Goal: Communication & Community: Answer question/provide support

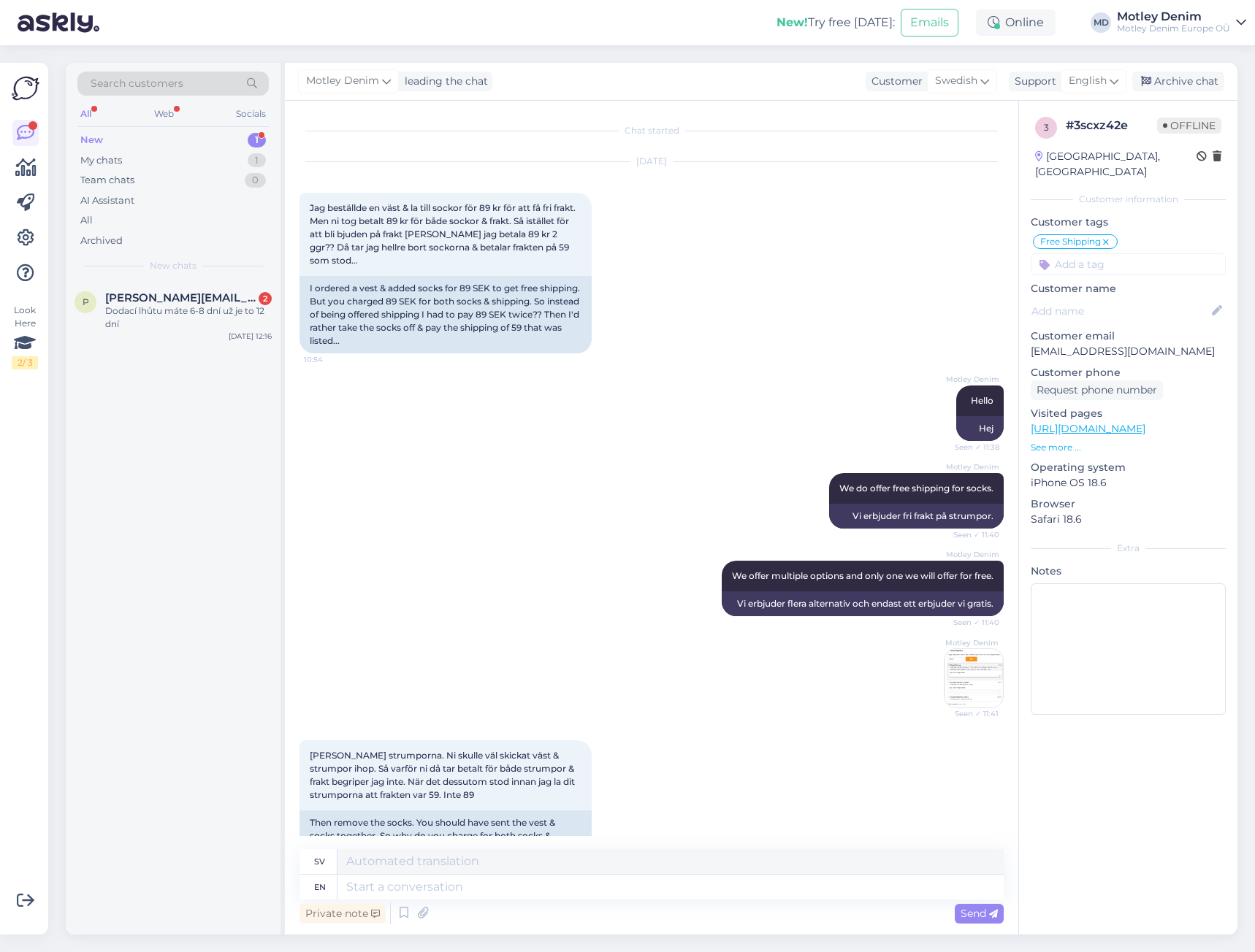
scroll to position [1299, 0]
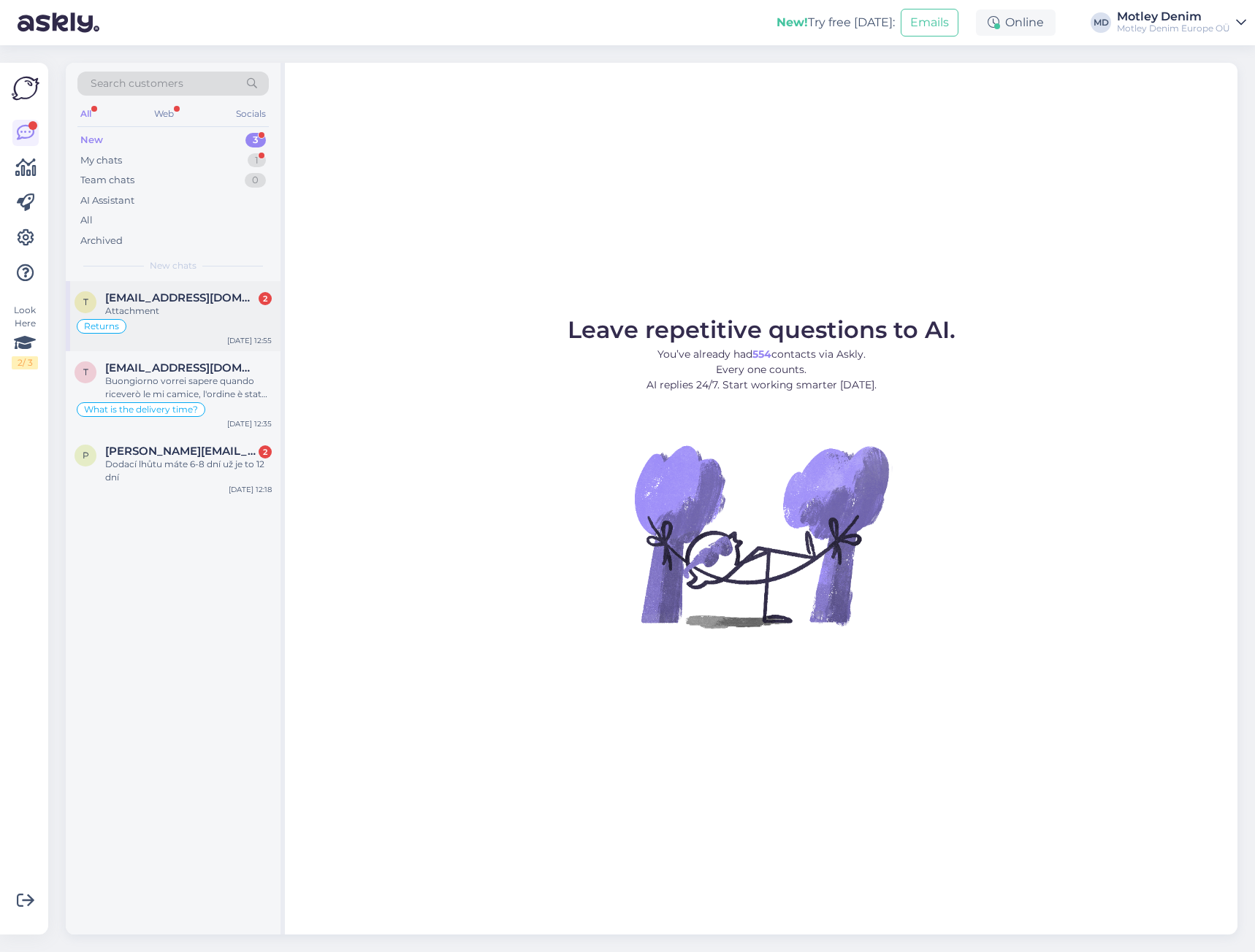
click at [202, 292] on span "[EMAIL_ADDRESS][DOMAIN_NAME]" at bounding box center [181, 298] width 152 height 13
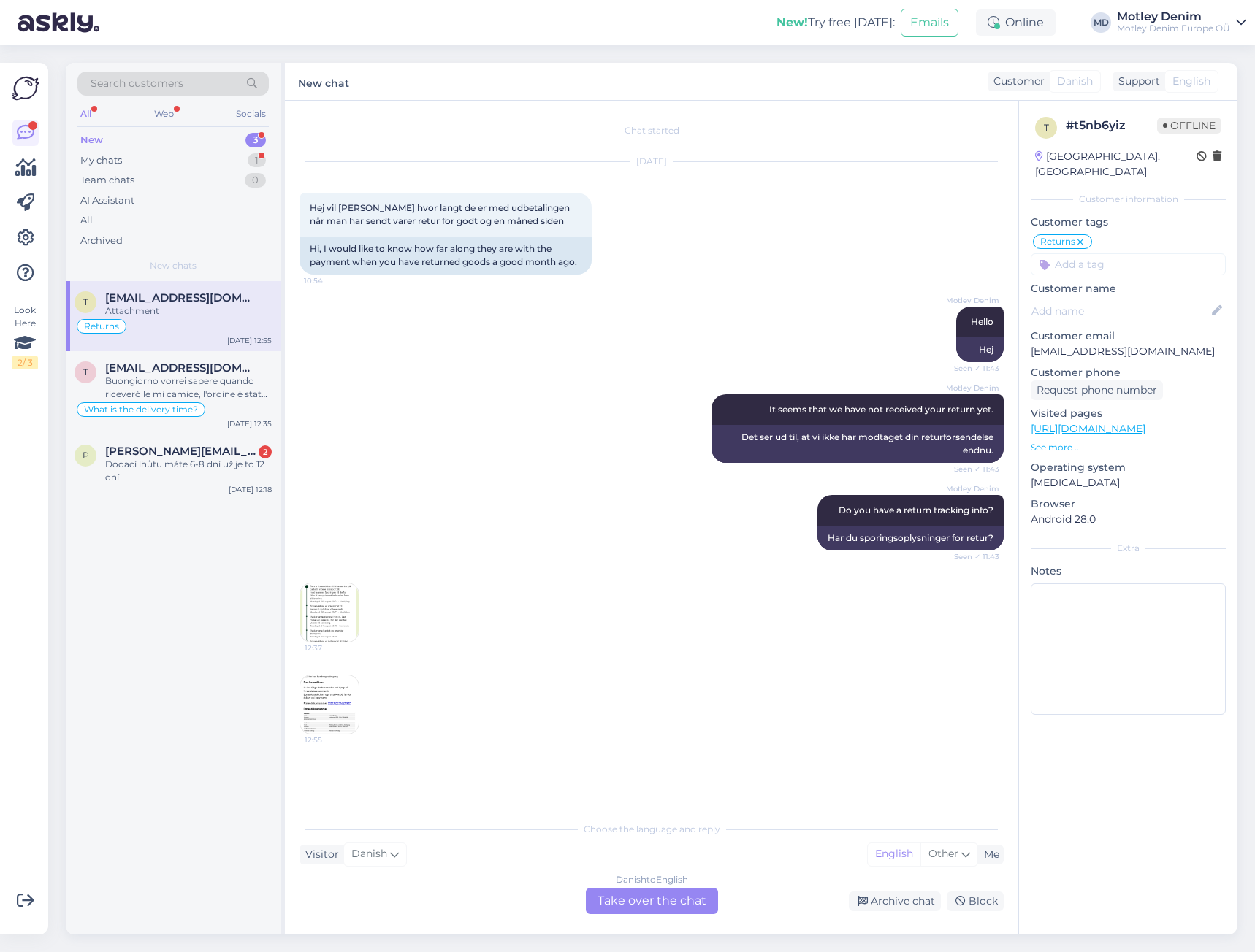
click at [322, 609] on img at bounding box center [329, 613] width 58 height 58
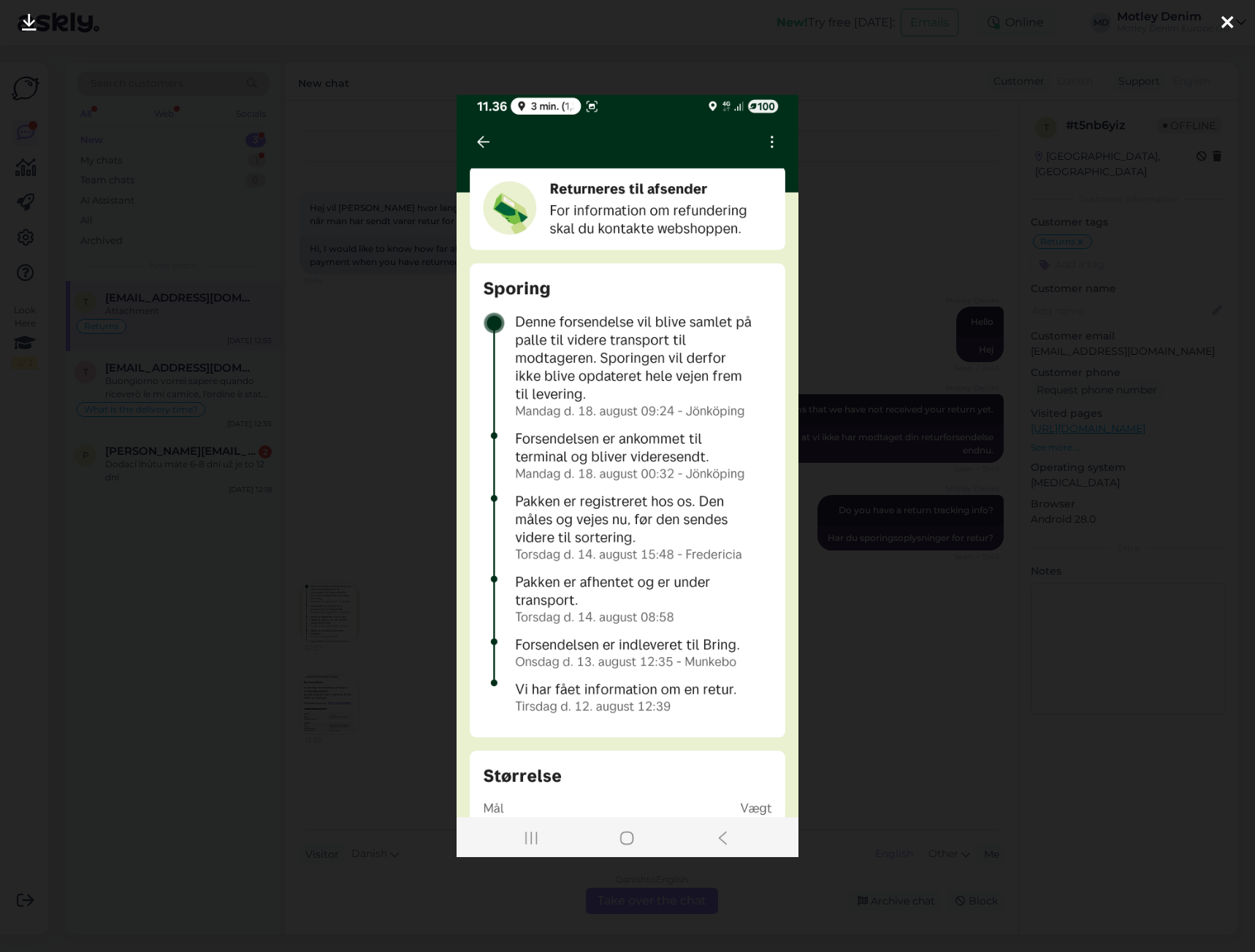
click at [346, 497] on div at bounding box center [627, 476] width 1255 height 952
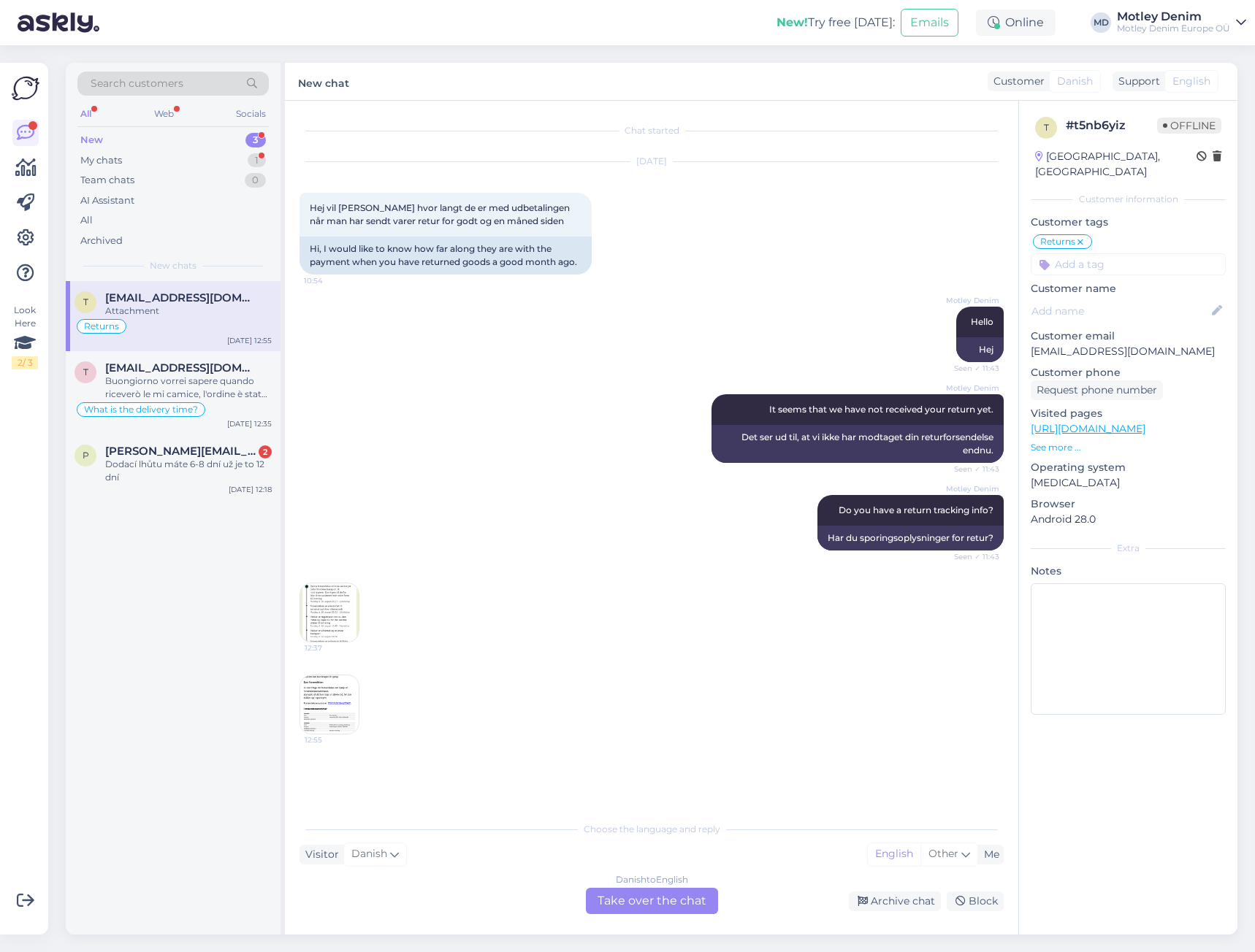
click at [329, 690] on img at bounding box center [329, 705] width 58 height 58
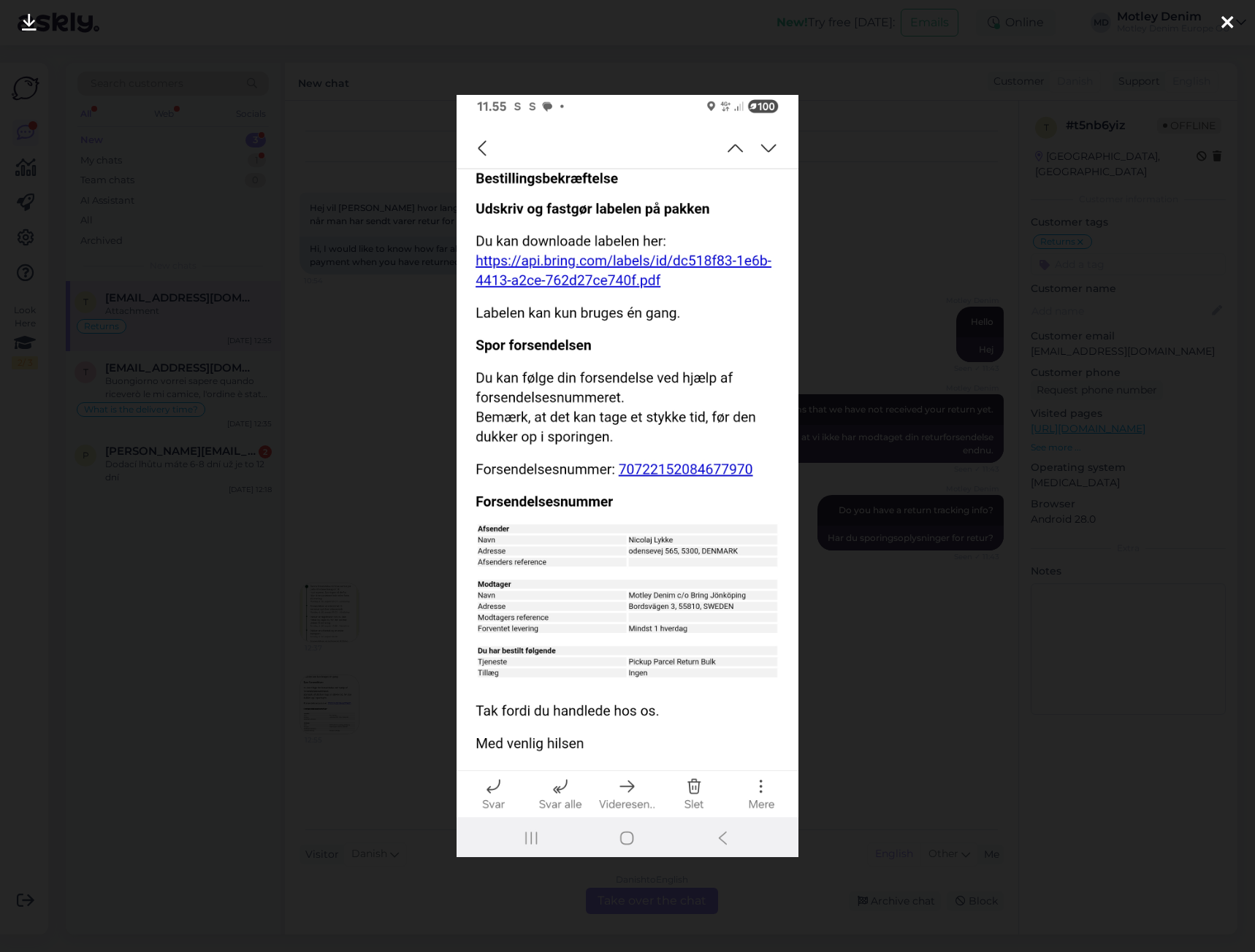
click at [368, 549] on div at bounding box center [627, 476] width 1255 height 952
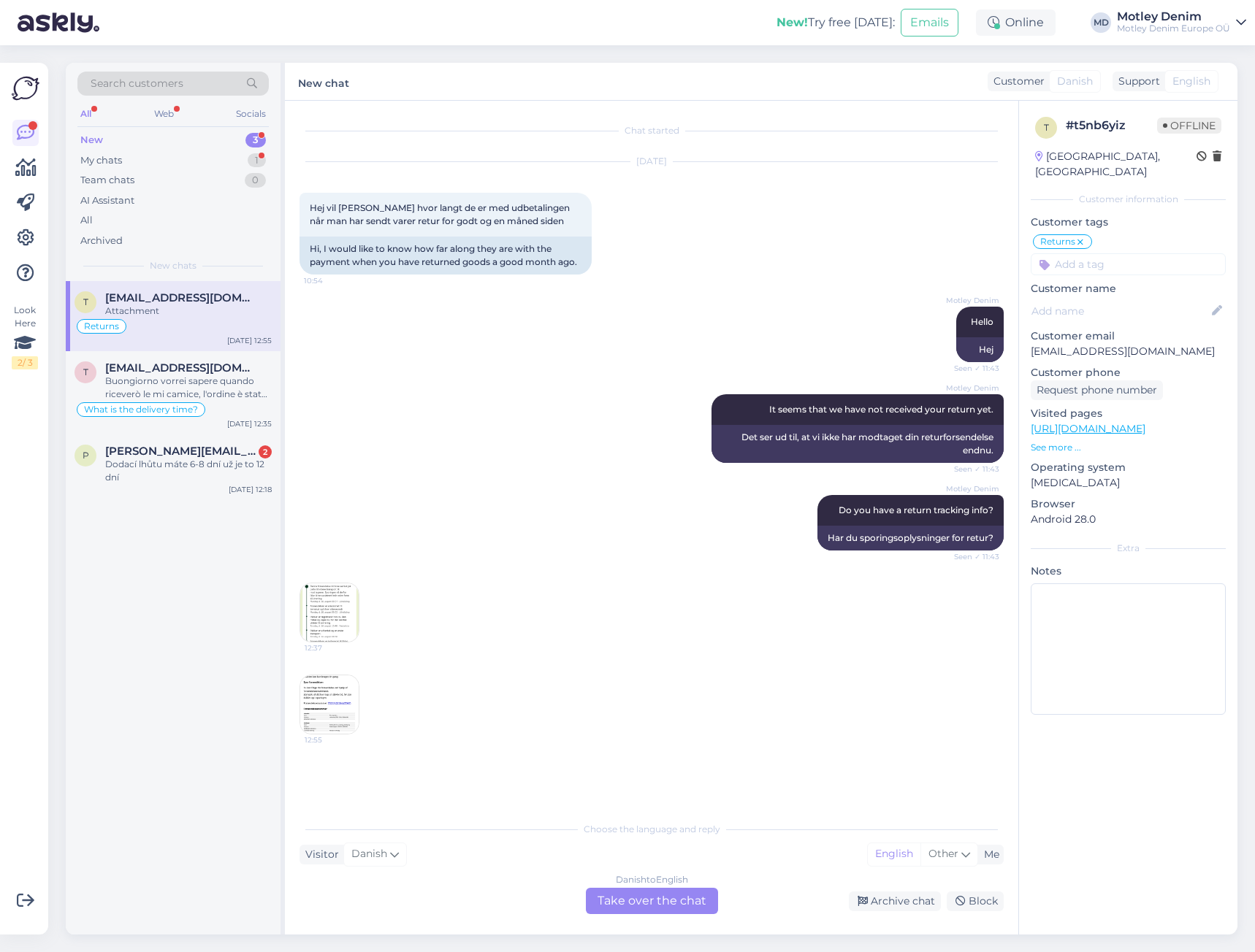
click at [328, 597] on img at bounding box center [329, 613] width 58 height 58
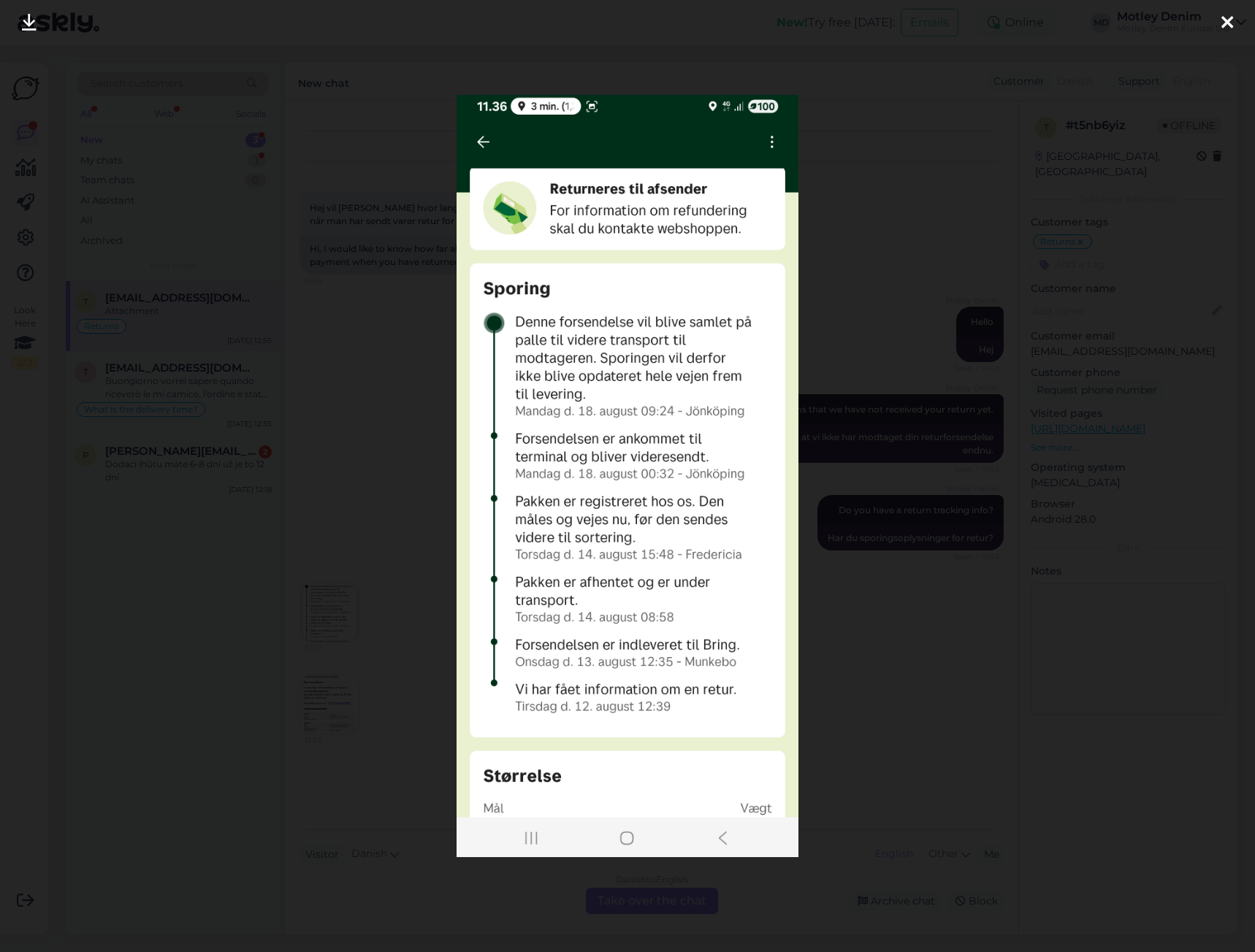
drag, startPoint x: 1056, startPoint y: 291, endPoint x: 1027, endPoint y: 279, distance: 31.4
click at [1056, 291] on div at bounding box center [627, 476] width 1255 height 952
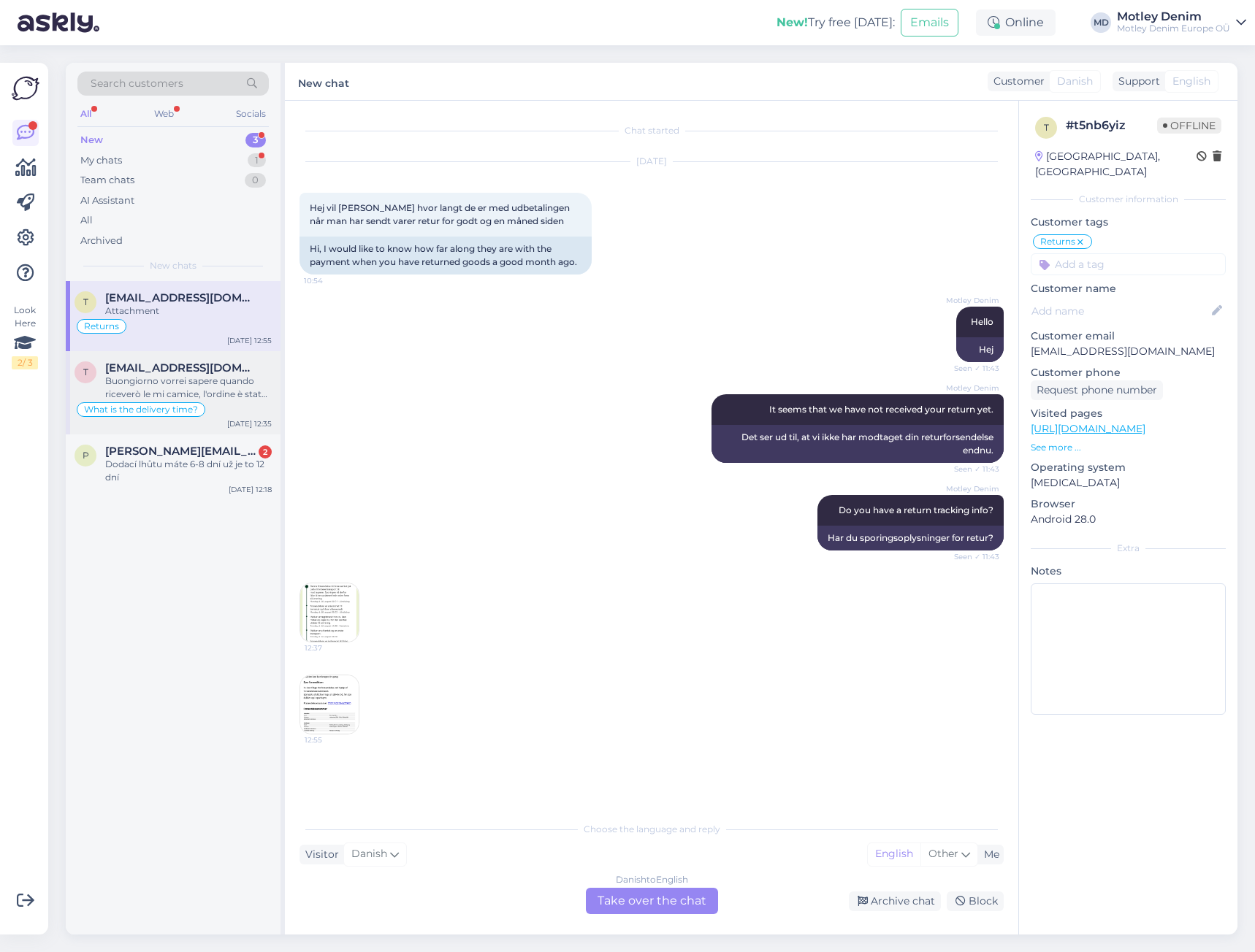
click at [205, 381] on div "Buongiorno vorrei sapere quando riceverò le mi camice, l'ordine è stato fatto i…" at bounding box center [188, 388] width 167 height 27
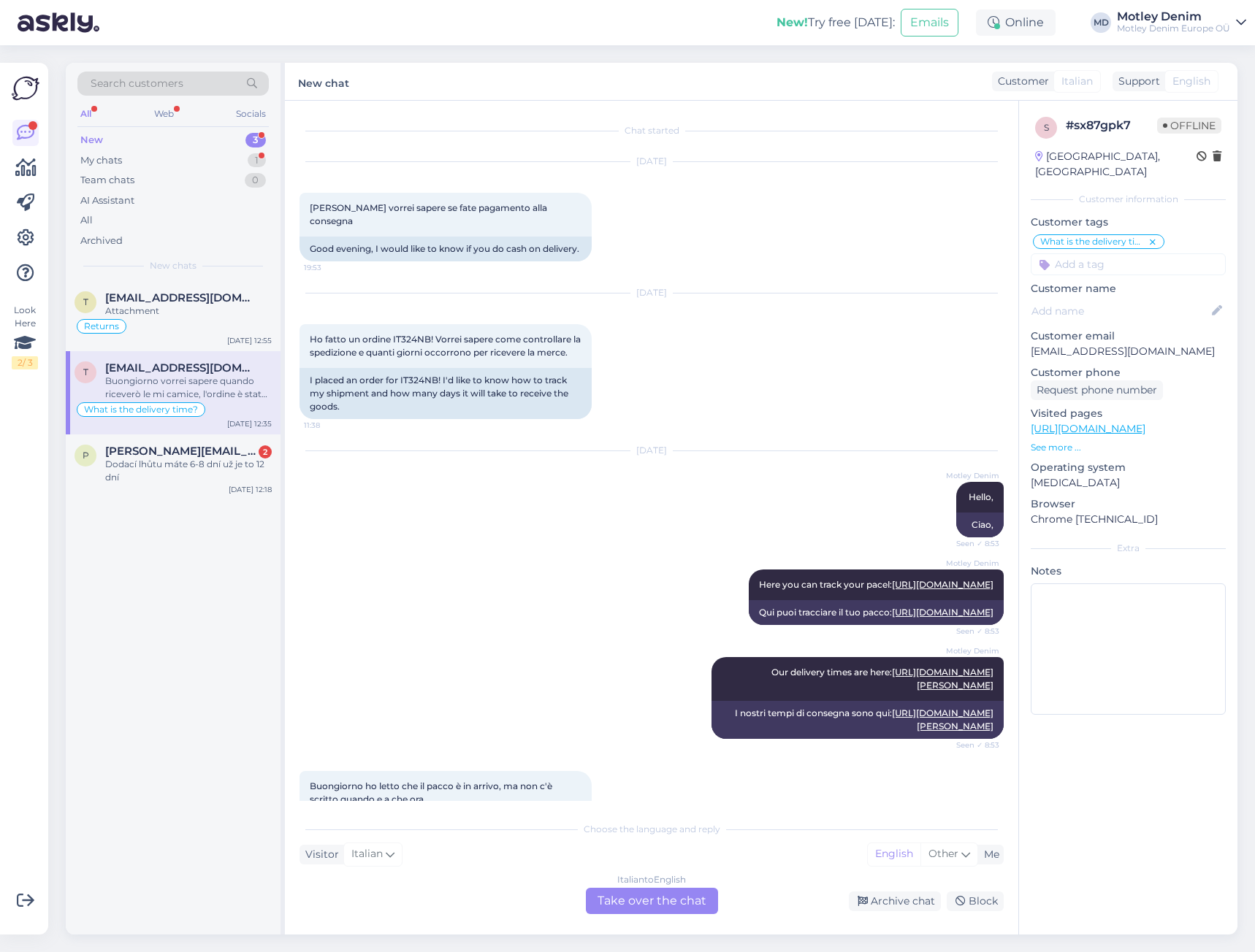
scroll to position [1459, 0]
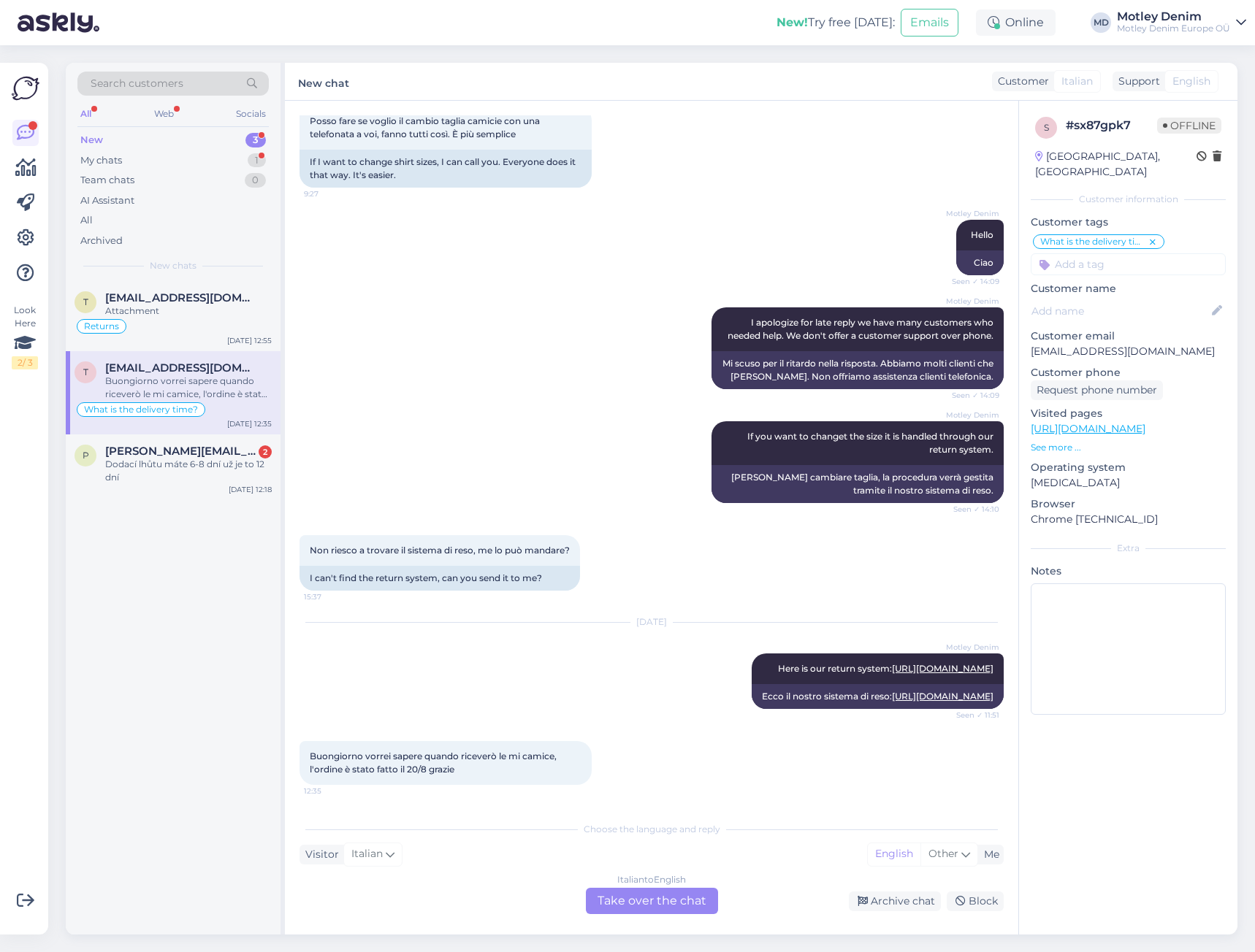
click at [669, 905] on div "Italian to English Take over the chat" at bounding box center [651, 901] width 132 height 27
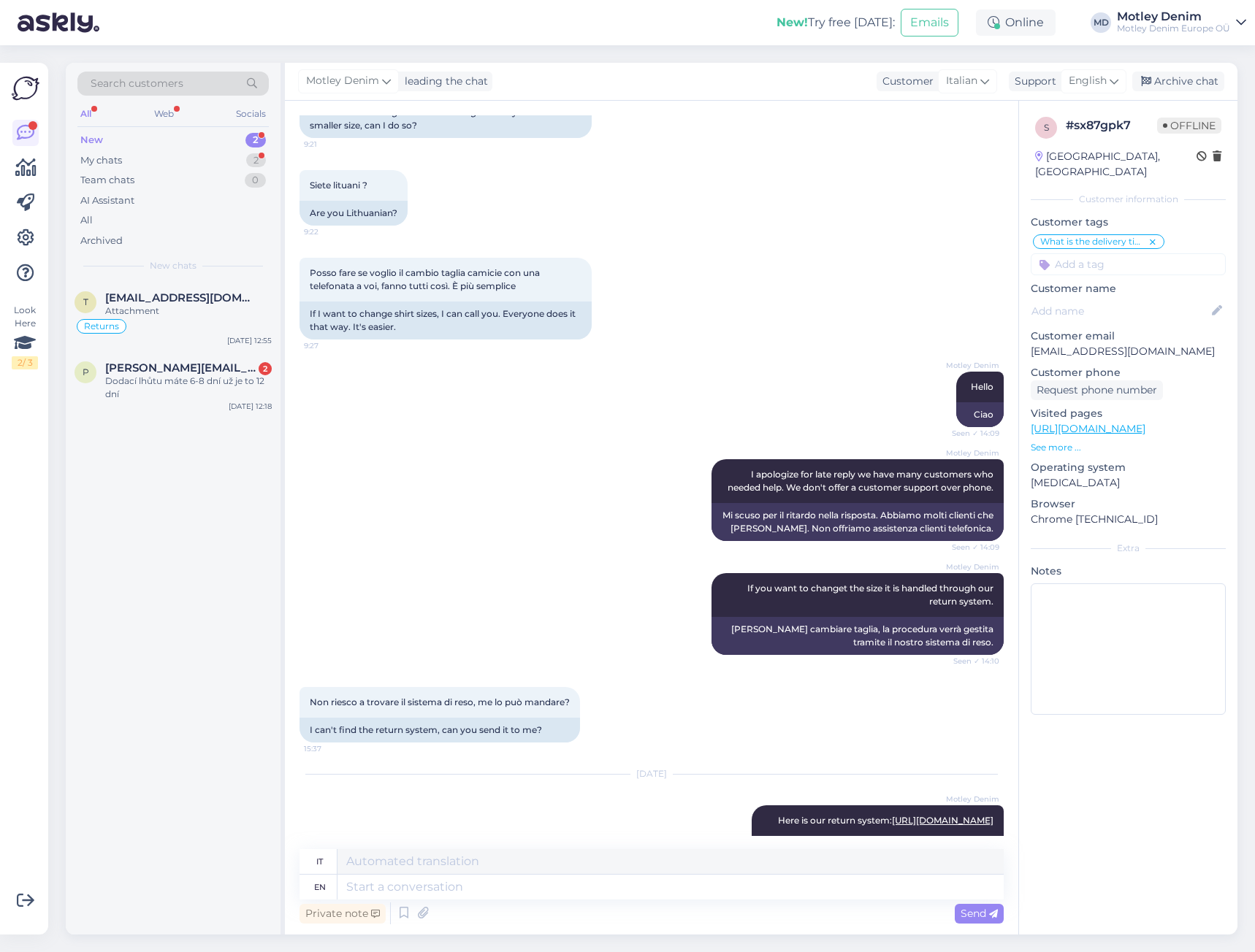
scroll to position [1461, 0]
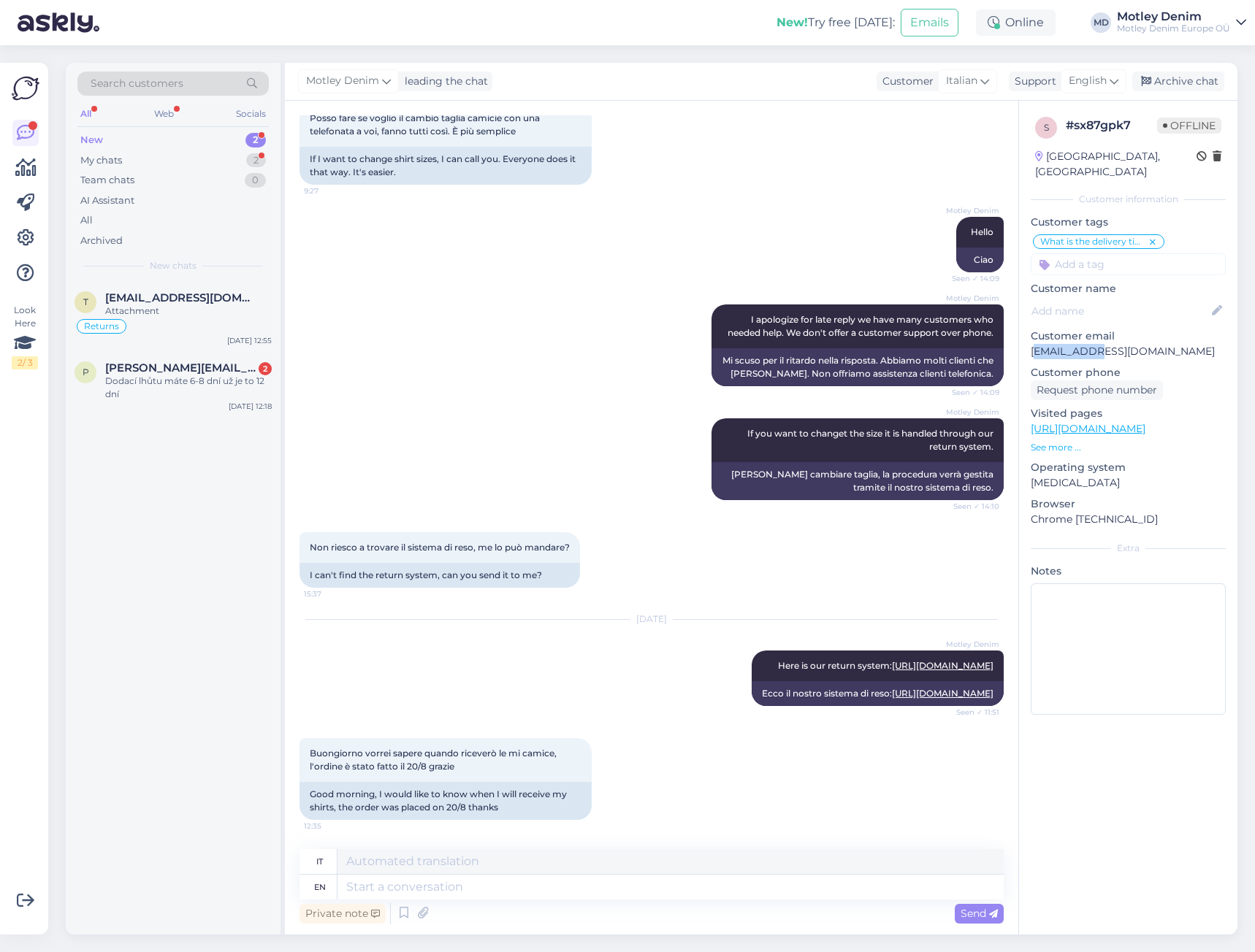
drag, startPoint x: 1033, startPoint y: 334, endPoint x: 1092, endPoint y: 332, distance: 59.0
click at [1092, 344] on p "[EMAIL_ADDRESS][DOMAIN_NAME]" at bounding box center [1128, 352] width 195 height 15
drag, startPoint x: 1092, startPoint y: 332, endPoint x: 1057, endPoint y: 334, distance: 35.1
click at [1092, 344] on p "[EMAIL_ADDRESS][DOMAIN_NAME]" at bounding box center [1128, 352] width 195 height 15
click at [1035, 344] on p "[EMAIL_ADDRESS][DOMAIN_NAME]" at bounding box center [1128, 352] width 195 height 15
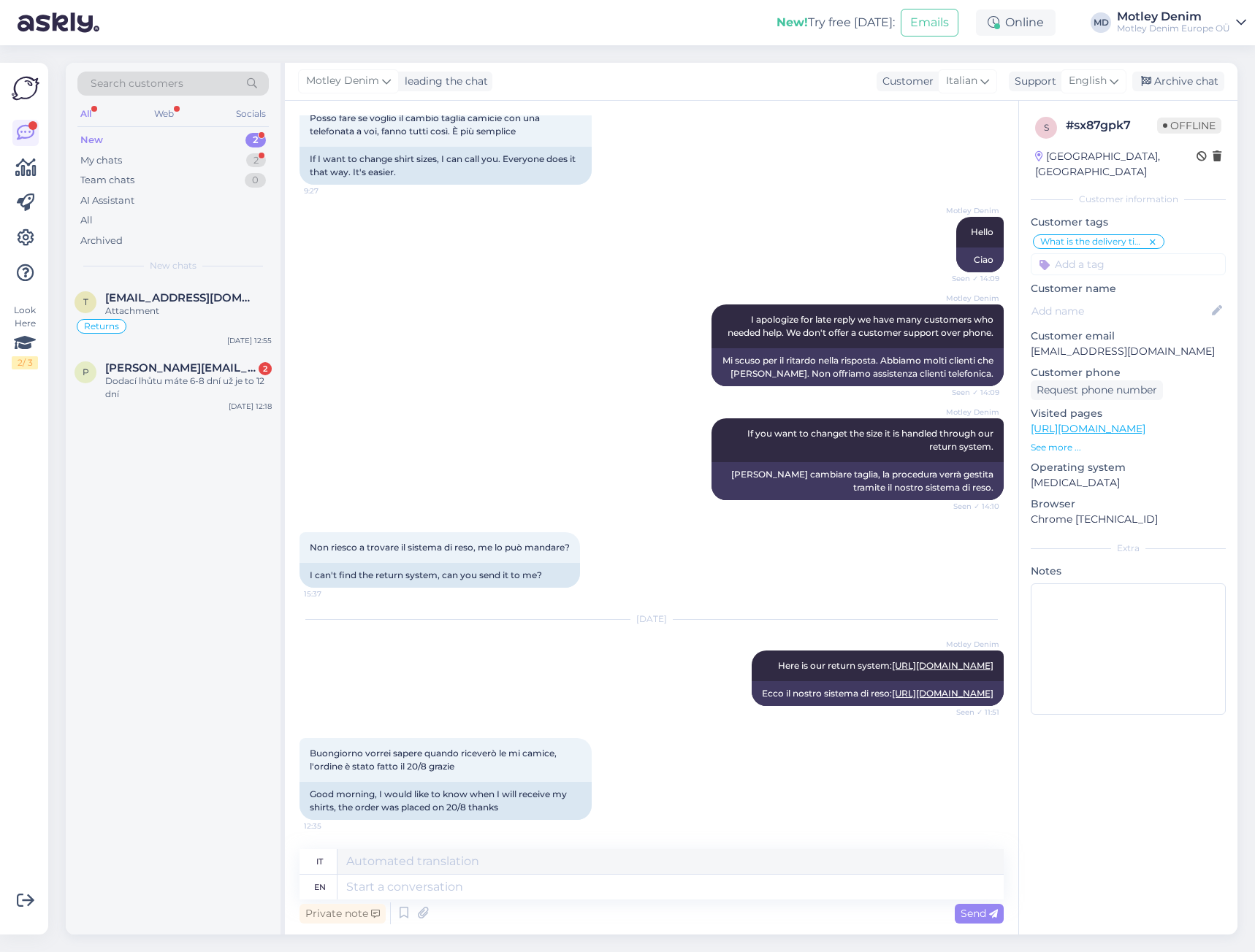
click at [1159, 344] on p "[EMAIL_ADDRESS][DOMAIN_NAME]" at bounding box center [1128, 352] width 195 height 15
drag, startPoint x: 1159, startPoint y: 335, endPoint x: 1030, endPoint y: 329, distance: 129.1
click at [1030, 329] on div "s # sx87gpk7 Offline [GEOGRAPHIC_DATA], [PERSON_NAME] Customer information Cust…" at bounding box center [1128, 419] width 218 height 636
copy p "[EMAIL_ADDRESS][DOMAIN_NAME]"
click at [628, 901] on div "Private note Send" at bounding box center [651, 913] width 704 height 27
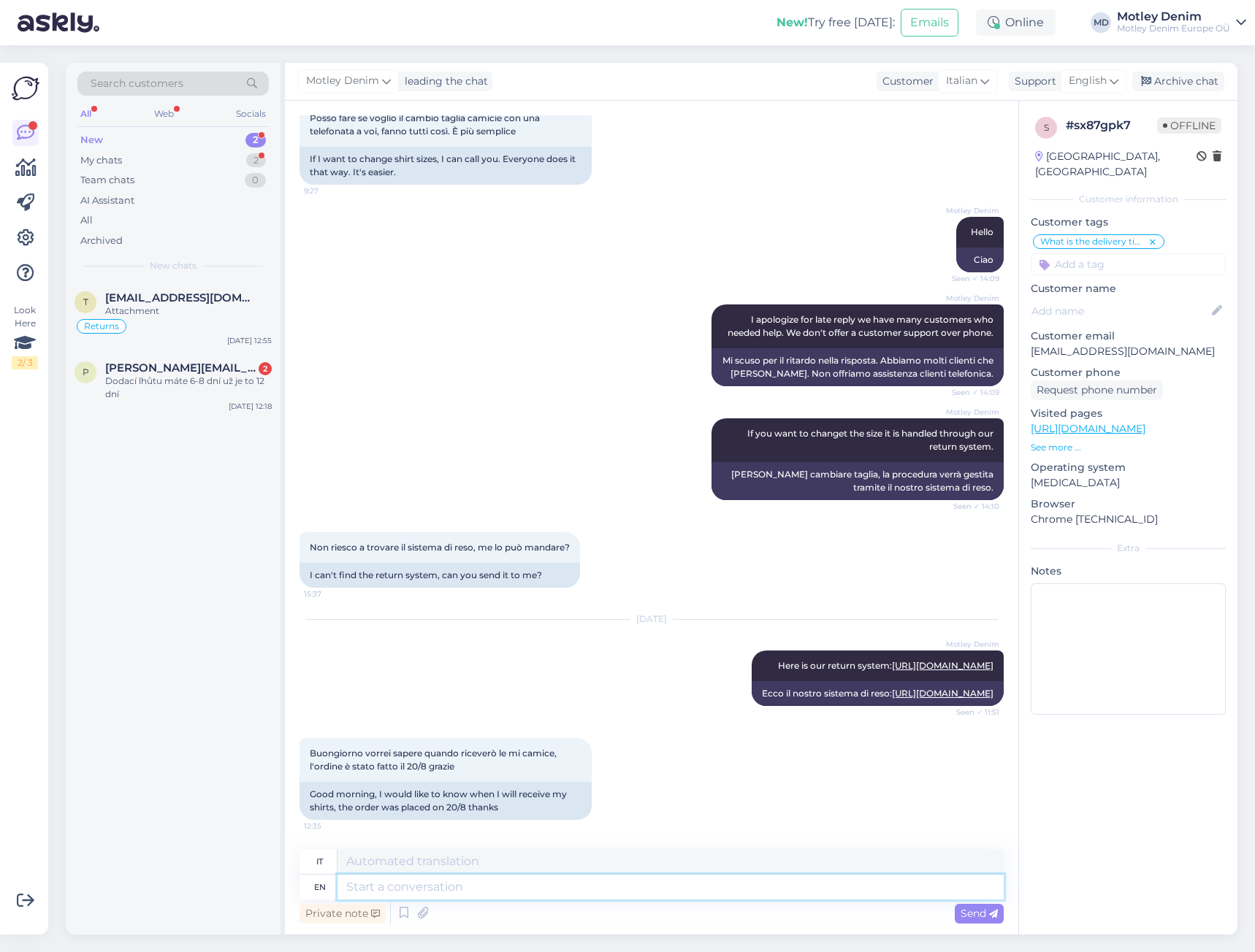
click at [641, 891] on textarea at bounding box center [670, 887] width 666 height 25
type textarea "Hello"
type textarea "Ciao"
type textarea "Hello,"
type textarea "Ciao,"
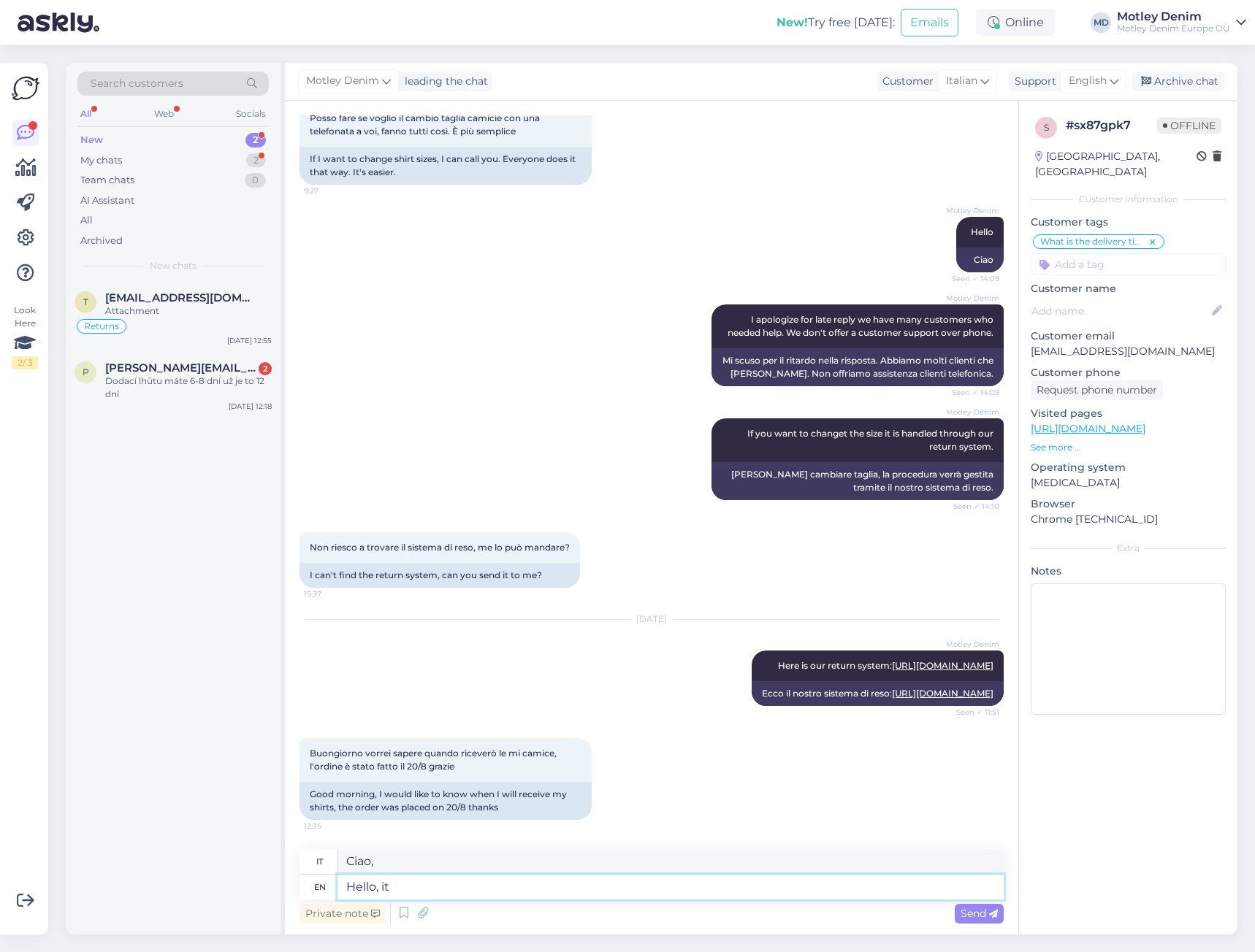
type textarea "Hello, it"
type textarea "Ciao, è"
type textarea "Hello, it seems t"
type textarea "Ciao, sembra"
type textarea "Hello, it seems that y"
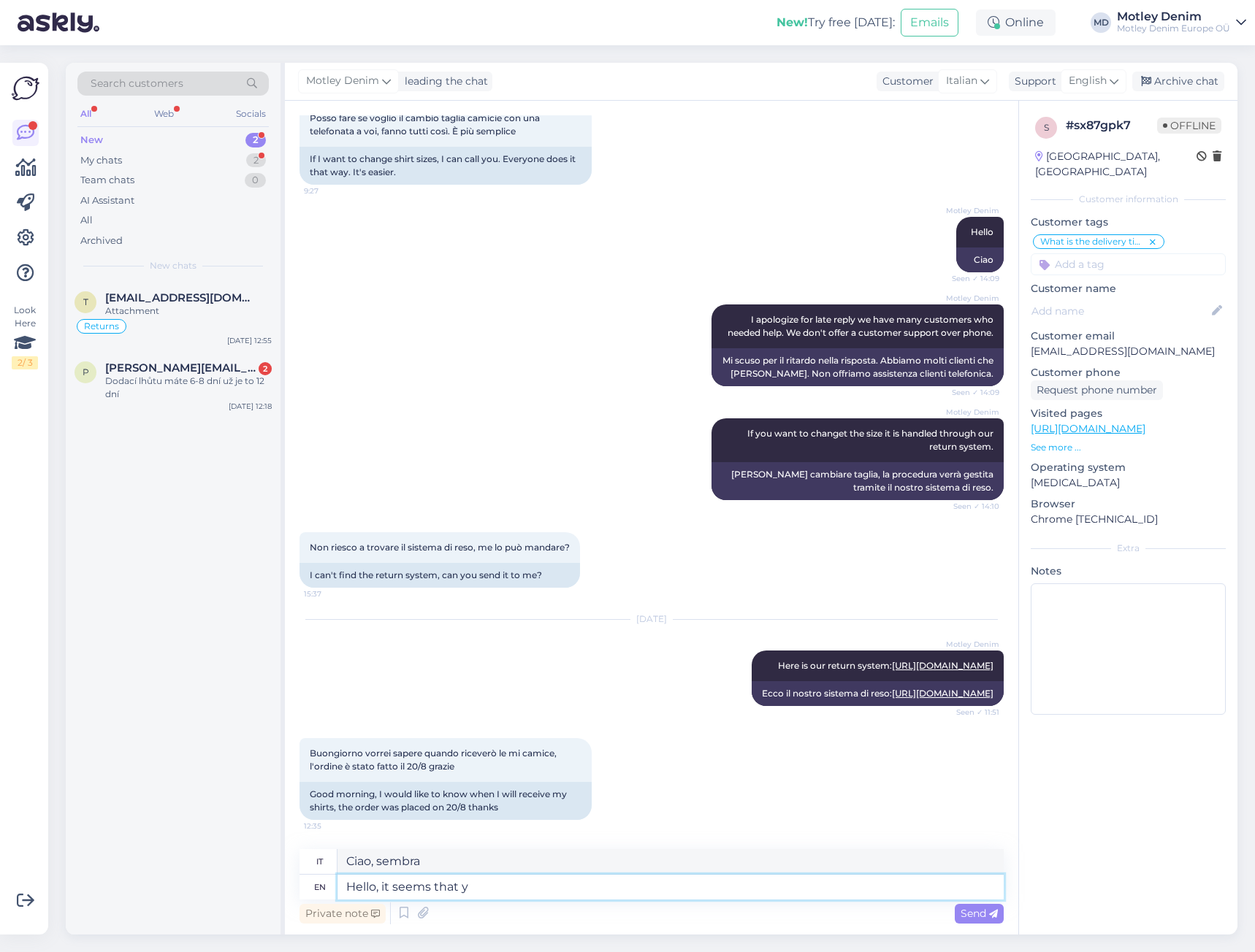
type textarea "Ciao, sembra che"
type textarea "Hello, it seems that your p"
type textarea "Ciao, sembra che il tuo"
type textarea "Hello, it seems that your parcel"
type textarea "Ciao, sembra che il tuo pacco"
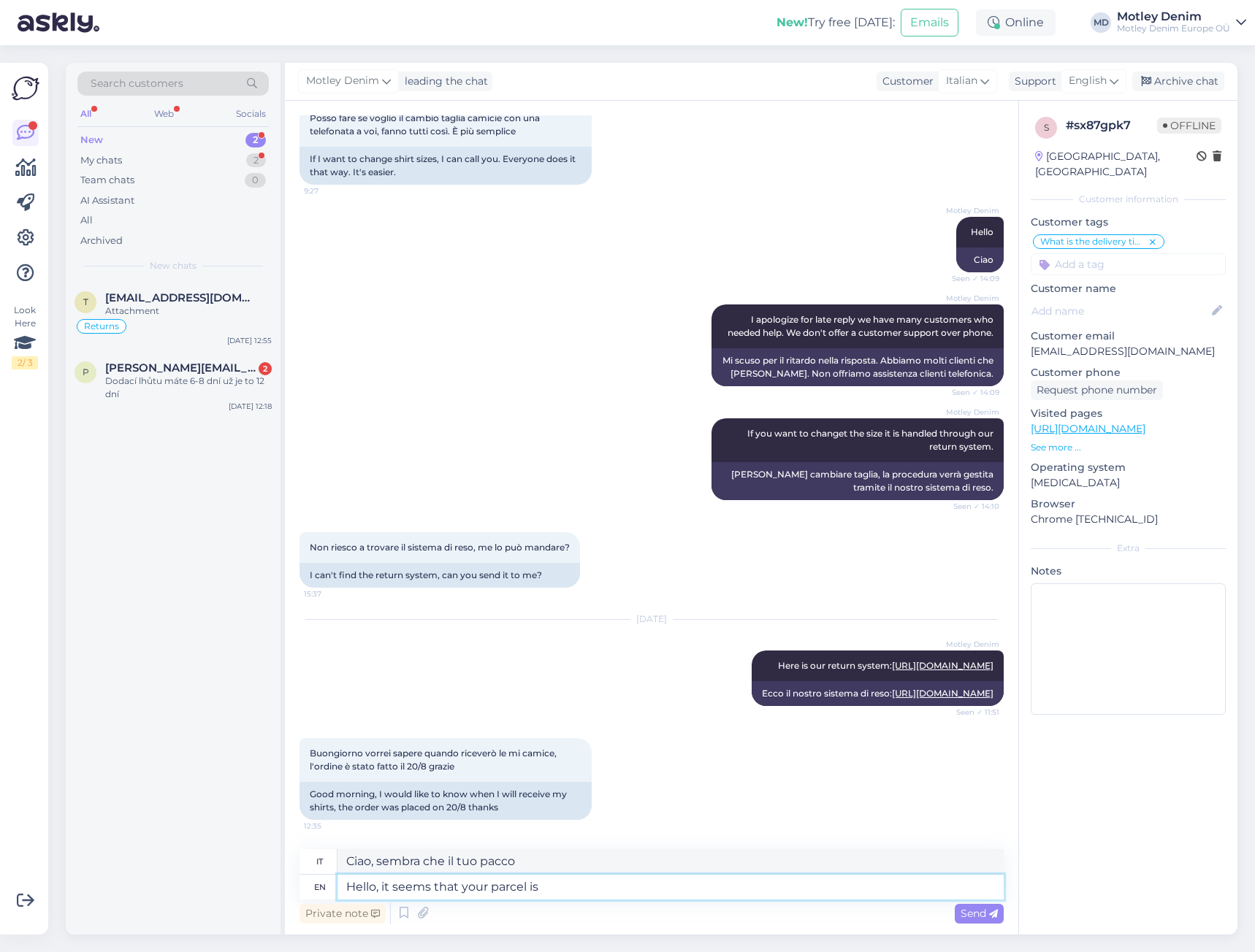
type textarea "Hello, it seems that your parcel is"
type textarea "Ciao, sembra che il tuo pacco sia"
type textarea "Hello, it seems that your parcel is taking a"
type textarea "Ciao, sembra che il tuo pacco stia prendendo"
type textarea "Hello, it seems that your parcel is taking a lit"
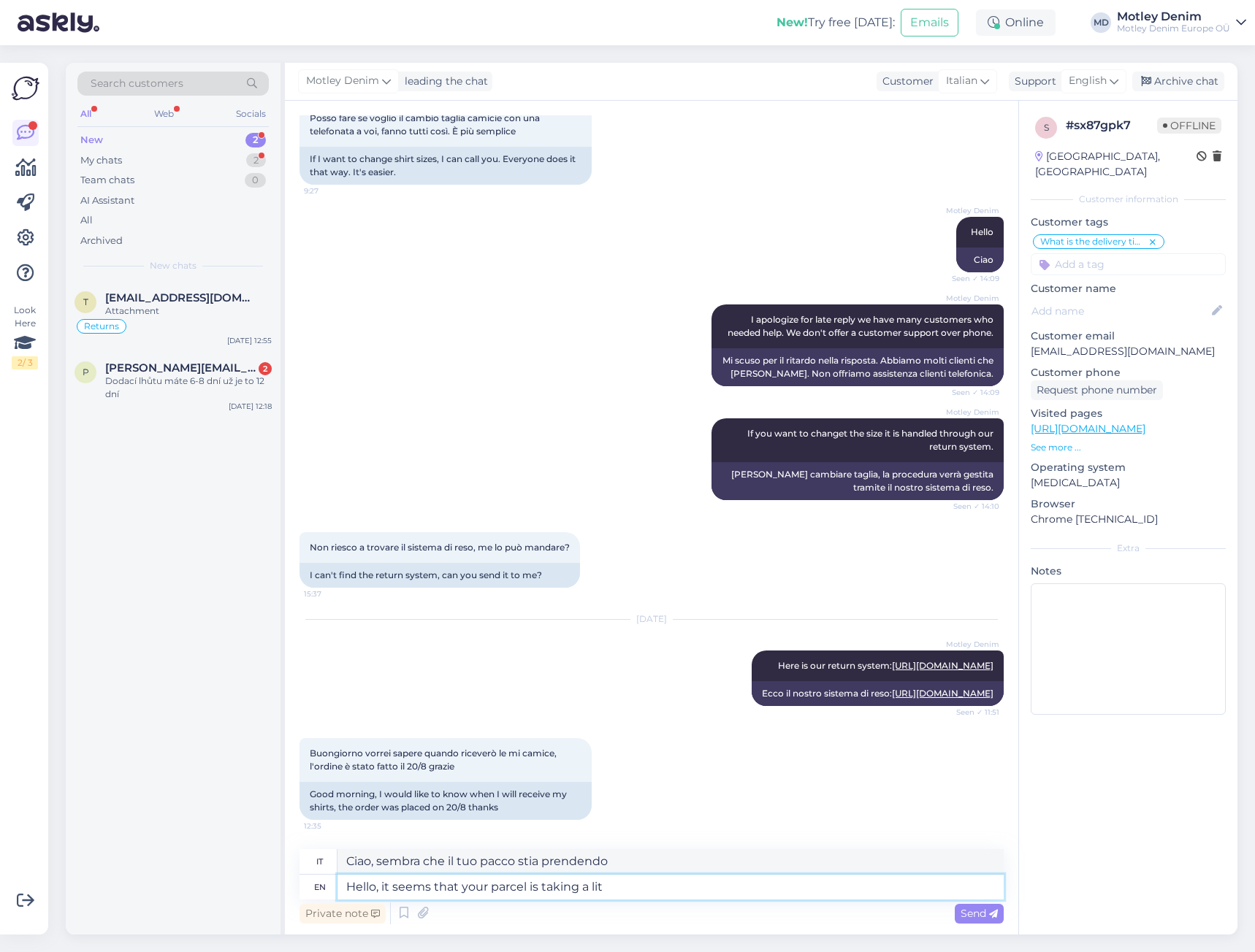
type textarea "Ciao, sembra che il tuo pacco stia impiegando un"
type textarea "Hello, it seems that your parcel is taking a little l"
type textarea "Ciao, sembra che il tuo pacco stia impiegando un po' di tempo"
type textarea "Hello, it seems that your parcel is taking a little longet"
type textarea "Ciao, sembra che il tuo pacco stia impiegando un po' più di tempo"
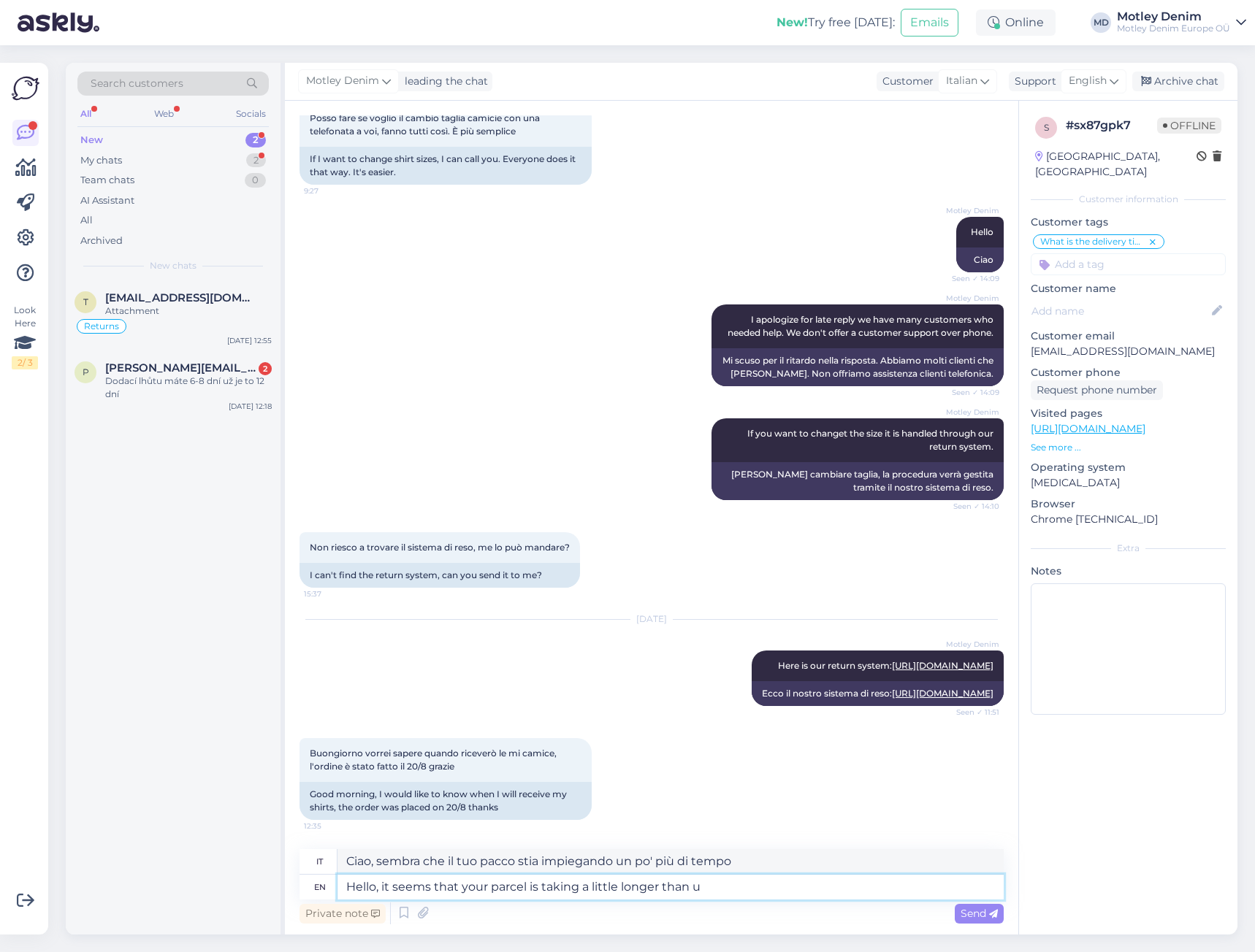
type textarea "Hello, it seems that your parcel is taking a little longer than us"
type textarea "Ciao, sembra che il tuo pacco stia impiegando un po' più di tempo del previsto."
type textarea "Hello, it seems that your parcel is taking a little longer than usual."
type textarea "Salve, sembra che la consegna del tuo pacco stia impiegando un po' più del soli…"
type textarea "Hello, it seems that your parcel is taking a little longer than usual. Here"
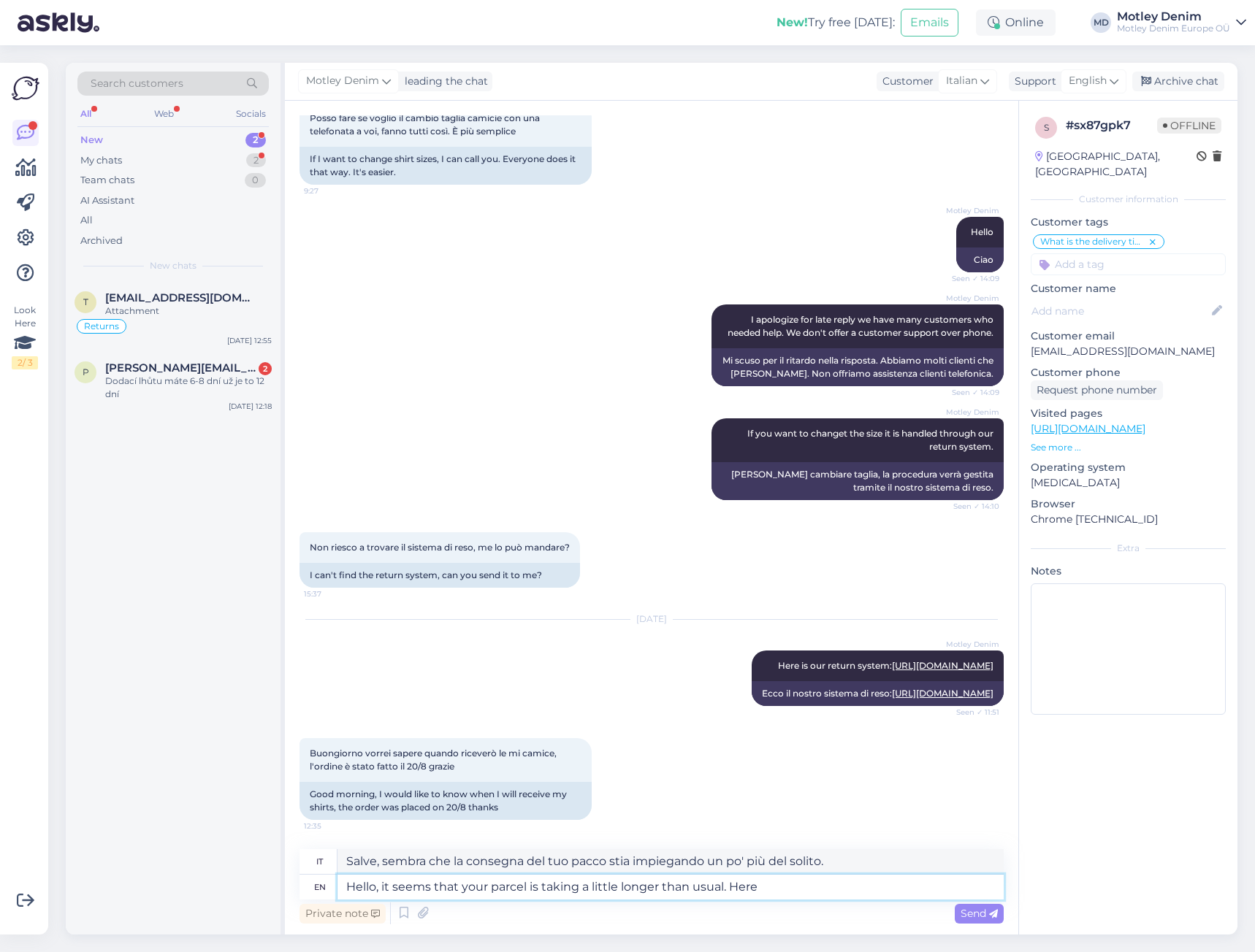
type textarea "Ciao, sembra che il tuo pacco stia impiegando un po' più del solito. Ecco"
type textarea "Hello, it seems that your parcel is taking a little longer than usual. Here is …"
type textarea "Ciao, sembra che il tuo pacco stia impiegando un po' più del solito. Ecco il tuo"
type textarea "Hello, it seems that your parcel is taking a little longer than usual. Here is …"
type textarea "Ciao, sembra che il tuo pacco stia impiegando un po' più del solito. Ecco il tu…"
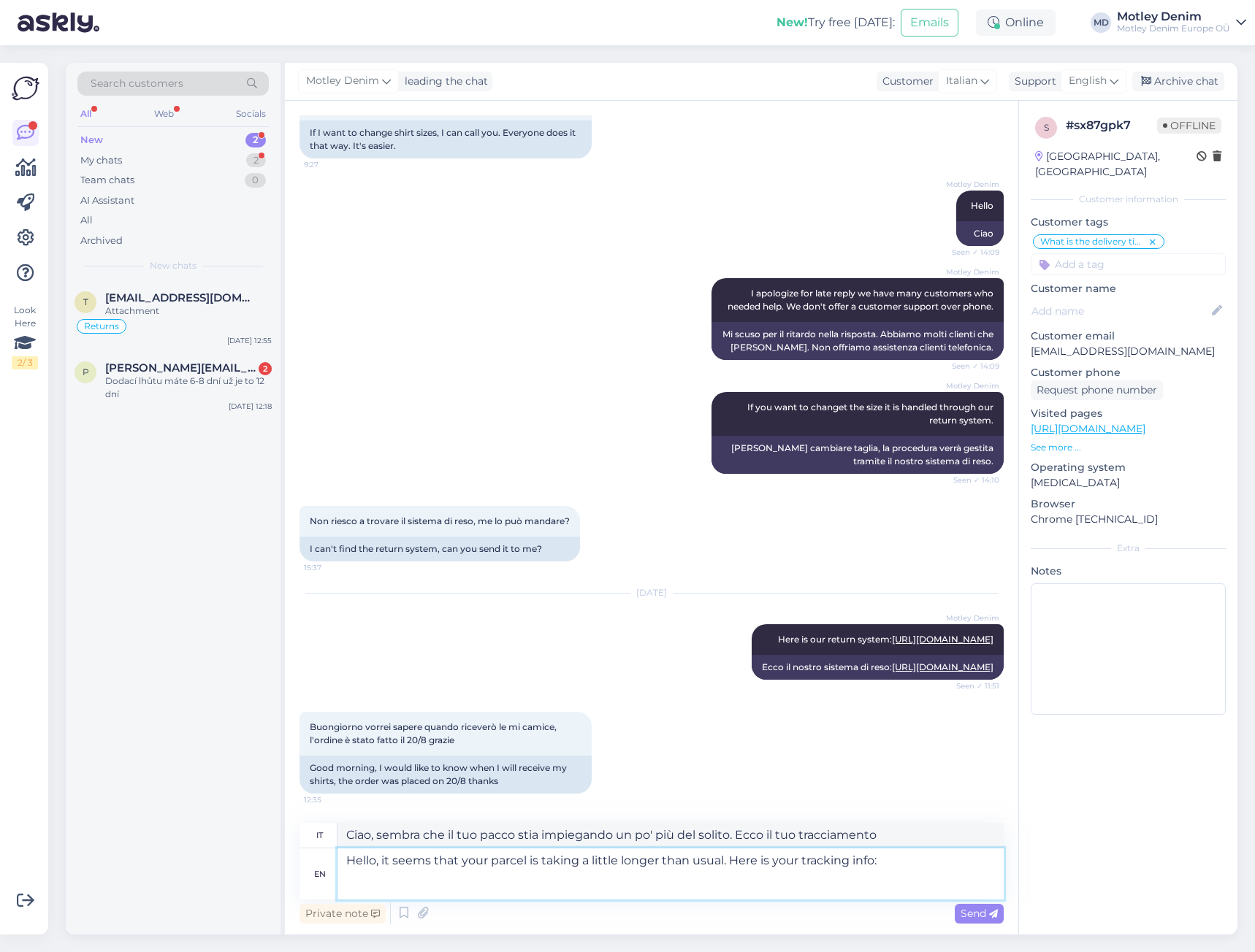
paste textarea "[URL][DOMAIN_NAME]"
type textarea "Hello, it seems that your parcel is taking a little longer than usual. Here is …"
type textarea "Ciao, sembra che il tuo pacco stia impiegando un po' più del solito. Ecco le tu…"
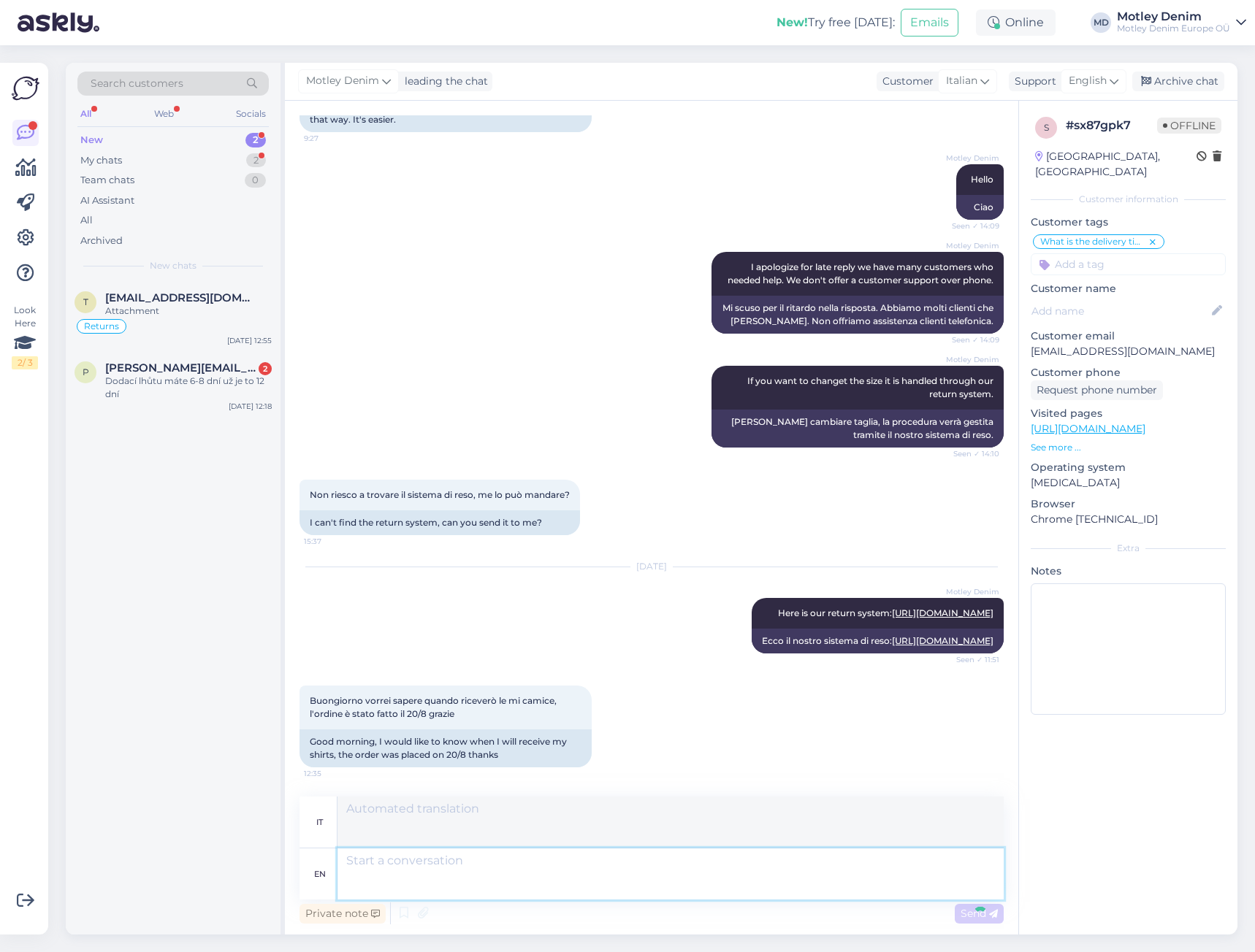
scroll to position [1628, 0]
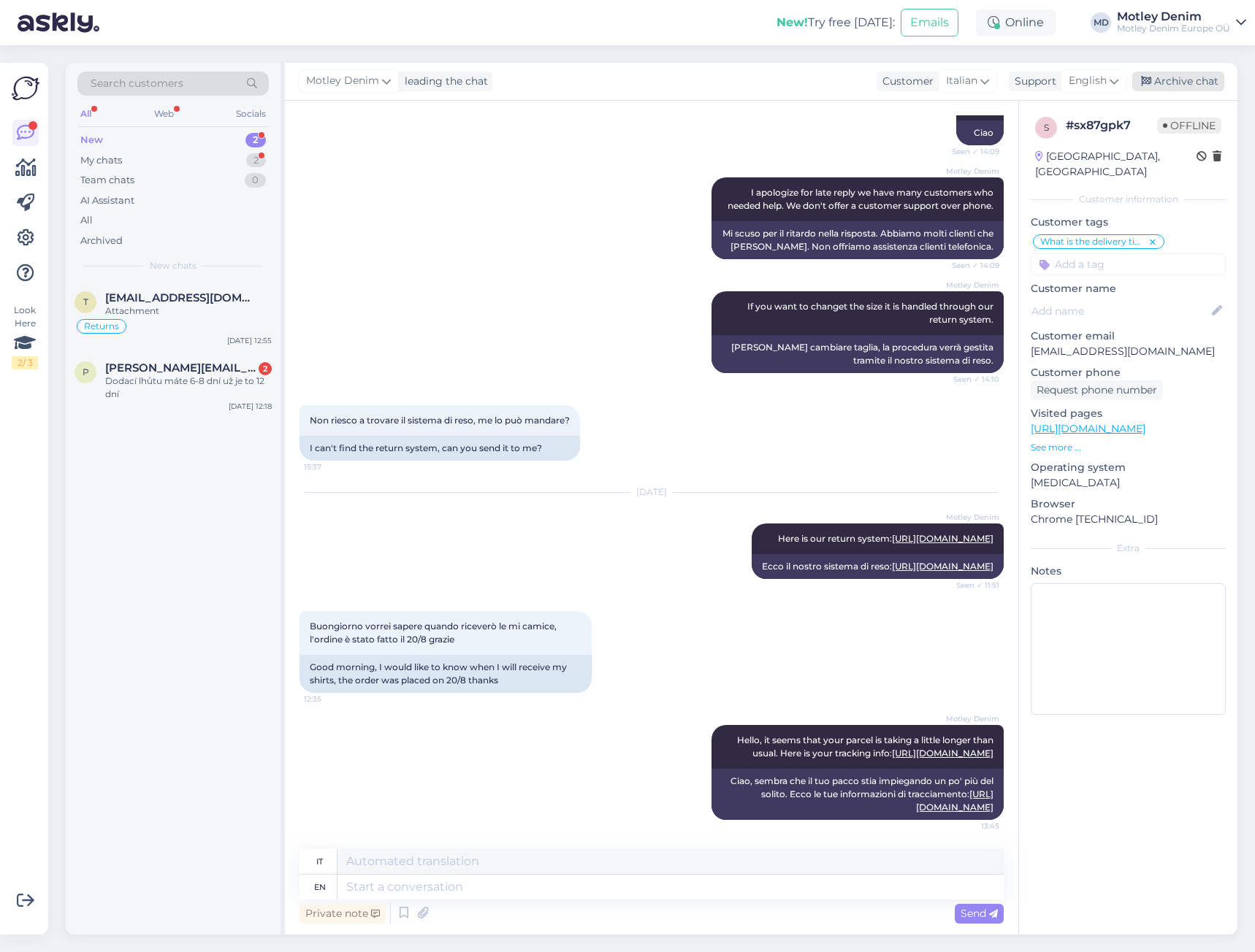
click at [1170, 85] on div "Archive chat" at bounding box center [1178, 81] width 92 height 20
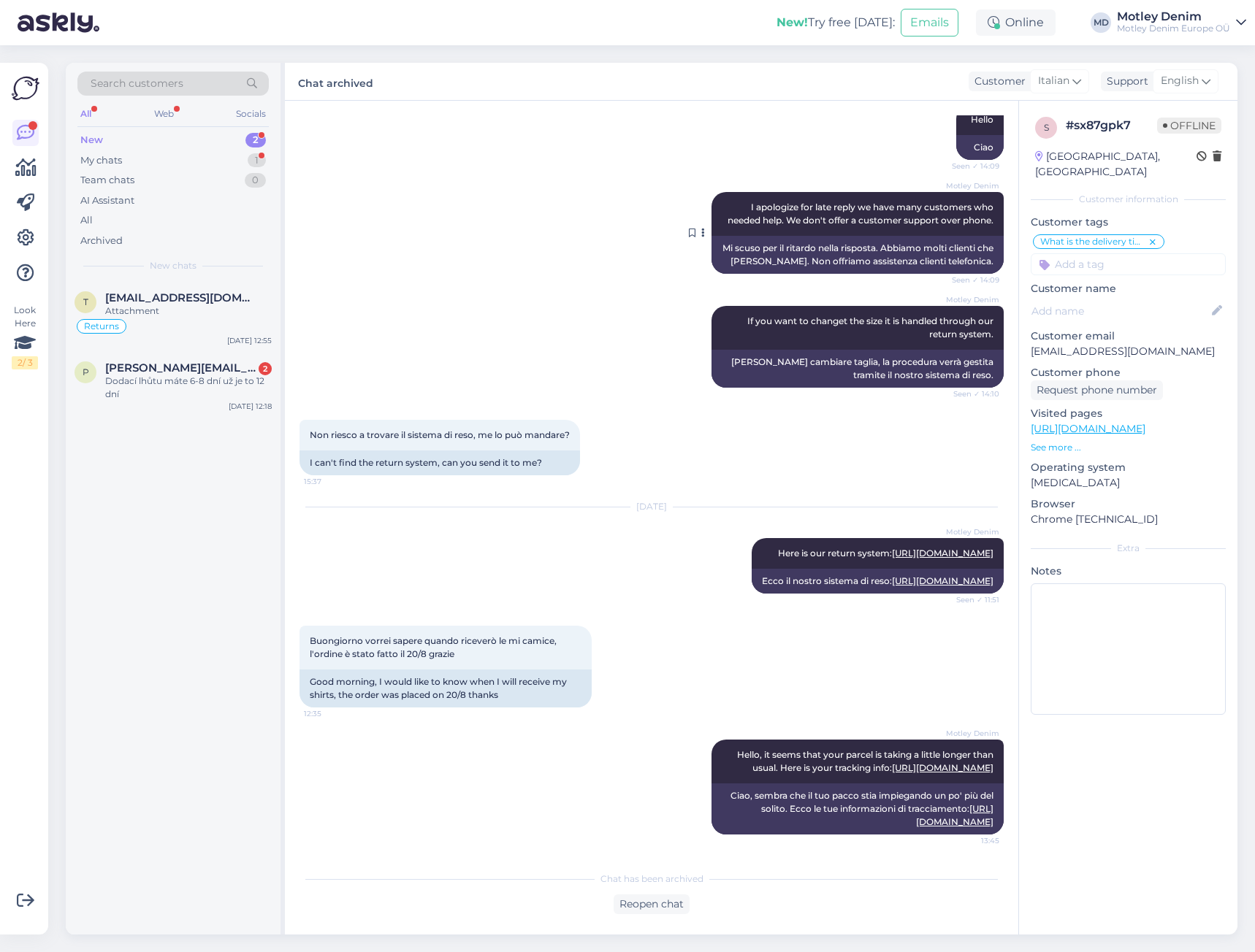
scroll to position [1613, 0]
click at [210, 377] on div "Dodací lhůtu máte 6-8 dní už je to 12 dní" at bounding box center [188, 388] width 167 height 27
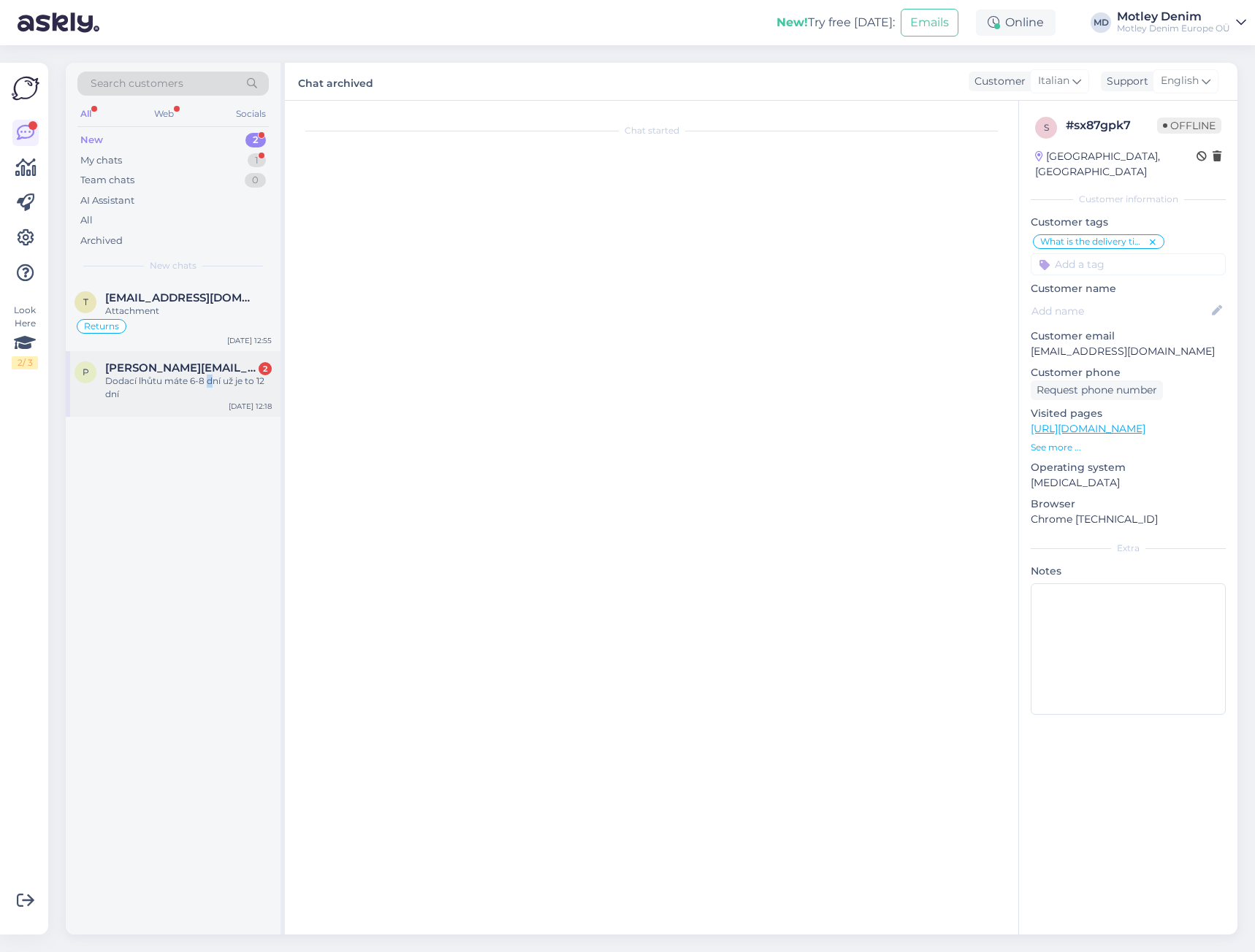
scroll to position [0, 0]
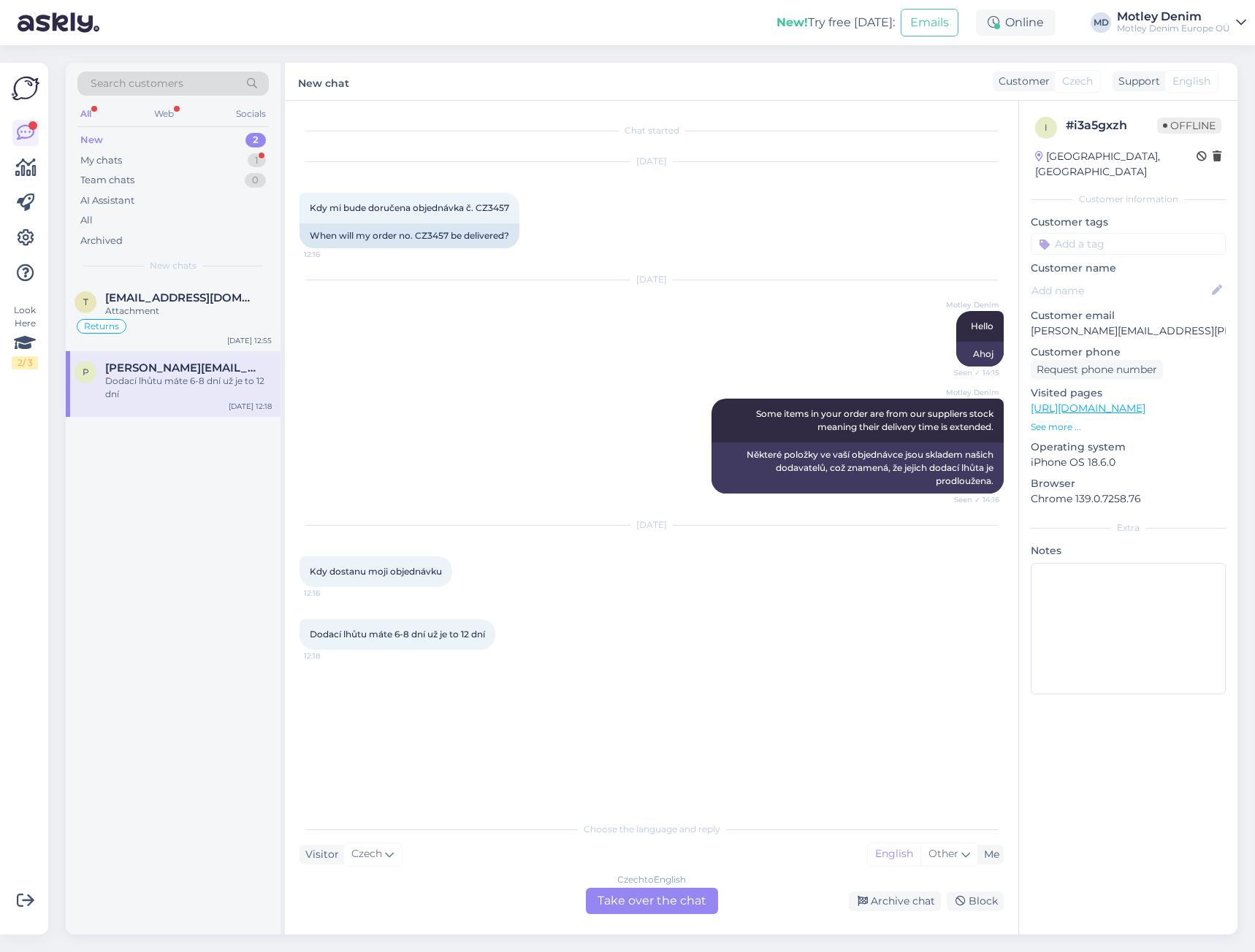
click at [662, 914] on div "Czech to English Take over the chat" at bounding box center [651, 901] width 132 height 27
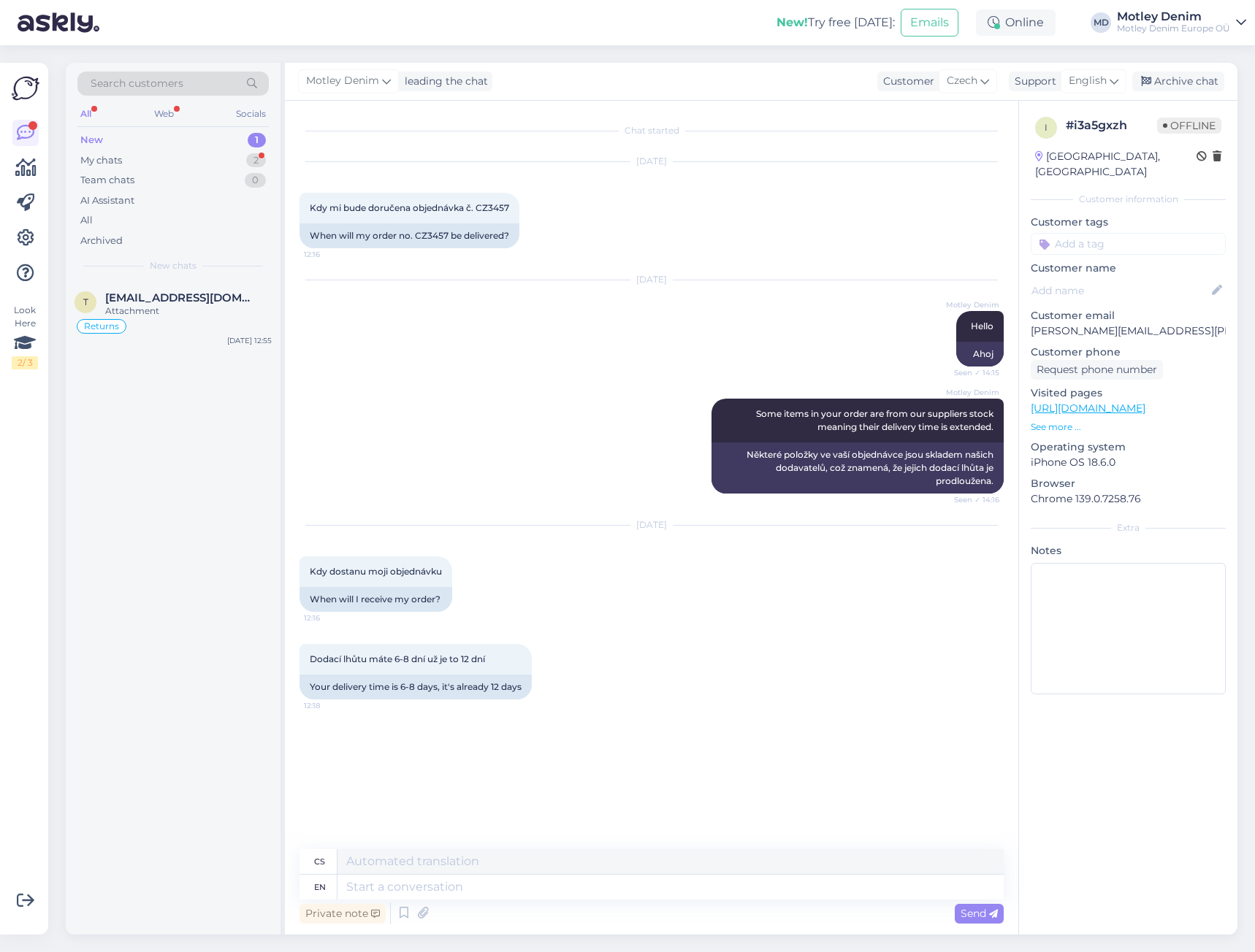
click at [522, 600] on div "[DATE] Kdy dostanu moji objednávku 12:16 When will I receive my order?" at bounding box center [651, 569] width 704 height 119
click at [1046, 323] on p "[PERSON_NAME][EMAIL_ADDRESS][PERSON_NAME][DOMAIN_NAME]" at bounding box center [1128, 331] width 195 height 15
drag, startPoint x: 1046, startPoint y: 320, endPoint x: 1175, endPoint y: 312, distance: 129.2
click at [1175, 323] on p "[PERSON_NAME][EMAIL_ADDRESS][PERSON_NAME][DOMAIN_NAME]" at bounding box center [1128, 331] width 195 height 15
copy p "[PERSON_NAME][EMAIL_ADDRESS][PERSON_NAME][DOMAIN_NAME]"
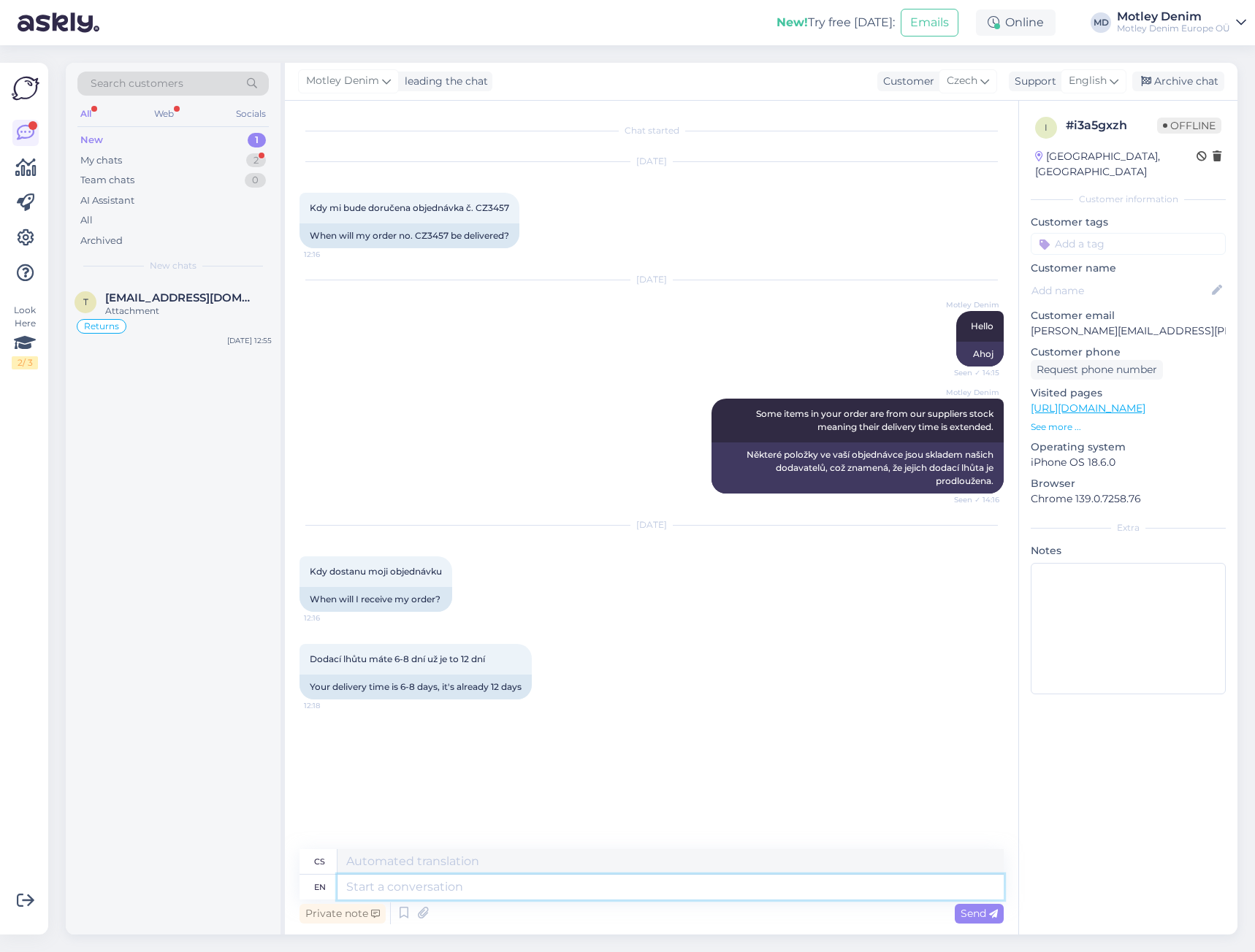
click at [518, 891] on textarea at bounding box center [670, 887] width 666 height 25
type textarea "Here a"
type textarea "Zde"
type textarea "Here are"
type textarea "Zde jsou"
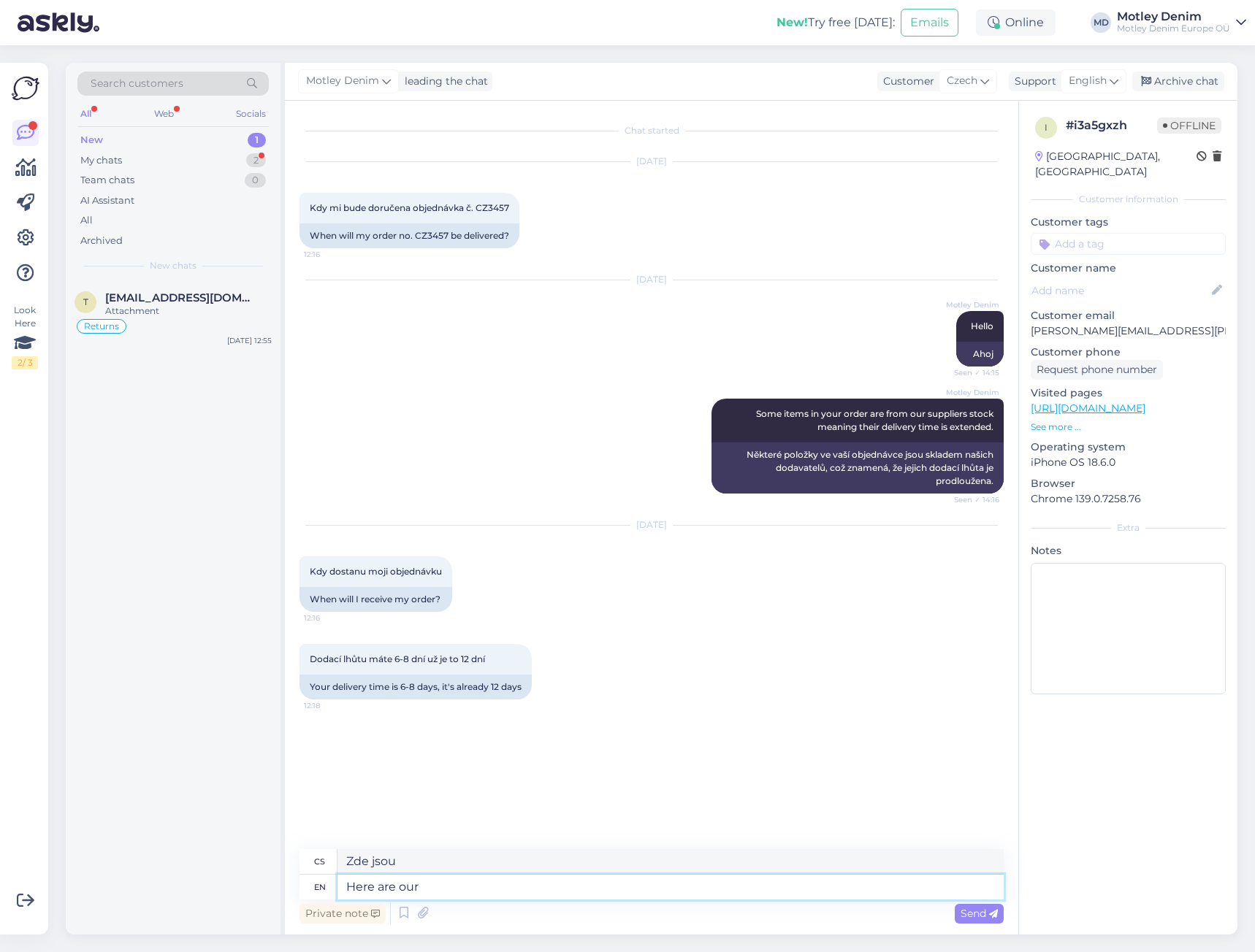
type textarea "Here are our r"
type textarea "Zde jsou naše"
type textarea "Here are our regular"
type textarea "Zde jsou naši pravidelní"
type textarea "Here are our regular delivery"
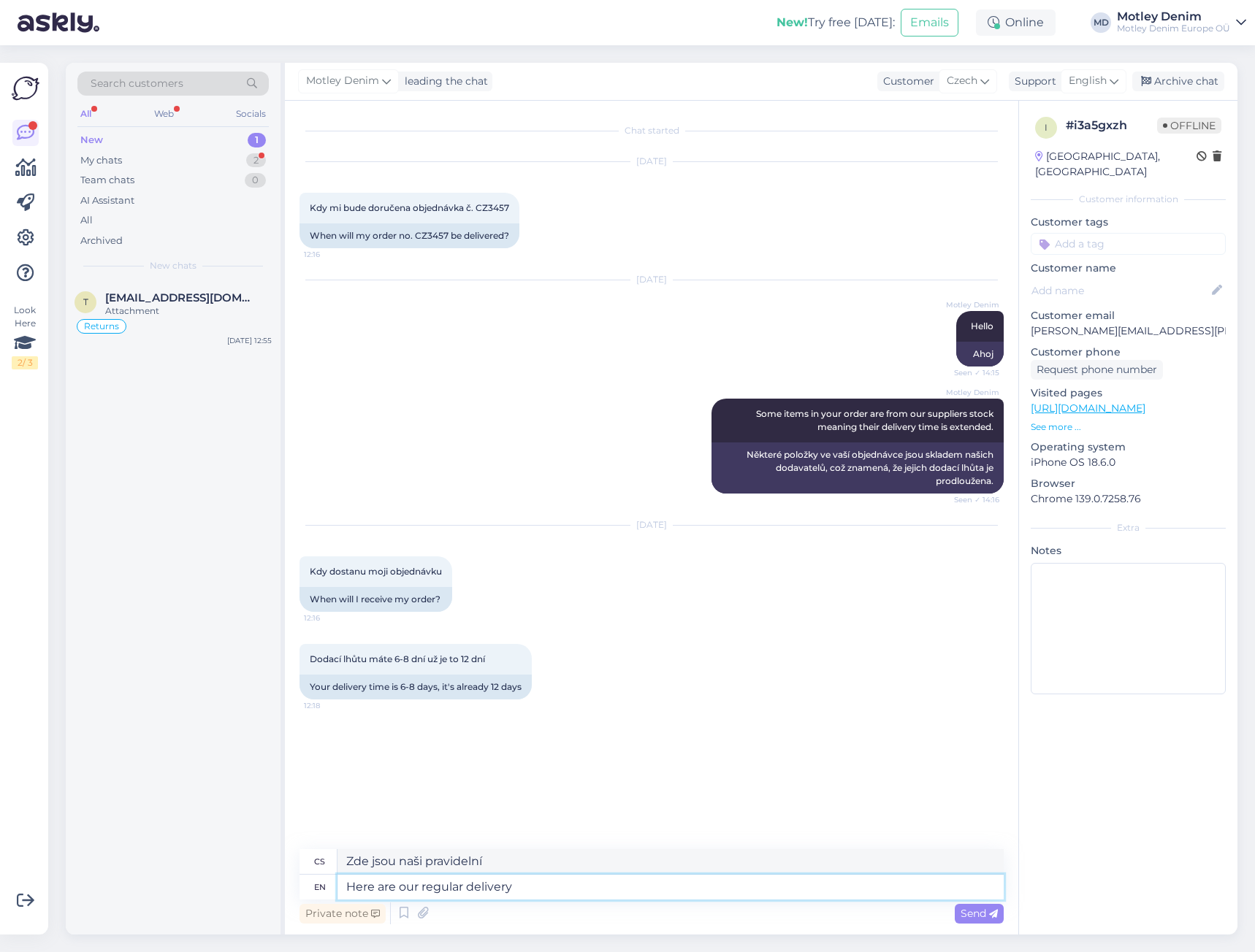
type textarea "Zde jsou naše pravidelné dodávky"
type textarea "Here are our regular delivery times"
paste textarea
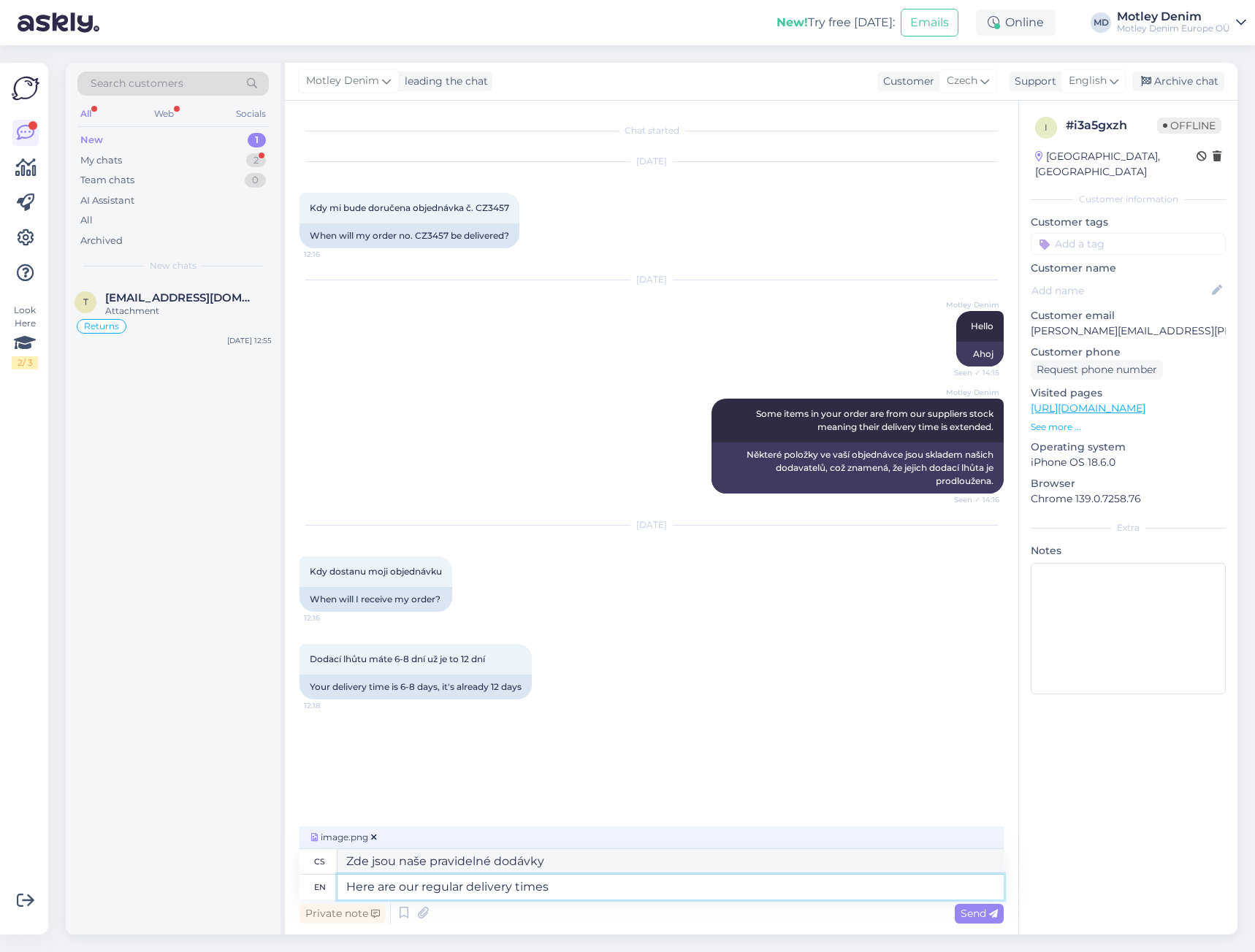
type textarea "Zde jsou naše běžné dodací lhůty"
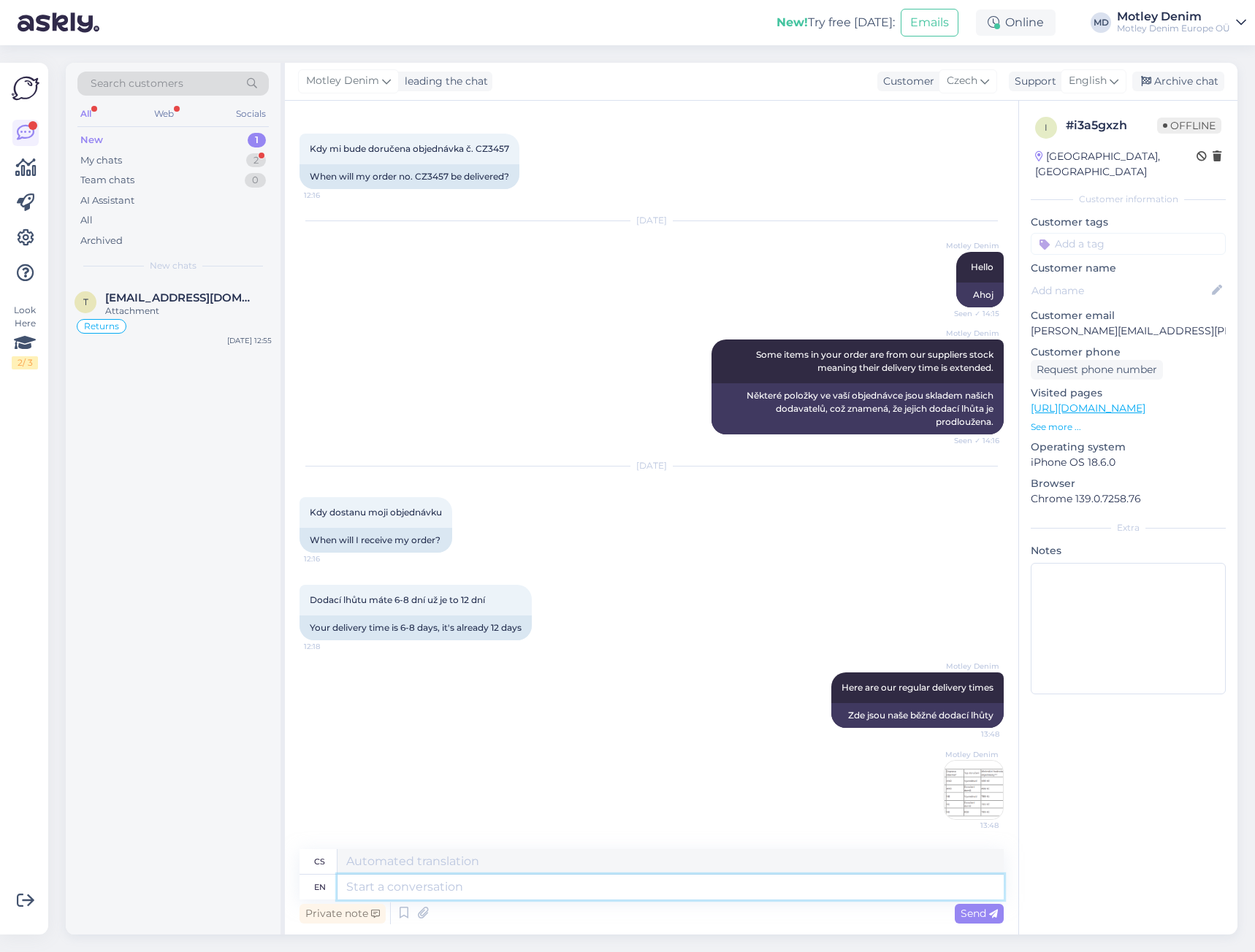
click at [494, 891] on textarea at bounding box center [670, 887] width 666 height 25
type textarea "Here"
type textarea "Zde"
type textarea "Here is t"
type textarea "Zde je"
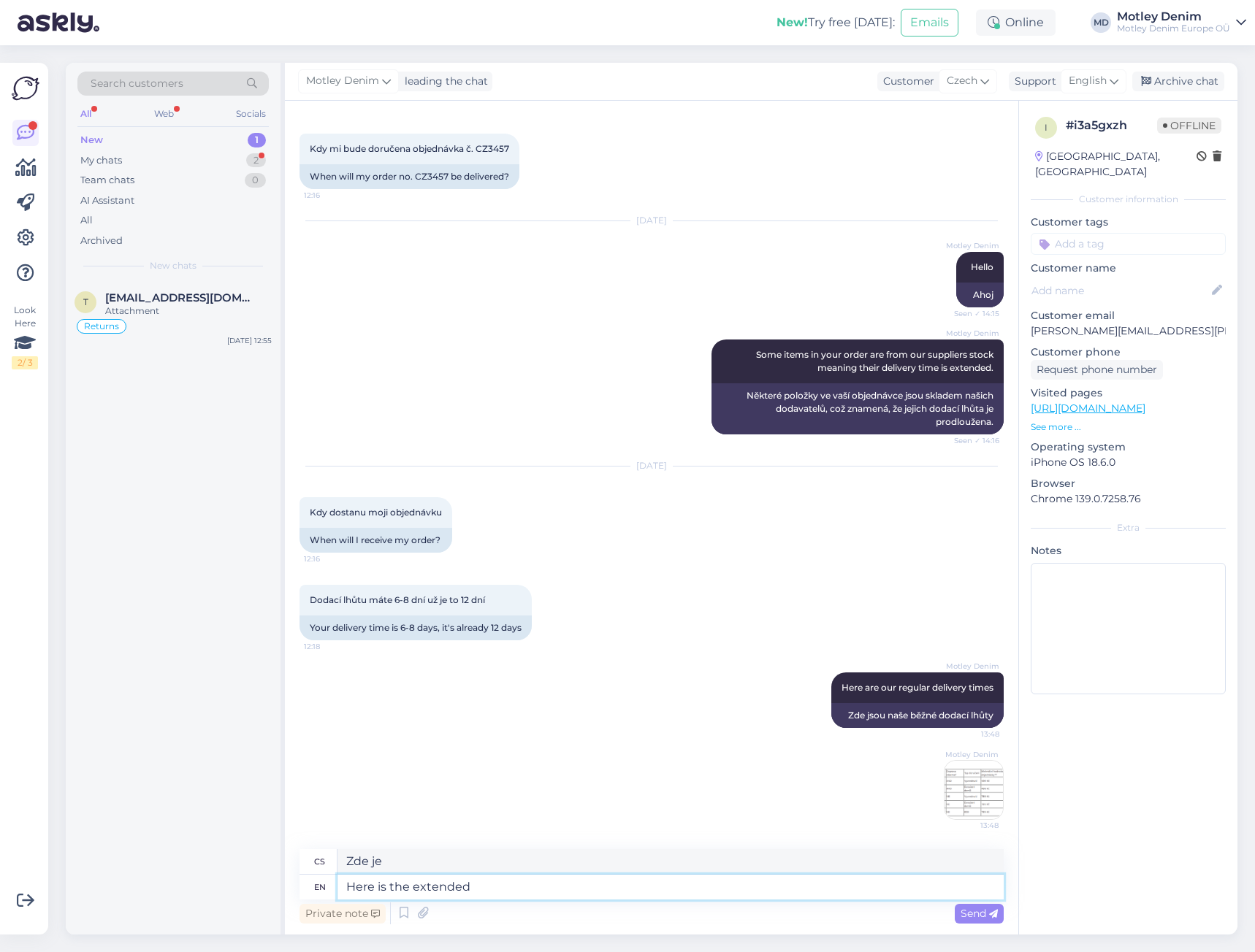
type textarea "Here is the extended t"
type textarea "Zde je rozšířená"
type textarea "Here is the extended time w"
type textarea "Zde je prodloužená doba"
type textarea "Here is the extended time when"
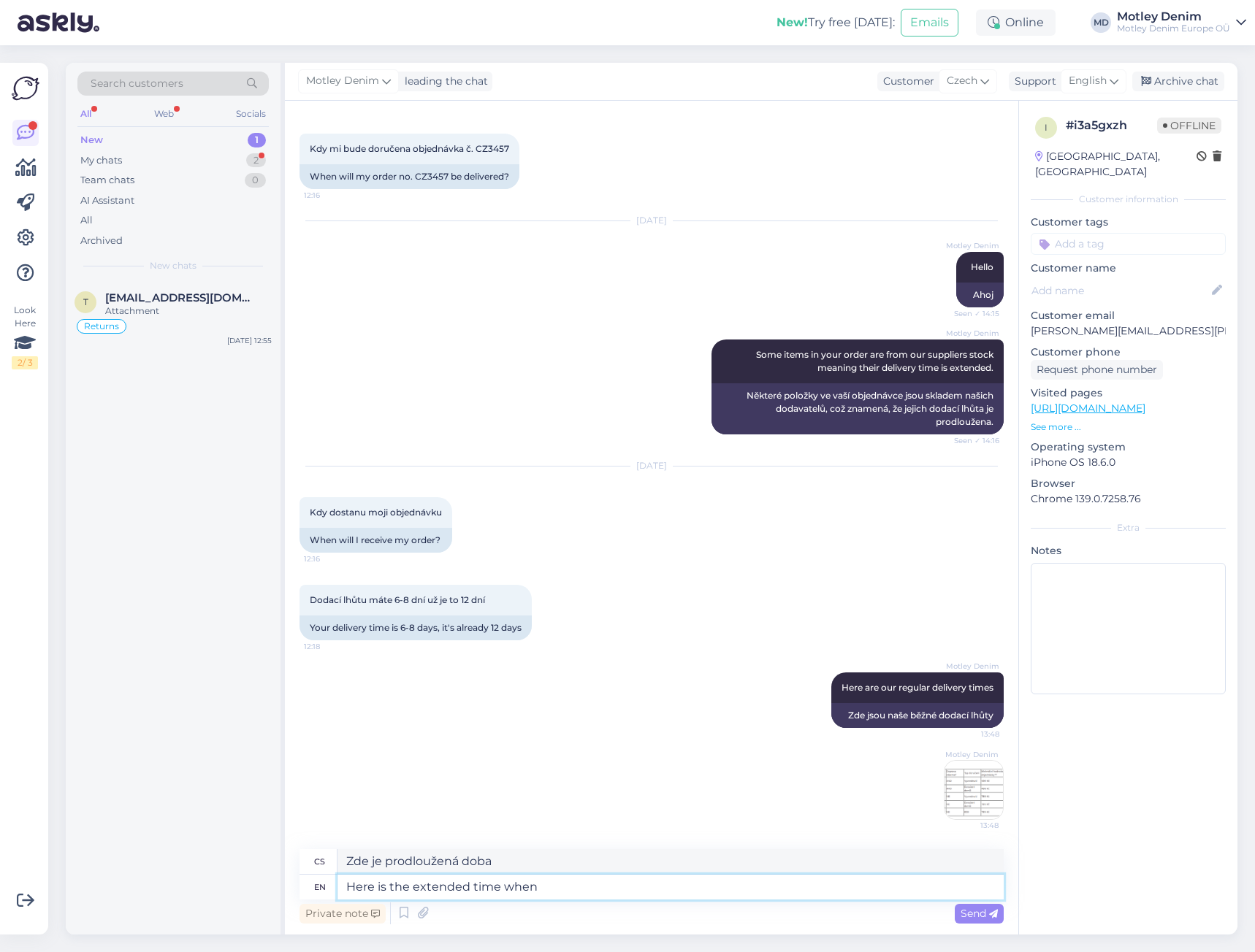
type textarea "Zde je prodloužená doba, kdy"
type textarea "Here is the extended time when the item"
type textarea "Zde je prodloužená doba, po kterou je položka"
type textarea "Here is the extended time when the item is from t"
type textarea "Zde je prodloužená doba, kdy je položka z"
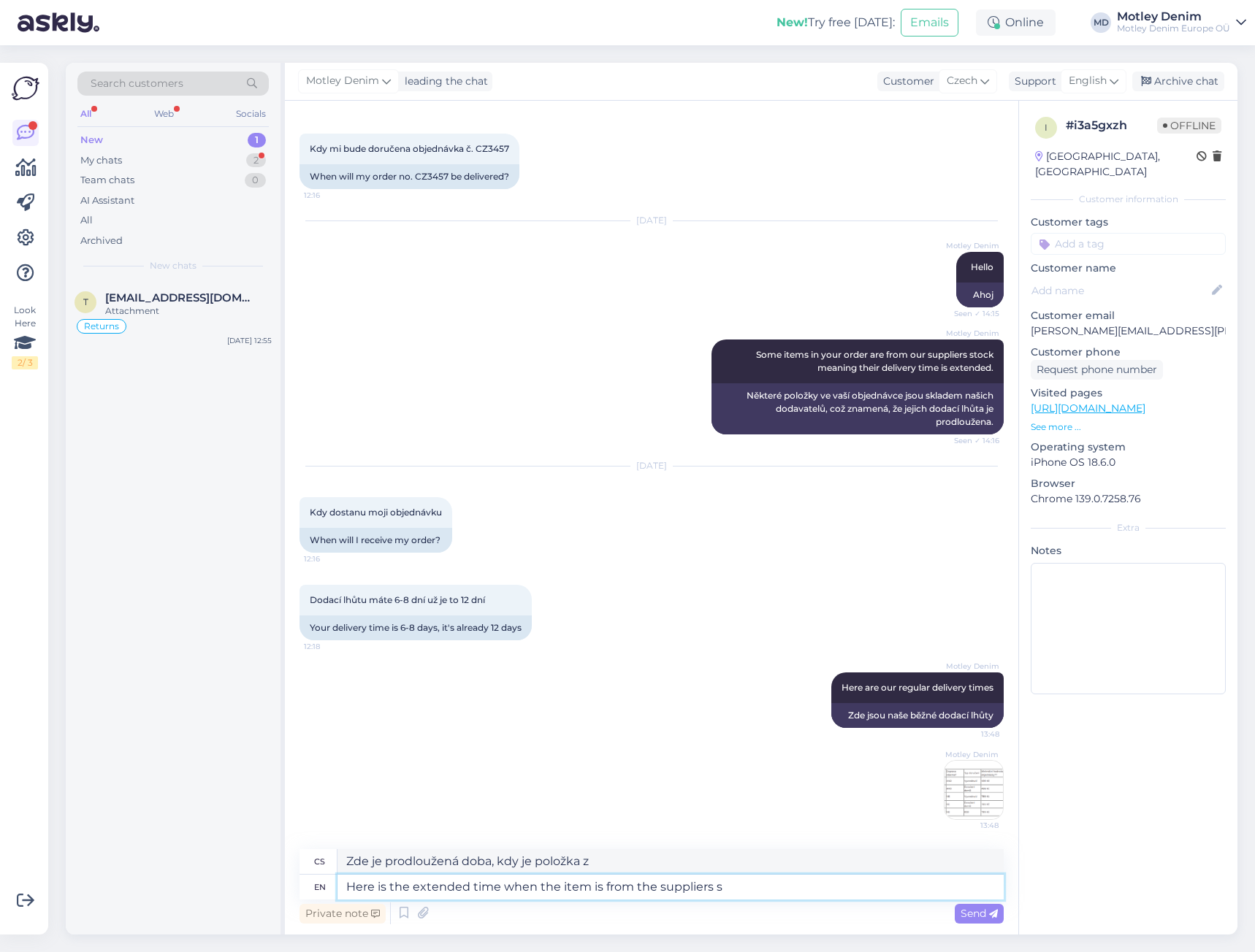
type textarea "Here is the extended time when the item is from the suppliers st"
type textarea "Zde je prodloužená doba, po kterou je položka od dodavatele"
type textarea "Here is the extended time when the item is from the suppliers stock."
paste textarea
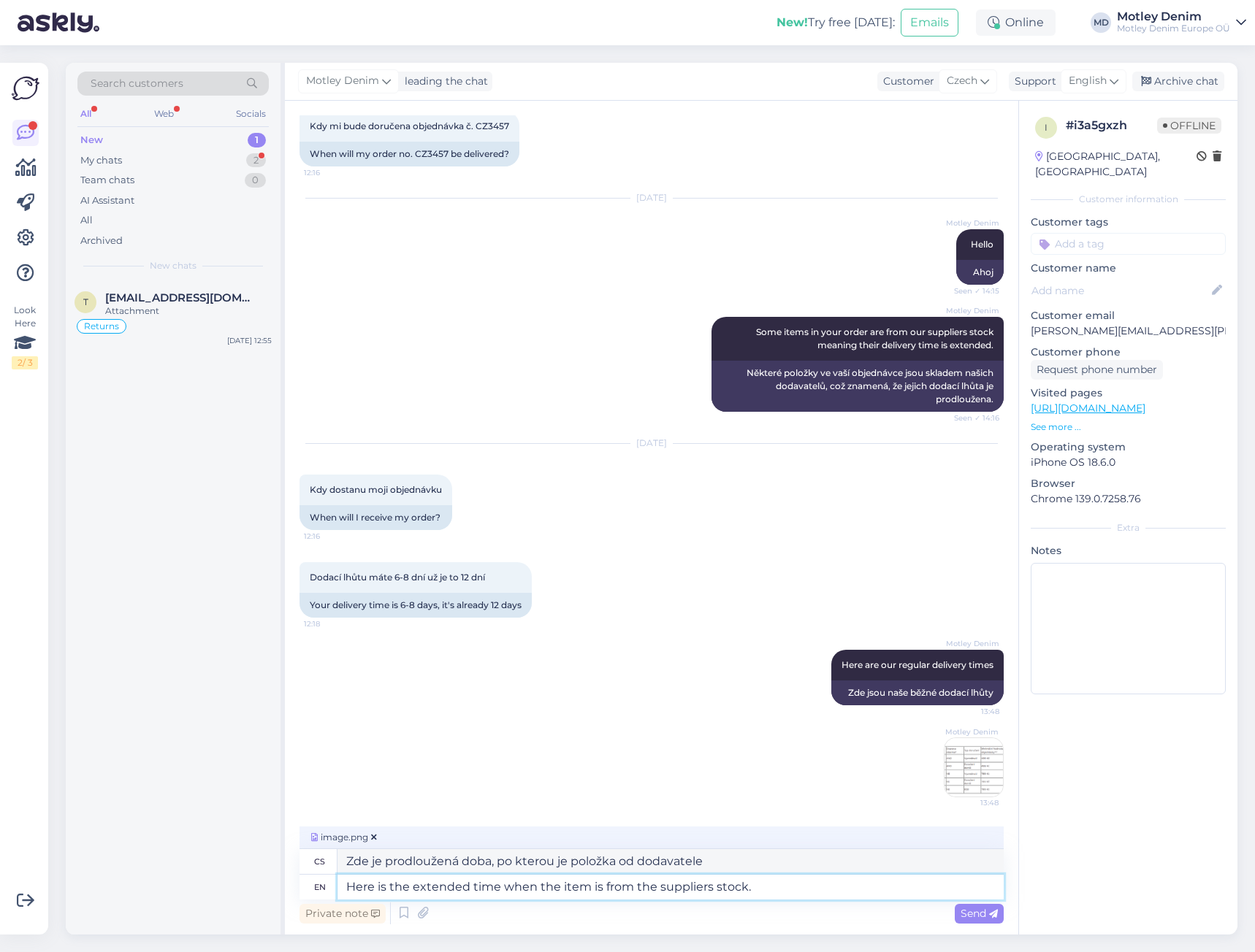
type textarea "Zde je uvedena prodloužená doba, po kterou je položka skladem dodavatele."
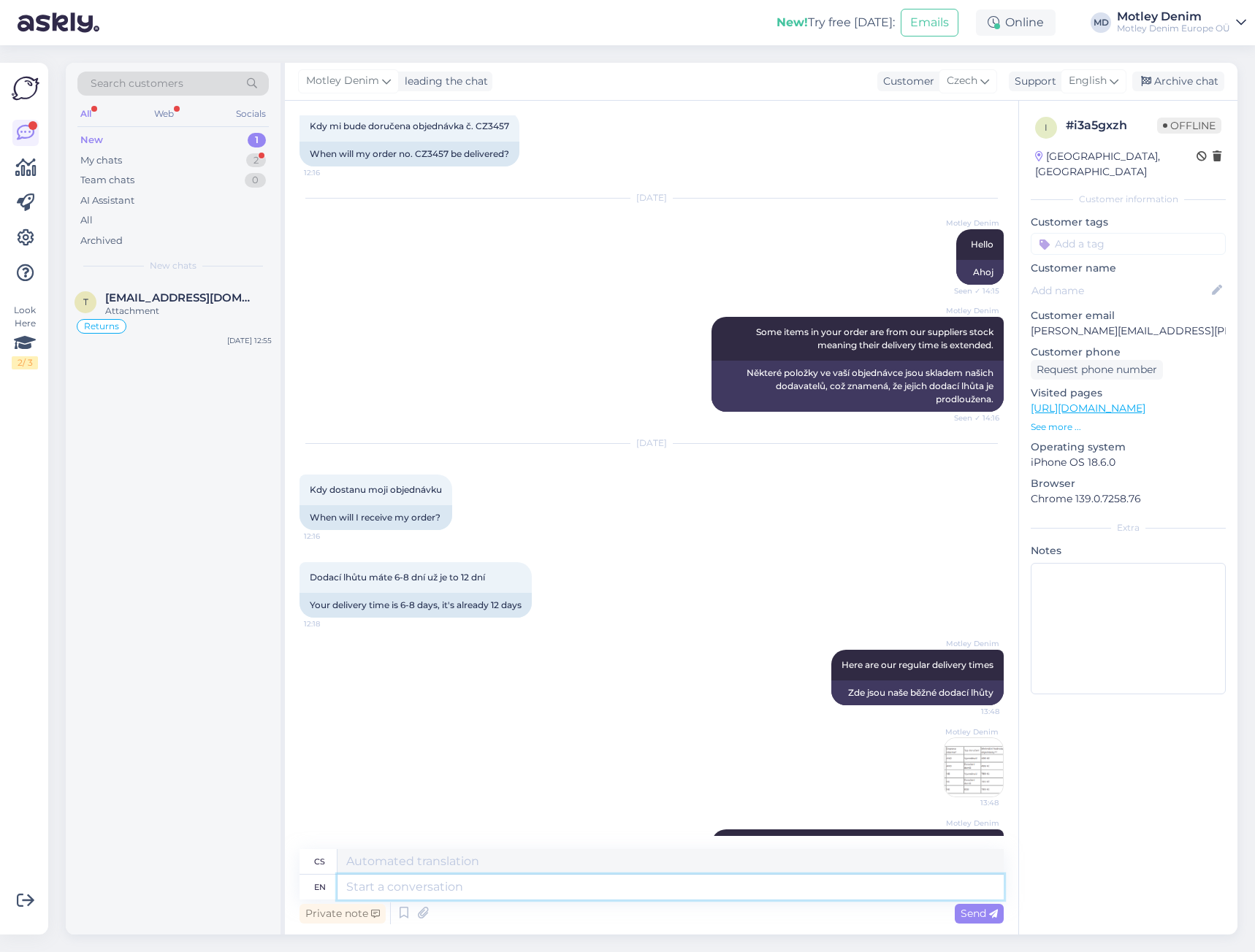
scroll to position [265, 0]
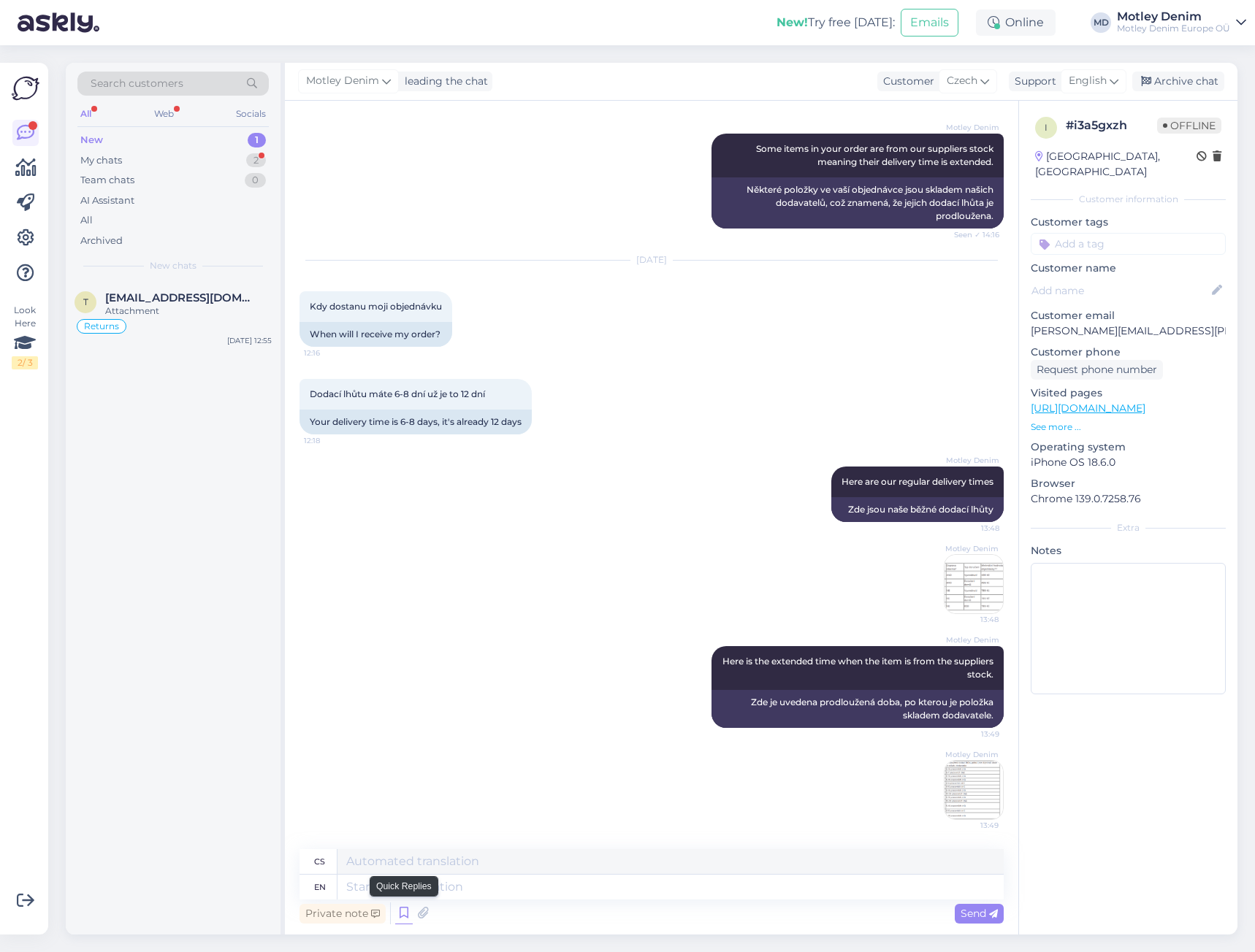
click at [406, 915] on icon at bounding box center [403, 914] width 17 height 22
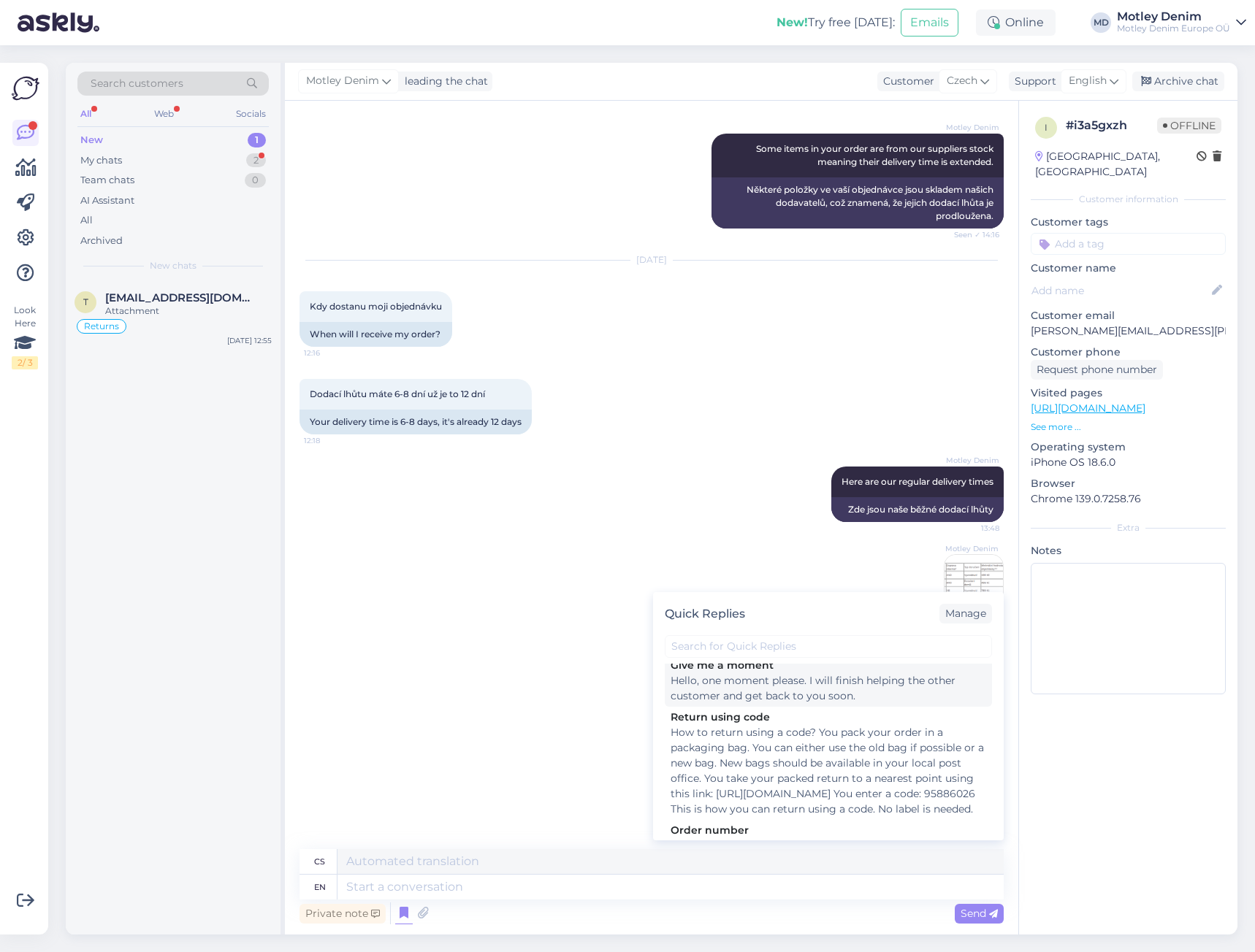
scroll to position [146, 0]
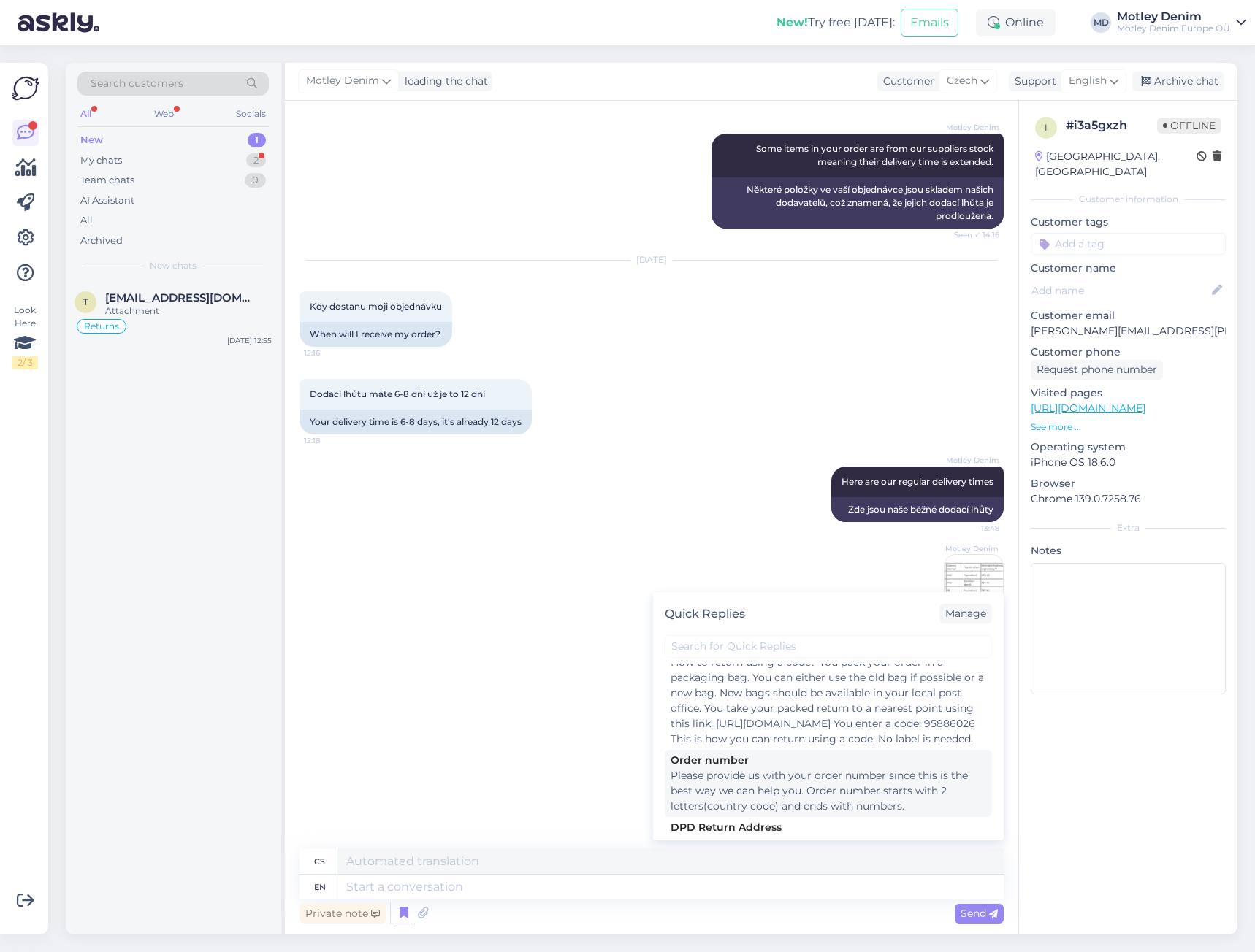
click at [763, 792] on div "Please provide us with your order number since this is the best way we can help…" at bounding box center [828, 791] width 315 height 46
type textarea "Please provide us with your order number since this is the best way we can help…"
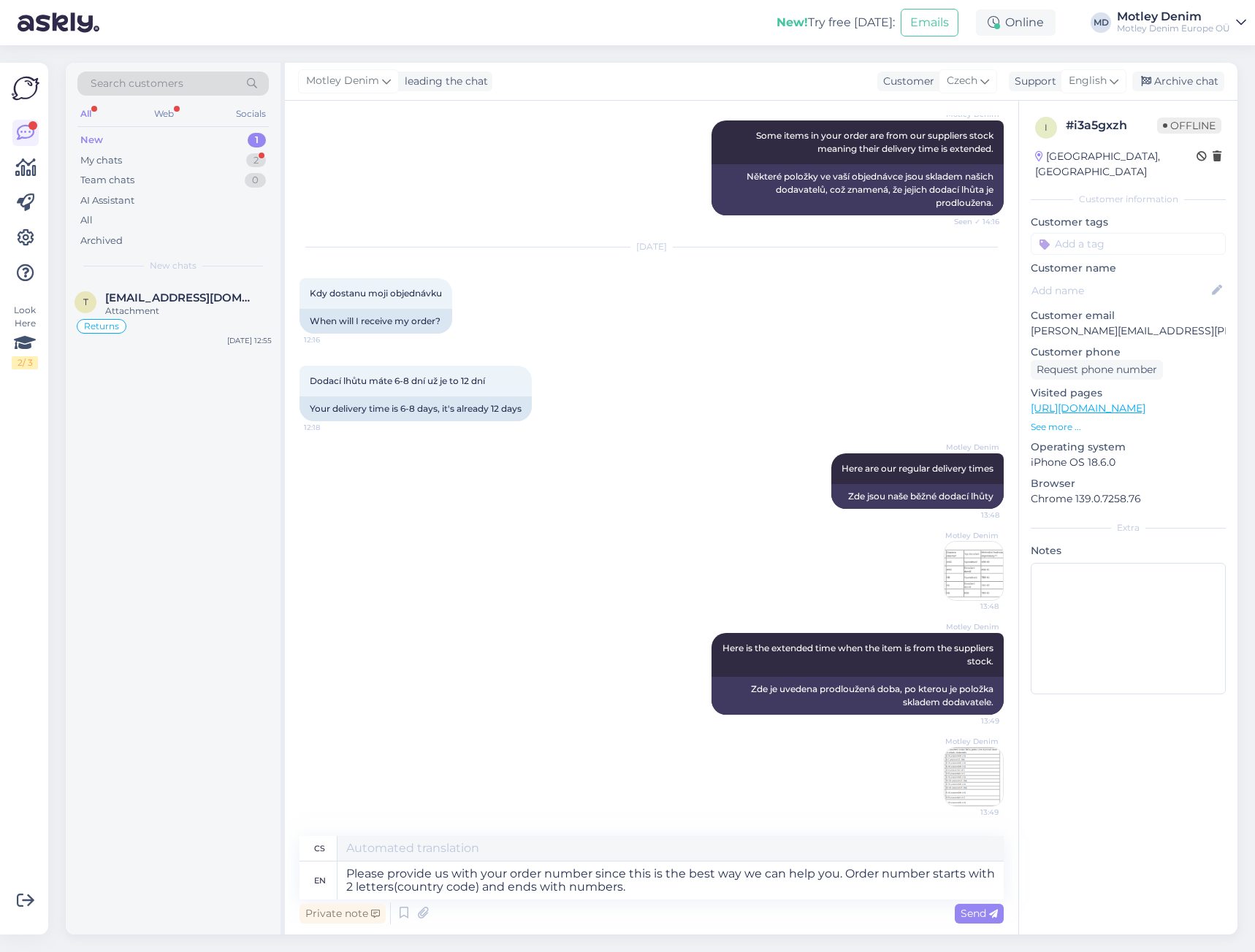
type textarea "Prosím, uveďte [PERSON_NAME] objednávky, jinak vám můžeme nejlépe pomoci. [PERS…"
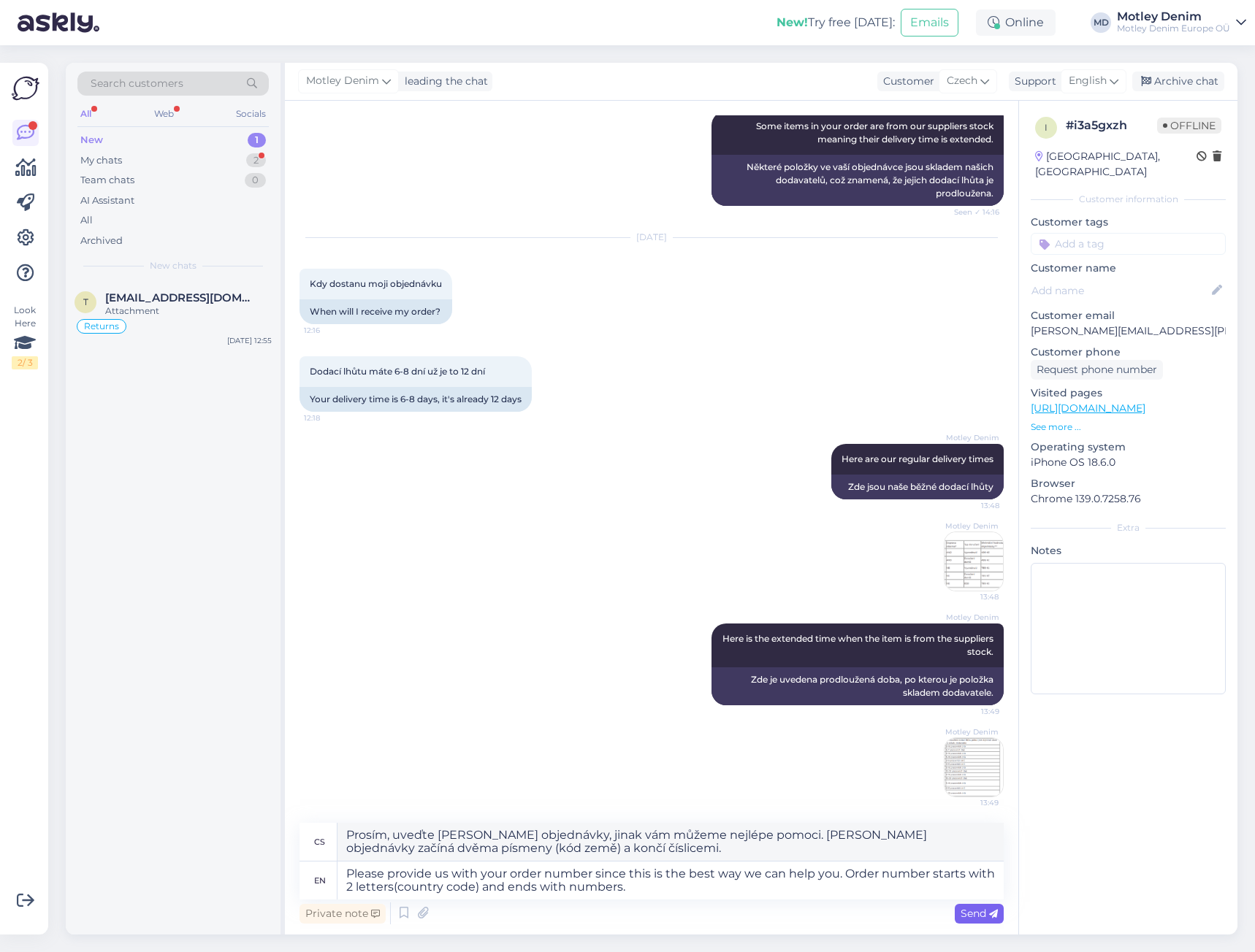
click at [970, 909] on span "Send" at bounding box center [979, 914] width 37 height 13
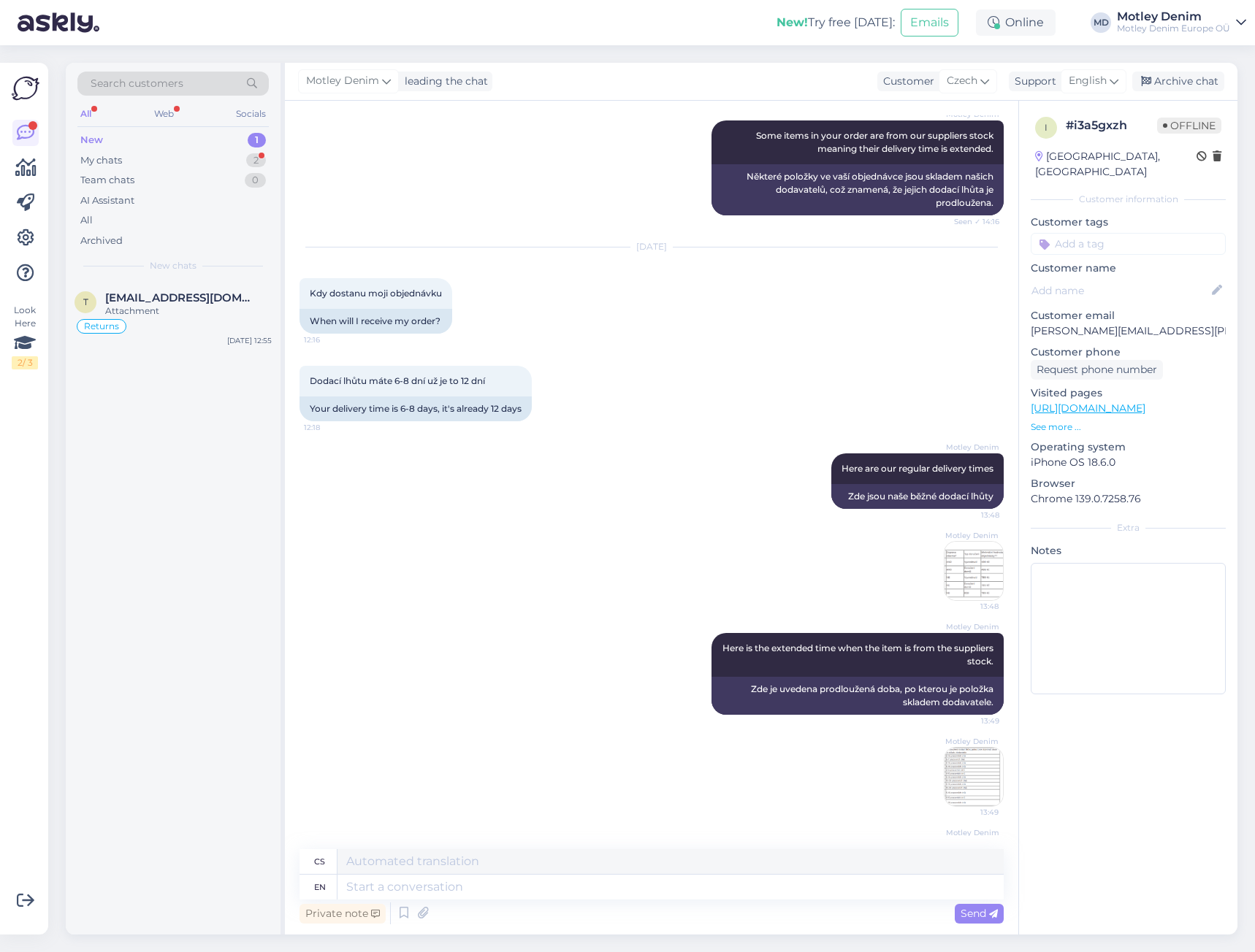
scroll to position [406, 0]
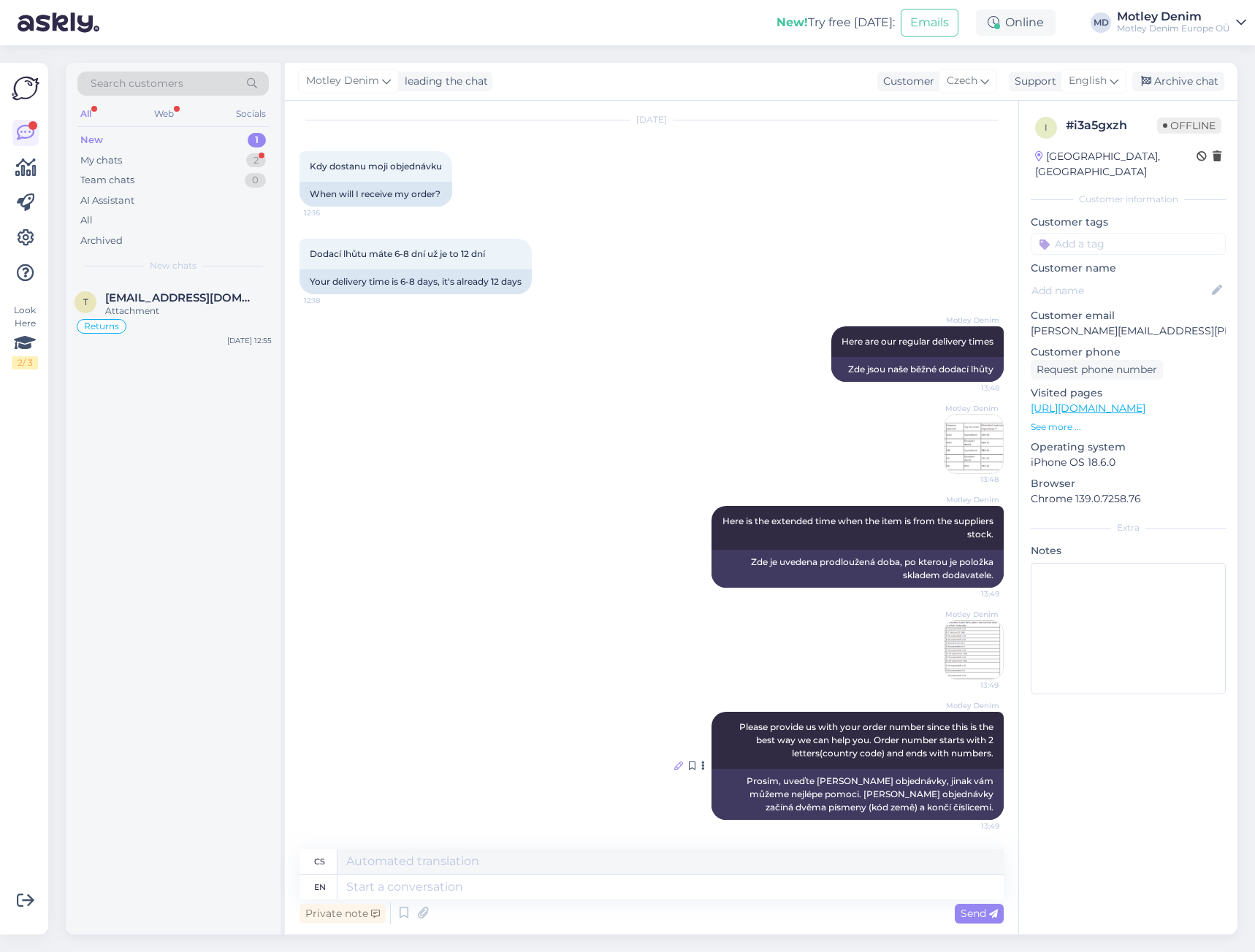
click at [674, 764] on icon at bounding box center [679, 766] width 9 height 9
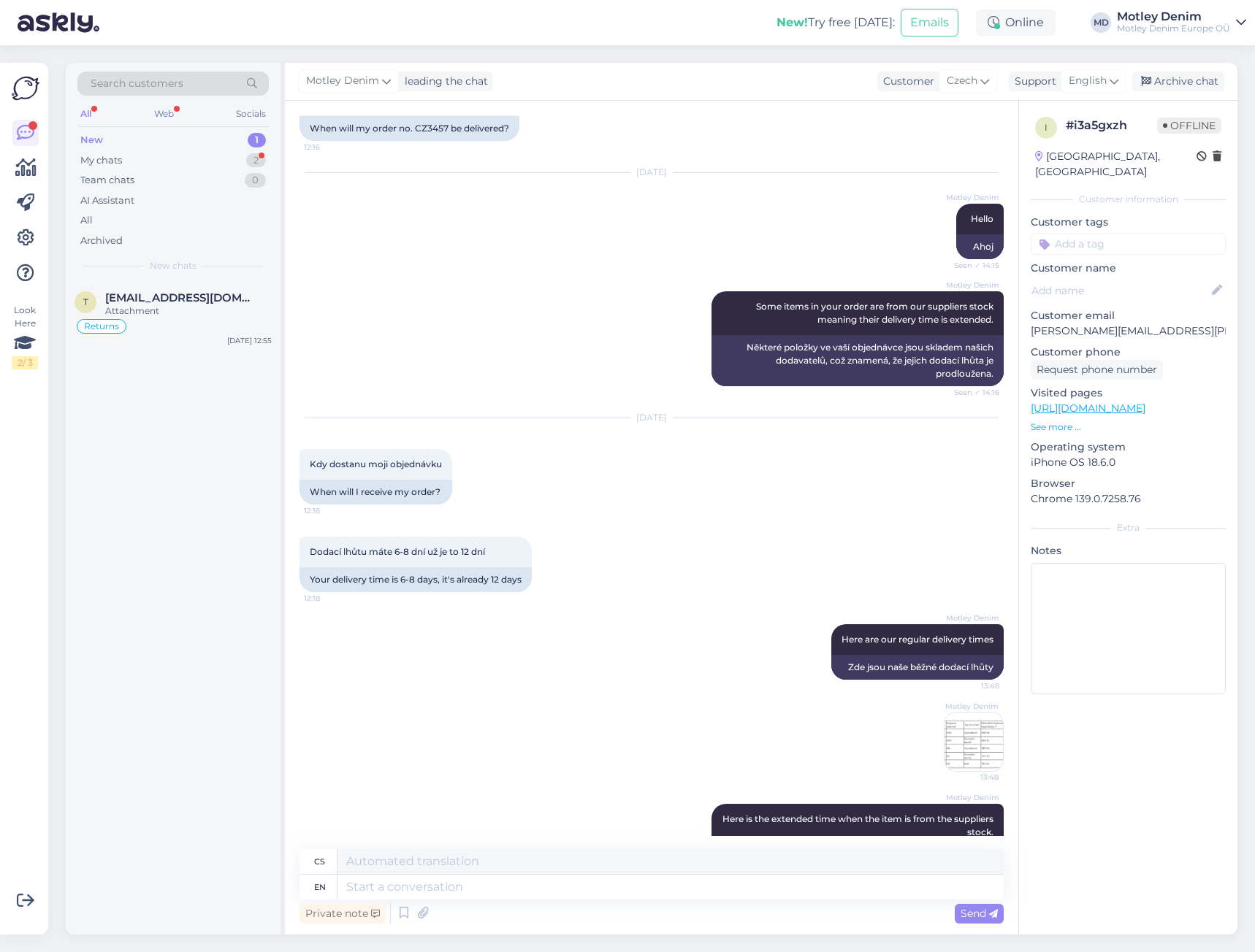
scroll to position [0, 0]
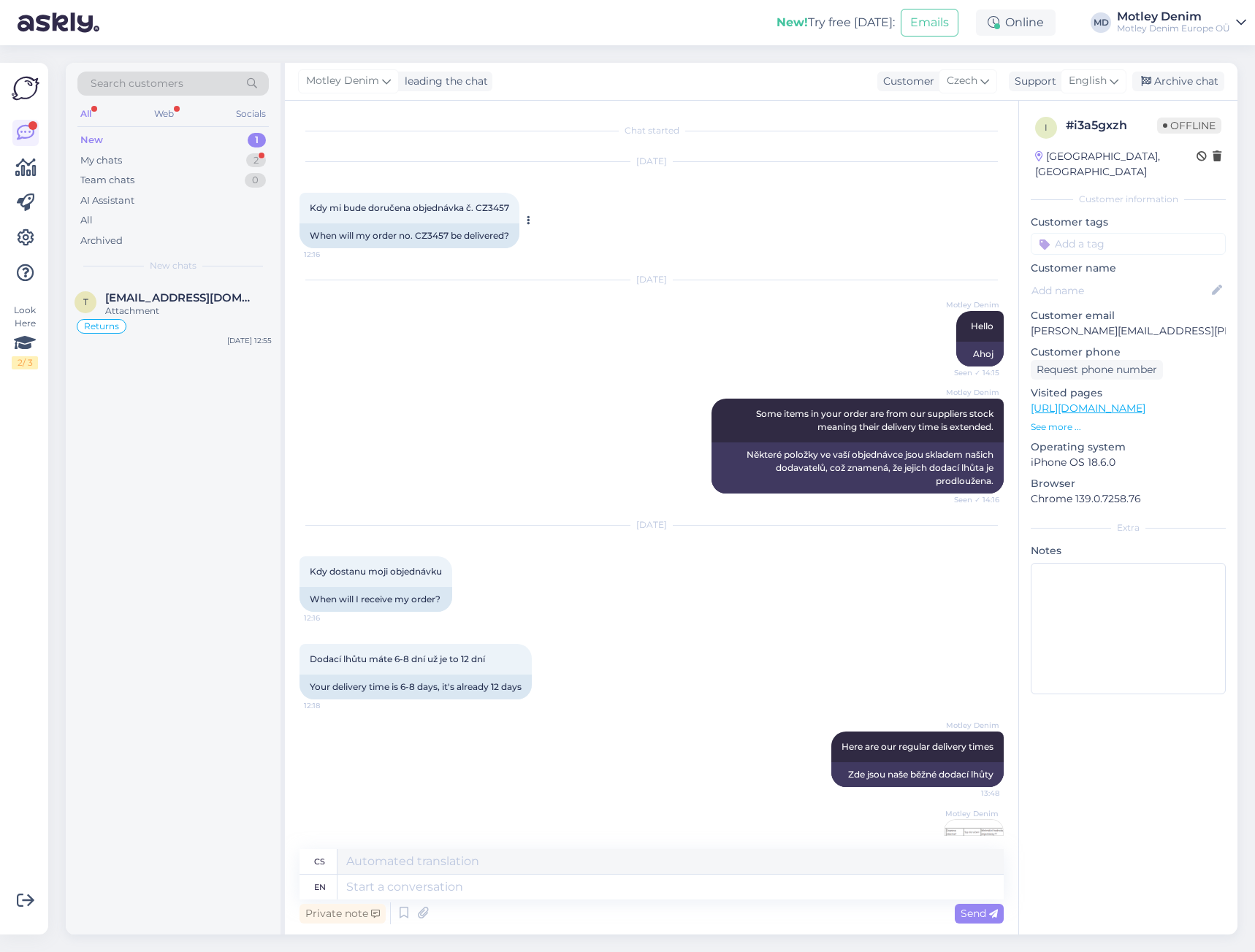
click at [493, 209] on span "Kdy mi bude doručena objednávka č. CZ3457" at bounding box center [409, 207] width 199 height 11
drag, startPoint x: 493, startPoint y: 209, endPoint x: 612, endPoint y: 193, distance: 120.1
click at [493, 208] on span "Kdy mi bude doručena objednávka č. CZ3457" at bounding box center [409, 207] width 199 height 11
copy div "CZ3457 12:16"
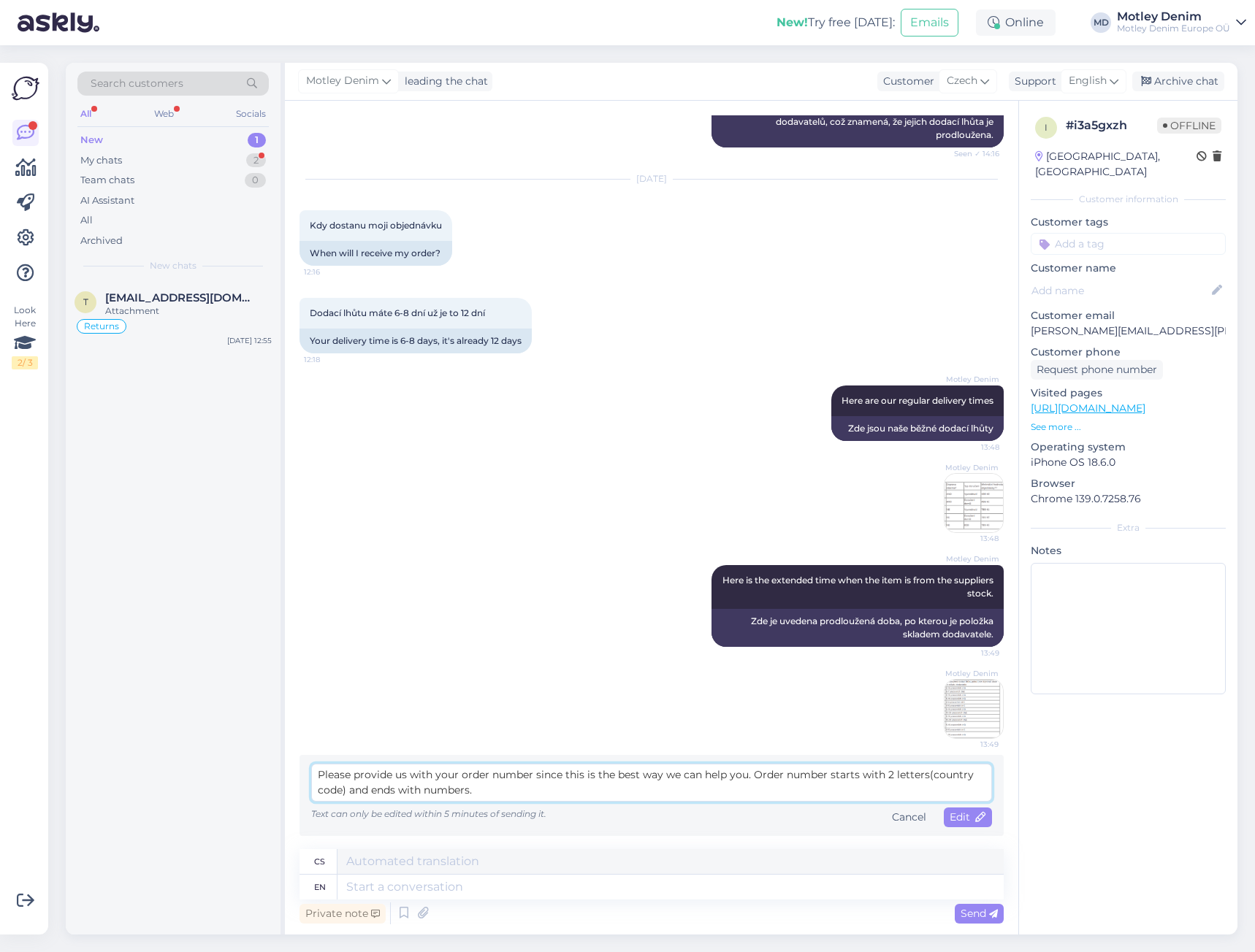
click at [856, 791] on textarea "Please provide us with your order number since this is the best way we can help…" at bounding box center [651, 783] width 681 height 38
type textarea "We receive deliveries every week. You will be notified when we dispatch your or…"
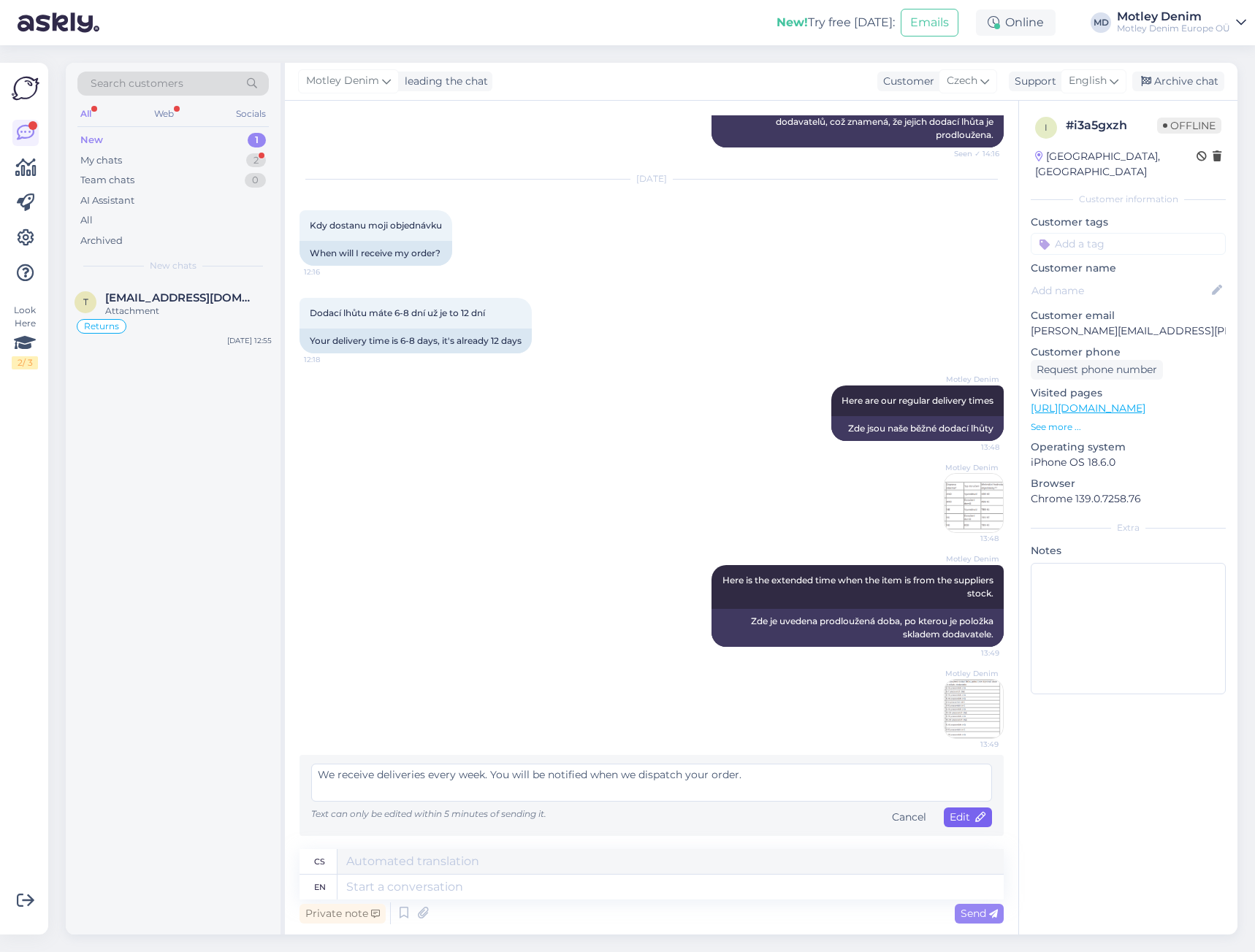
click at [950, 817] on span "Edit" at bounding box center [968, 818] width 36 height 13
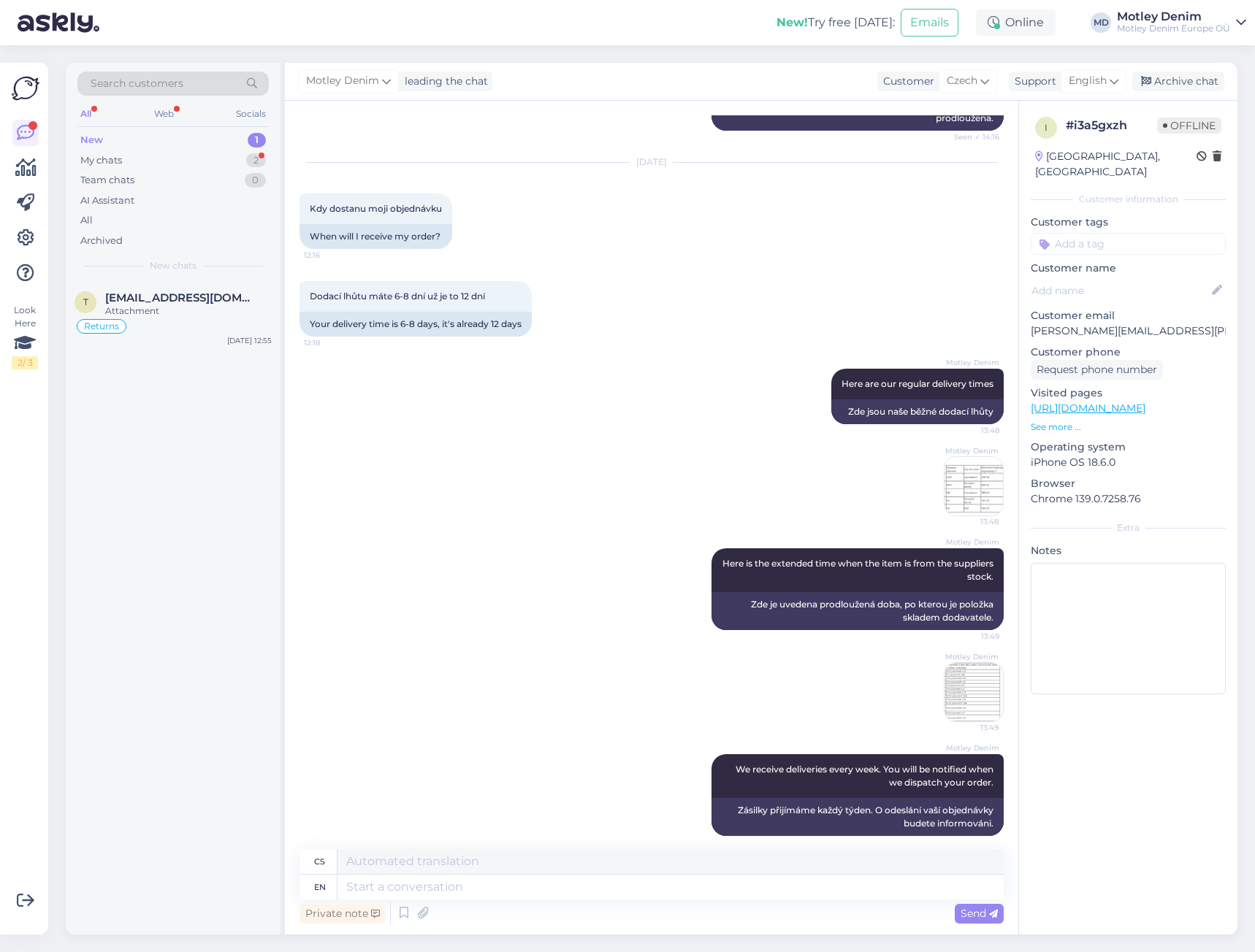
scroll to position [379, 0]
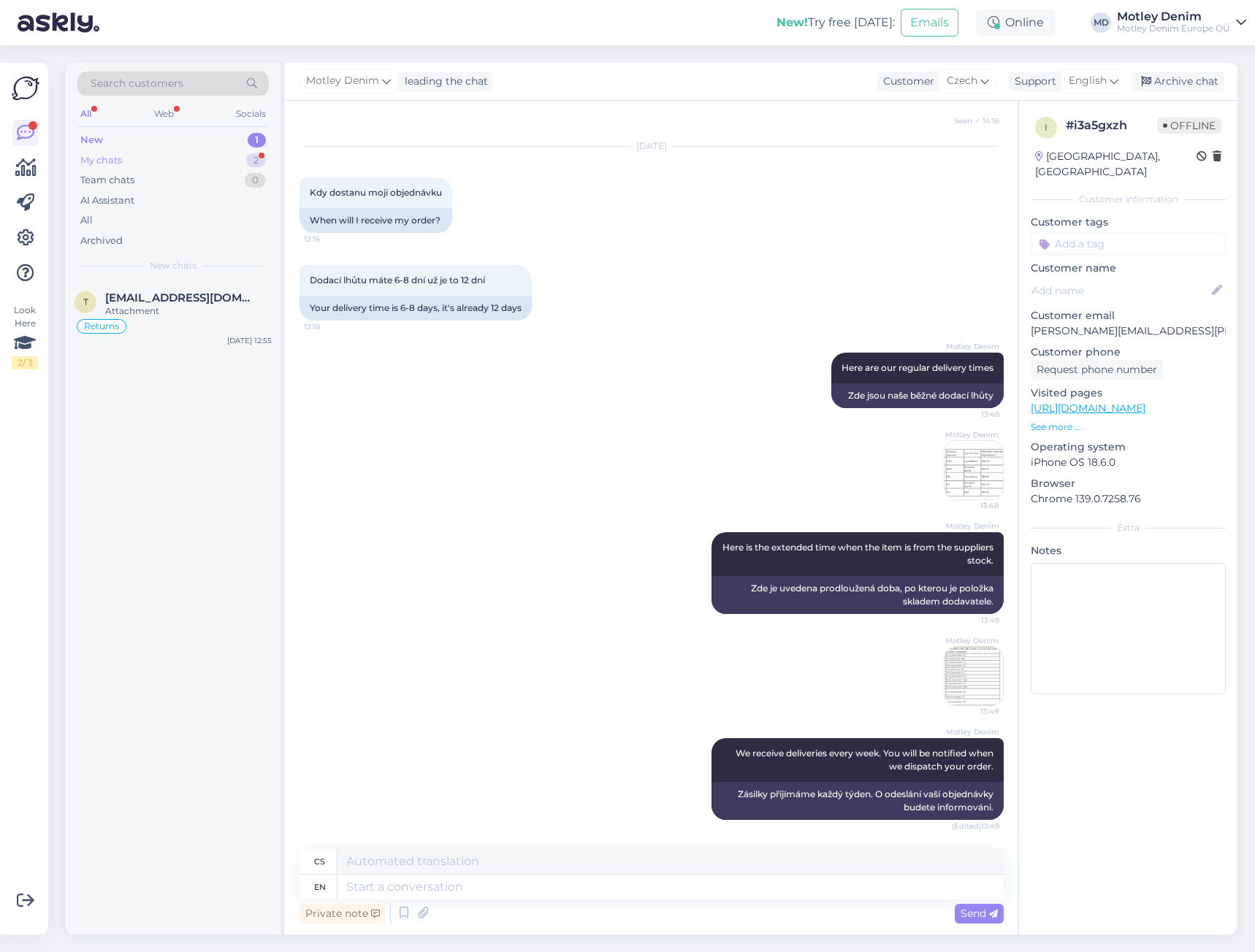
click at [229, 167] on div "My chats 2" at bounding box center [173, 160] width 192 height 21
click at [186, 365] on span "[EMAIL_ADDRESS][DOMAIN_NAME]" at bounding box center [181, 364] width 152 height 13
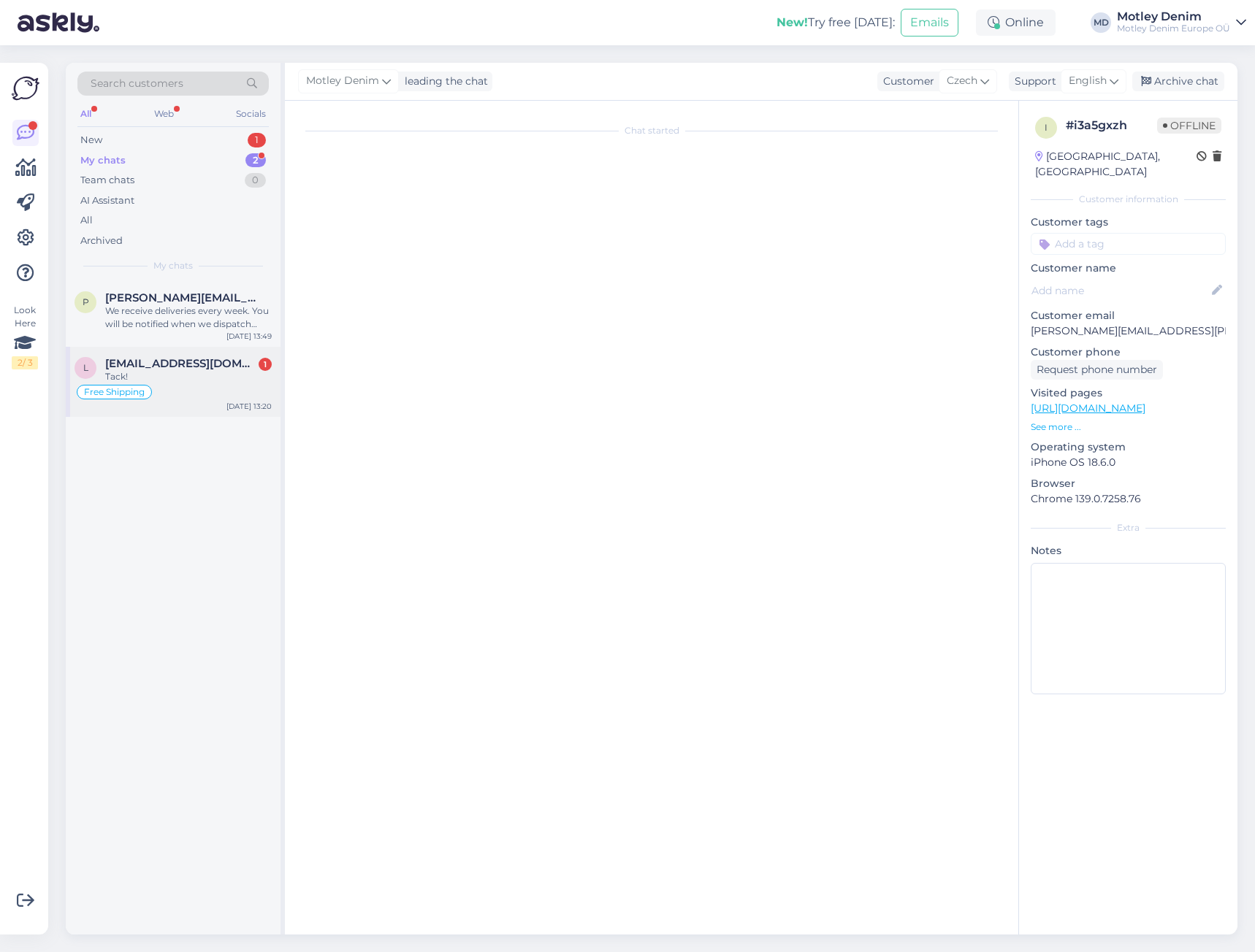
scroll to position [1387, 0]
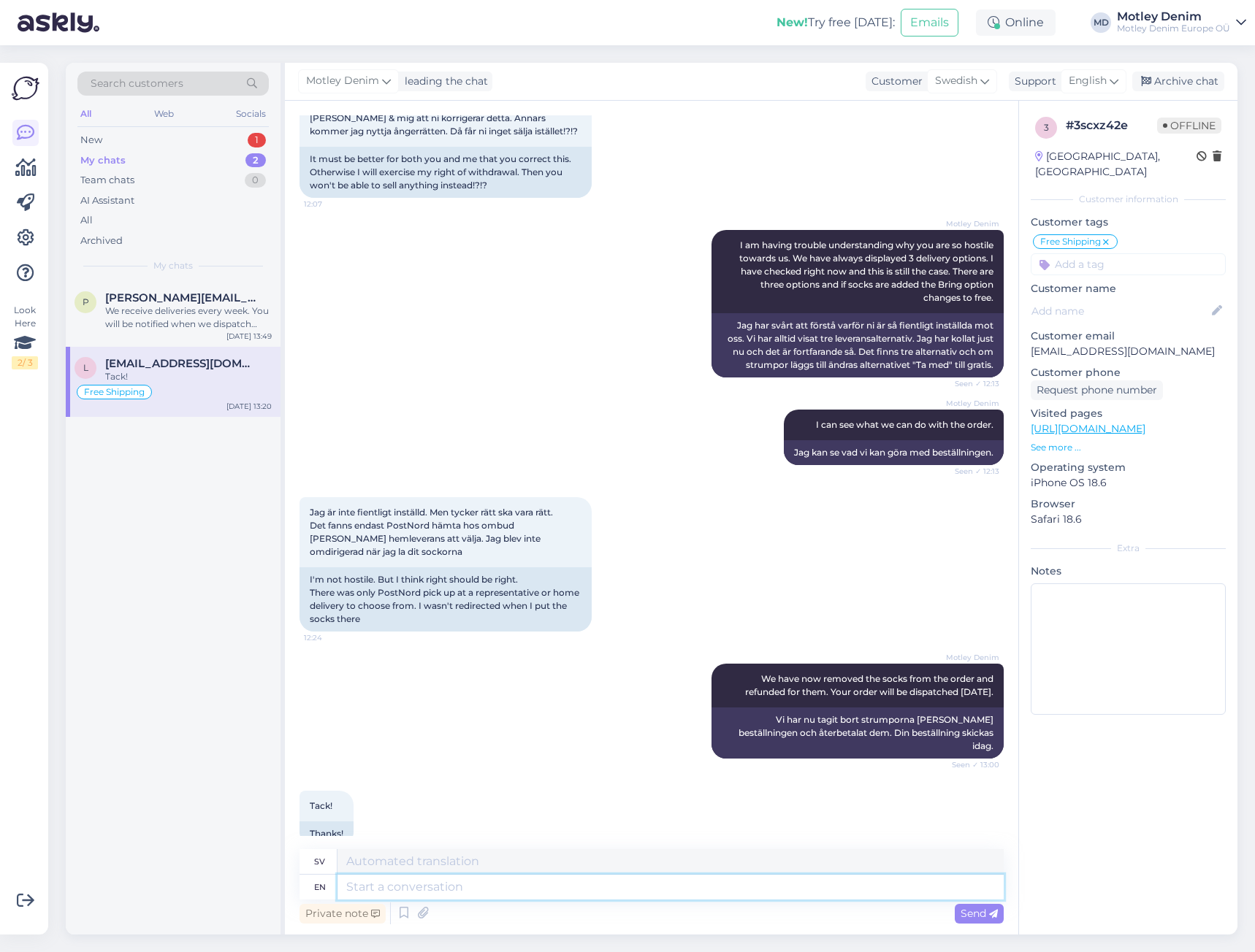
click at [609, 886] on textarea at bounding box center [670, 887] width 666 height 25
type textarea "You're w"
type textarea "Du är"
type textarea "You're welcome!"
type textarea "Varsågod!"
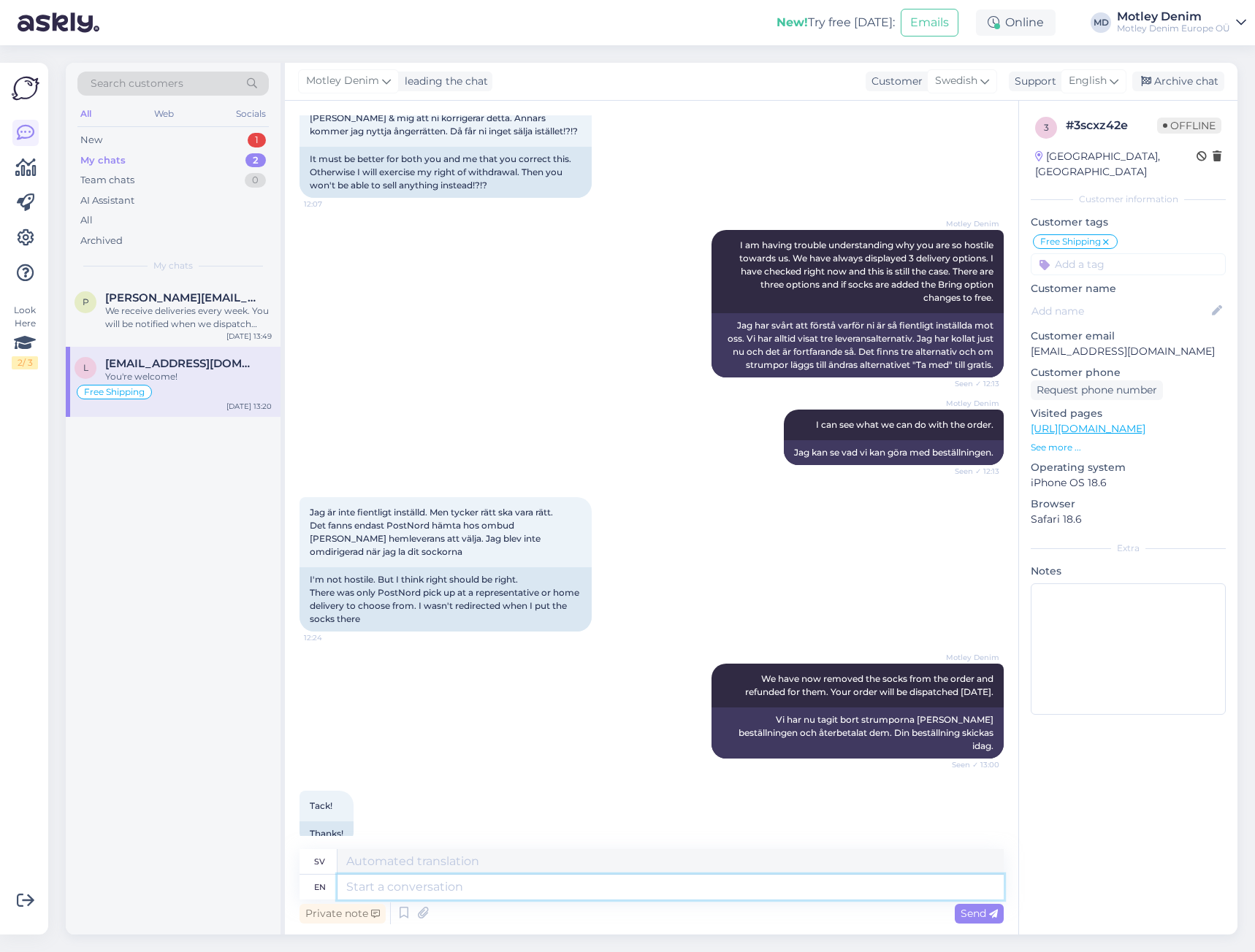
scroll to position [1474, 0]
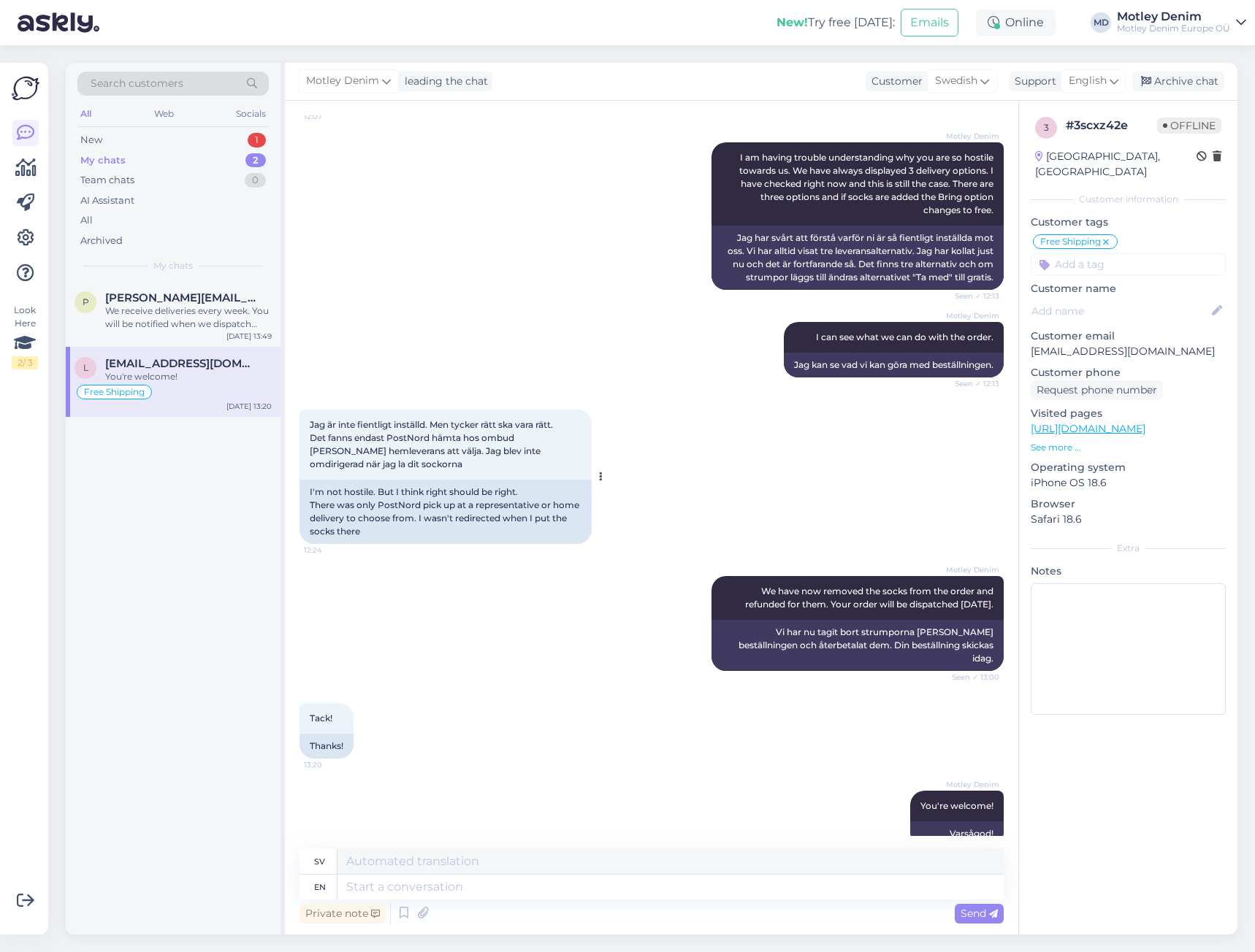
click at [315, 420] on span "Jag är inte fientligt inställd. Men tycker rätt ska vara rätt. Det fanns endast…" at bounding box center [432, 444] width 246 height 51
drag, startPoint x: 315, startPoint y: 411, endPoint x: 358, endPoint y: 454, distance: 60.8
click at [358, 454] on div "Jag är inte fientligt inställd. Men tycker rätt ska vara rätt. Det fanns endast…" at bounding box center [445, 444] width 292 height 70
copy div "Jag är inte fientligt inställd. Men tycker rätt ska vara rätt. Det fanns endast…"
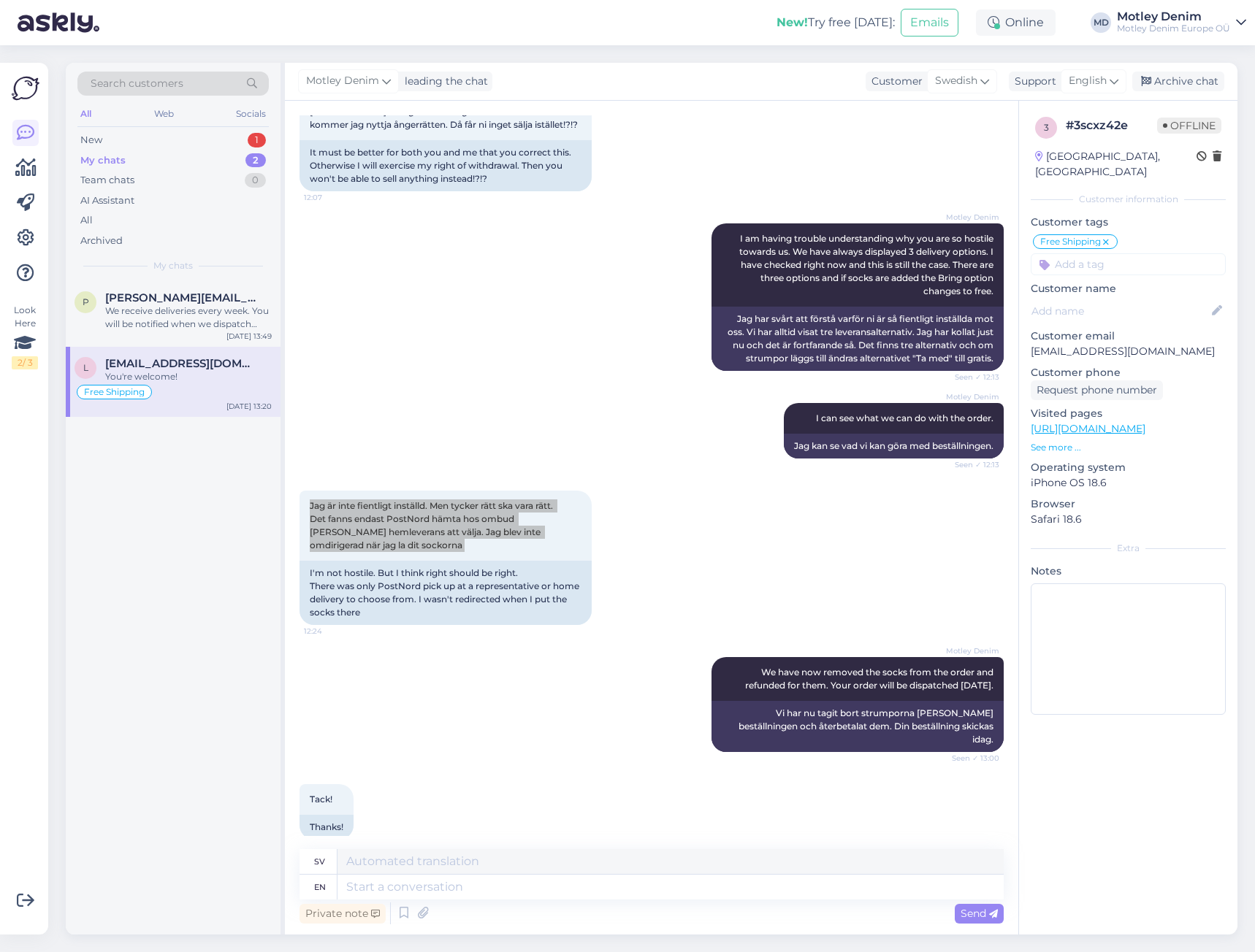
scroll to position [1256, 0]
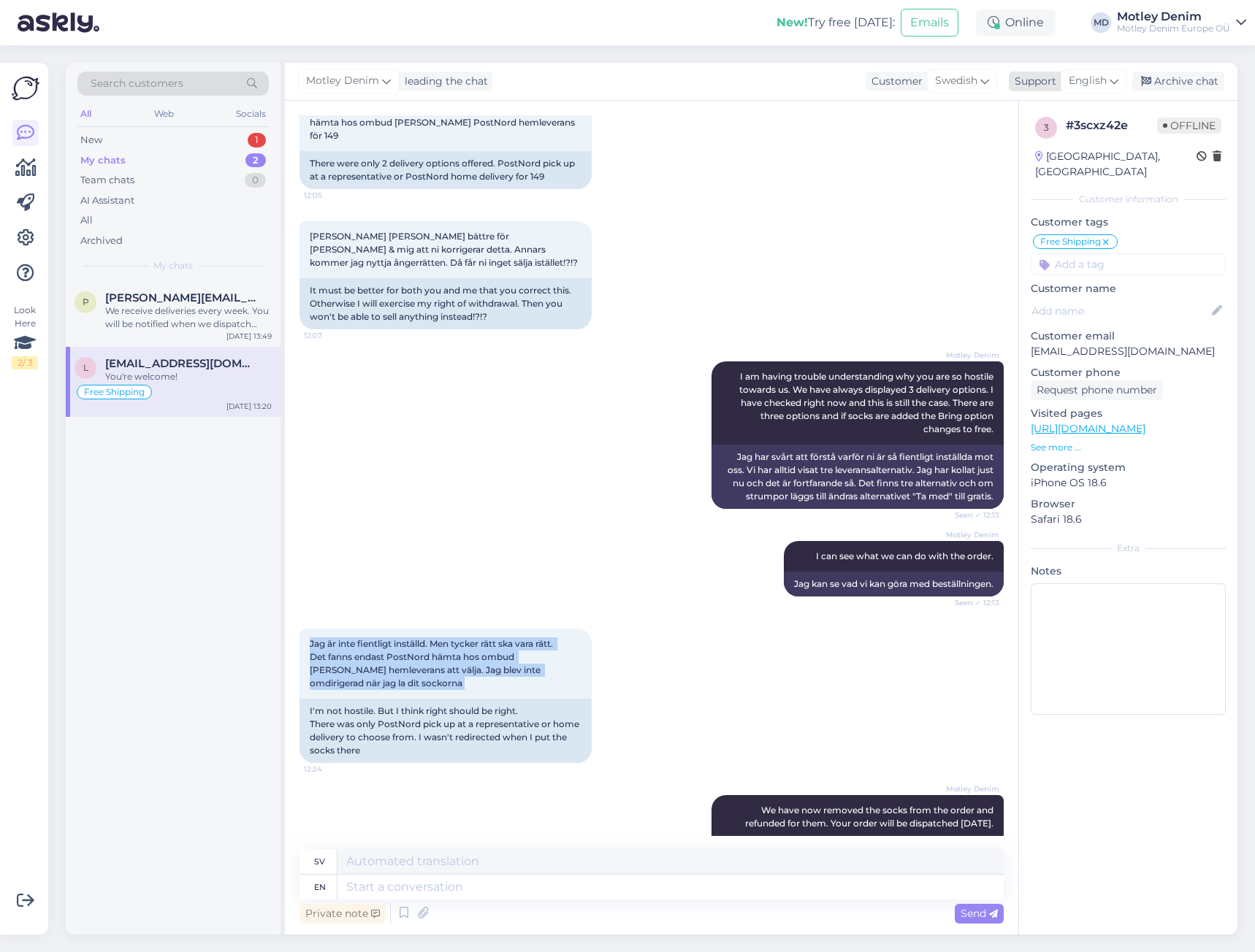
click at [1174, 75] on div "Archive chat" at bounding box center [1178, 81] width 92 height 20
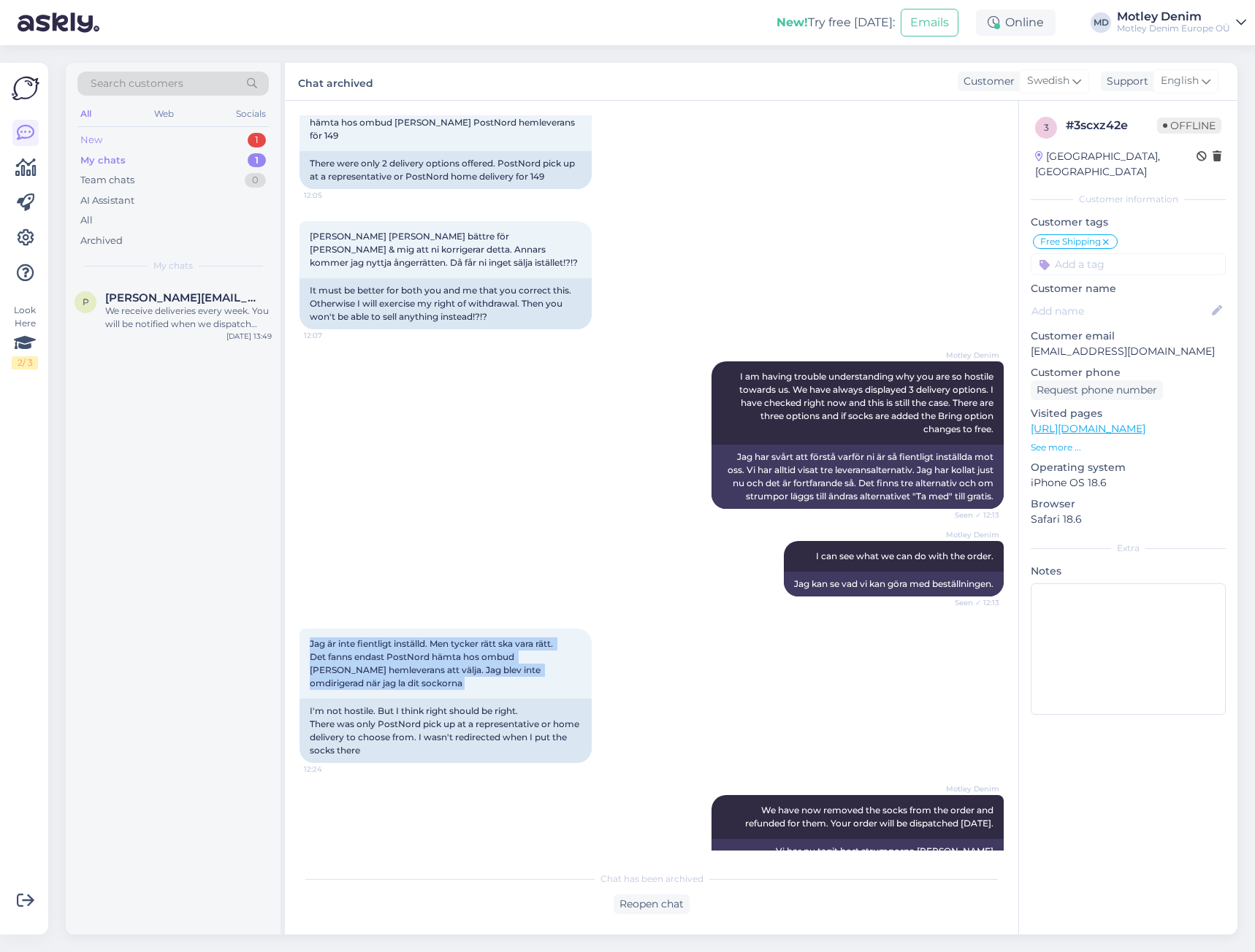
click at [201, 146] on div "New 1" at bounding box center [173, 140] width 192 height 21
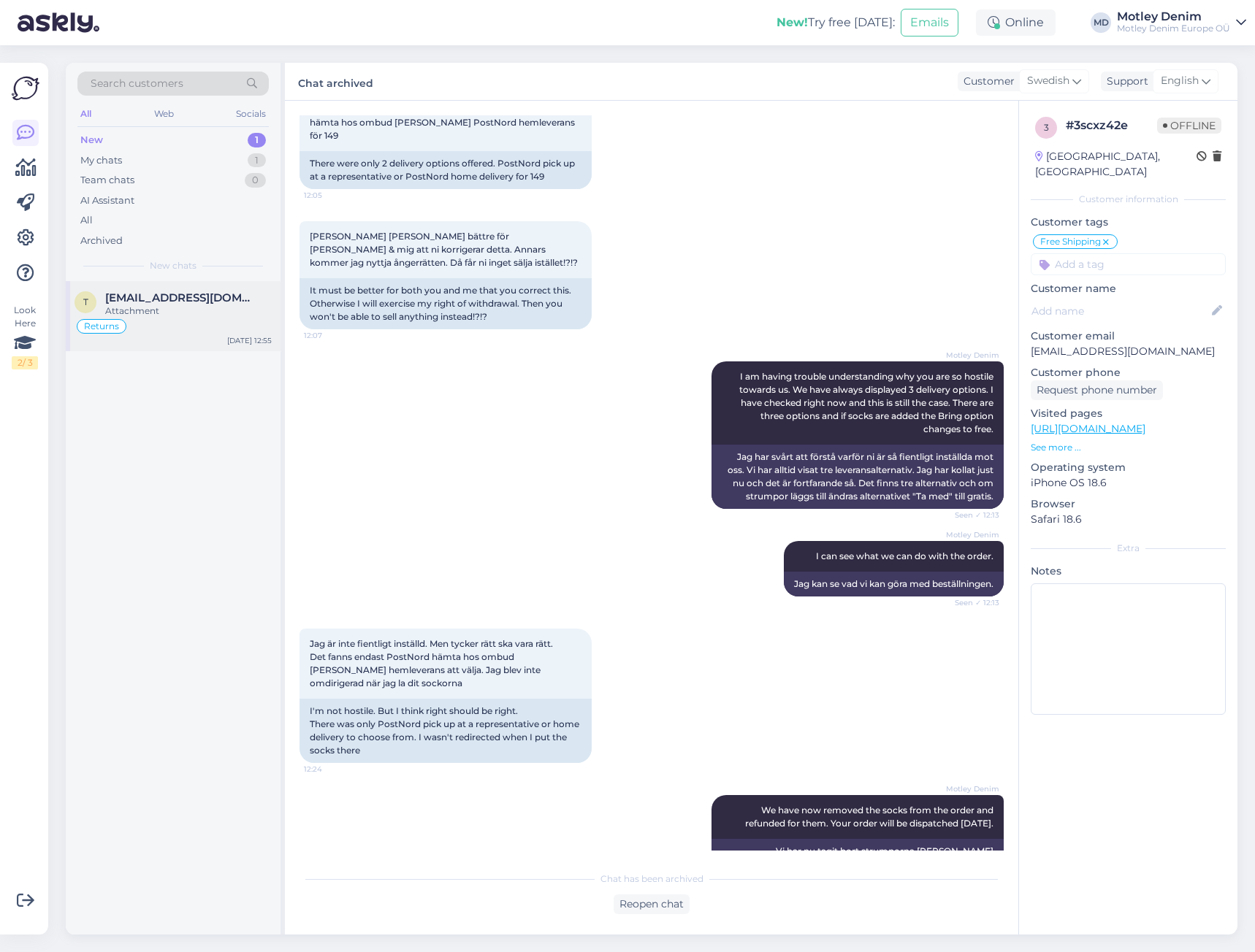
drag, startPoint x: 179, startPoint y: 318, endPoint x: 199, endPoint y: 321, distance: 20.2
click at [179, 319] on div "Returns" at bounding box center [173, 326] width 197 height 17
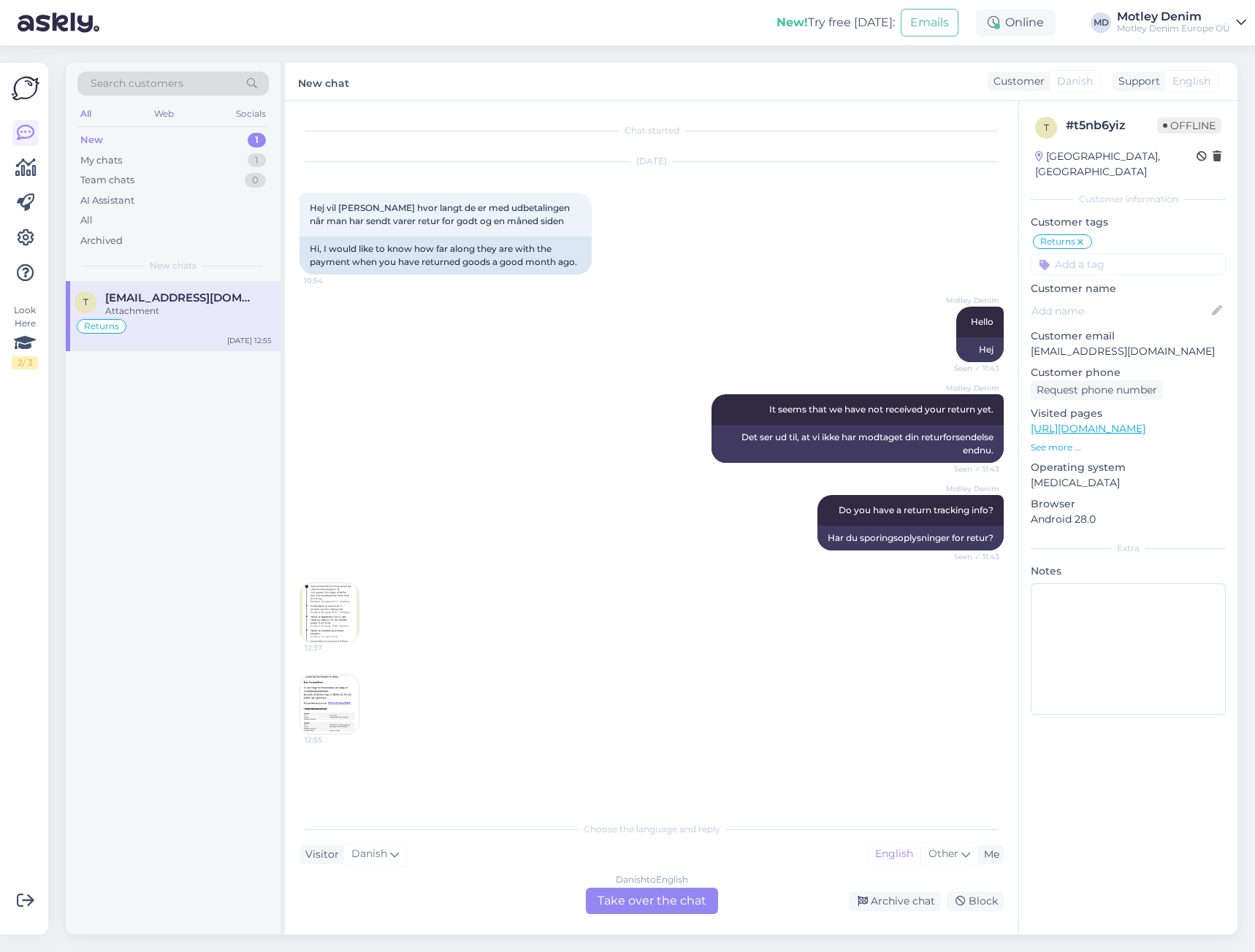
click at [663, 900] on div "Danish to English Take over the chat" at bounding box center [651, 901] width 132 height 27
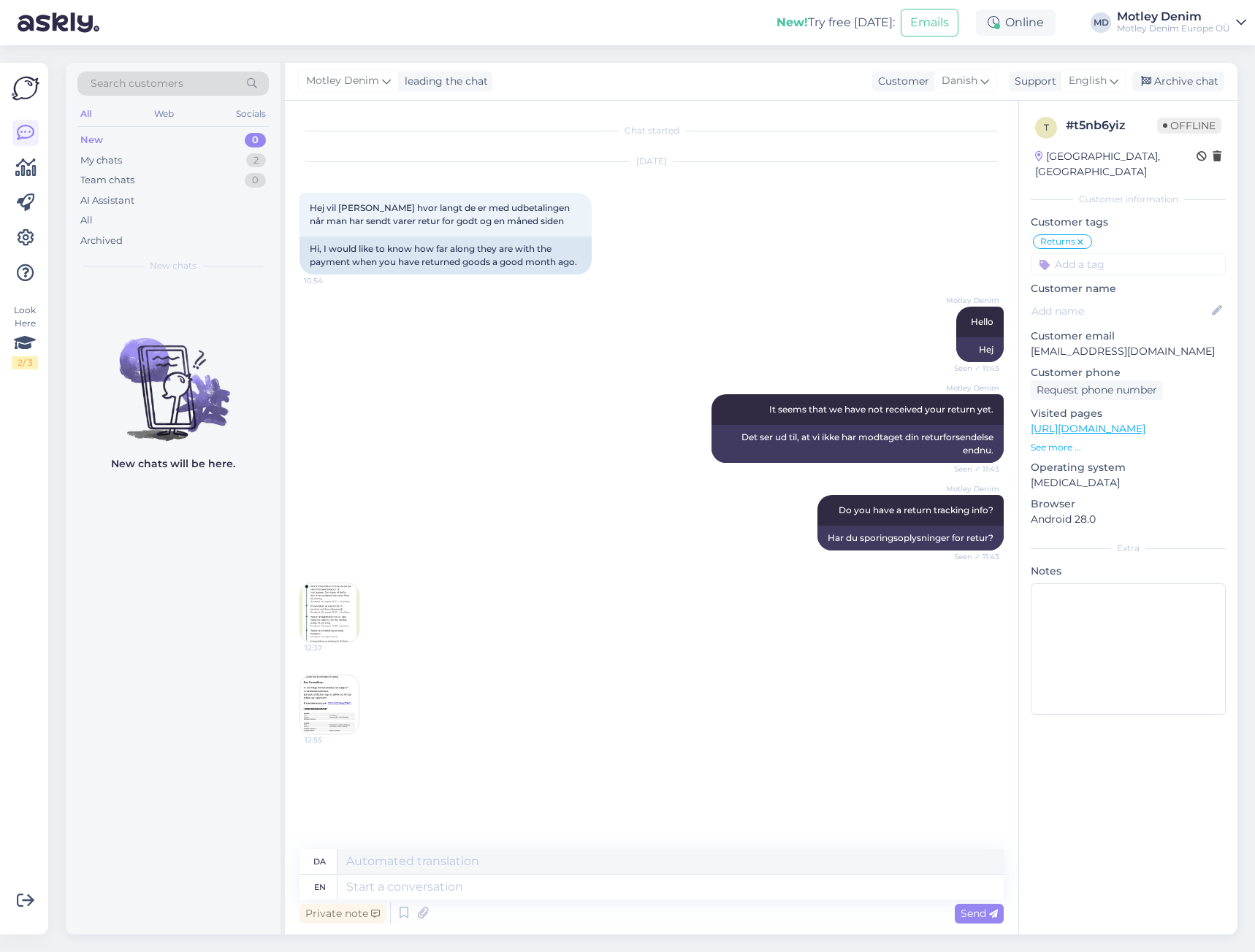
click at [319, 714] on img at bounding box center [329, 705] width 58 height 58
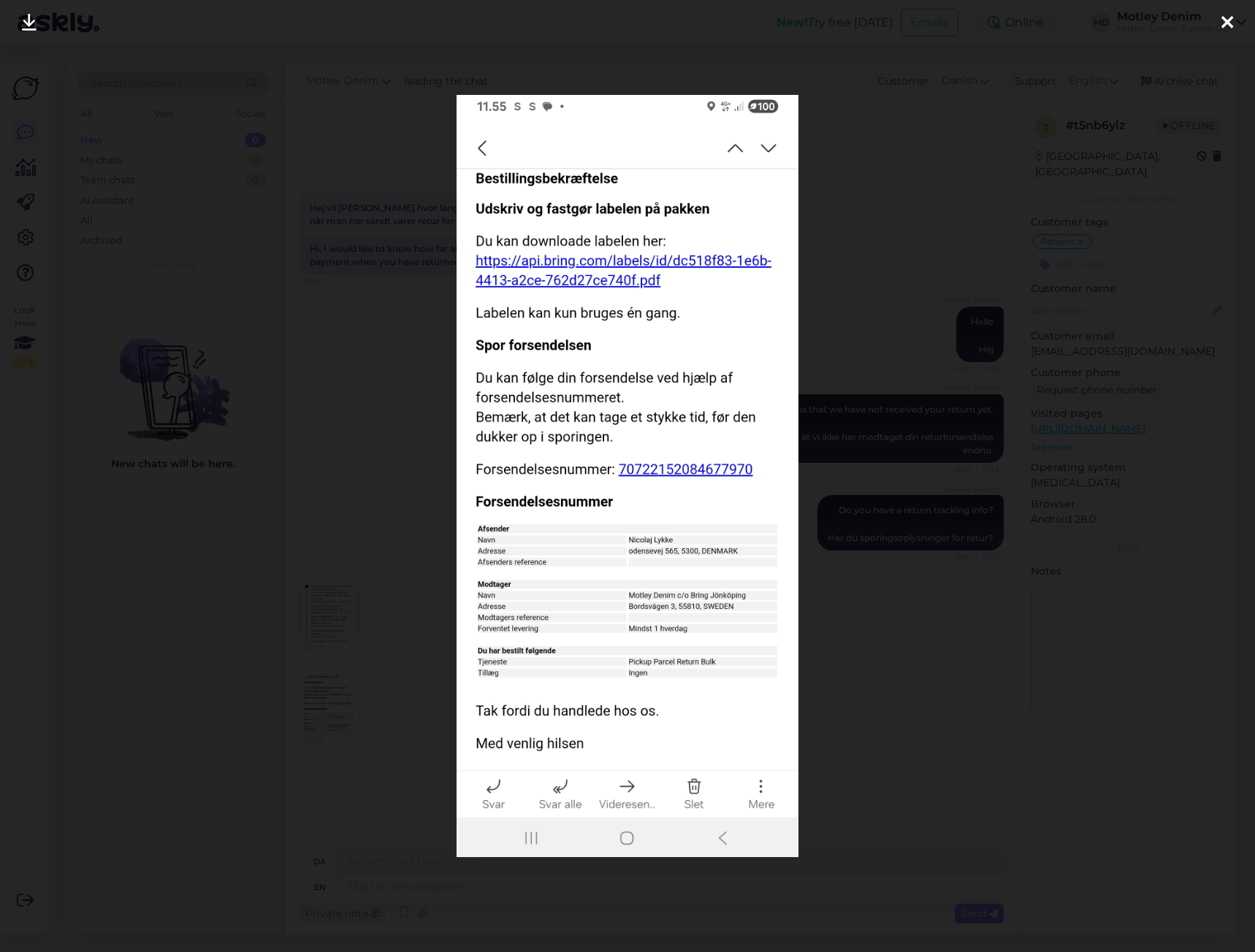
click at [341, 588] on div at bounding box center [627, 476] width 1255 height 952
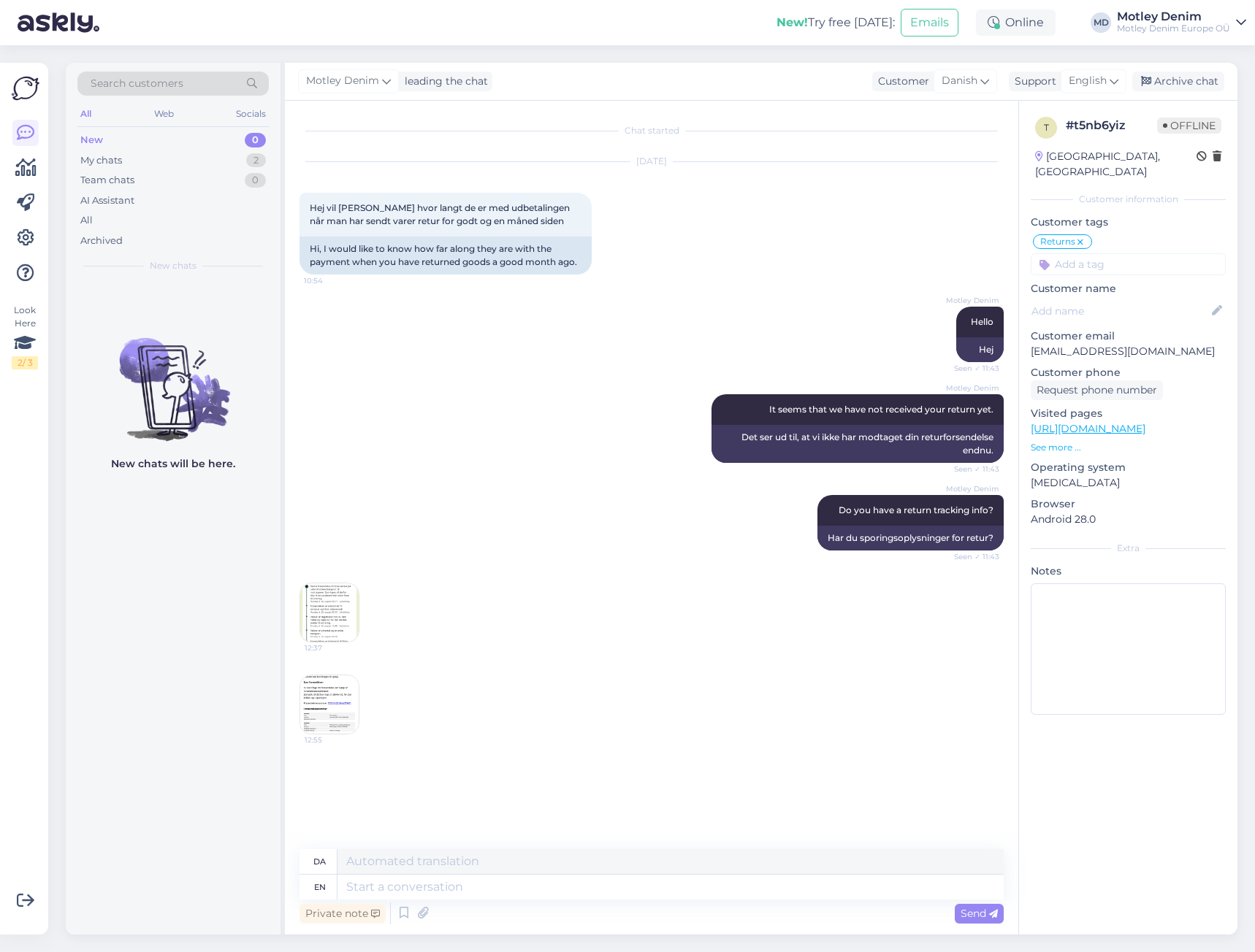
click at [615, 901] on div "Private note Send" at bounding box center [651, 913] width 704 height 27
click at [635, 887] on textarea at bounding box center [670, 887] width 666 height 25
type textarea "We"
type textarea "Vi"
type textarea "We received"
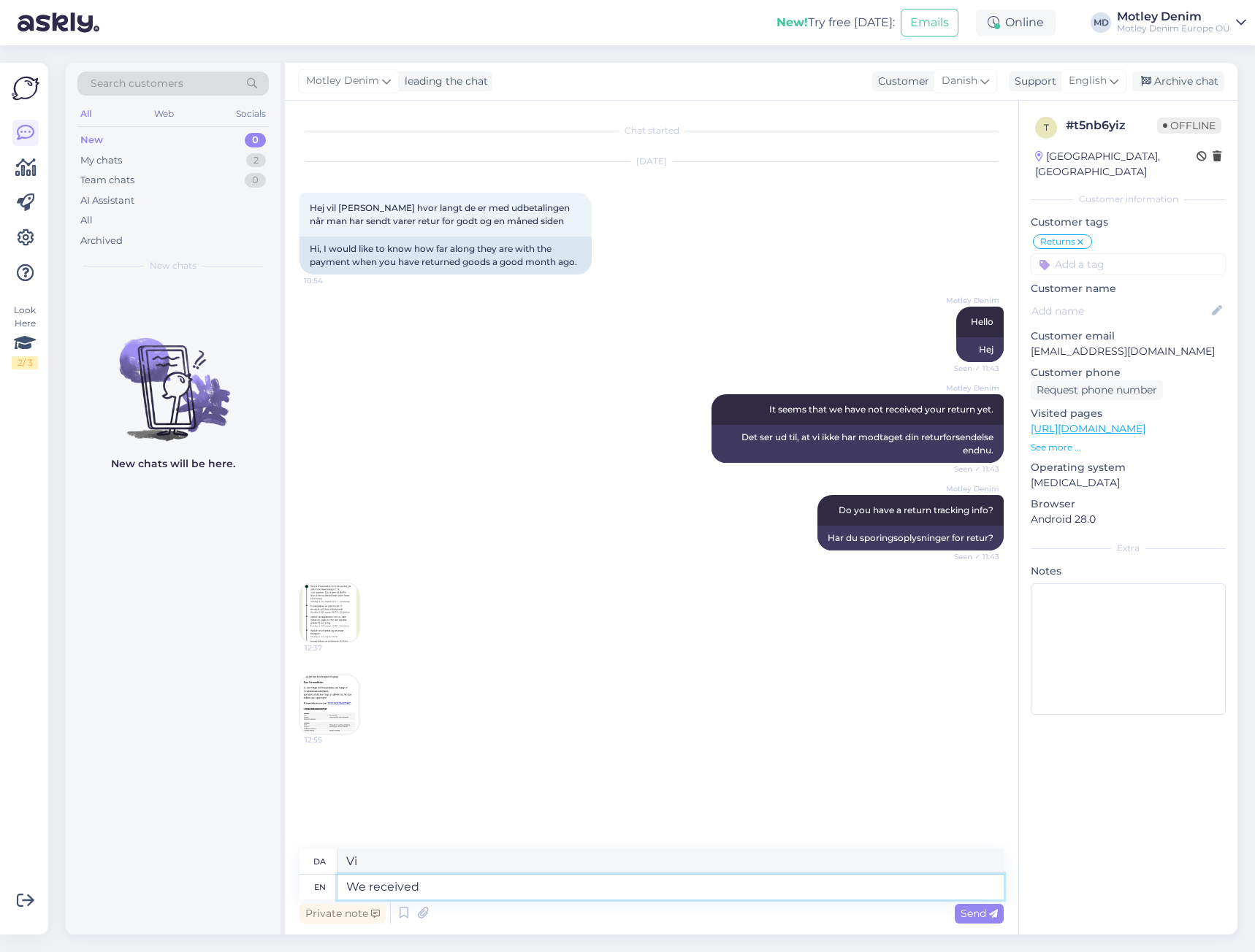
type textarea "Vi modtog"
type textarea "[DATE]"
type textarea "I dag"
type textarea "[DATE] we"
type textarea "I dag har vi"
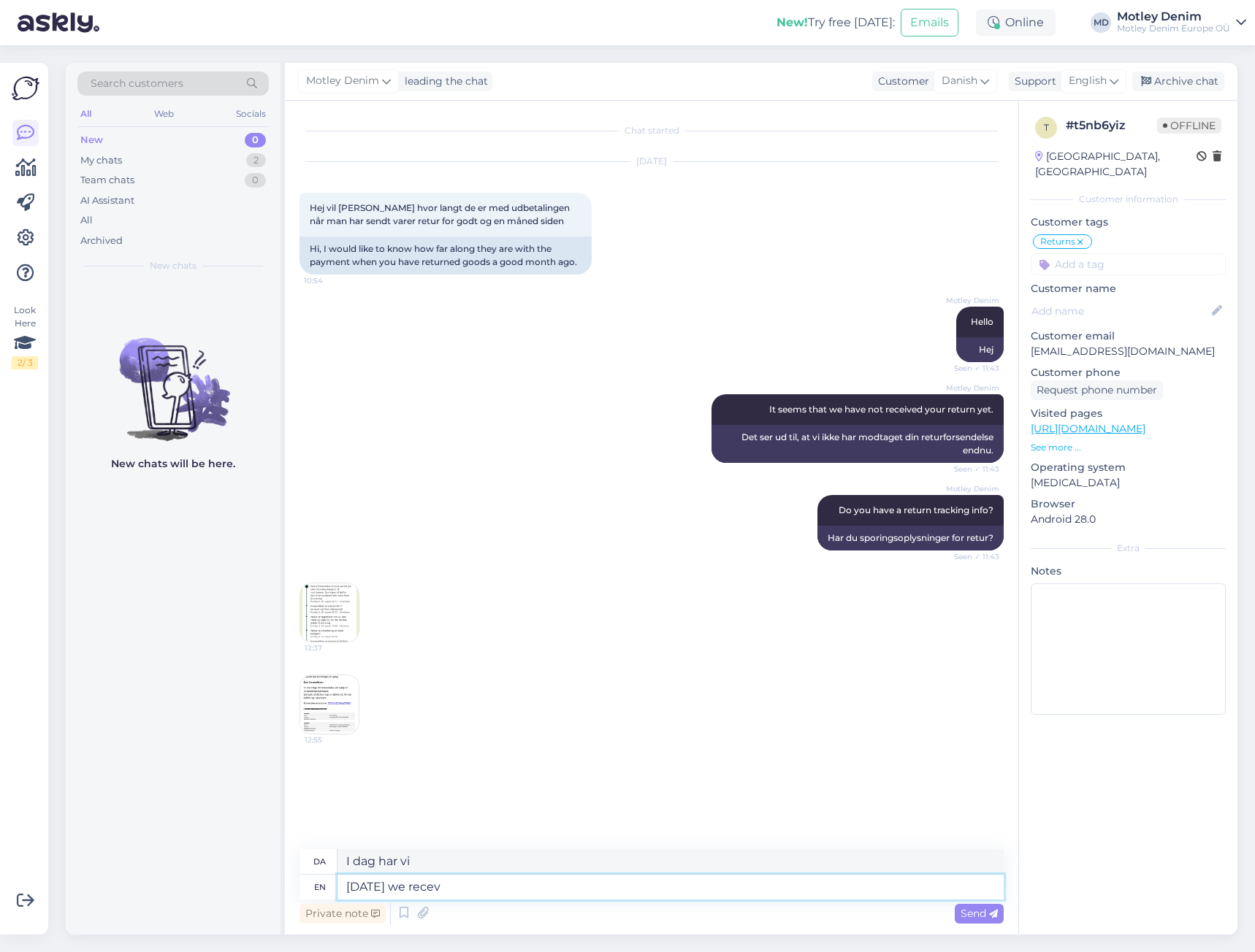
type textarea "[DATE] we rece"
type textarea "I dag modtager vi"
type textarea "We"
type textarea "Vi"
type textarea "We have"
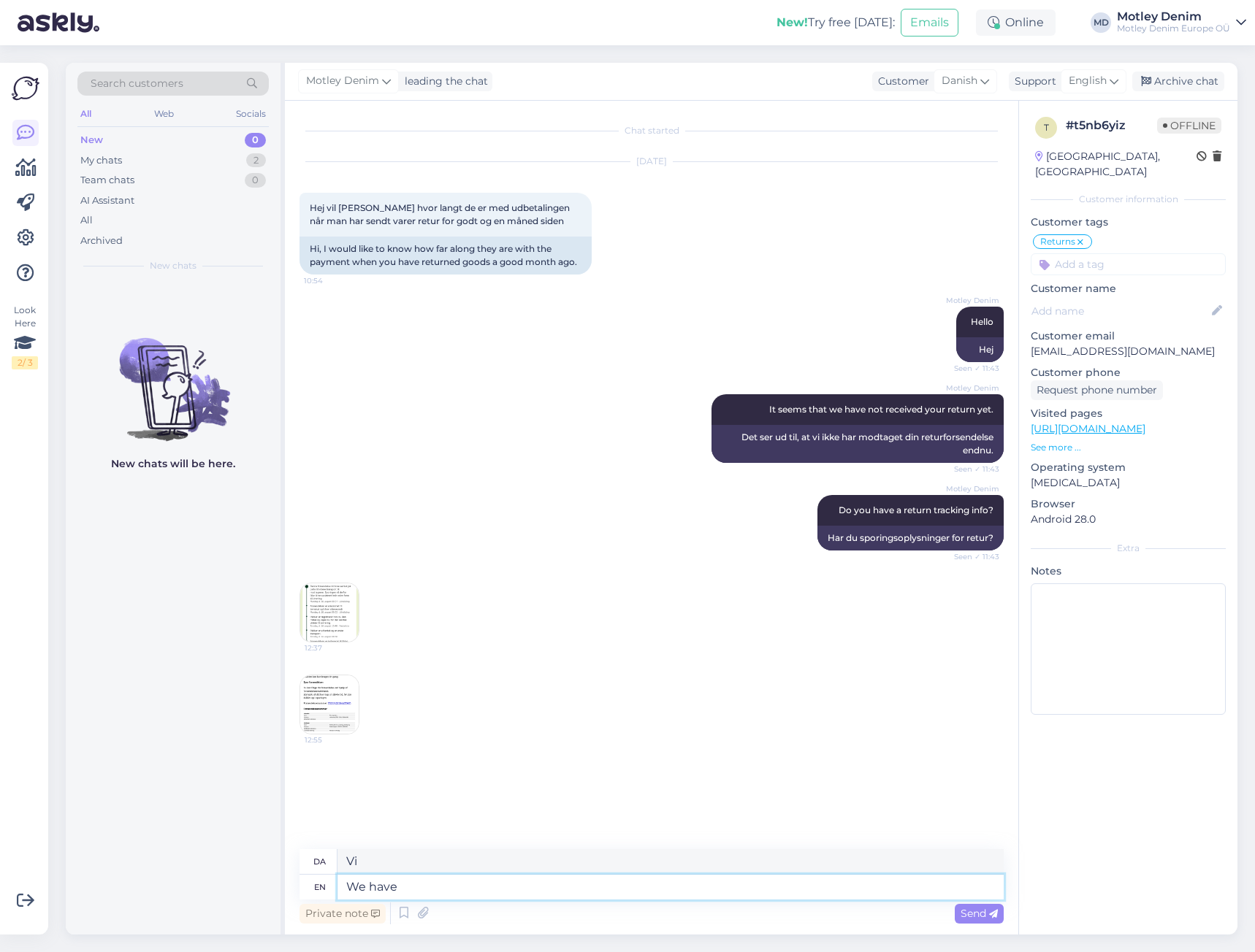
type textarea "Vi har"
type textarea "We have now re"
type textarea "Vi har nu"
type textarea "We have now received a"
type textarea "Vi har nu modtaget"
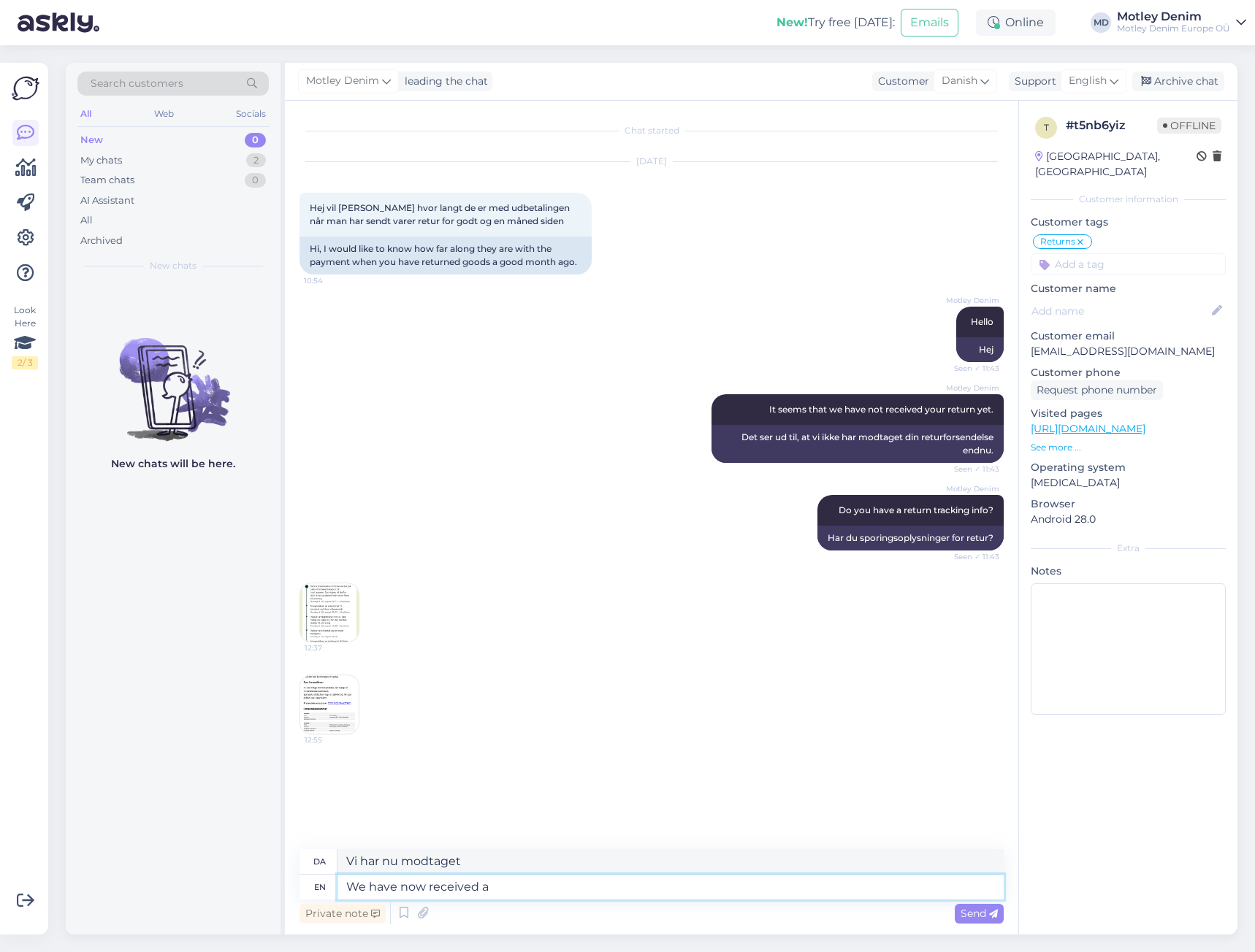
type textarea "We have now received a"
type textarea "Vi har nu modtaget en"
type textarea "We have now received a pallet of"
type textarea "Vi har nu modtaget en palle"
type textarea "We have now received a pallet of re"
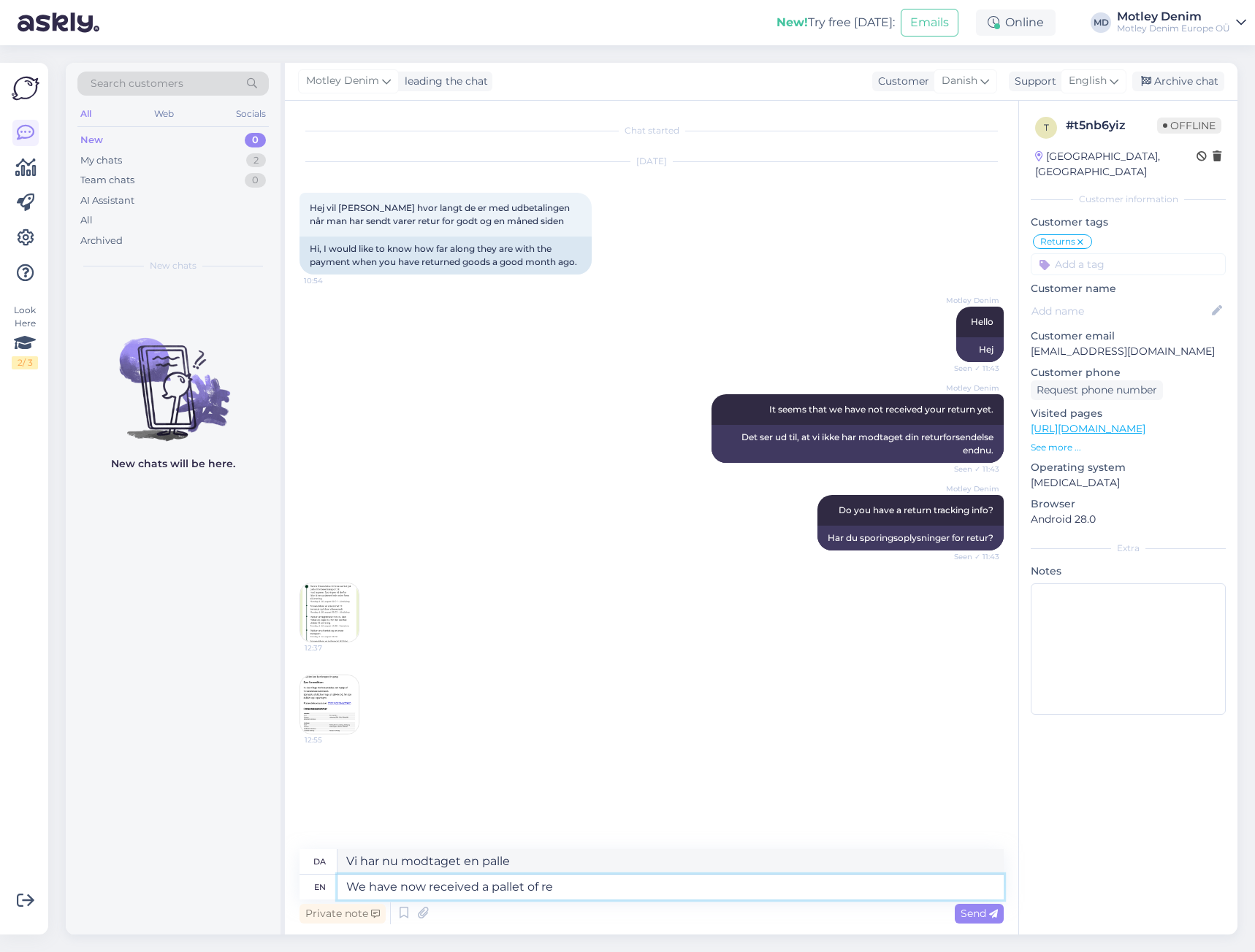
type textarea "Vi har nu modtaget en palle med"
type textarea "We have now received a pallet of returns"
type textarea "Vi har nu modtaget en masse returneringer"
type textarea "We have now received a pallet of returns."
type textarea "Vi har nu modtaget en masse returneringer."
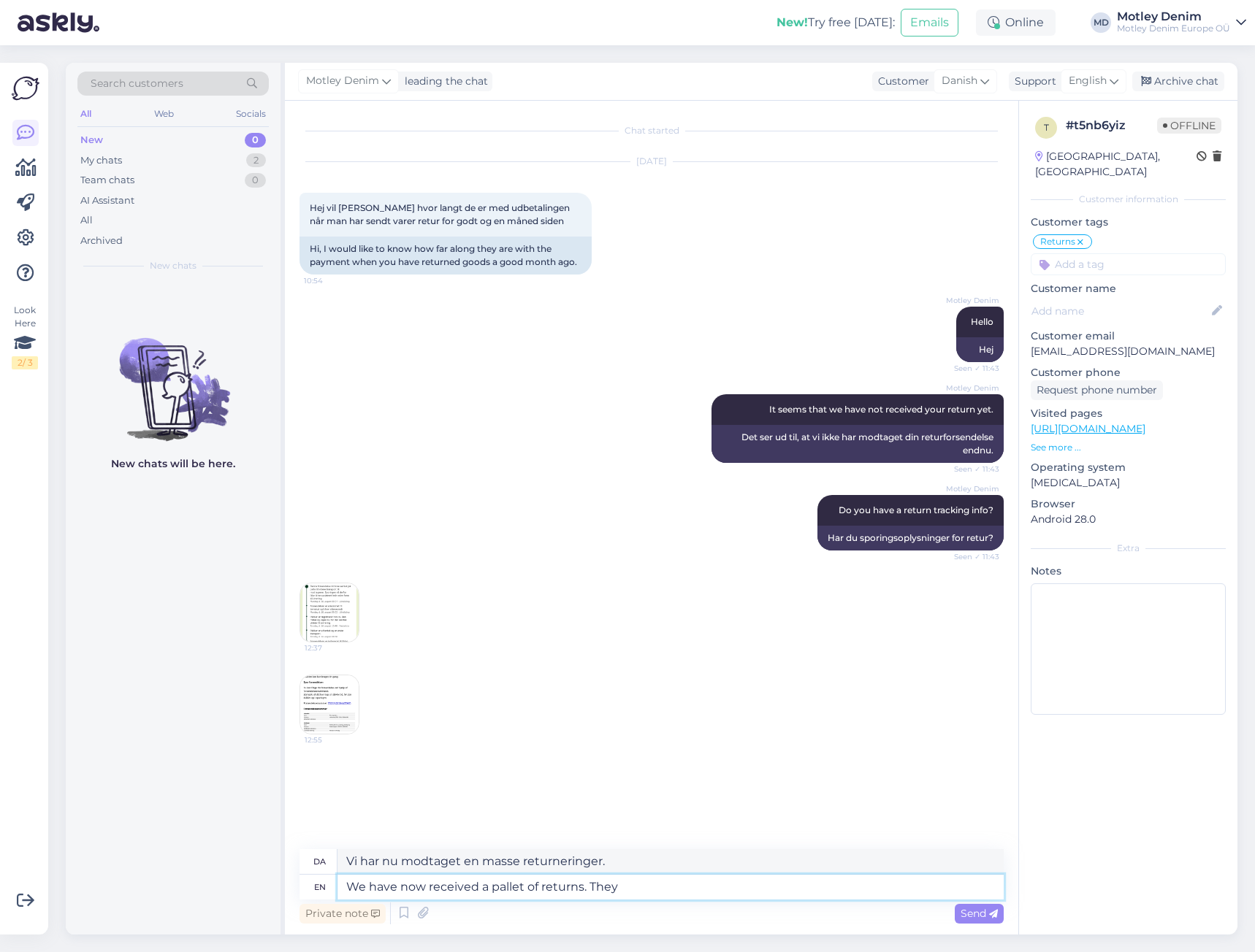
type textarea "We have now received a pallet of returns. They"
type textarea "Vi har nu modtaget en masse returvarer."
type textarea "We have now received a pallet of returns. They will all b"
type textarea "Vi har nu modtaget en masse returvarer. De vil"
type textarea "We have now received a pallet of returns. They will all be"
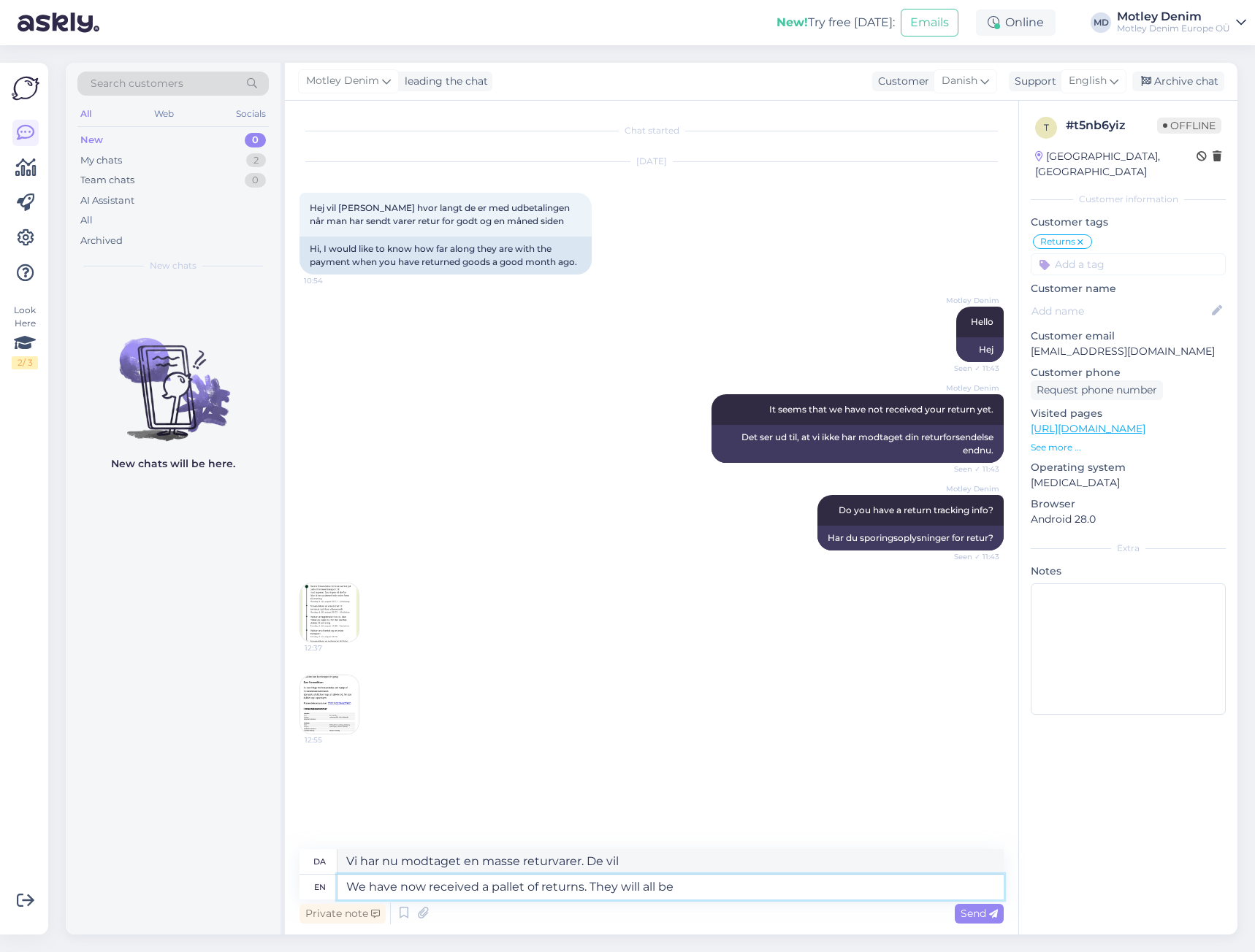
type textarea "Vi har nu modtaget en masse returvarer. De vil alle"
type textarea "We have now received a pallet of returns. They will all be"
type textarea "Vi har nu modtaget en masse returvarer. De vil alle blive"
type textarea "We have now received a pallet of returns. They will all be processed t"
type textarea "Vi har nu modtaget en masse returneringer. De vil alle blive behandlet."
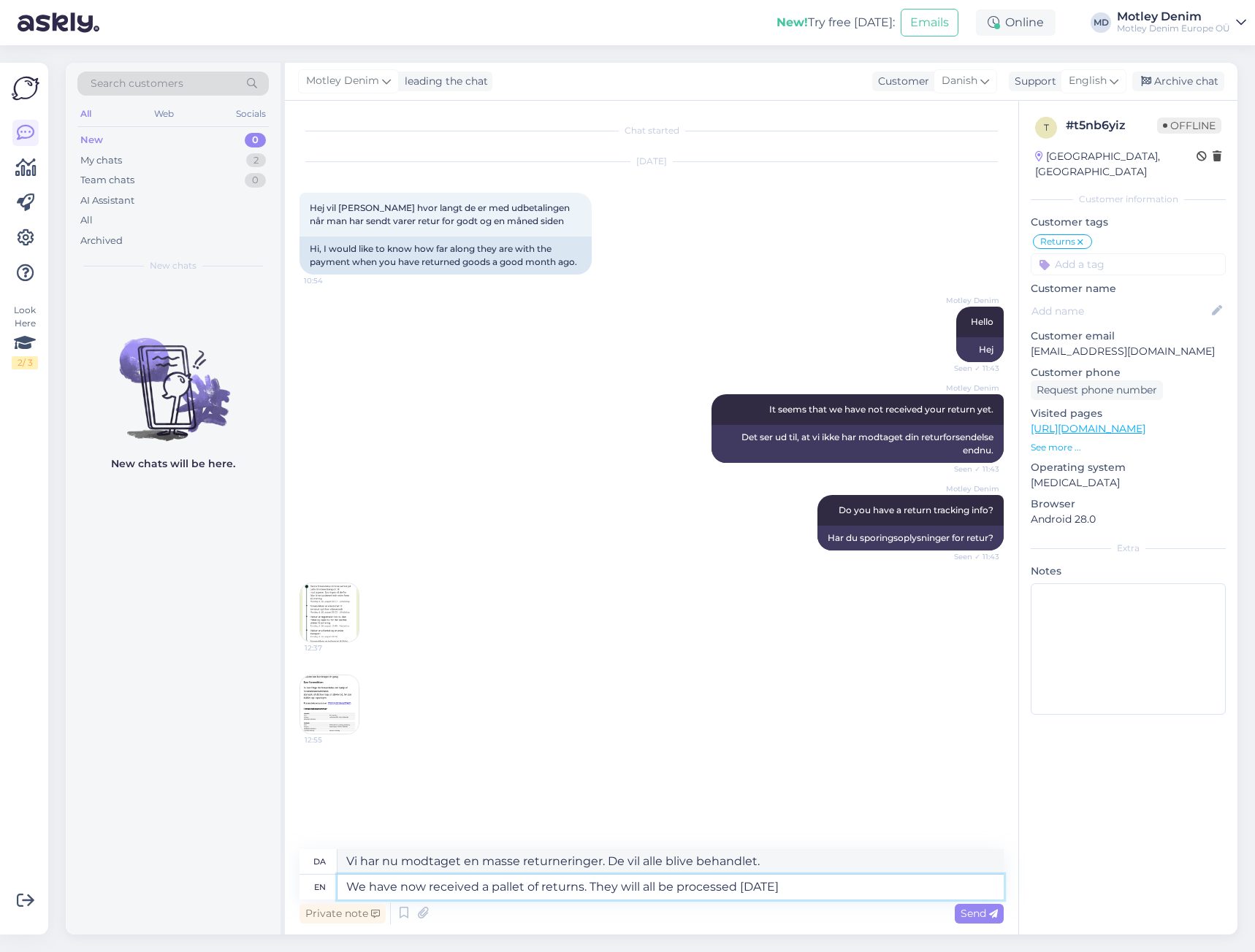
type textarea "We have now received a pallet of returns. They will all be processed [DATE]"
type textarea "Vi har nu modtaget en masse returneringer. De vil alle blive behandlet i dag."
type textarea "We have now received a pallet of returns. They will all be processed [DATE]. Th…"
type textarea "Vi har nu modtaget en masse returneringer. De vil alle blive behandlet i dag. T…"
type textarea "We have now received a pallet of returns. They will all be processed [DATE]. Th…"
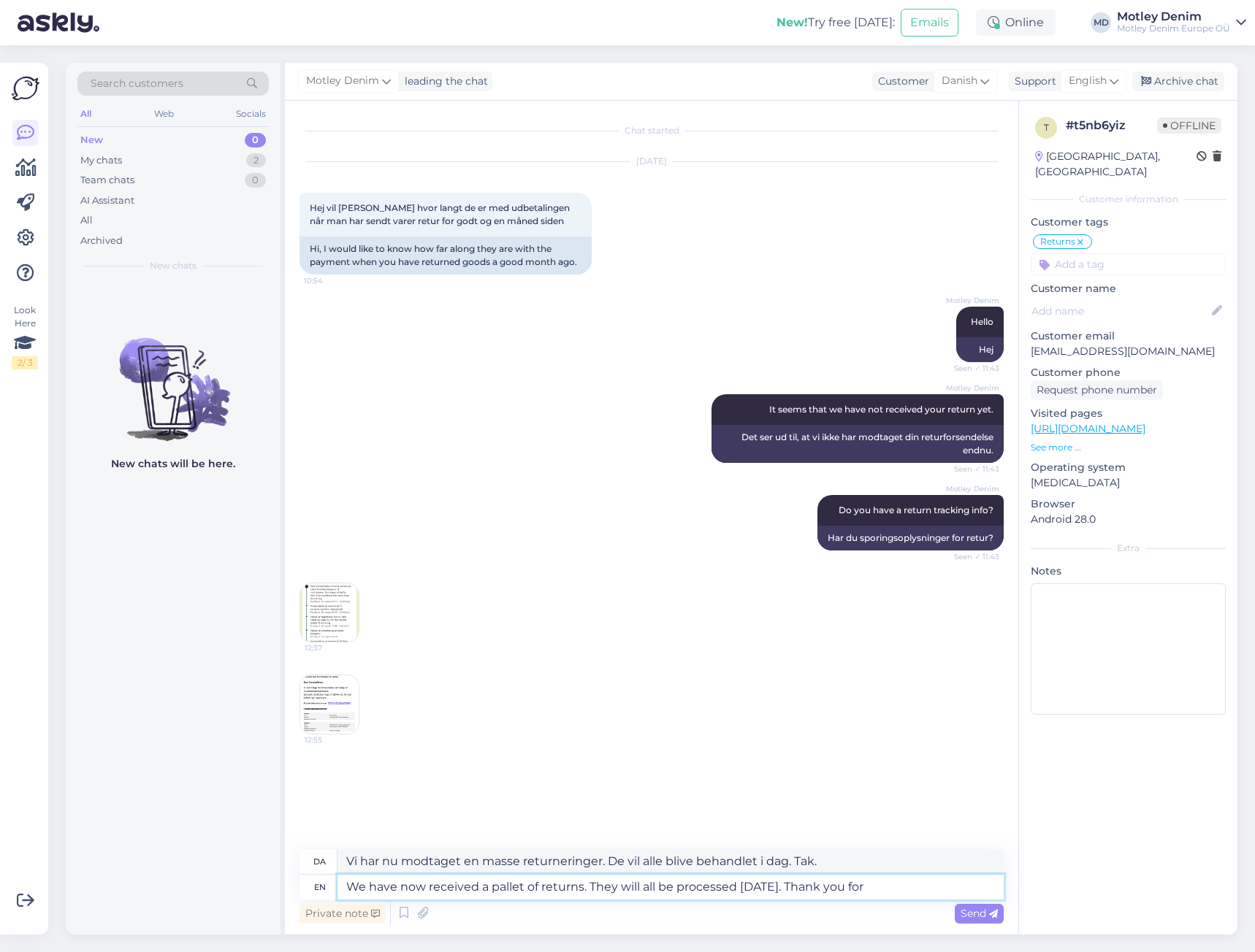
type textarea "Vi har nu modtaget en masse returneringer. De vil alle blive behandlet i dag. T…"
type textarea "We have now received a pallet of returns. They will all be processed [DATE]. Th…"
type textarea "Vi har nu modtaget en masse returneringer. De vil alle blive behandlet i dag. T…"
type textarea "We have now received a pallet of returns. They will all be processed [DATE]. Th…"
type textarea "Vi har nu modtaget en masse returneringer. De vil alle blive behandlet i dag. T…"
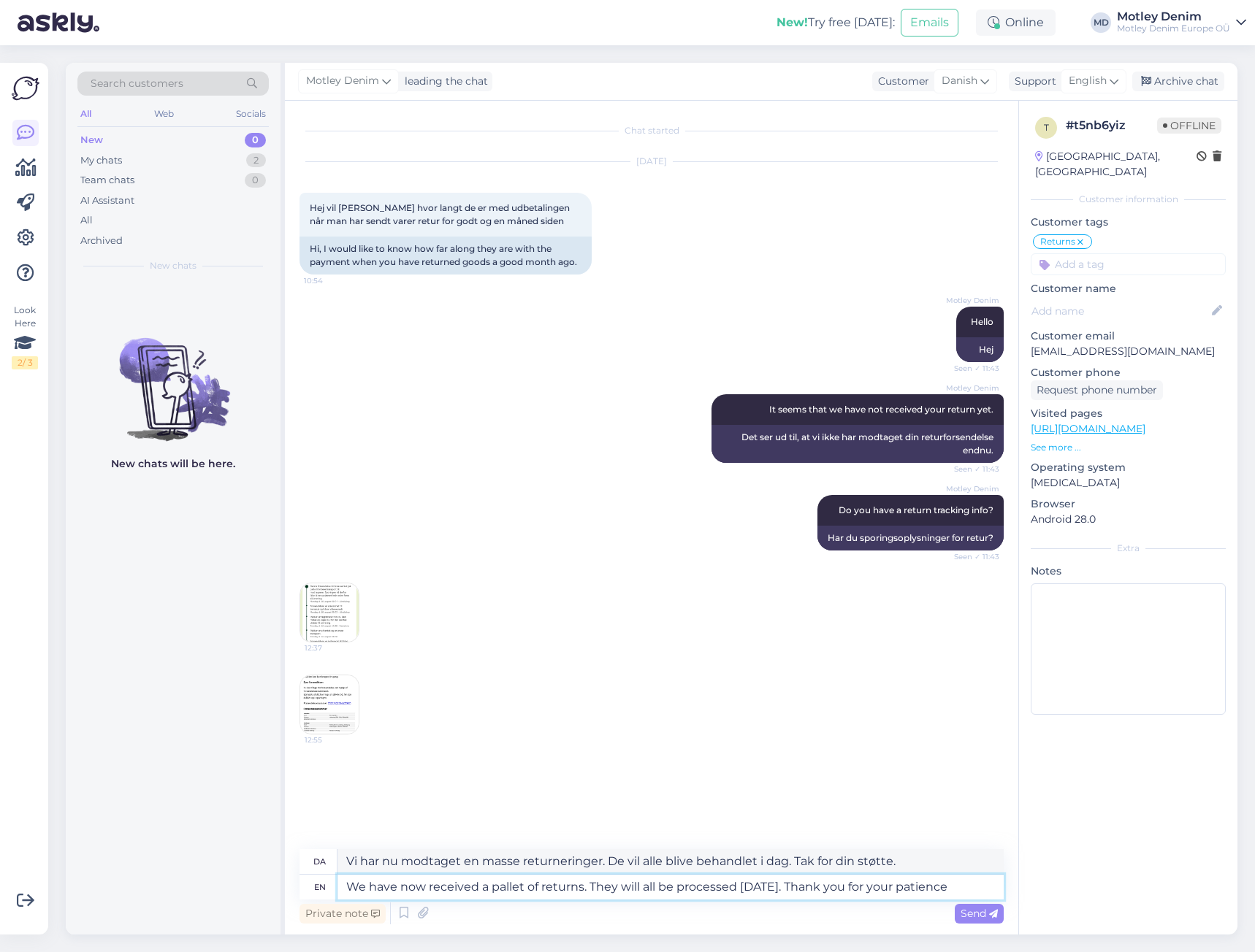
type textarea "We have now received a pallet of returns. They will all be processed [DATE]. Th…"
type textarea "Vi har nu modtaget en masse returneringer. De vil alle blive behandlet i dag. T…"
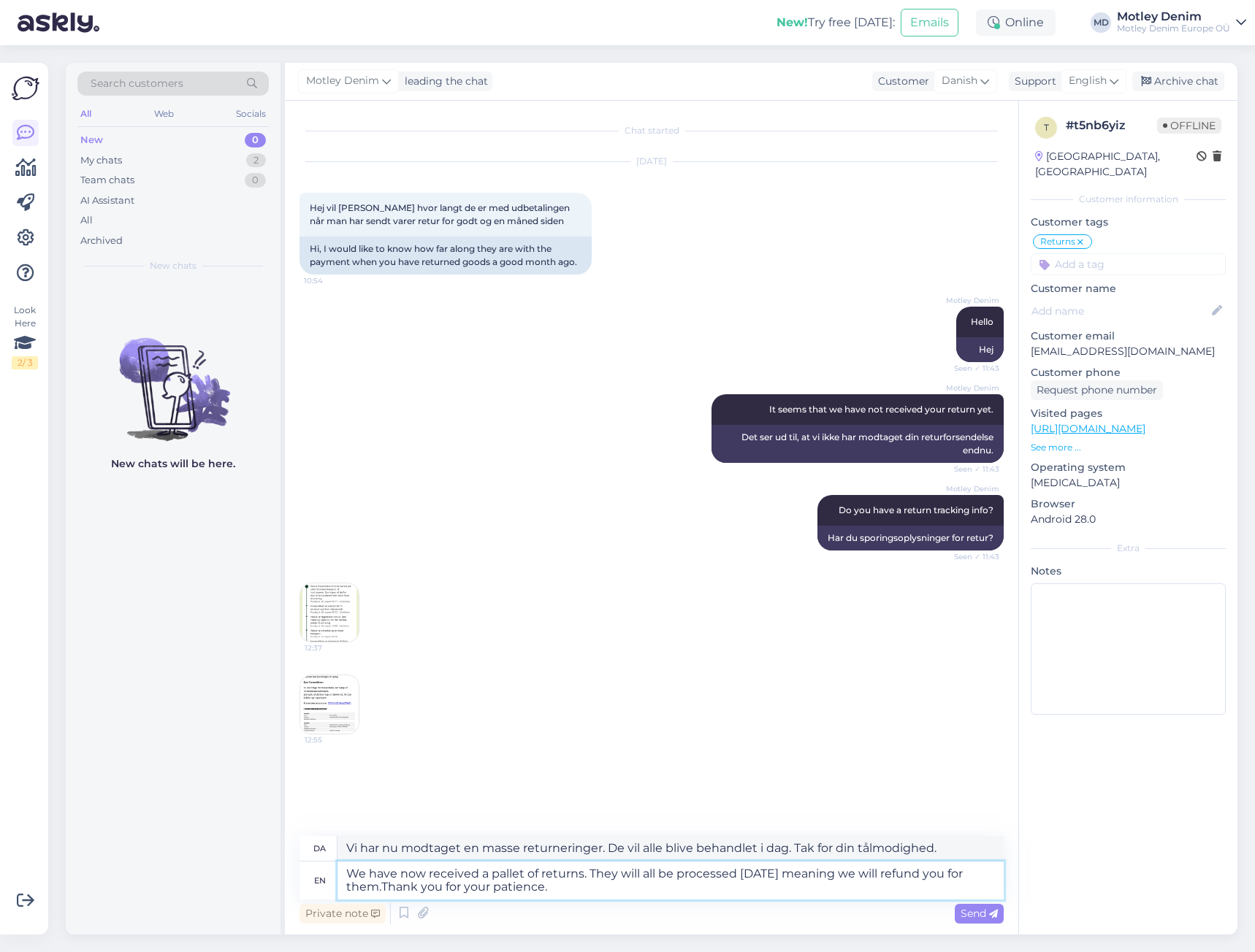
type textarea "We have now received a pallet of returns. They will all be processed [DATE] mea…"
type textarea "Vi har nu modtaget en masse returneringer. De vil alle blive behandlet i dag, h…"
type textarea "We have now received a pallet of returns. They will all be processed [DATE] mea…"
type textarea "Vi har nu modtaget en masse returneringer. De vil alle blive behandlet i dag, h…"
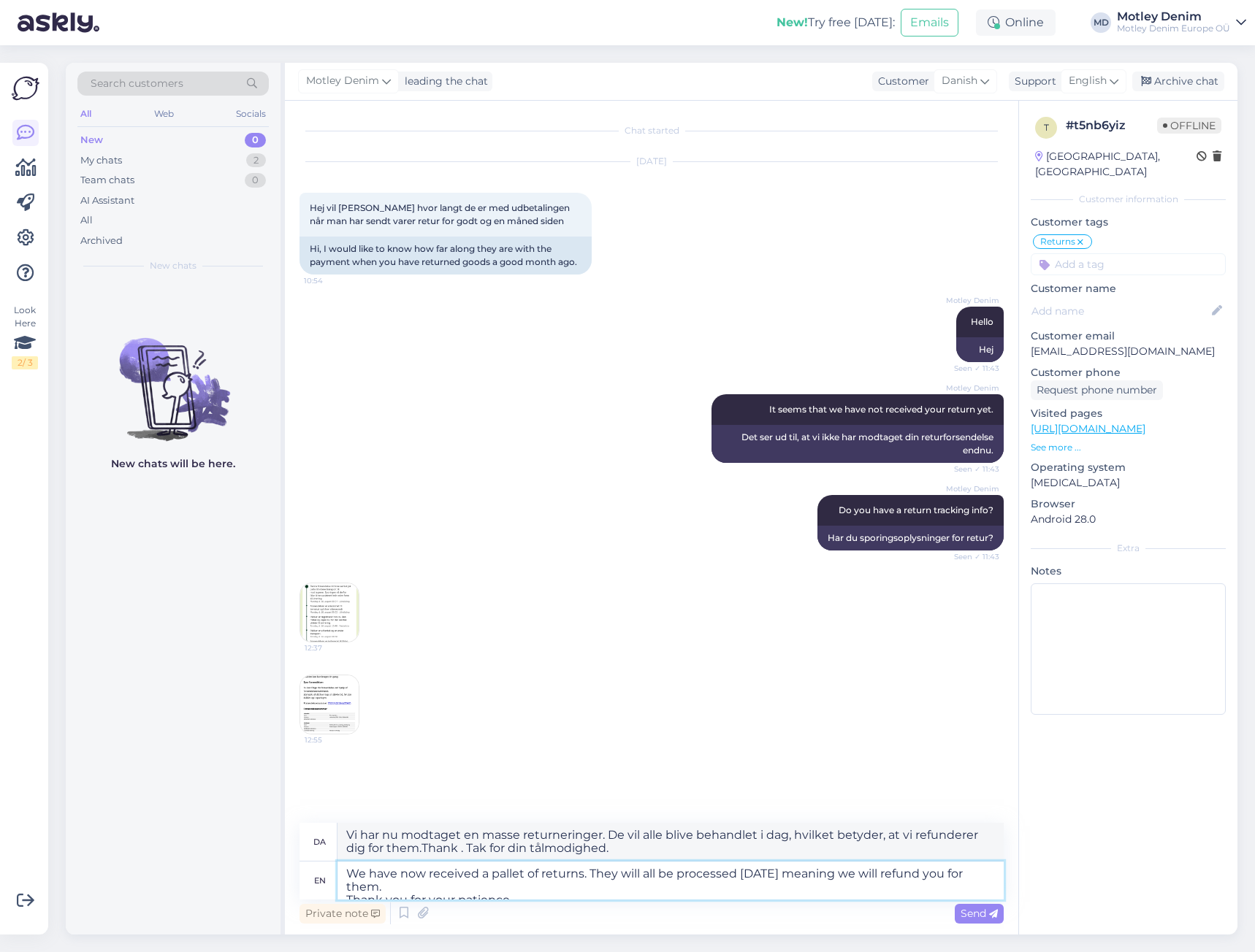
type textarea "We have now received a pallet of returns. They will all be processed [DATE] mea…"
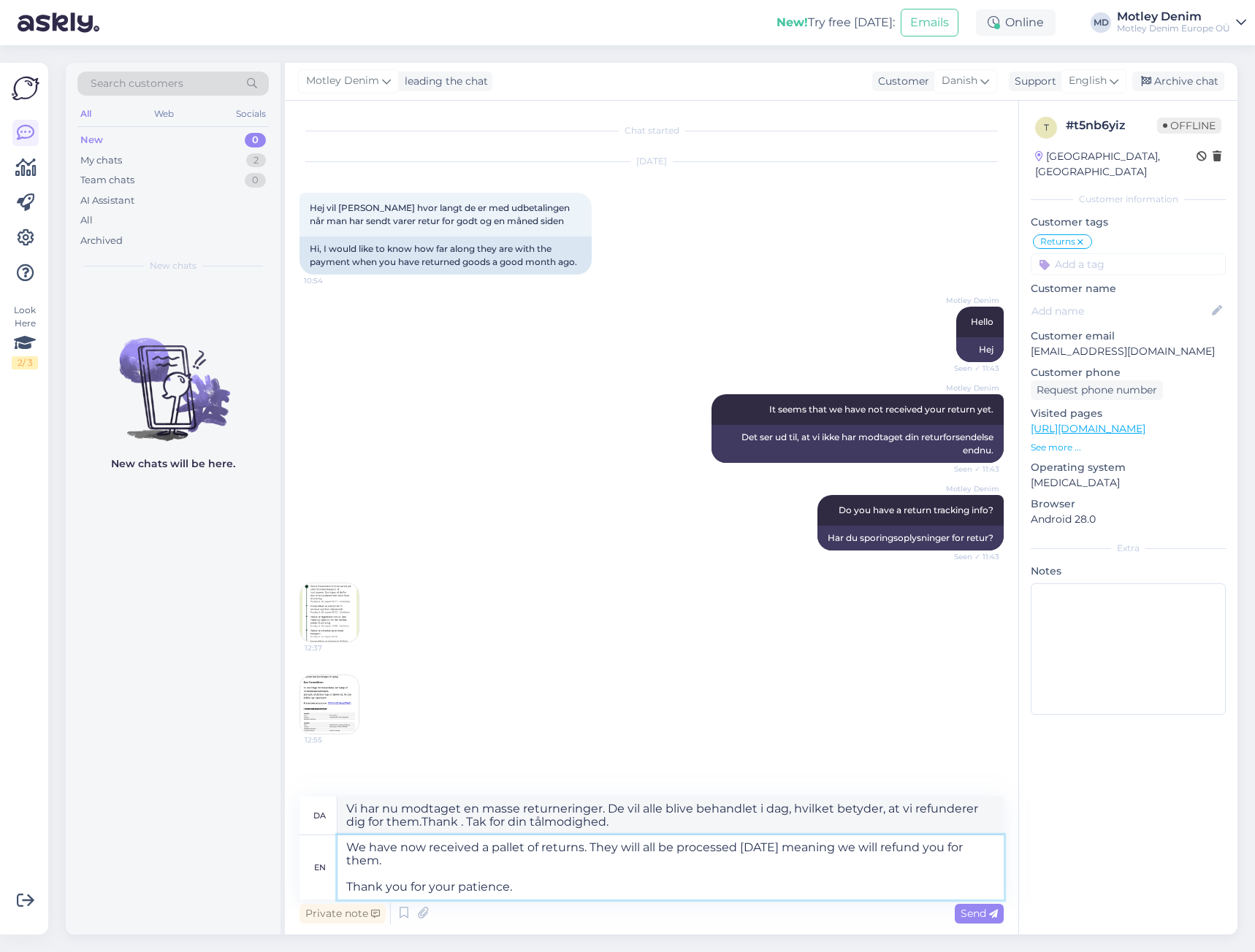
type textarea "Vi har nu modtaget en masse returneringer. De vil alle blive behandlet i dag, h…"
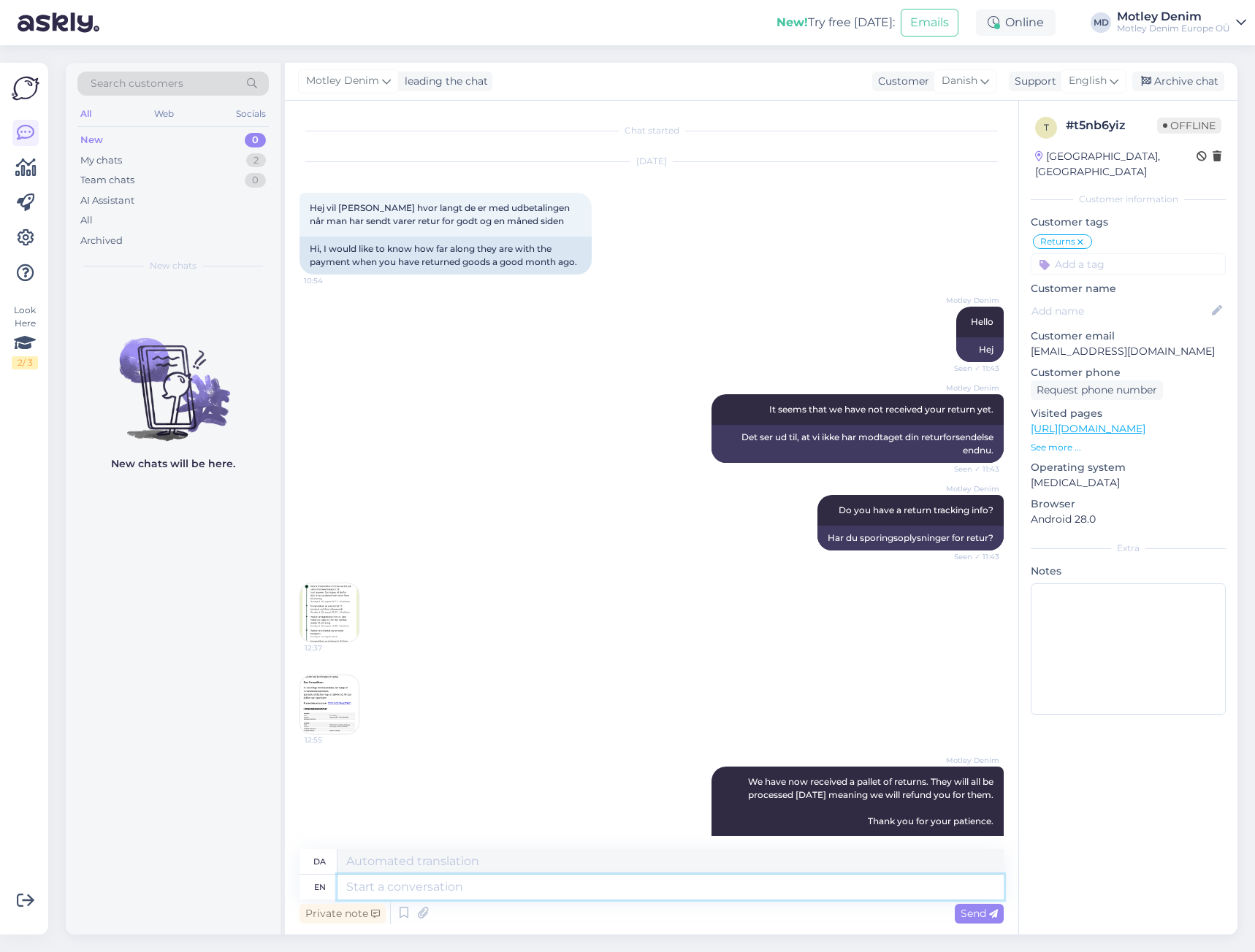
scroll to position [81, 0]
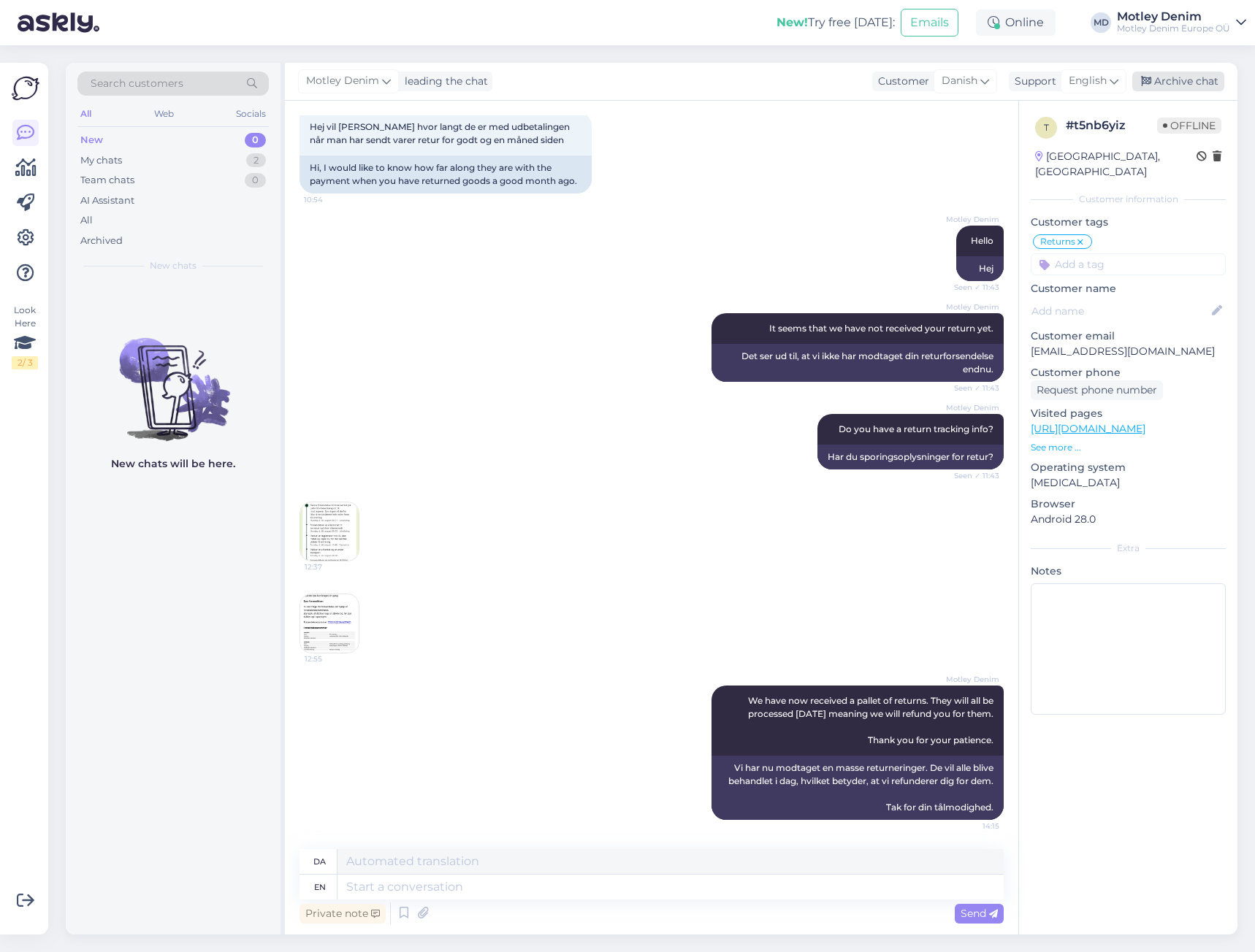
click at [1192, 85] on div "Archive chat" at bounding box center [1178, 81] width 92 height 20
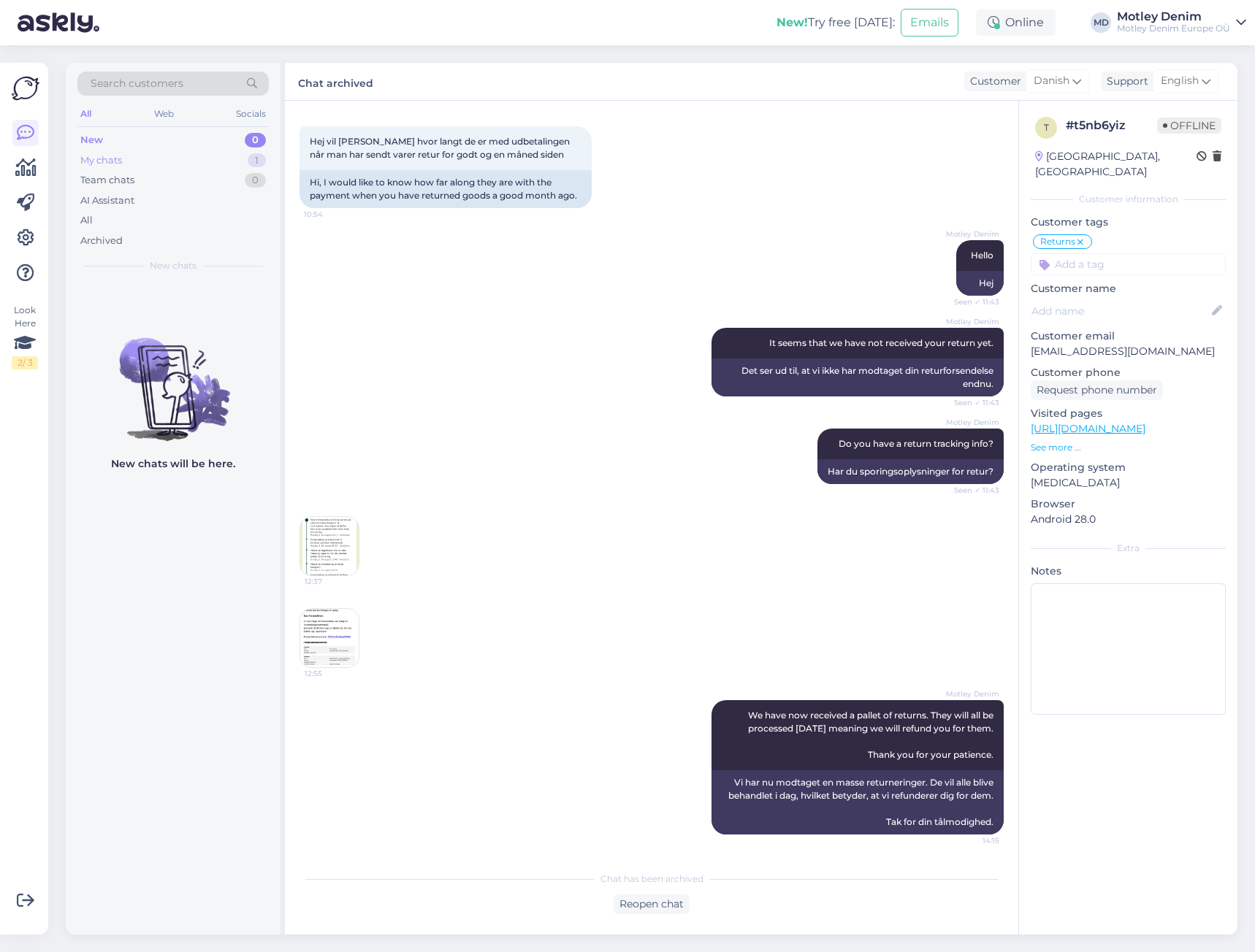
click at [212, 163] on div "My chats 1" at bounding box center [173, 160] width 192 height 21
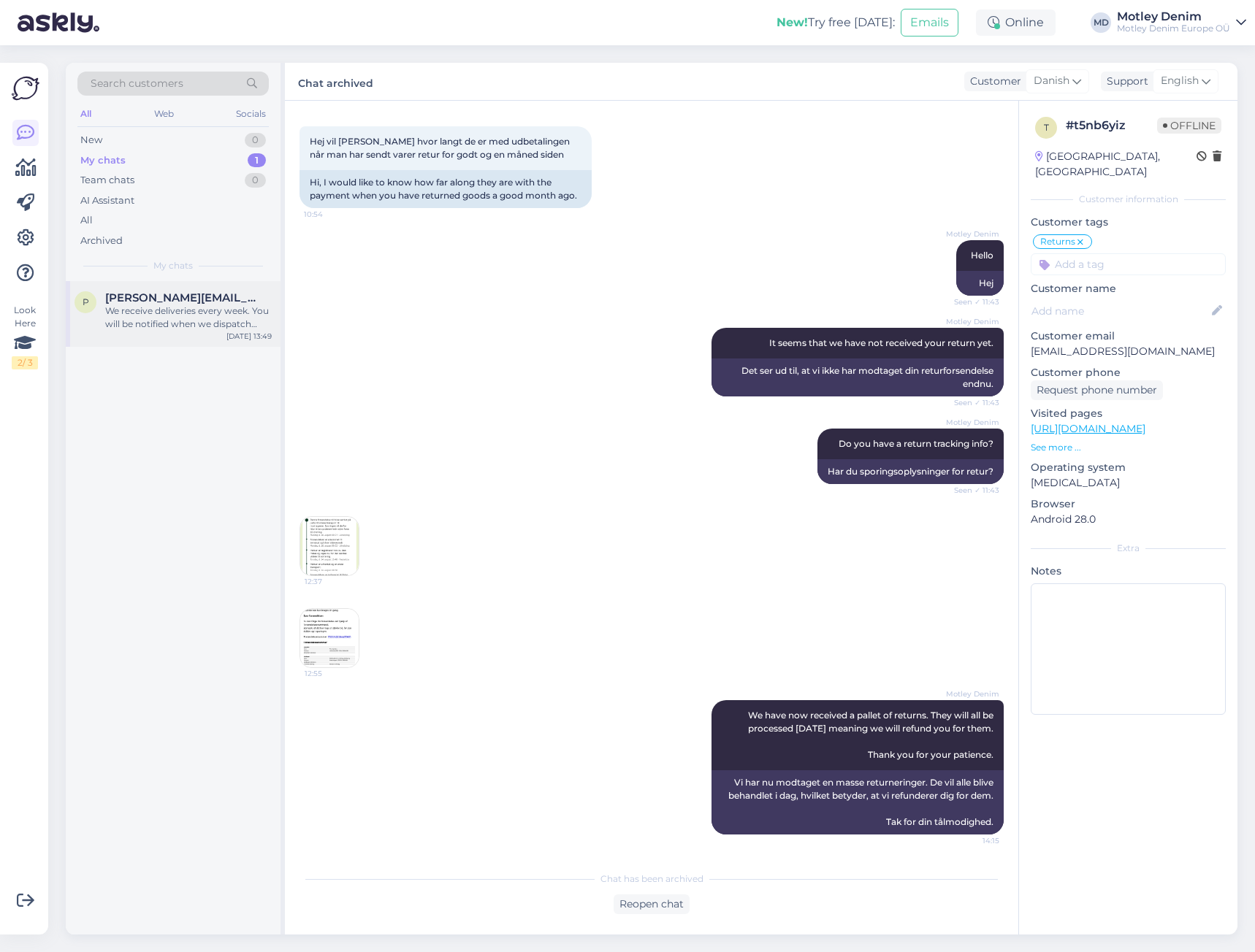
click at [224, 313] on div "We receive deliveries every week. You will be notified when we dispatch your or…" at bounding box center [188, 318] width 167 height 27
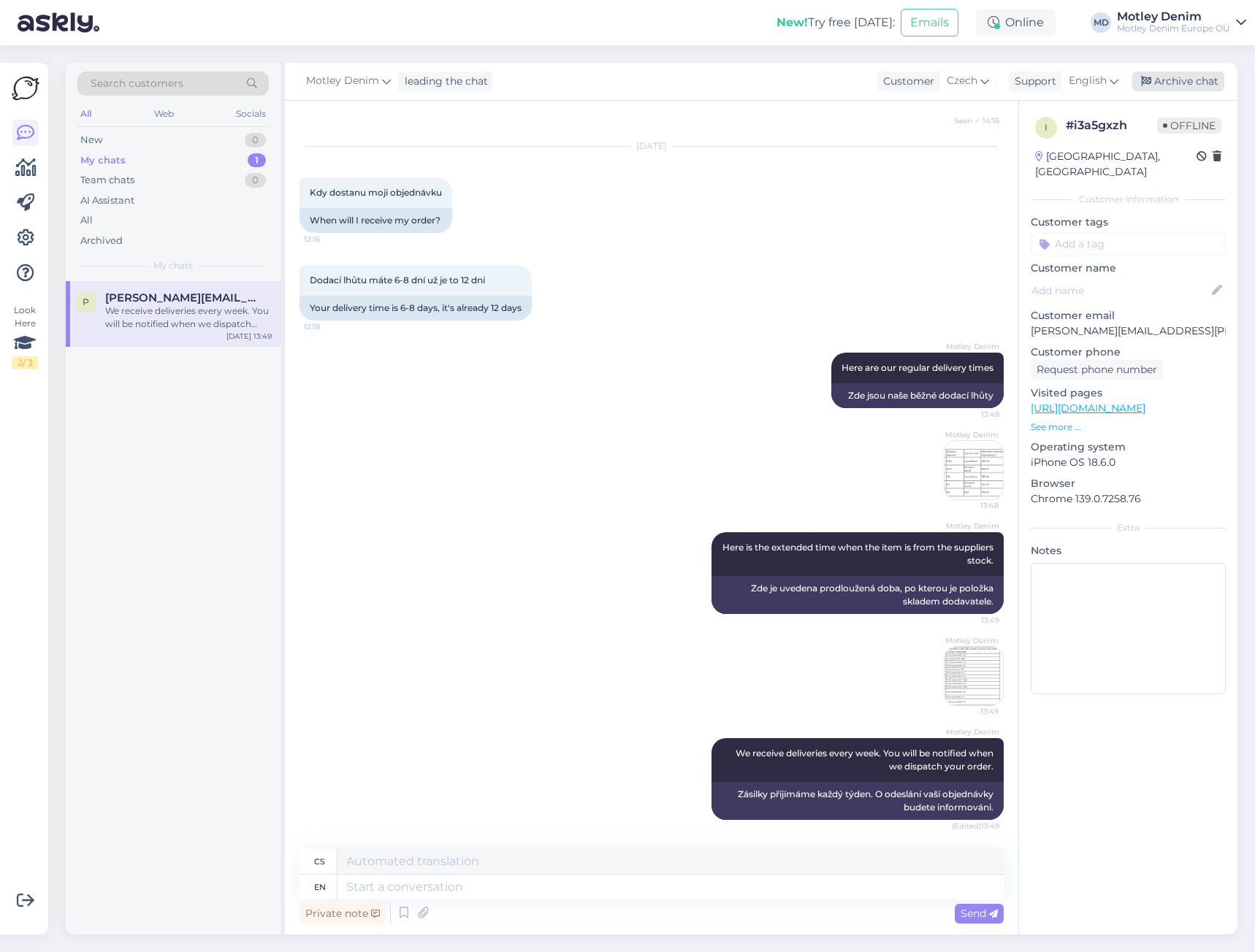
click at [1199, 81] on div "Archive chat" at bounding box center [1178, 81] width 92 height 20
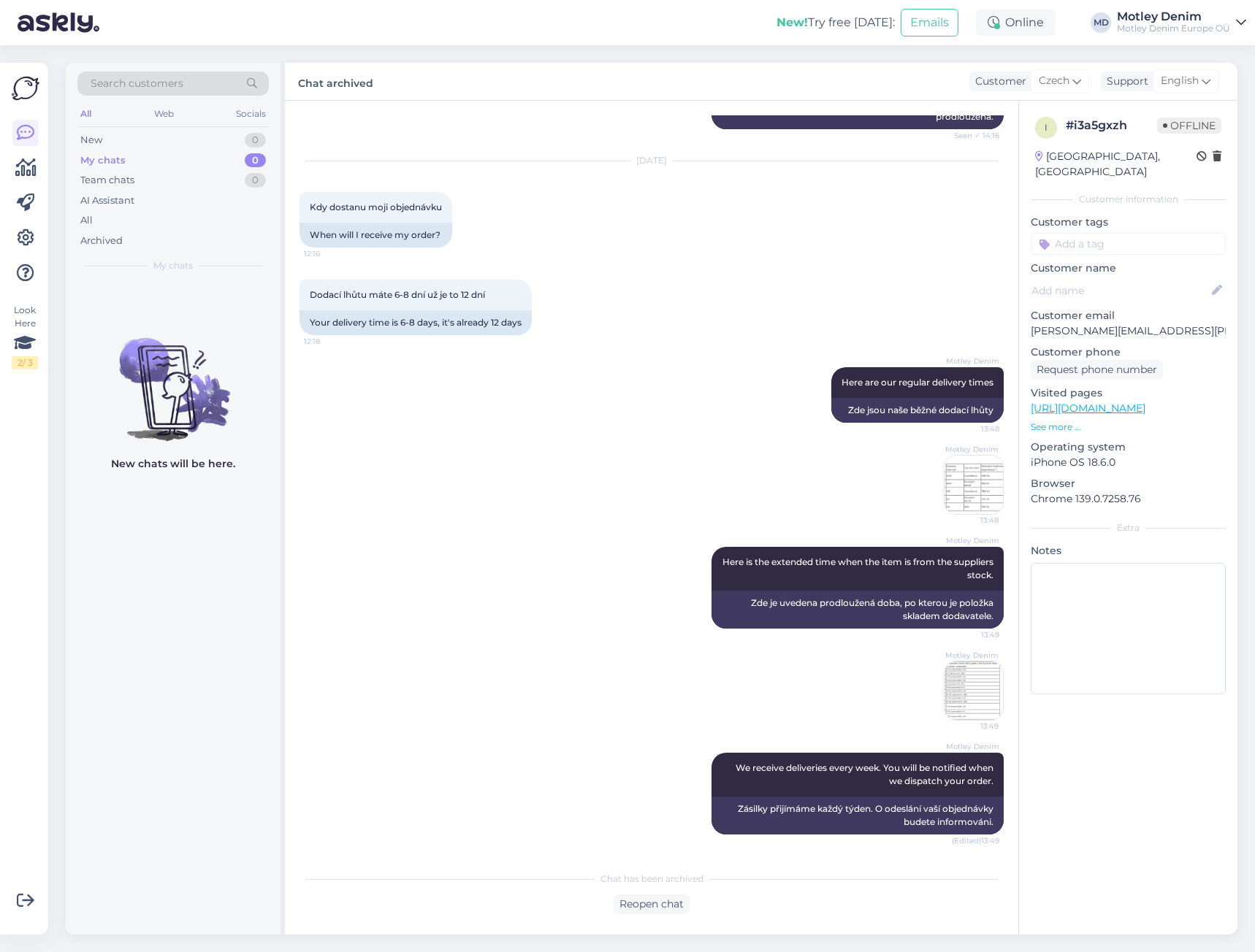
scroll to position [364, 0]
click at [1043, 323] on p "[PERSON_NAME][EMAIL_ADDRESS][PERSON_NAME][DOMAIN_NAME]" at bounding box center [1128, 331] width 195 height 15
drag, startPoint x: 1043, startPoint y: 318, endPoint x: 1179, endPoint y: 315, distance: 136.0
click at [1179, 323] on p "[PERSON_NAME][EMAIL_ADDRESS][PERSON_NAME][DOMAIN_NAME]" at bounding box center [1128, 331] width 195 height 15
copy p "[PERSON_NAME][EMAIL_ADDRESS][PERSON_NAME][DOMAIN_NAME]"
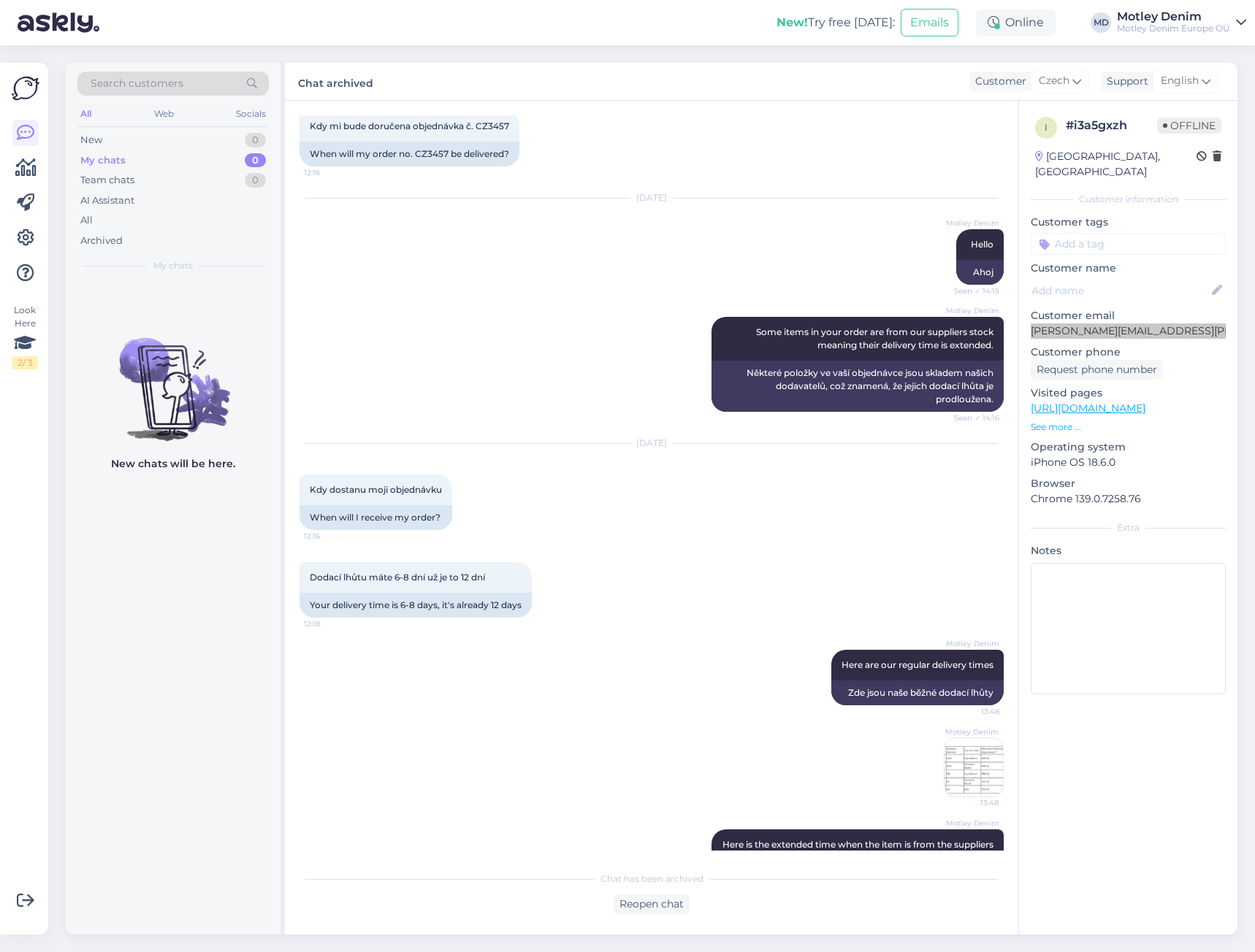
scroll to position [0, 0]
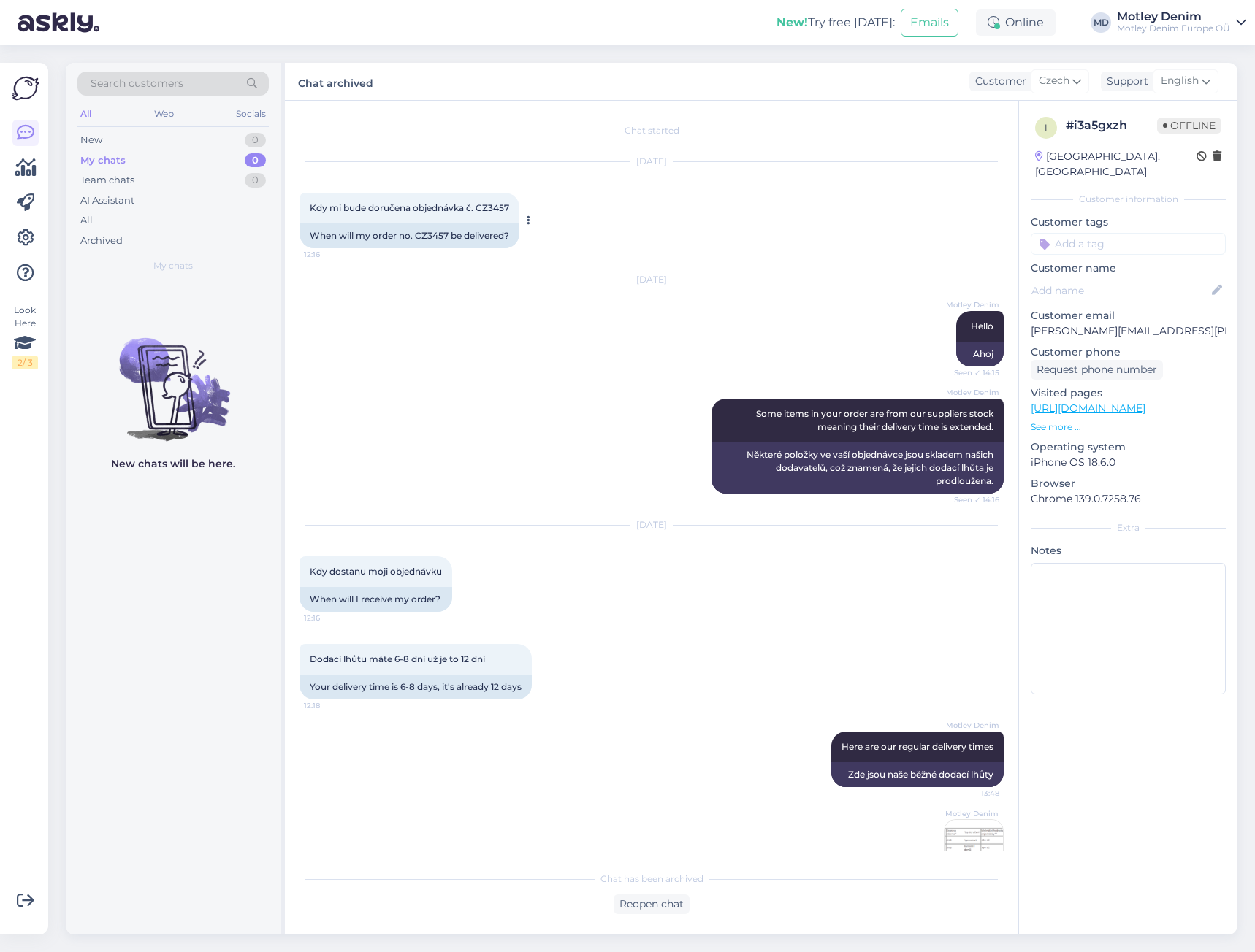
click at [493, 206] on span "Kdy mi bude doručena objednávka č. CZ3457" at bounding box center [409, 207] width 199 height 11
copy div "CZ3457 12:16"
click at [192, 82] on div "Search customers" at bounding box center [173, 83] width 192 height 24
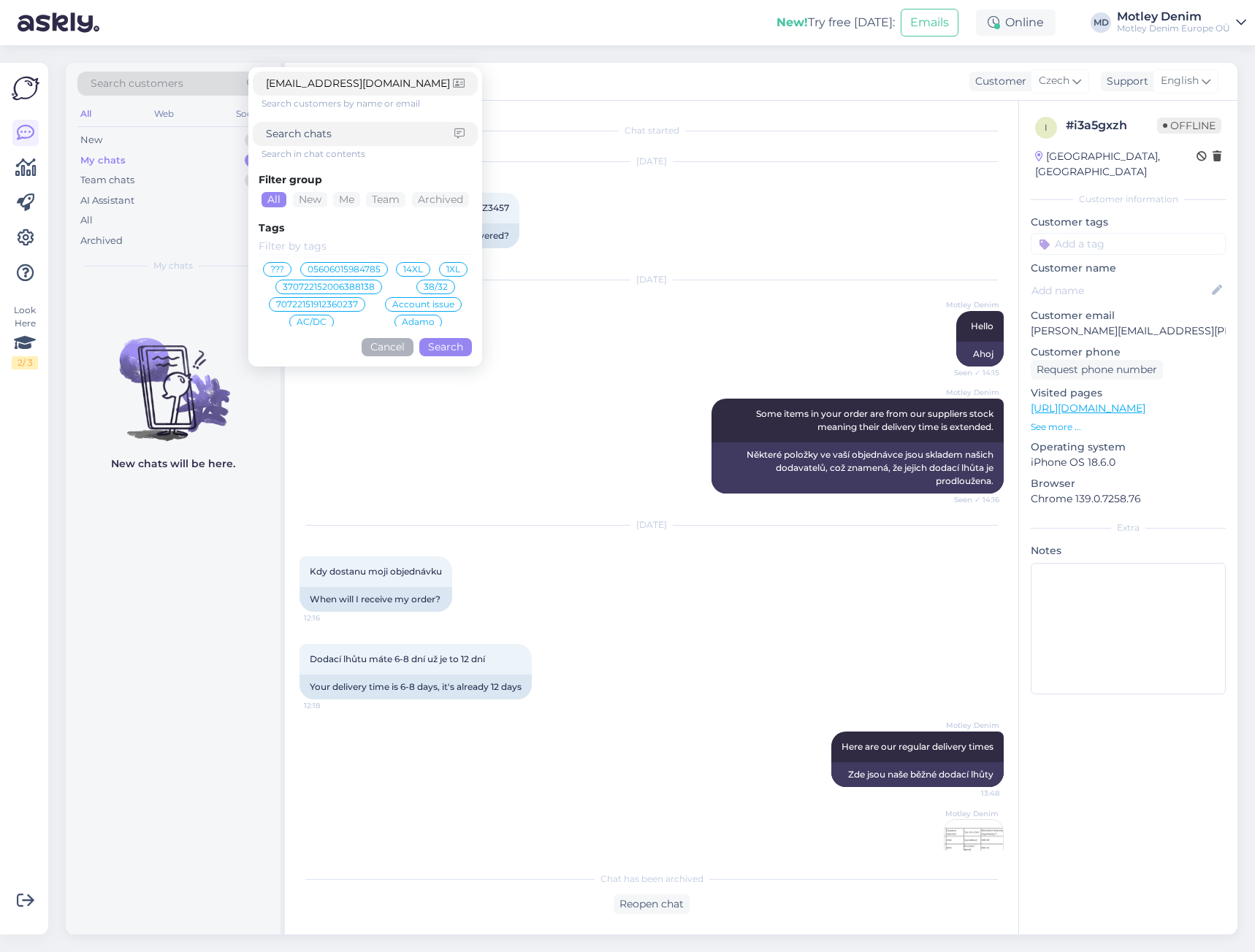
type input "[EMAIL_ADDRESS][DOMAIN_NAME]"
click at [445, 356] on button "Search" at bounding box center [445, 347] width 52 height 18
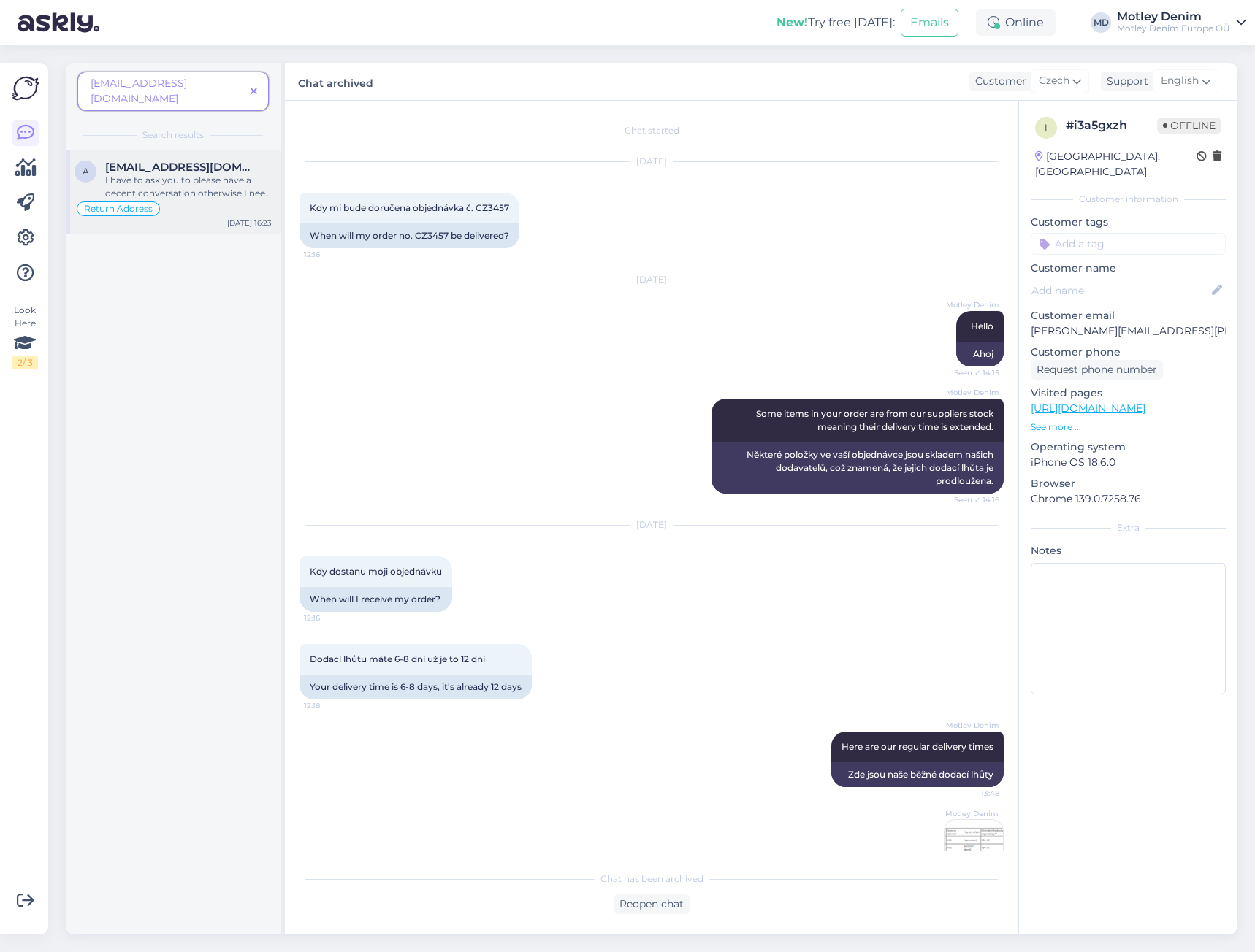
click at [240, 200] on div "Return Address" at bounding box center [173, 208] width 197 height 17
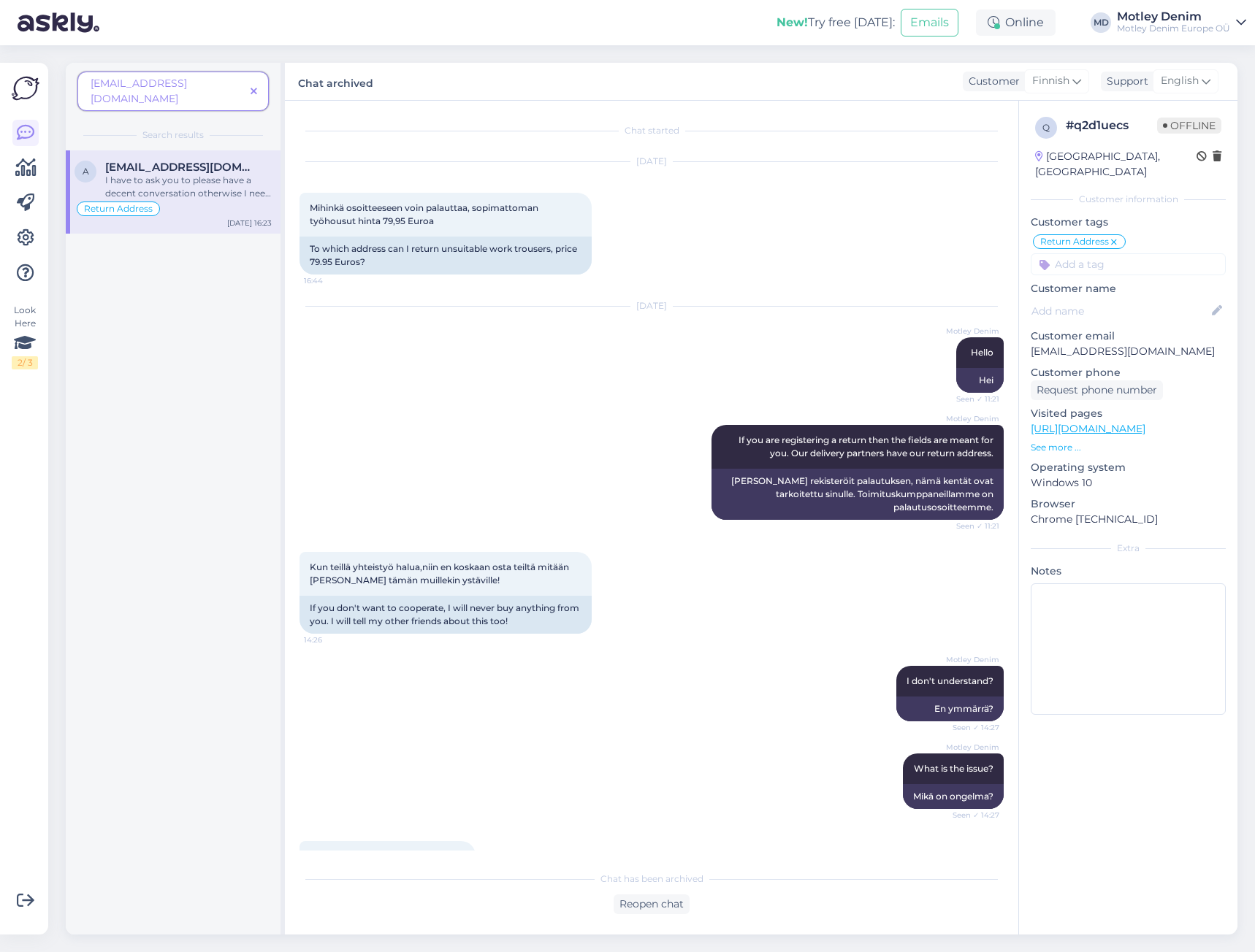
scroll to position [5075, 0]
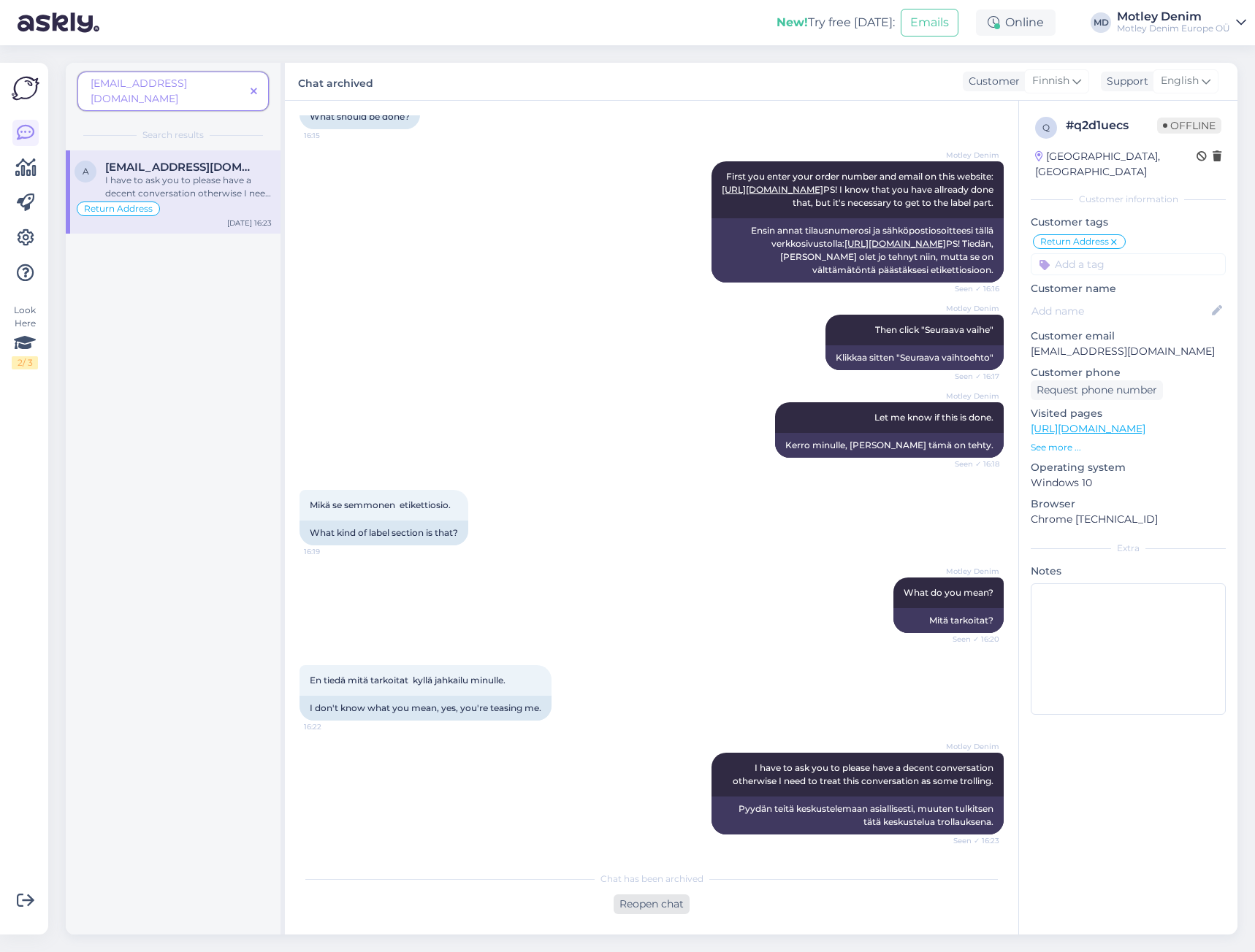
click at [664, 906] on div "Reopen chat" at bounding box center [652, 905] width 76 height 20
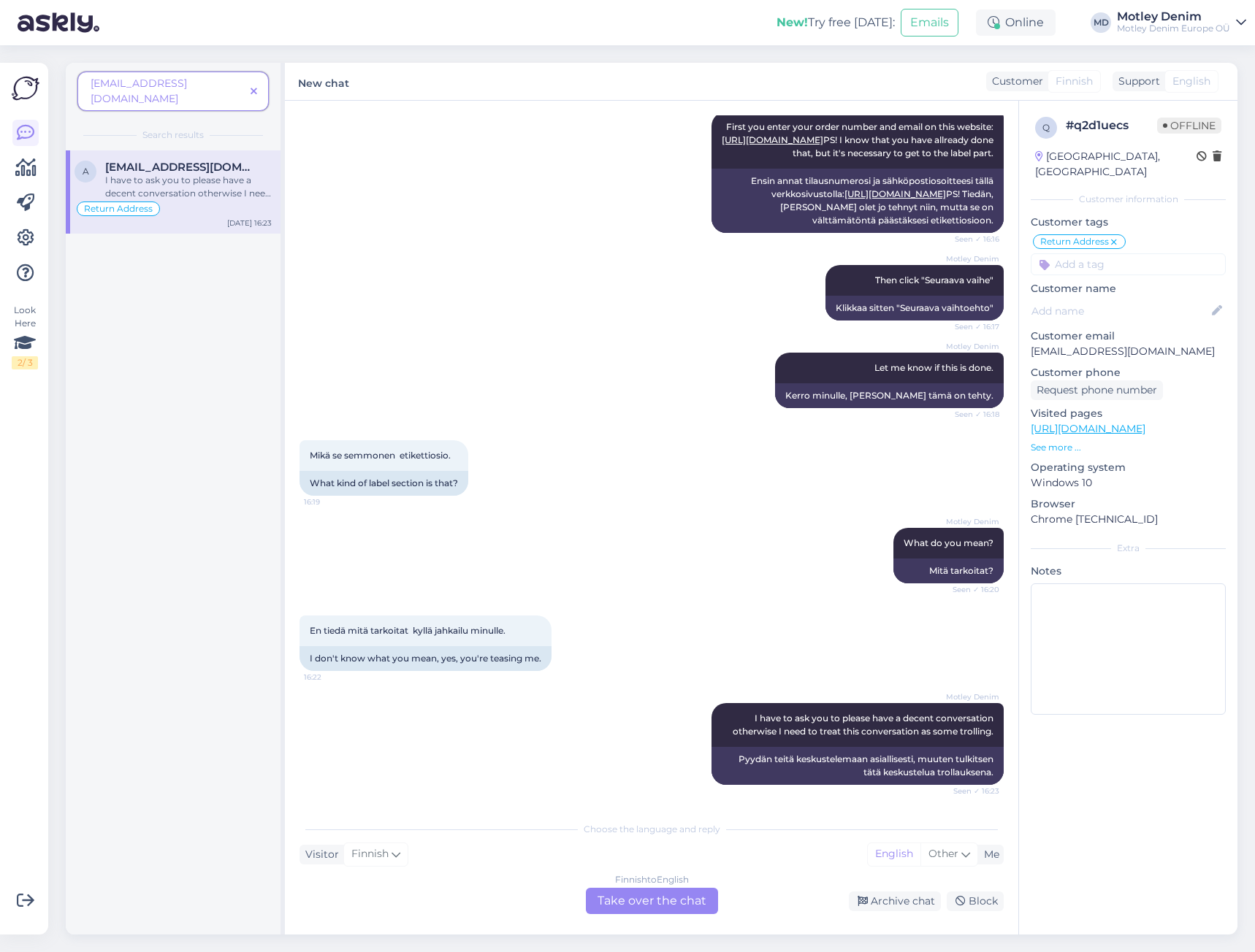
scroll to position [5125, 0]
click at [659, 911] on div "Finnish to English Take over the chat" at bounding box center [651, 901] width 132 height 27
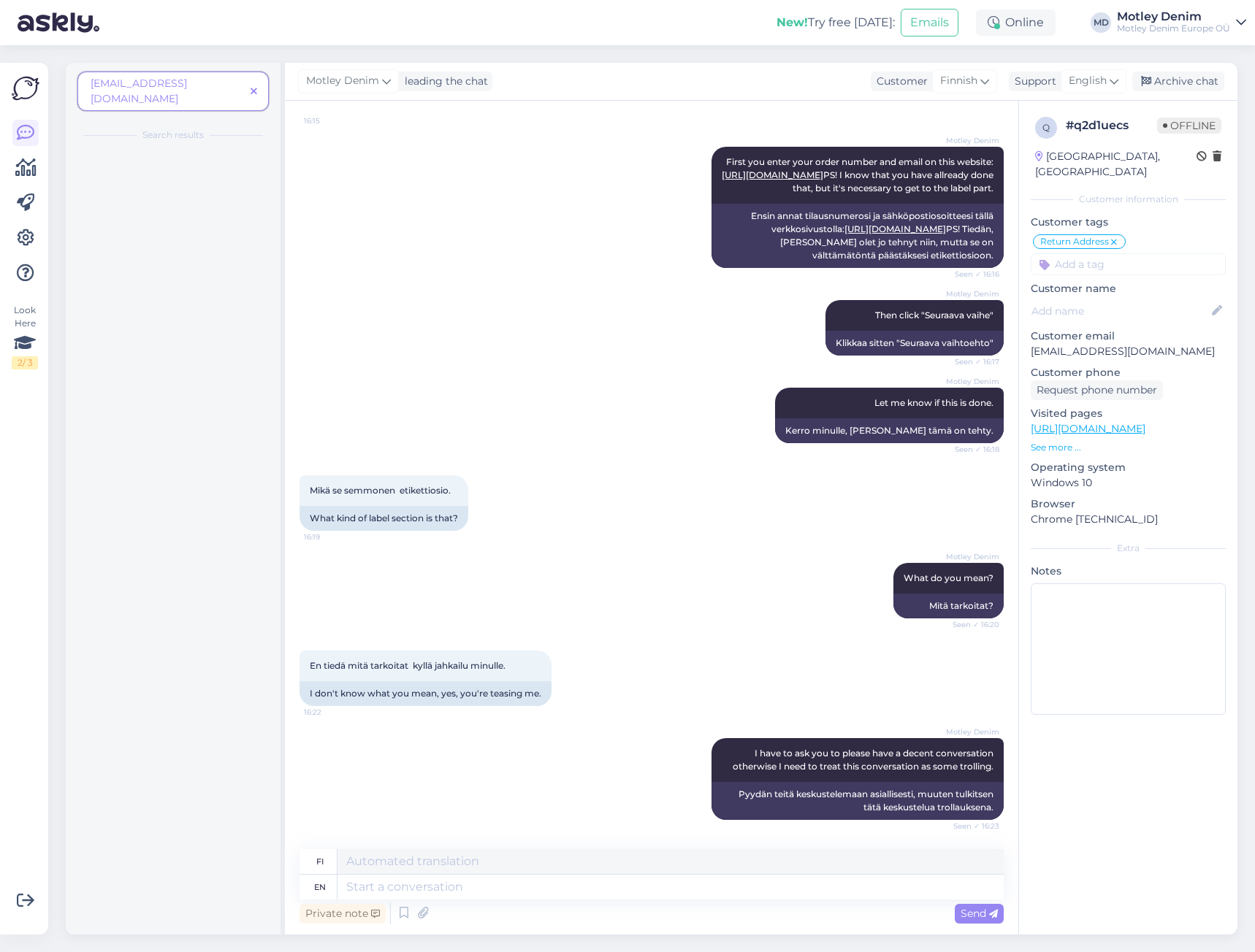
scroll to position [5090, 0]
click at [740, 896] on textarea at bounding box center [670, 887] width 666 height 25
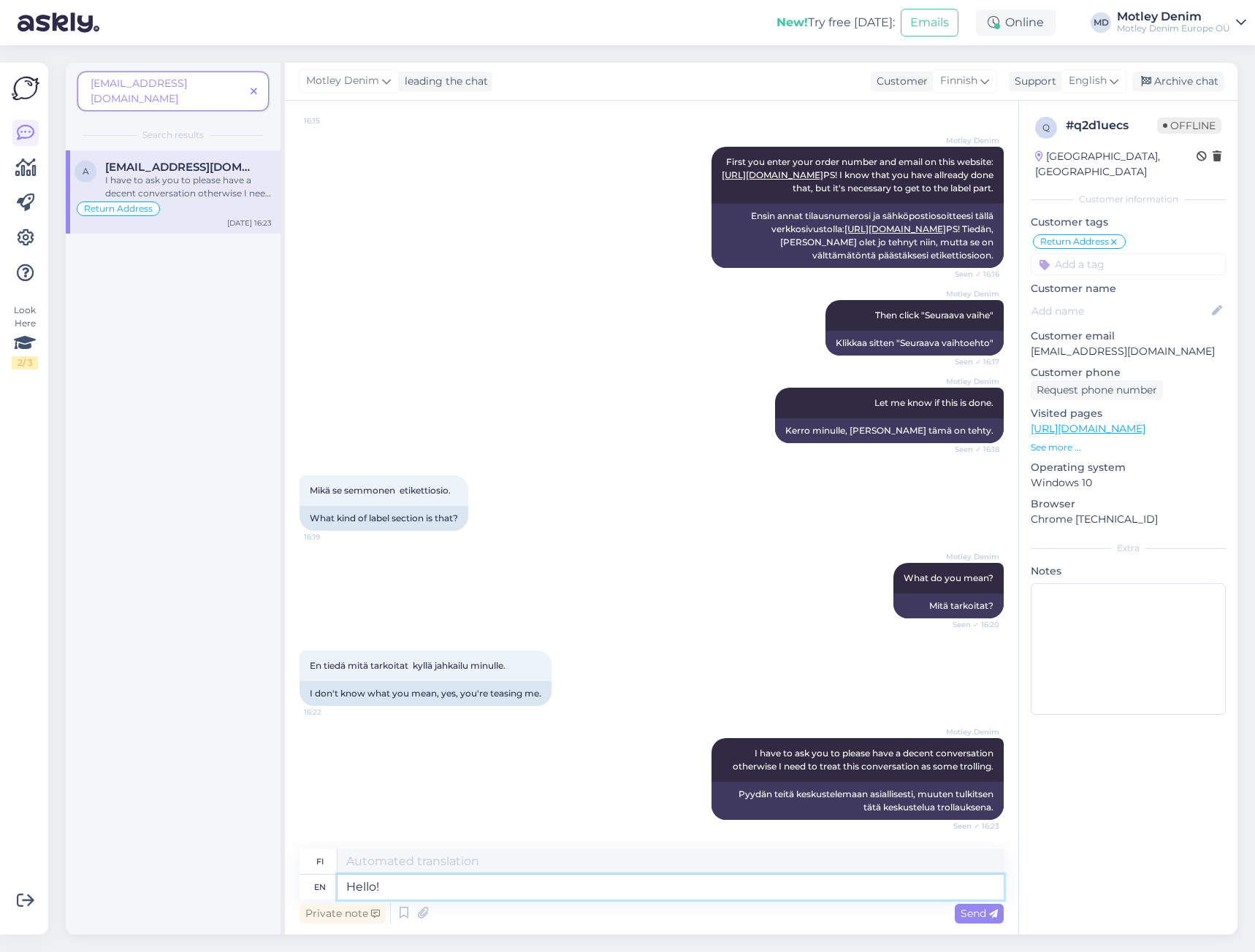
type textarea "Hello!"
type textarea "Hei!"
type textarea "Hello! We can"
type textarea "Hei! Me"
type textarea "Hello! We can se"
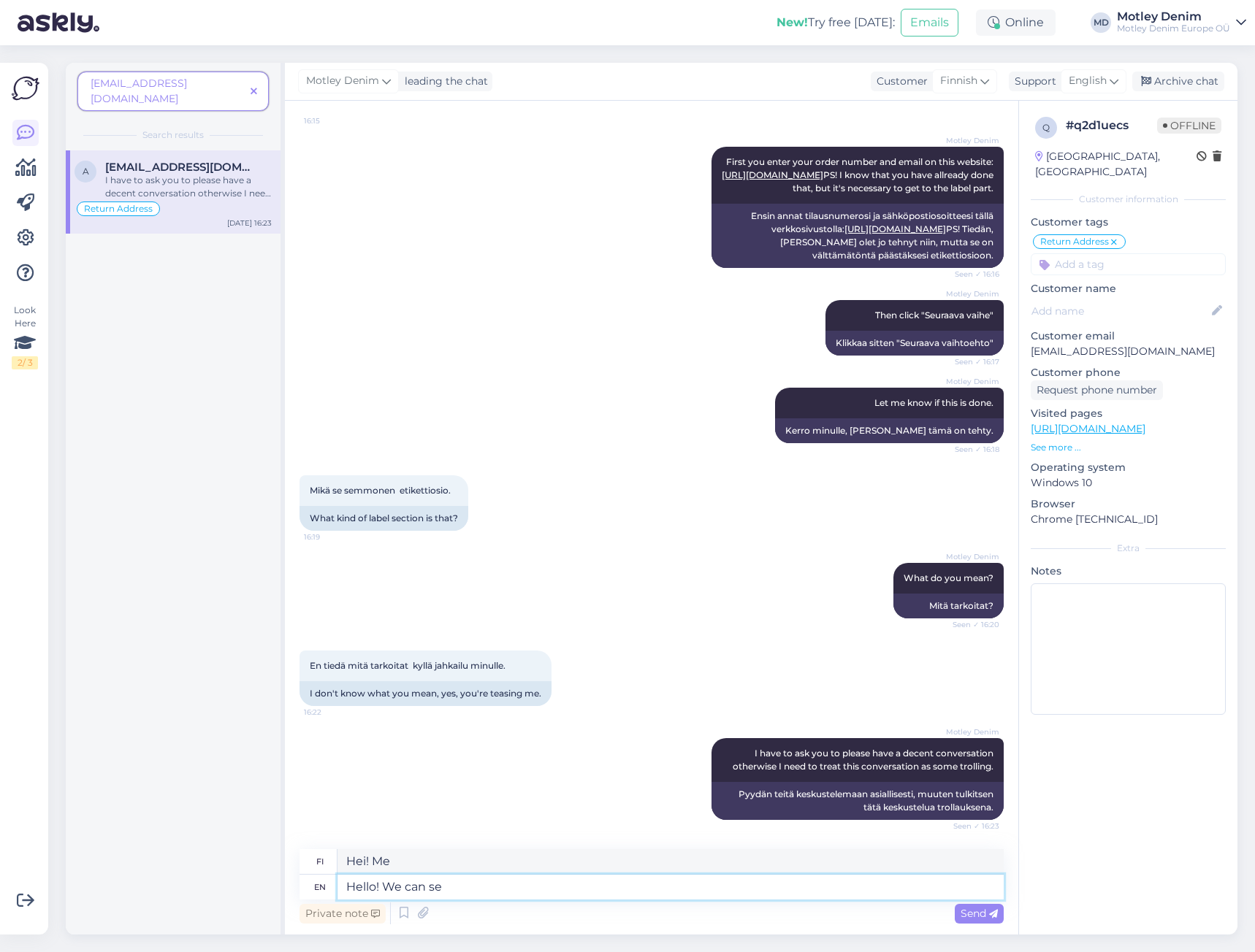
type textarea "Hei! Me voimme"
type textarea "Hello! We can see tha"
type textarea "Hei! Näemme"
type textarea "Hello! We can see that y"
type textarea "Hei! Näemme sen"
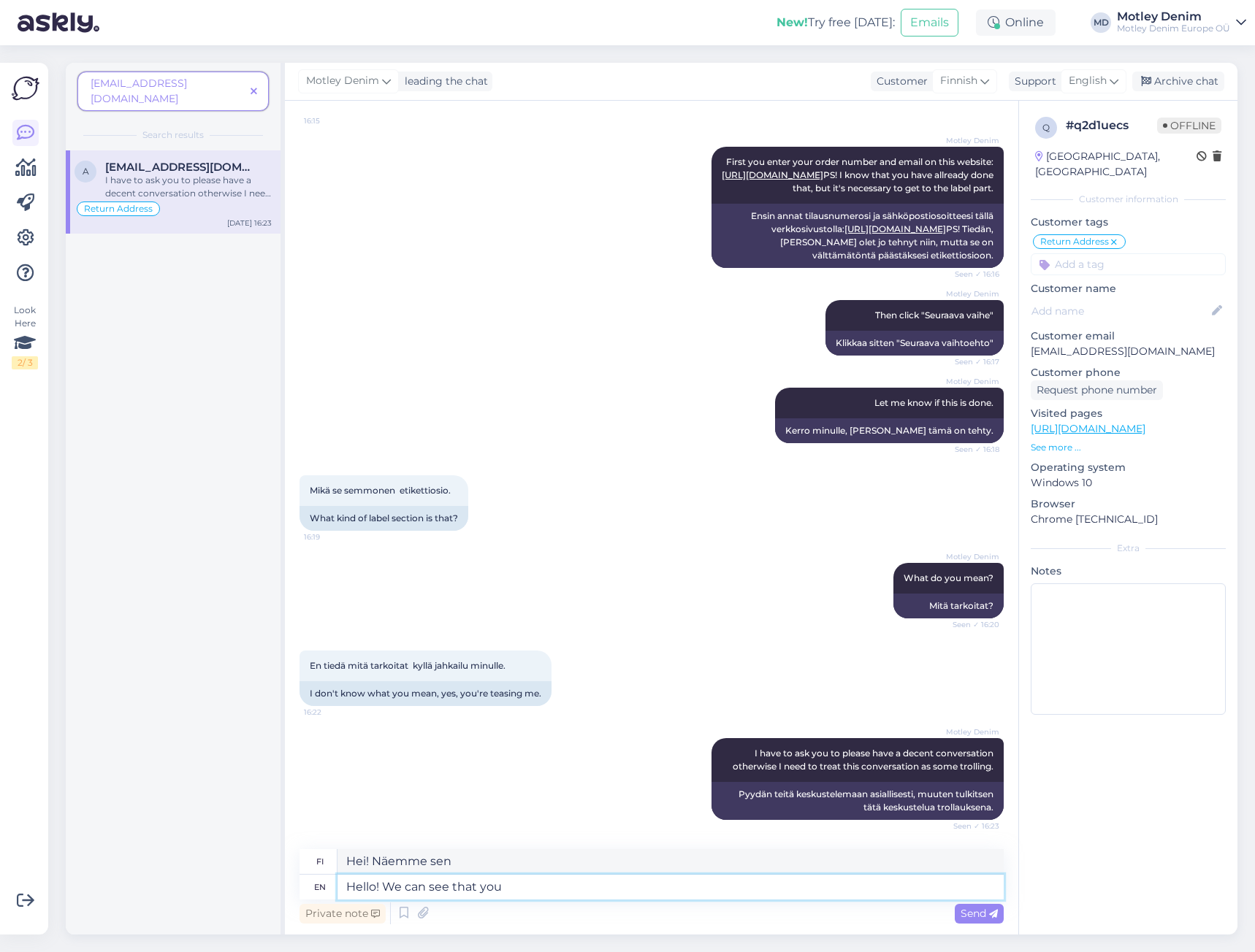
type textarea "Hello! We can see that you l"
type textarea "Hei! Näemme, [PERSON_NAME] sinä"
type textarea "Hello! We can see that you left us"
type textarea "Hei! Näemme, [PERSON_NAME] lähdit"
type textarea "Hello! We can see that you left us a"
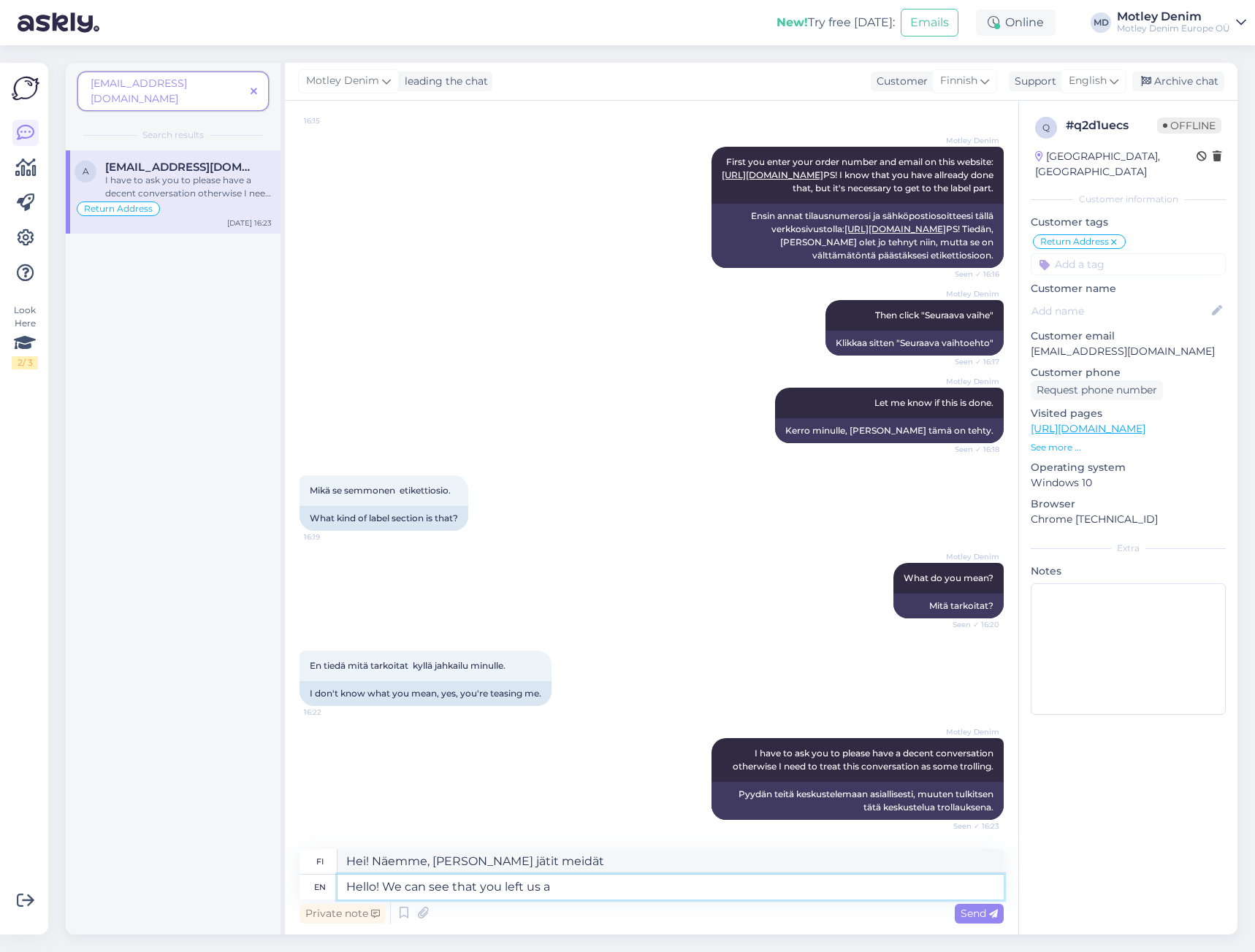
type textarea "Hei! Näemme, [PERSON_NAME] jätit meille"
type textarea "Hello! We can see that you left us a review"
type textarea "Hei! Näemme, [PERSON_NAME] jätit meille arvostelun"
type textarea "Hello! We can see that you left us a review."
type textarea "Hei! Näemme, [PERSON_NAME] jätit meille arvostelun."
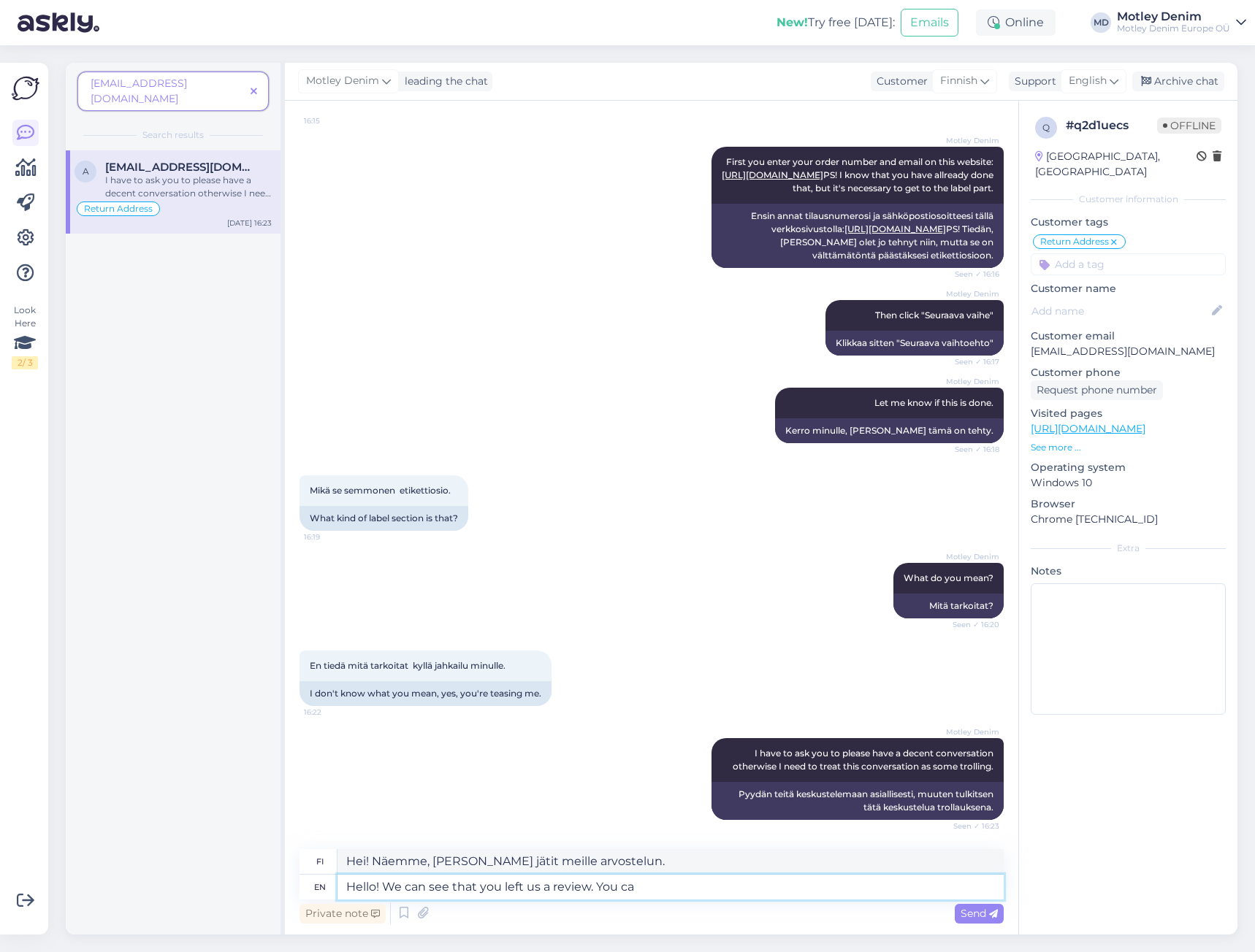
type textarea "Hello! We can see that you left us a review. You can"
type textarea "Hei! Näemme, [PERSON_NAME] jätit meille arvostelun. Sinä"
type textarea "Hello! We can see that you left us a review. You can sti"
type textarea "Hei! Näemme, [PERSON_NAME] jätit meille arvostelun. [PERSON_NAME]"
type textarea "Hello! We can see that you left us a review. You can still"
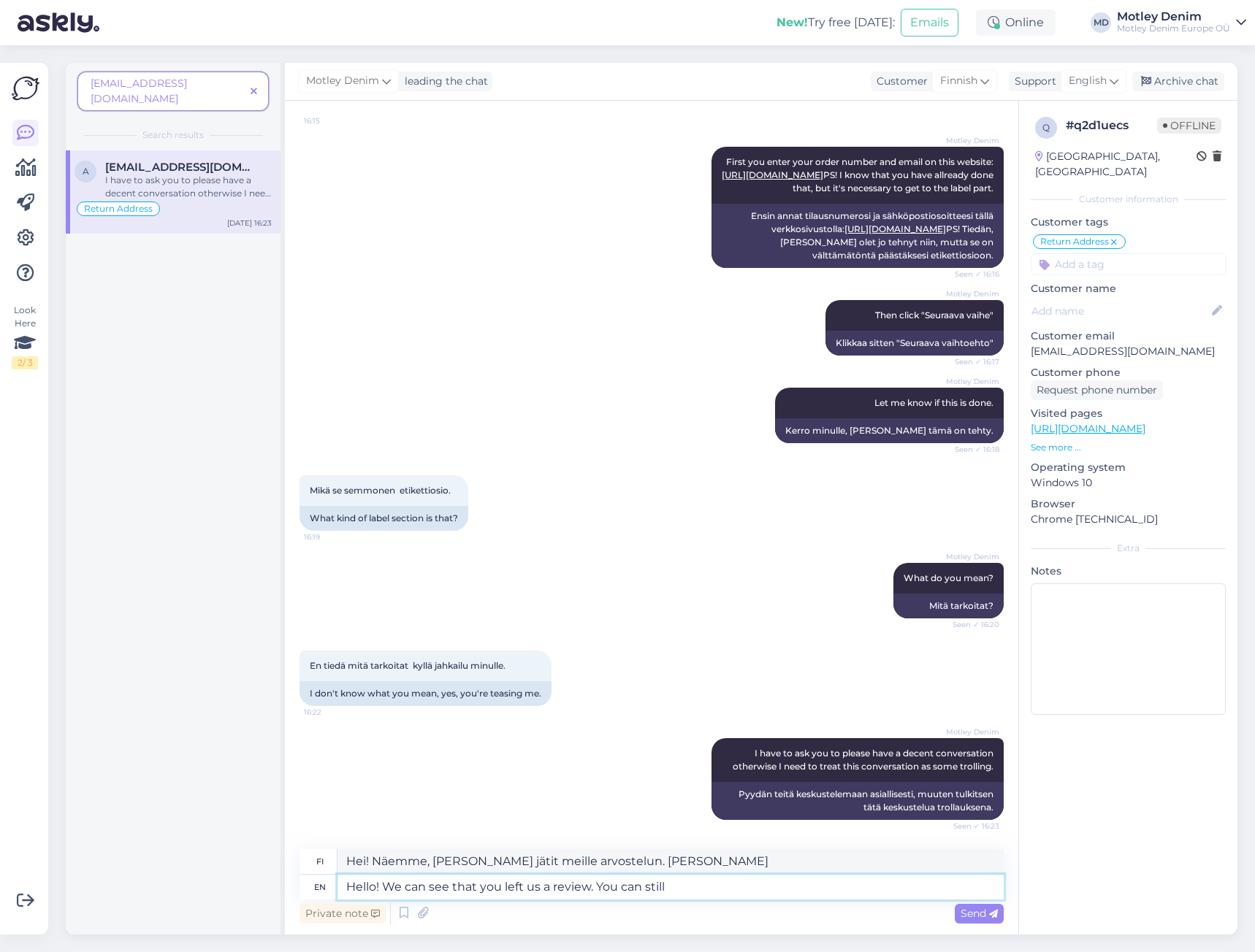
type textarea "Hei! Näemme, [PERSON_NAME] jätit meille arvostelun. [PERSON_NAME] silti"
type textarea "Hello! We can see that you left us a review. You can still use o"
type textarea "Hei! Näemme, [PERSON_NAME] jätit meille arvostelun. [PERSON_NAME] edelleen käyt…"
type textarea "Hello! We can see that you left us a review. You can still use our"
type textarea "Hei! Näemme, [PERSON_NAME] jätit meille arvostelun. [PERSON_NAME] edelleen käyt…"
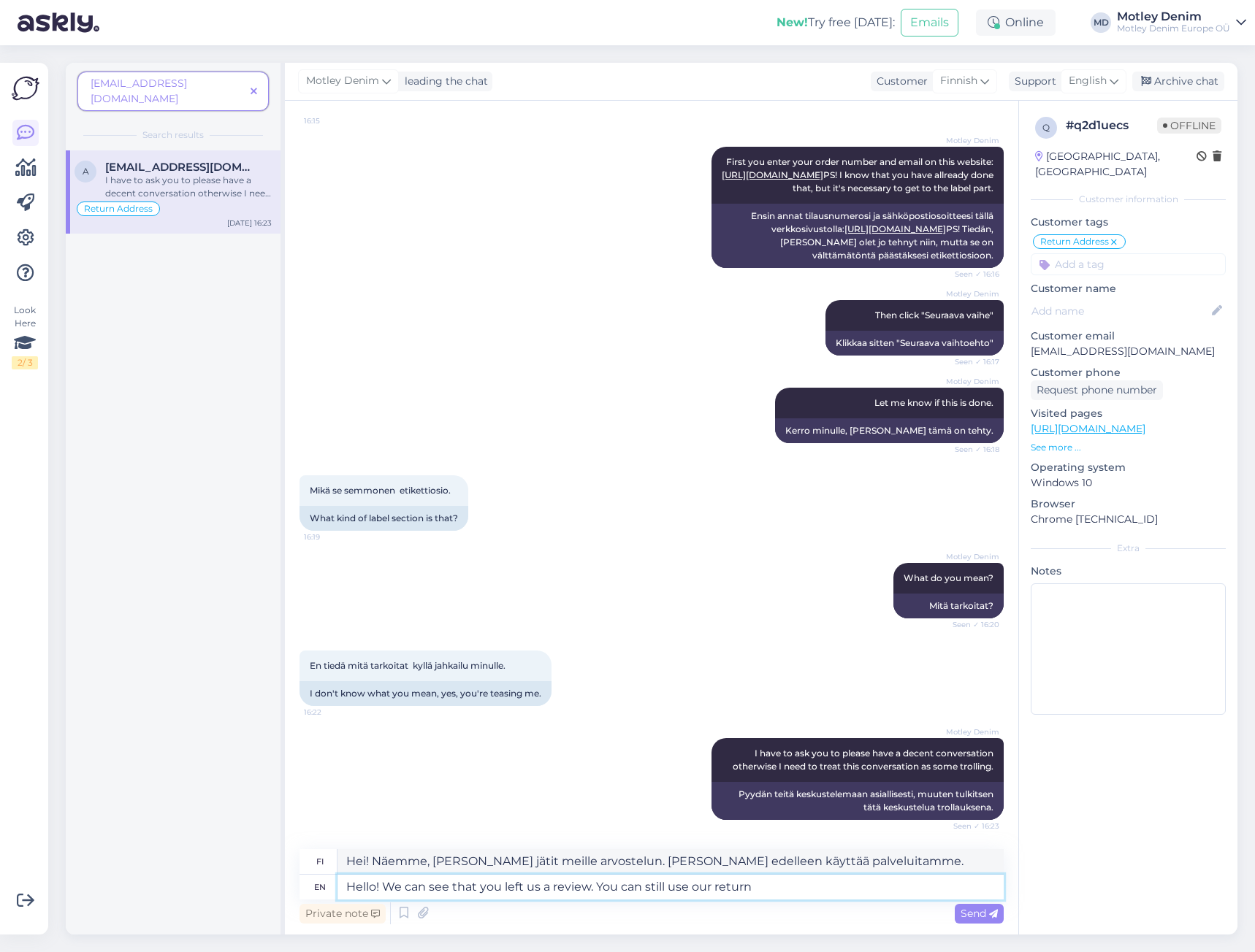
type textarea "Hello! We can see that you left us a review. You can still use our return"
type textarea "Hei! Näemme, [PERSON_NAME] jätit meille arvostelun. [PERSON_NAME] edelleen käyt…"
type textarea "Hello! We can see that you left us a review. You can still use our return syste…"
type textarea "Hei! Näemme, [PERSON_NAME] jätit meille arvostelun. [PERSON_NAME] edelleen käyt…"
type textarea "Hello! We can see that you left us a review. You can still use our return syste…"
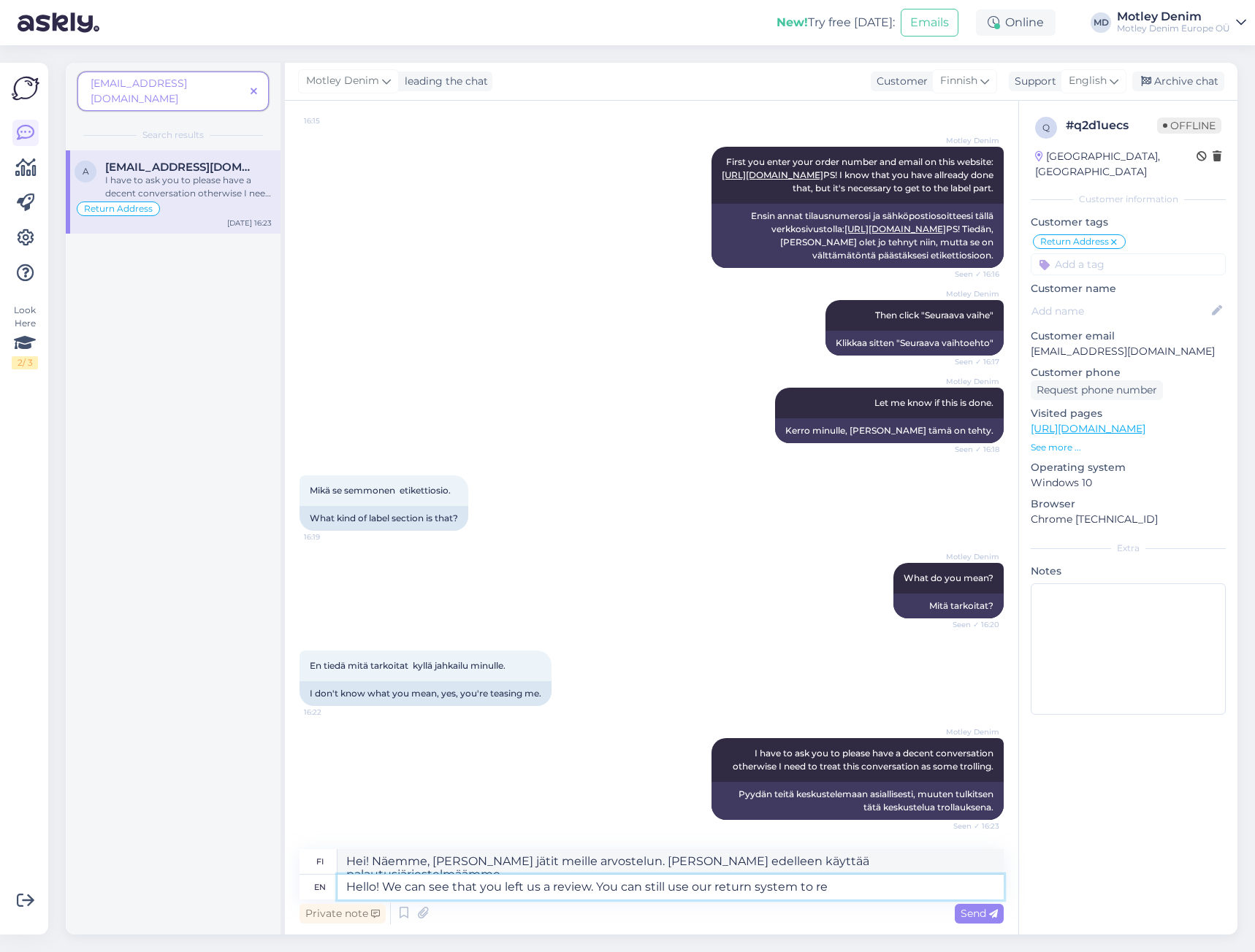
type textarea "Hei! Näemme, [PERSON_NAME] jätit meille arvostelun. [PERSON_NAME] edelleen käyt…"
type textarea "Hello! We can see that you left us a review. You can still use our return syste…"
type textarea "Hei! Näemme, [PERSON_NAME] jätit meille arvostelun. [PERSON_NAME] edelleen käyt…"
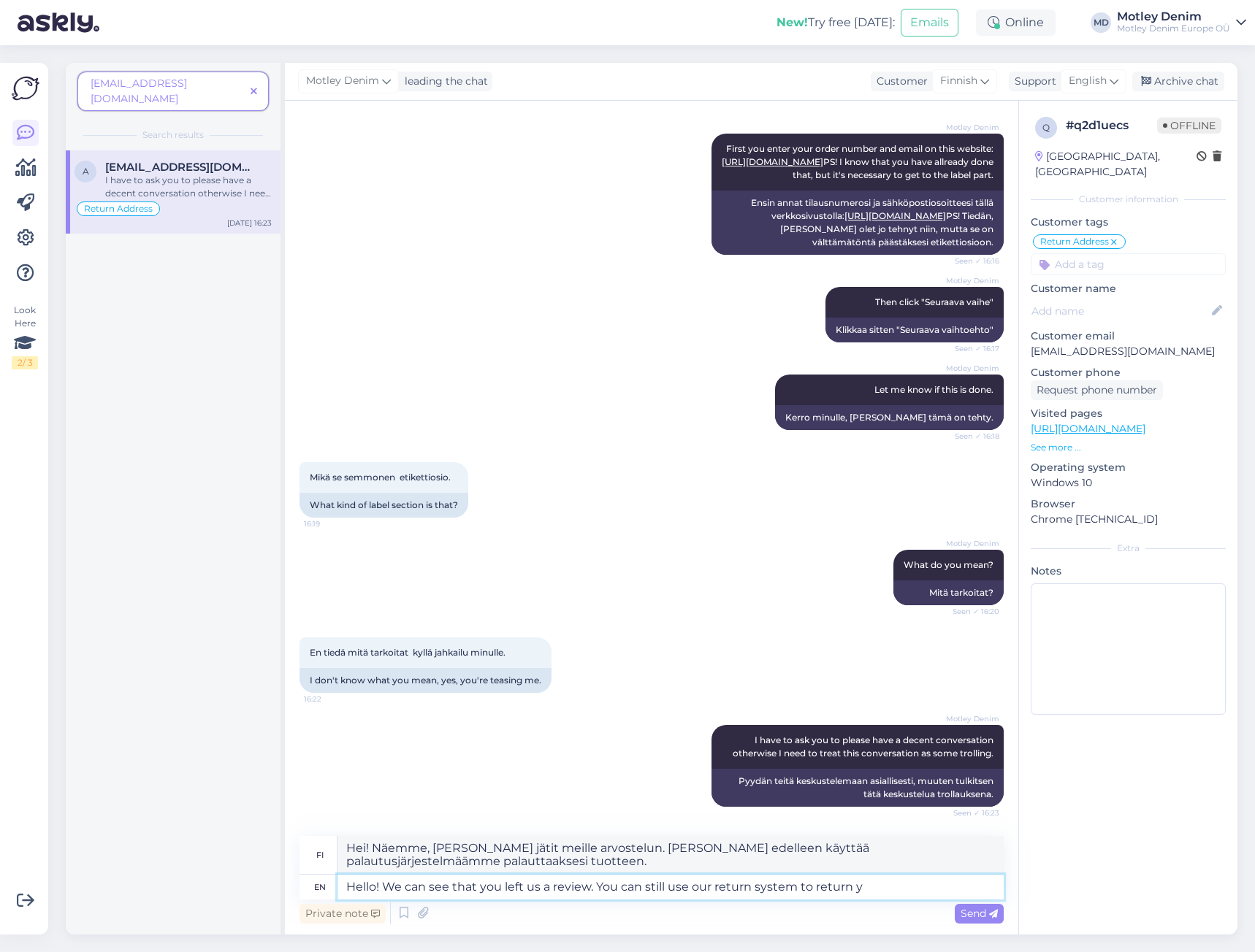
scroll to position [5103, 0]
type textarea "Hello! We can see that you left us a review. You can still use our return syste…"
type textarea "Hei! Näemme, [PERSON_NAME] jätit meille arvostelun. [PERSON_NAME] edelleen pala…"
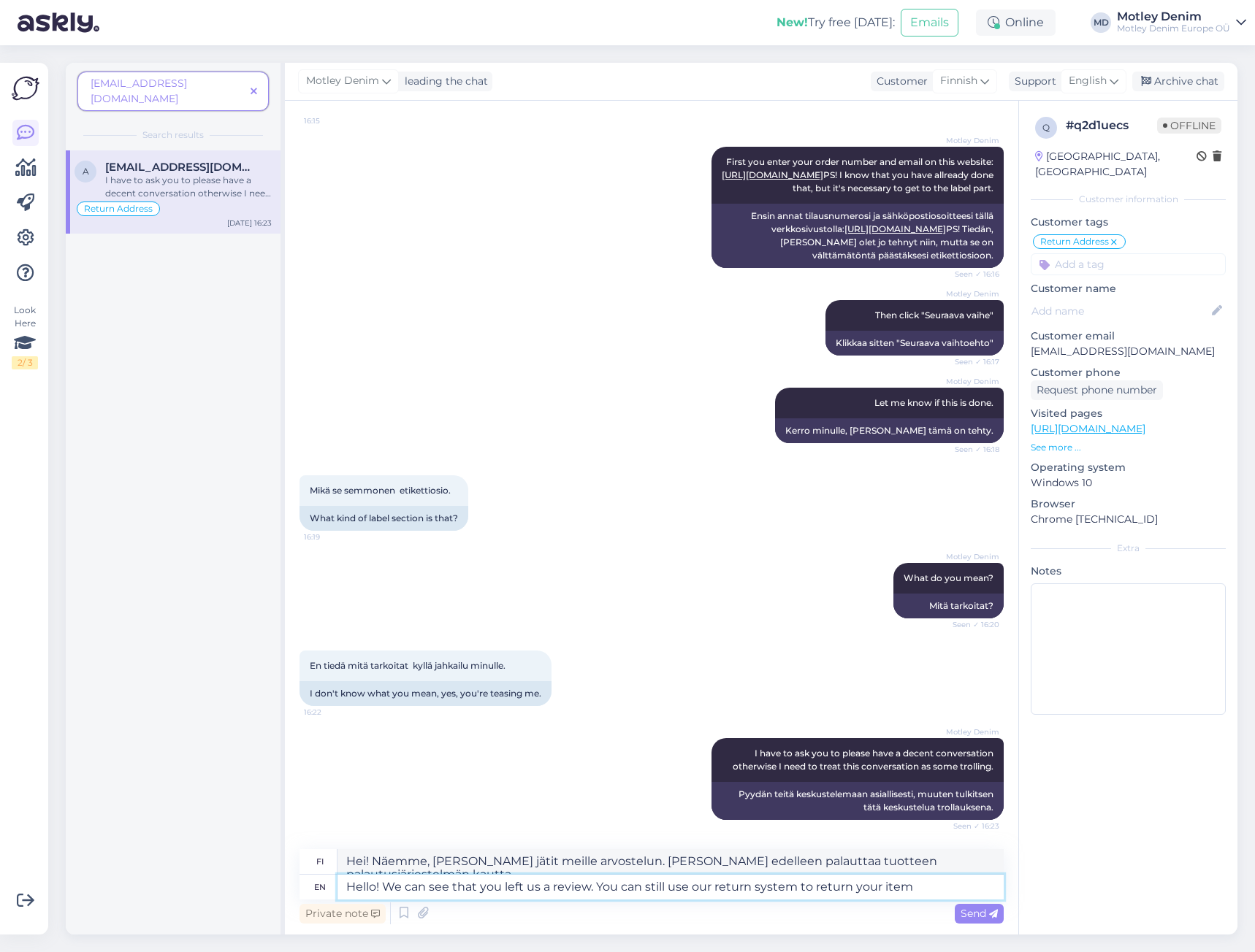
type textarea "Hello! We can see that you left us a review. You can still use our return syste…"
type textarea "Hei! Näemme, [PERSON_NAME] jätit meille arvostelun. [PERSON_NAME] edelleen pala…"
type textarea "Hello! We can see that you left us a review. You can still use our return syste…"
type textarea "Hei! Näemme, [PERSON_NAME] jätit meille arvostelun. [PERSON_NAME] edelleen käyt…"
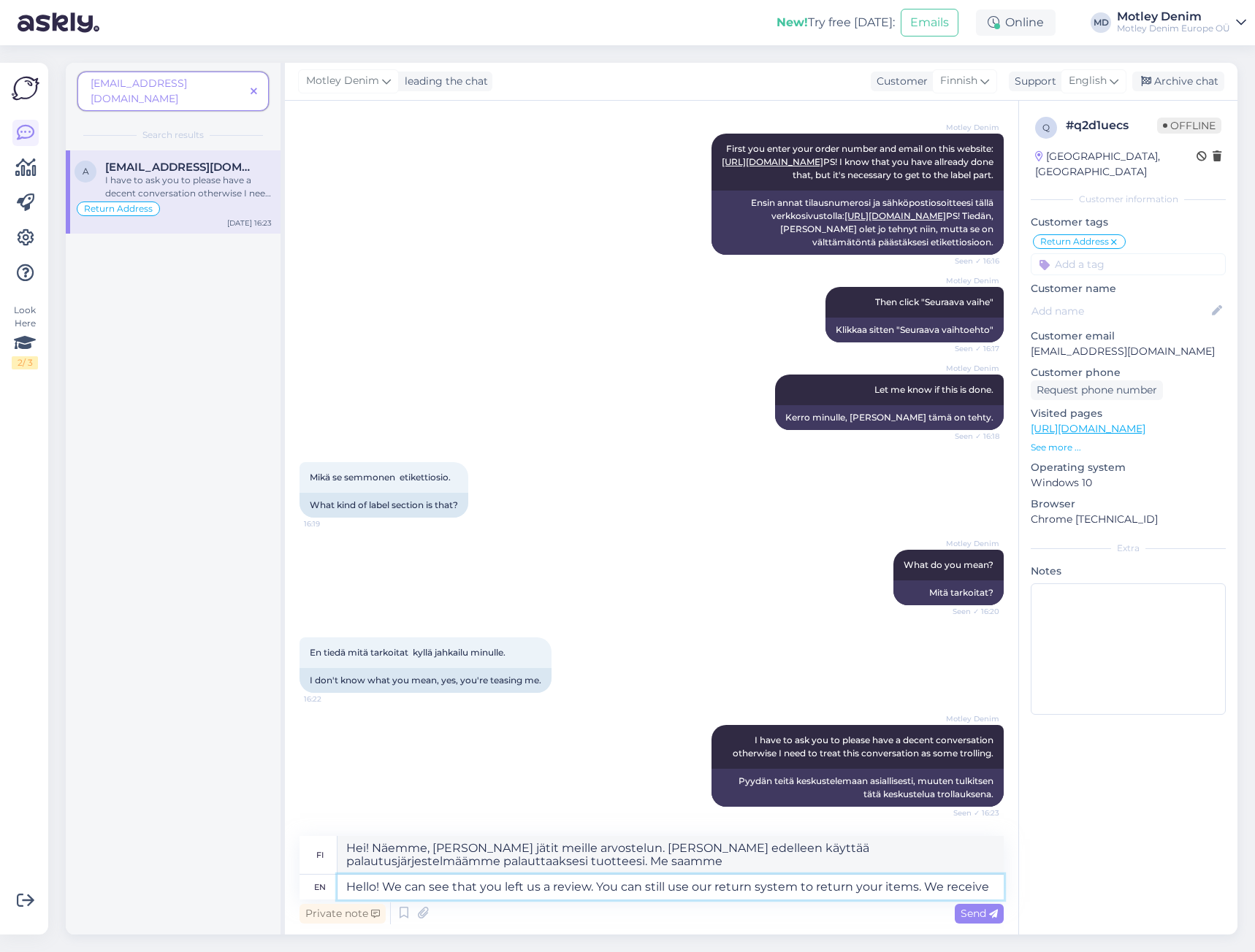
type textarea "Hello! We can see that you left us a review. You can still use our return syste…"
type textarea "Hei! Näemme, [PERSON_NAME] jätit meille arvostelun. [PERSON_NAME] edelleen pala…"
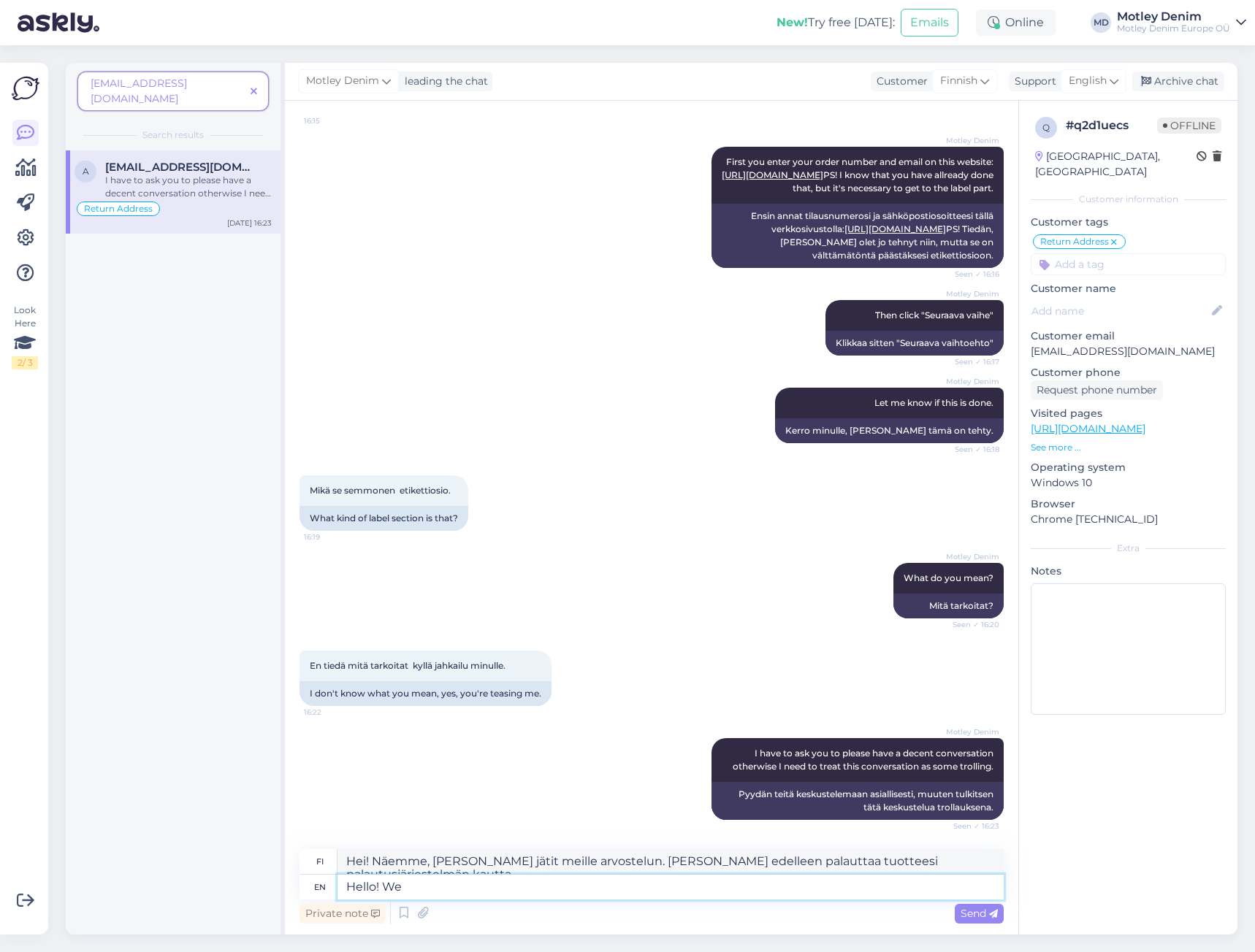
type textarea "Hello! We"
type textarea "Hei! Me"
type textarea "Hello! We tried"
type textarea "Hei! Me yritimme"
type textarea "Hello! We tried to h"
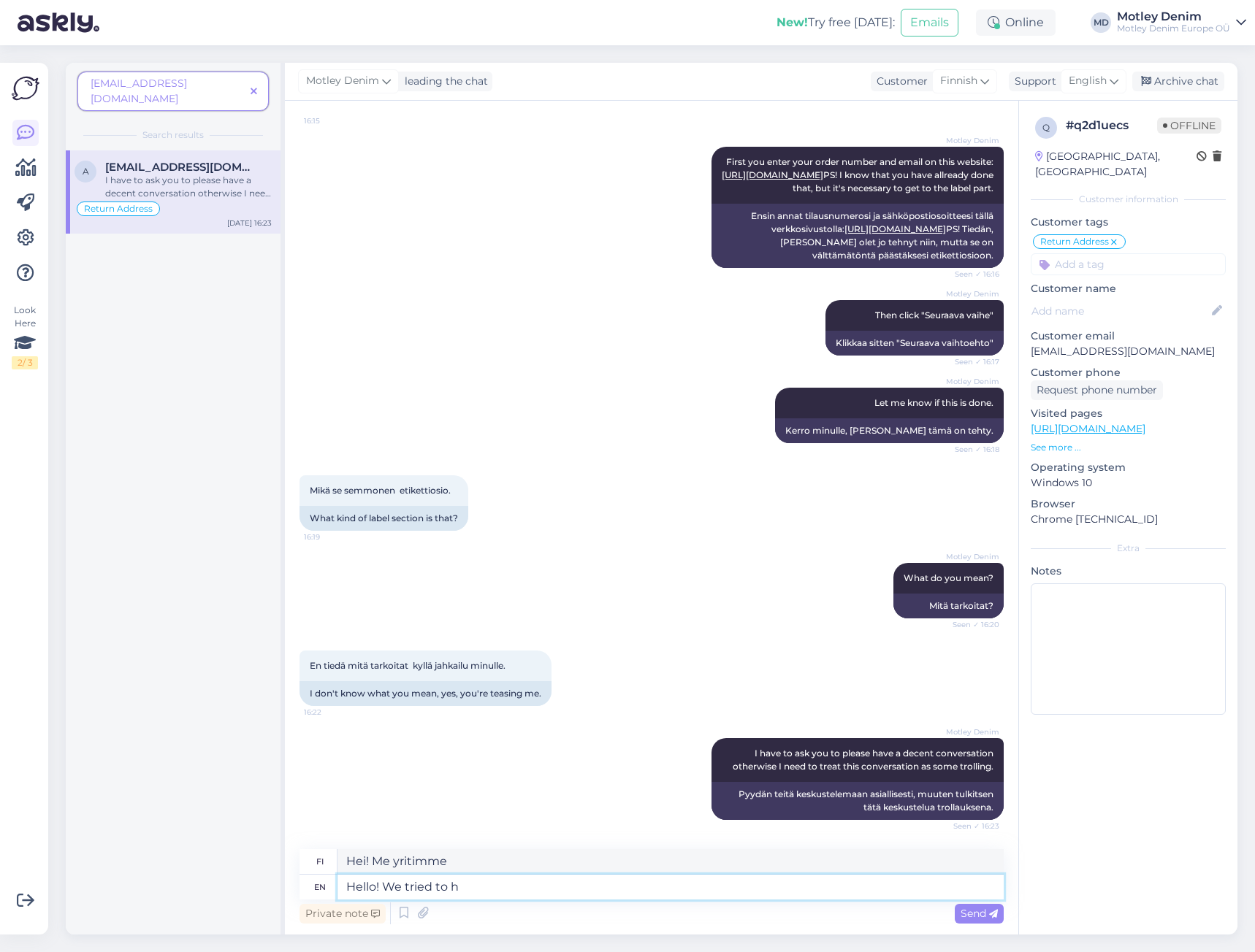
type textarea "Hei! Yritimme"
type textarea "Hello! We tried to help"
type textarea "Hei! Yritimme auttaa"
type textarea "Hello! We tried to help you ret"
type textarea "Hei! Yritimme auttaa sinua"
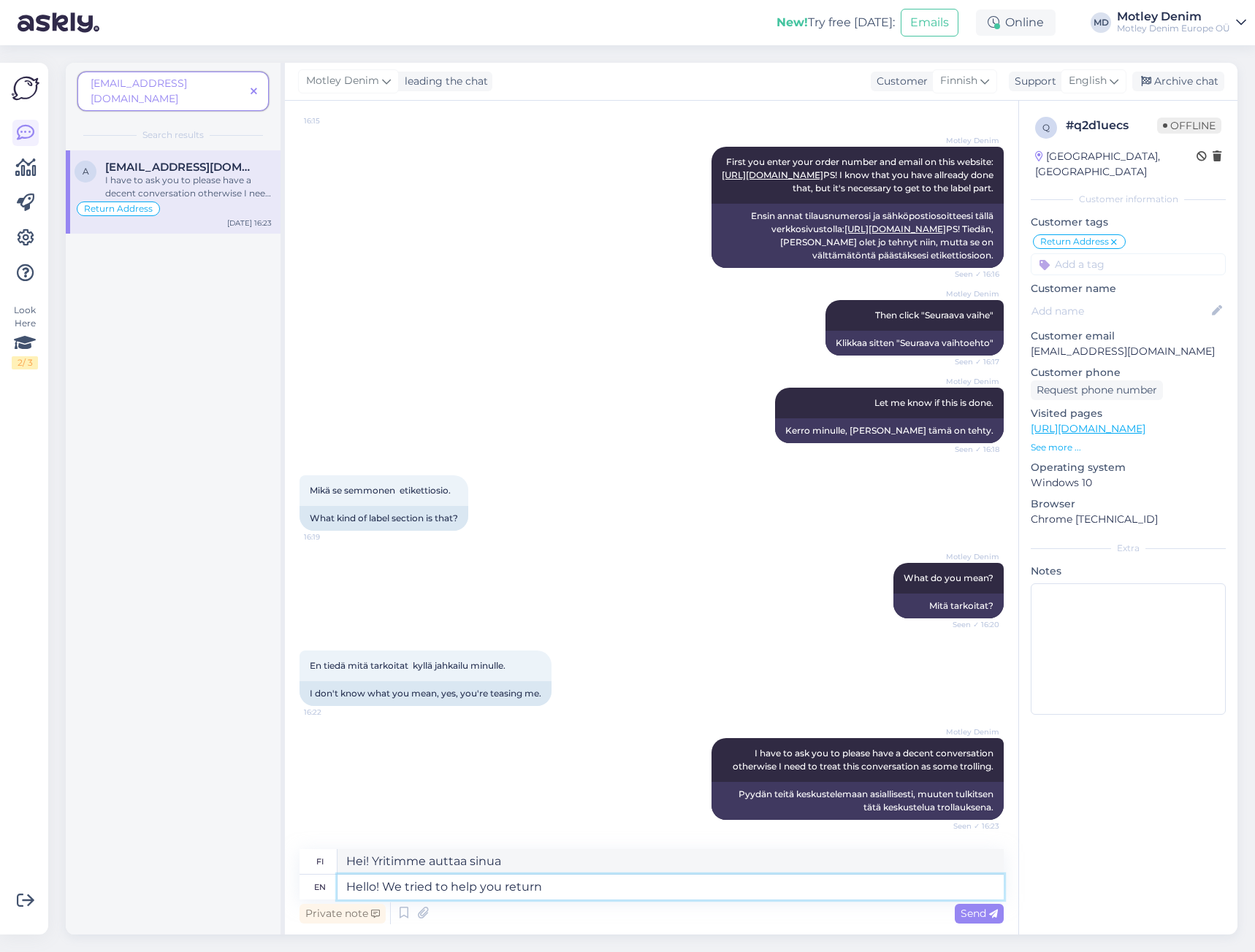
type textarea "Hello! We tried to help you return y"
type textarea "Hei! Yritimme auttaa sinua palaamaan"
type textarea "Hello! We tried to help you return your"
type textarea "Hei! Yritimme auttaa sinua palauttamaan"
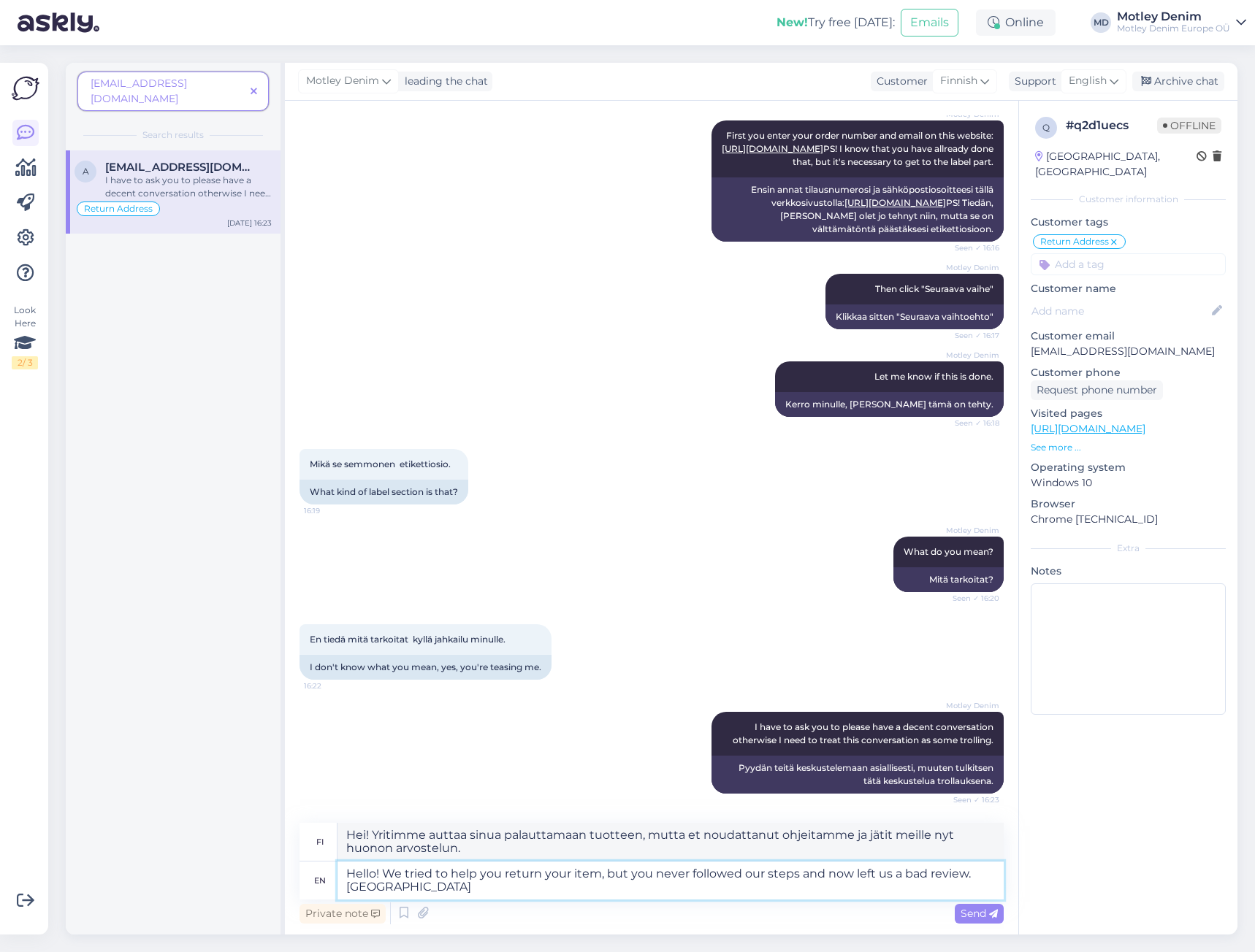
scroll to position [5116, 0]
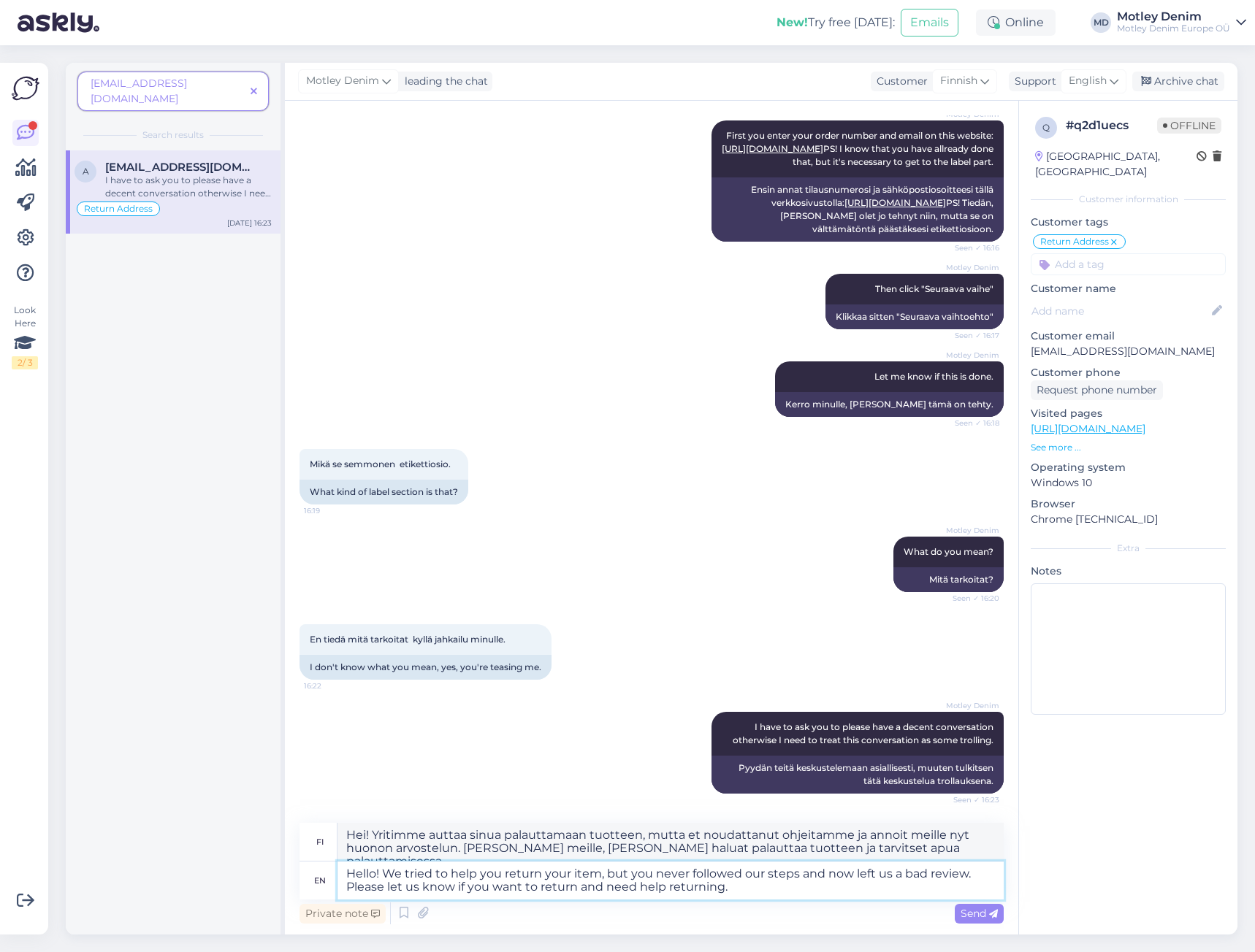
click at [756, 890] on textarea "Hello! We tried to help you return your item, but you never followed our steps …" at bounding box center [670, 881] width 666 height 38
click at [751, 886] on textarea "Hello! We tried to help you return your item, but you never followed our steps …" at bounding box center [670, 881] width 666 height 38
click at [984, 911] on span "Send" at bounding box center [979, 914] width 37 height 13
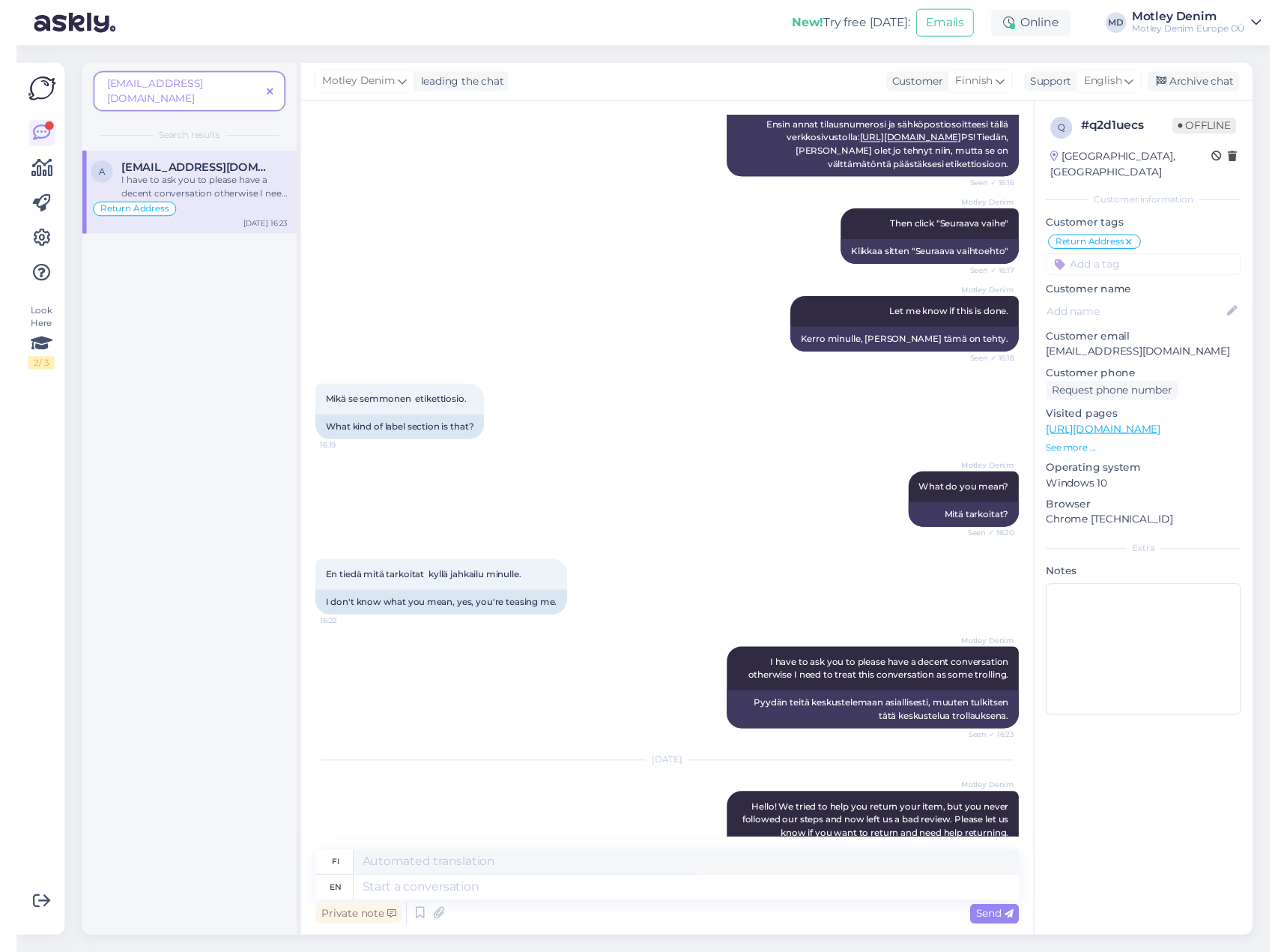
scroll to position [5411, 0]
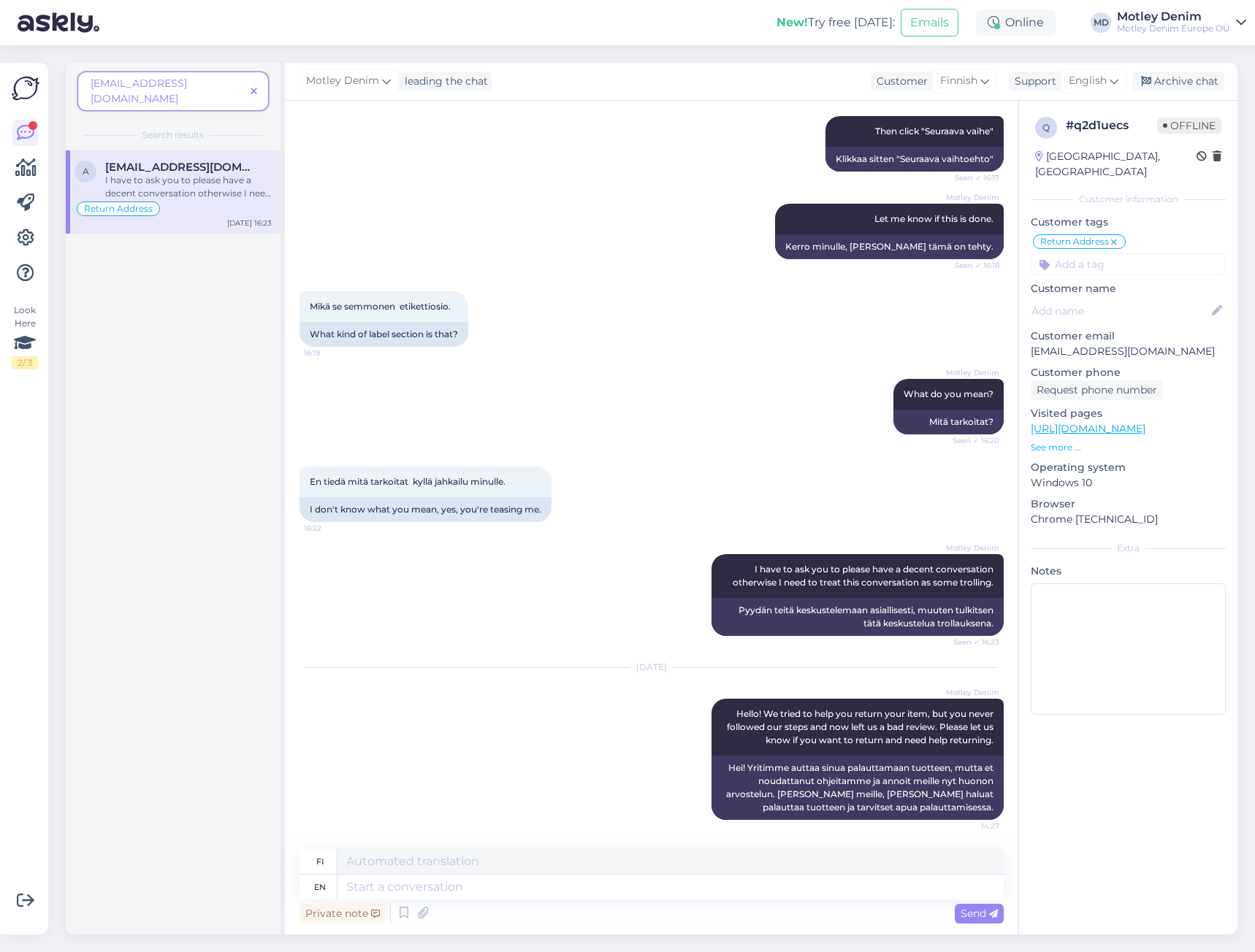
click at [589, 713] on div "[DATE] Motley Denim Hello! We tried to help you return your item, but you never…" at bounding box center [651, 744] width 704 height 184
click at [1096, 422] on link "[URL][DOMAIN_NAME]" at bounding box center [1088, 429] width 114 height 13
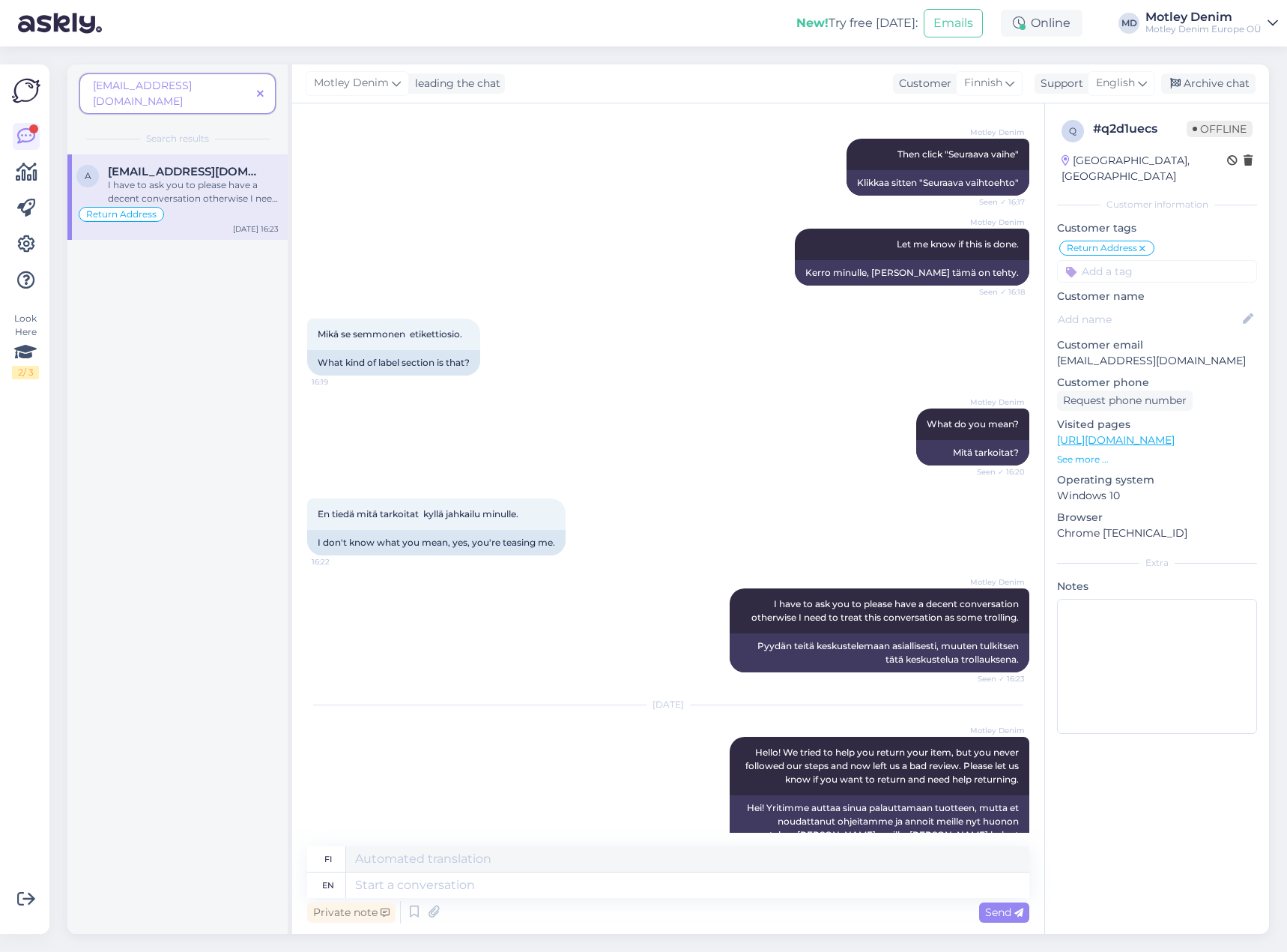
scroll to position [5436, 0]
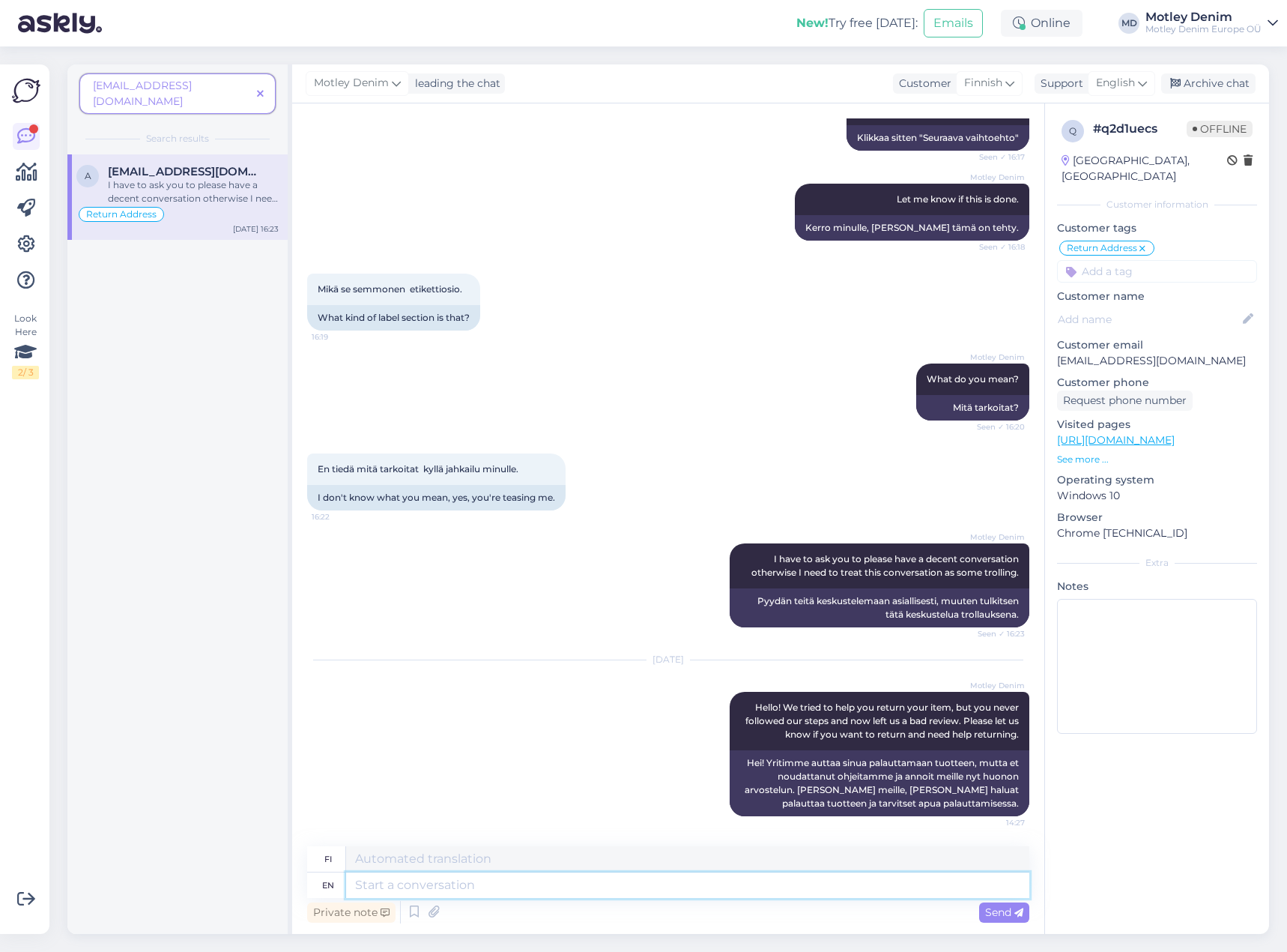
click at [698, 890] on textarea at bounding box center [687, 885] width 683 height 26
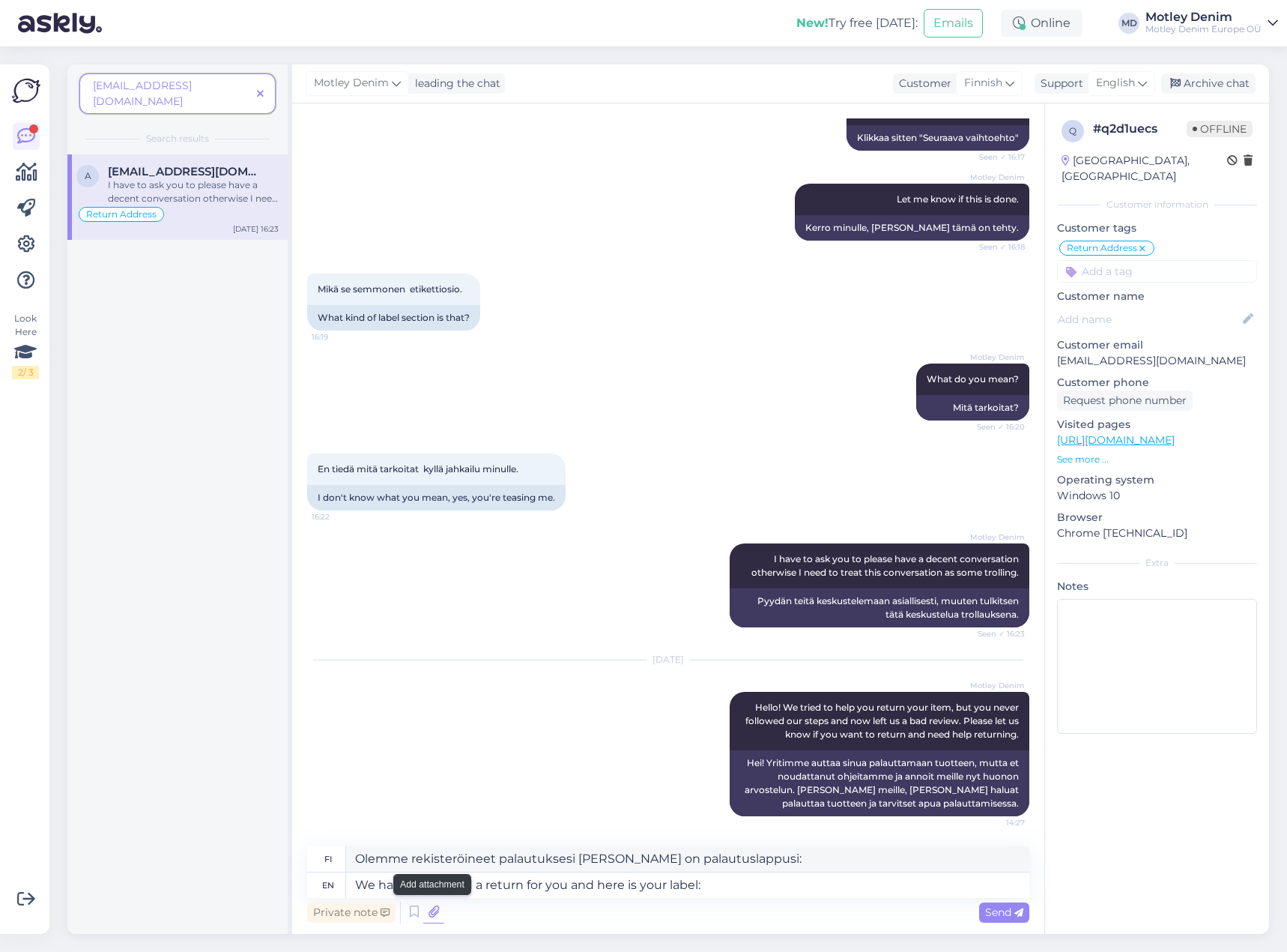
click at [438, 912] on icon at bounding box center [434, 912] width 21 height 22
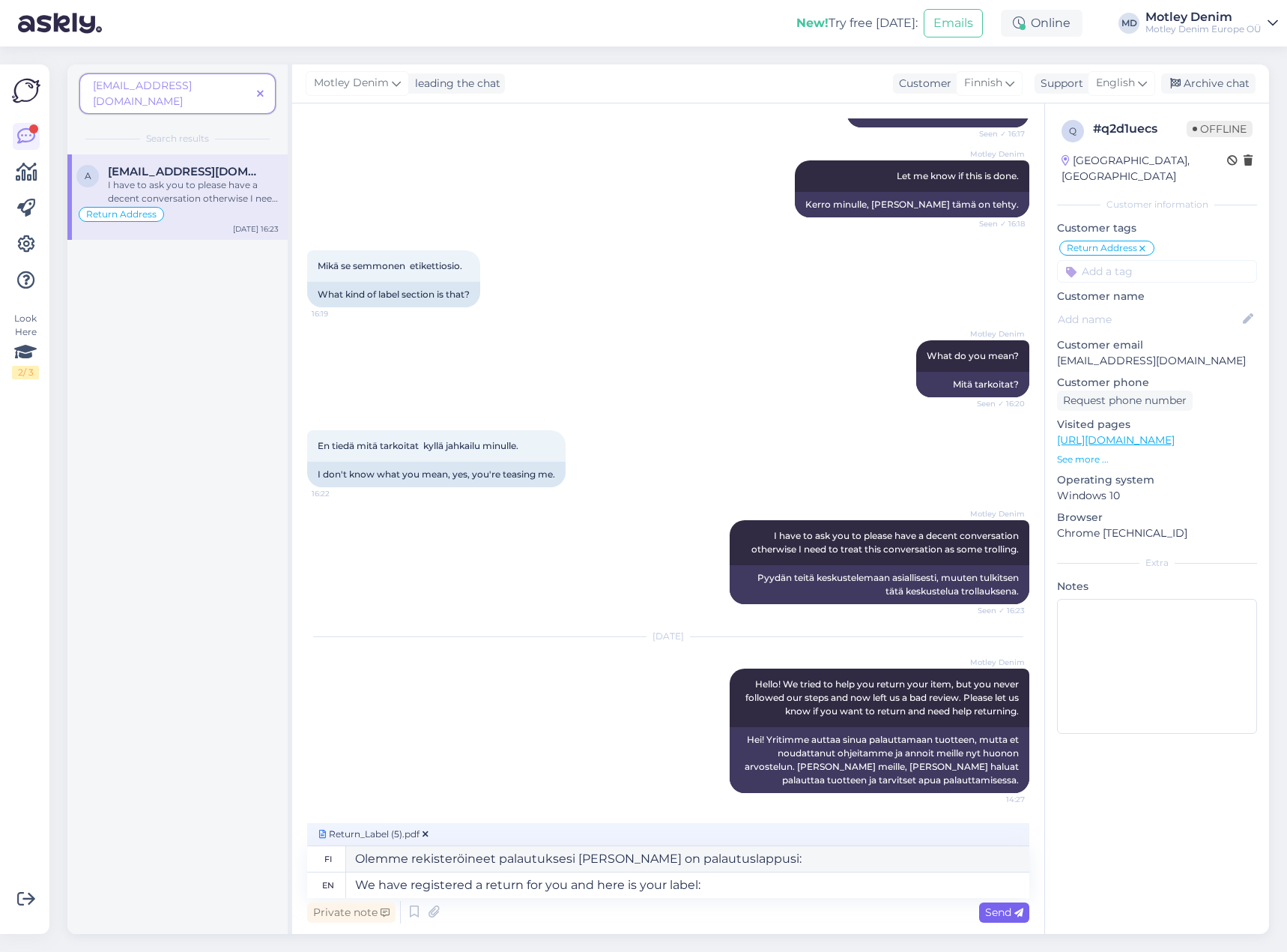
click at [1005, 915] on span "Send" at bounding box center [1004, 912] width 38 height 14
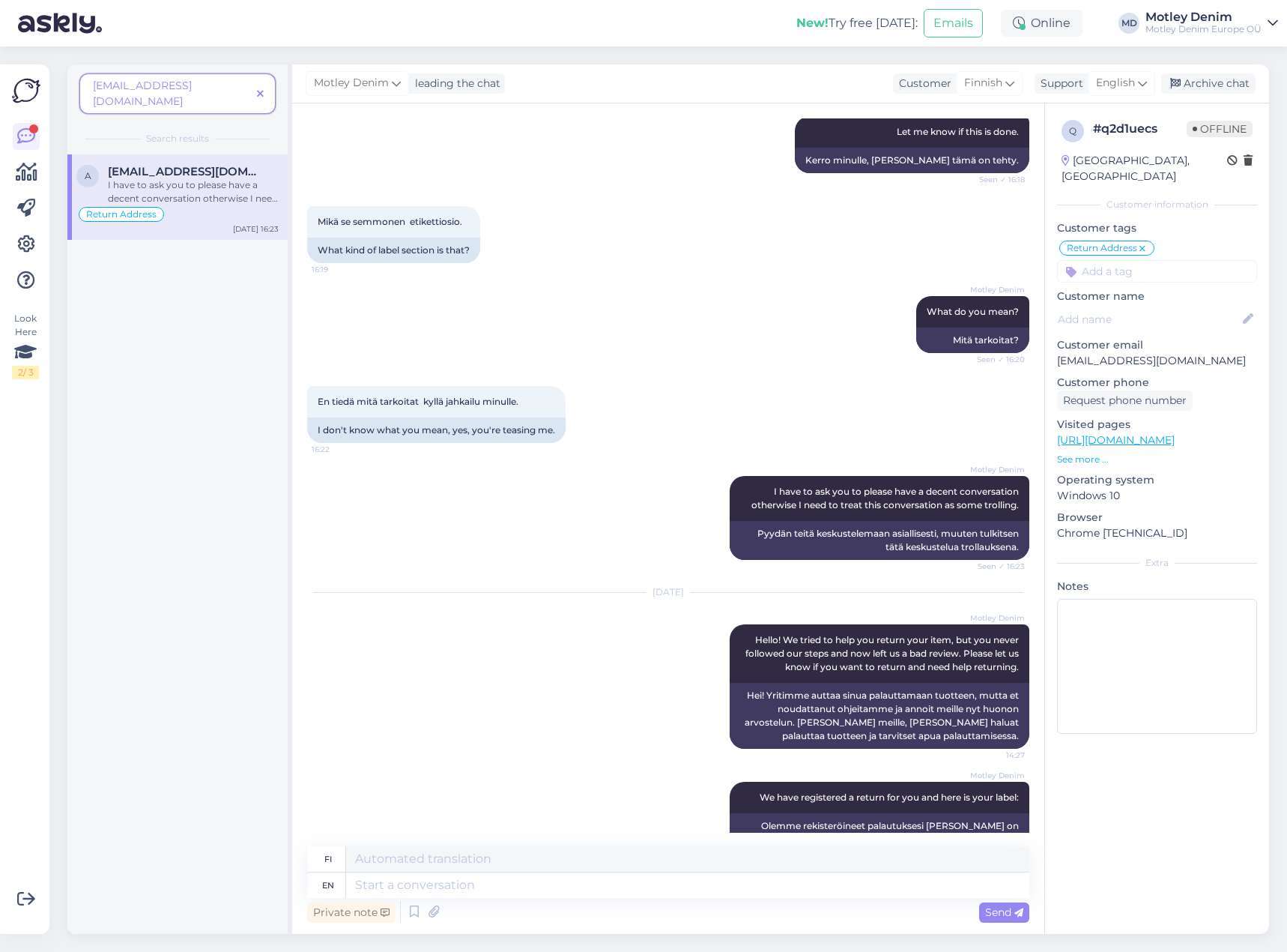
scroll to position [5605, 0]
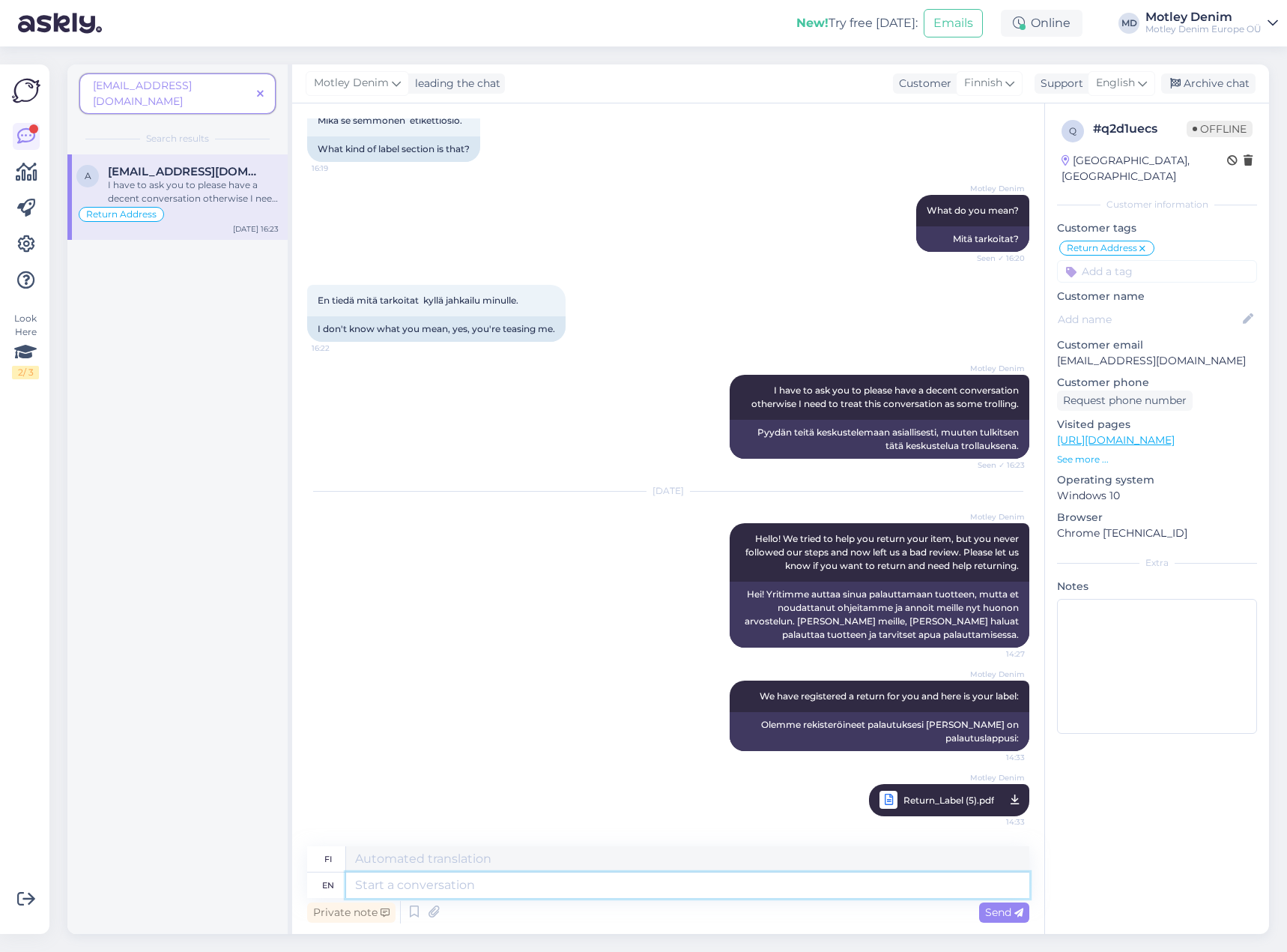
click at [846, 889] on textarea at bounding box center [687, 885] width 683 height 26
click at [1133, 337] on p "Customer email" at bounding box center [1157, 345] width 200 height 15
click at [1088, 353] on p "[EMAIL_ADDRESS][DOMAIN_NAME]" at bounding box center [1157, 361] width 200 height 15
click at [1073, 353] on p "[EMAIL_ADDRESS][DOMAIN_NAME]" at bounding box center [1157, 361] width 200 height 15
drag, startPoint x: 1073, startPoint y: 346, endPoint x: 1209, endPoint y: 374, distance: 138.9
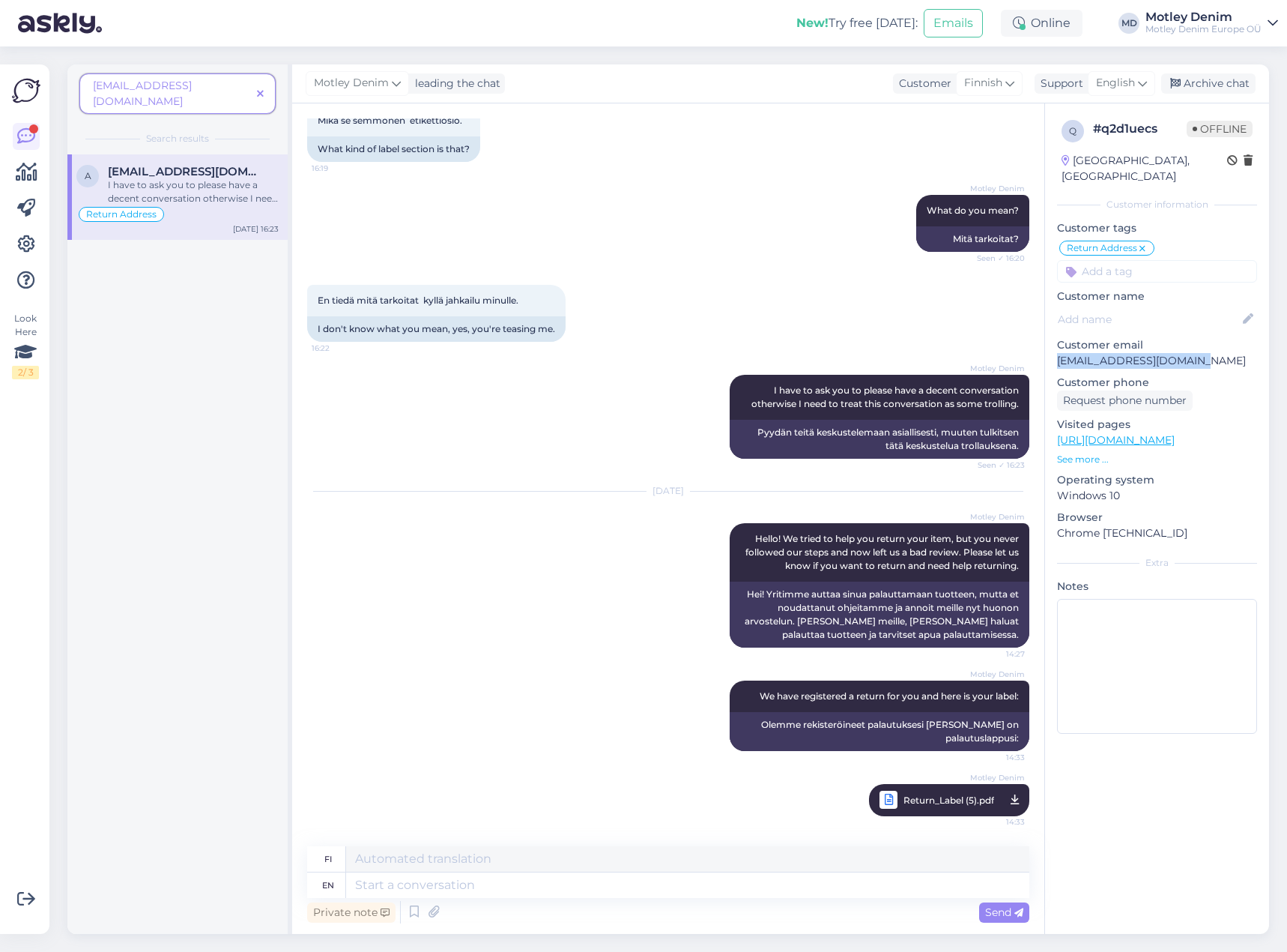
click at [1174, 353] on p "[EMAIL_ADDRESS][DOMAIN_NAME]" at bounding box center [1157, 361] width 200 height 15
copy p "[EMAIL_ADDRESS][DOMAIN_NAME]"
click at [266, 88] on span at bounding box center [260, 94] width 19 height 15
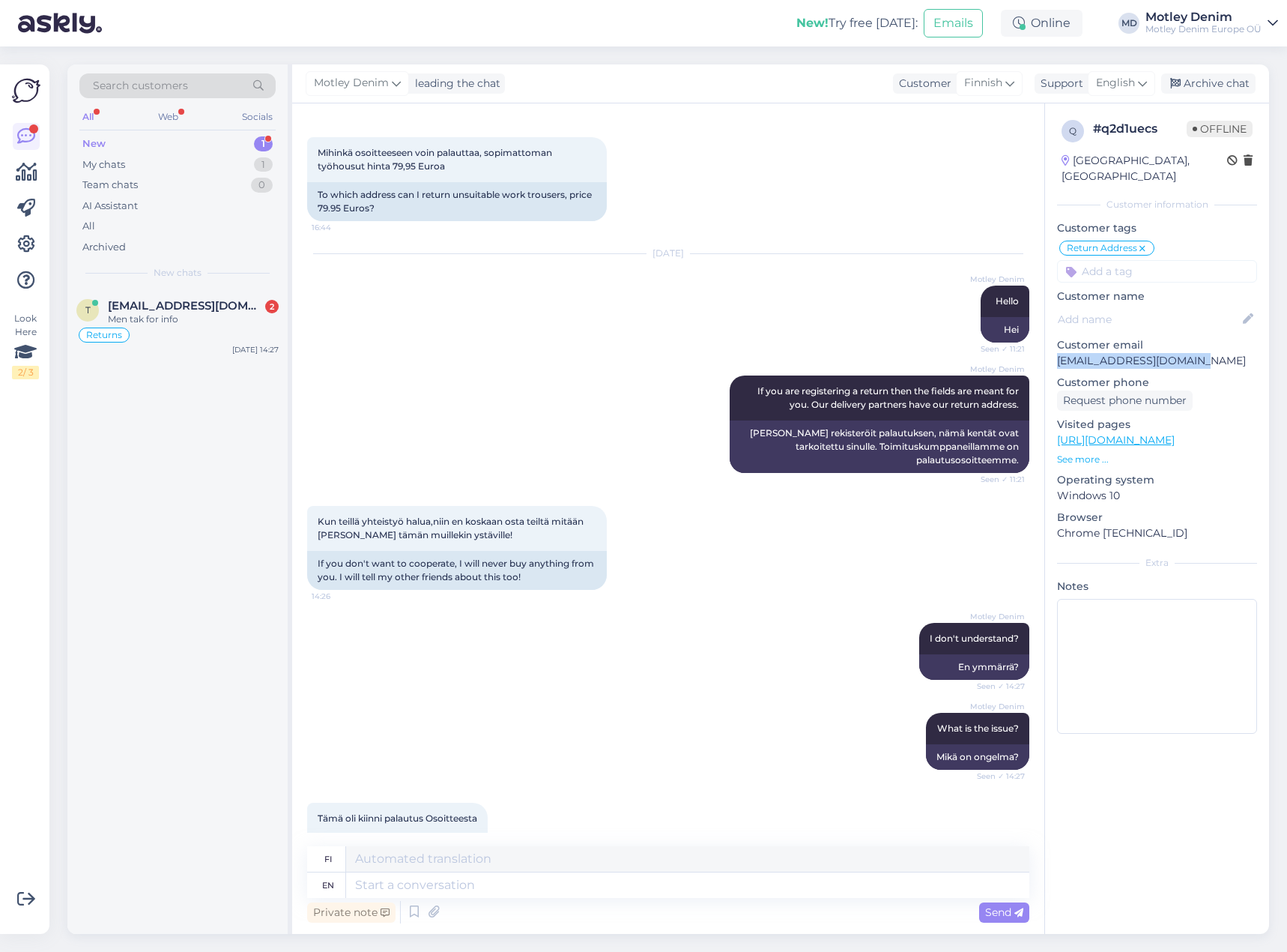
scroll to position [0, 0]
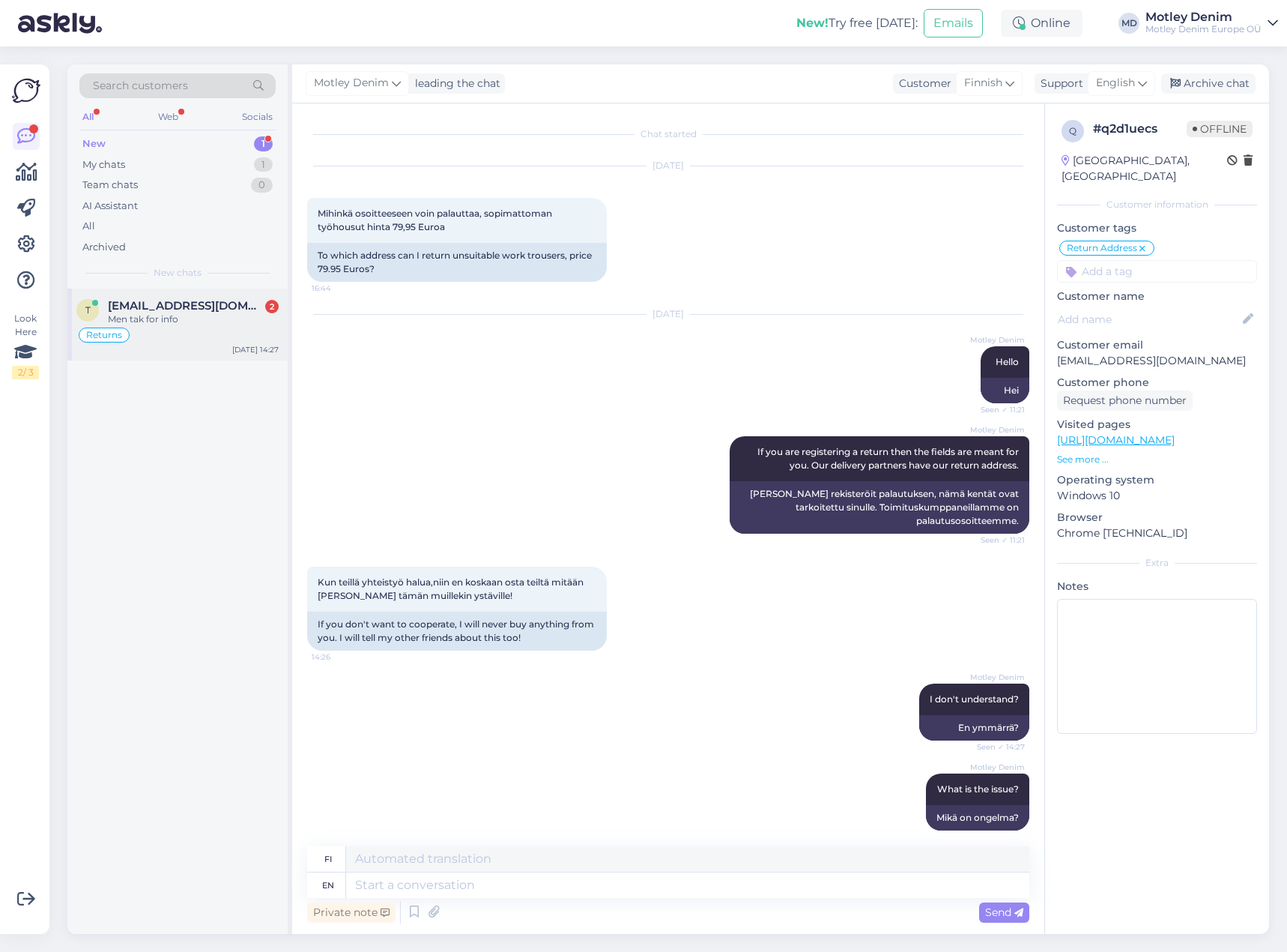
click at [213, 316] on div "Men tak for info" at bounding box center [193, 319] width 171 height 14
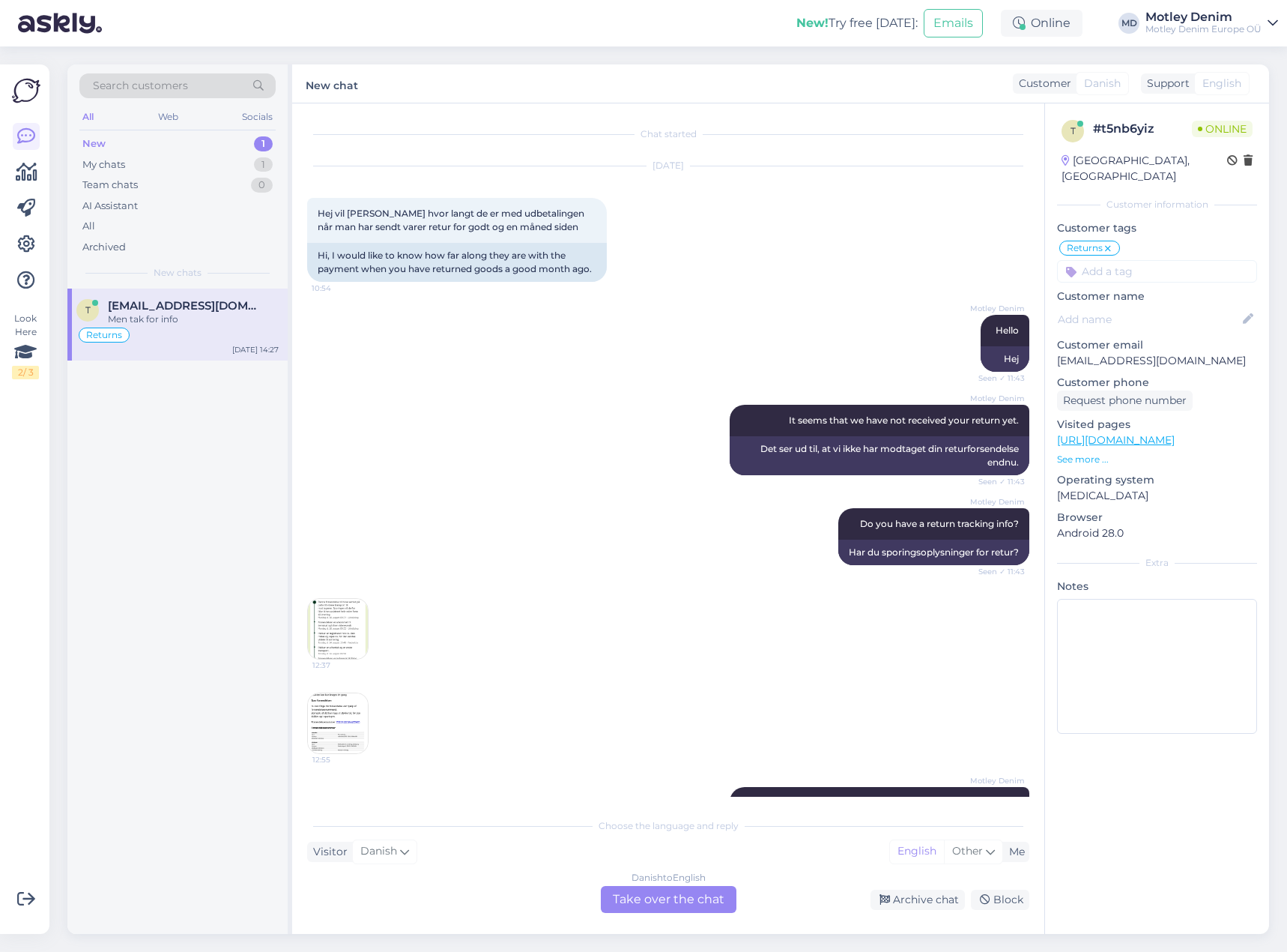
scroll to position [287, 0]
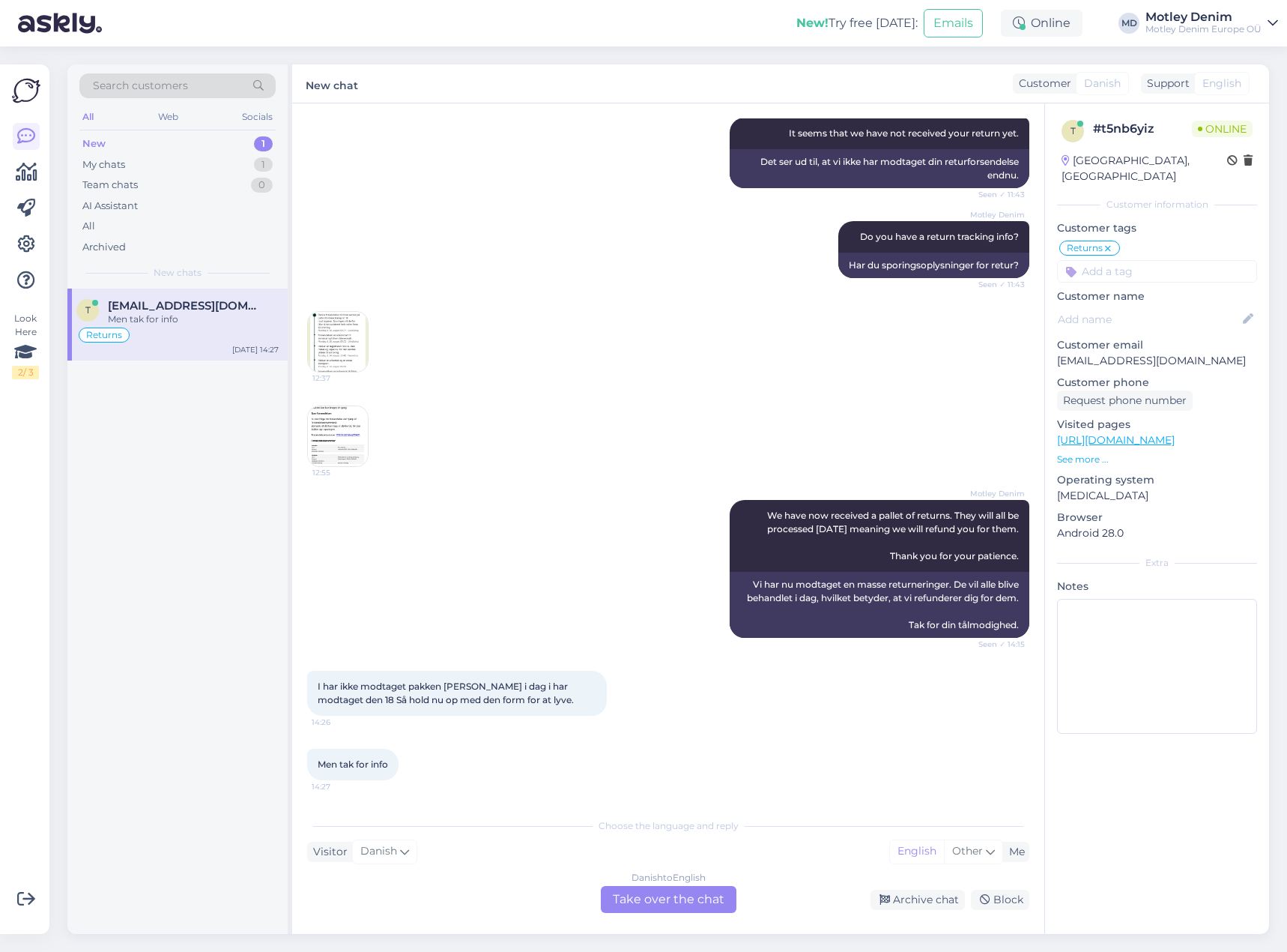
click at [667, 900] on div "Danish to English Take over the chat" at bounding box center [668, 899] width 135 height 27
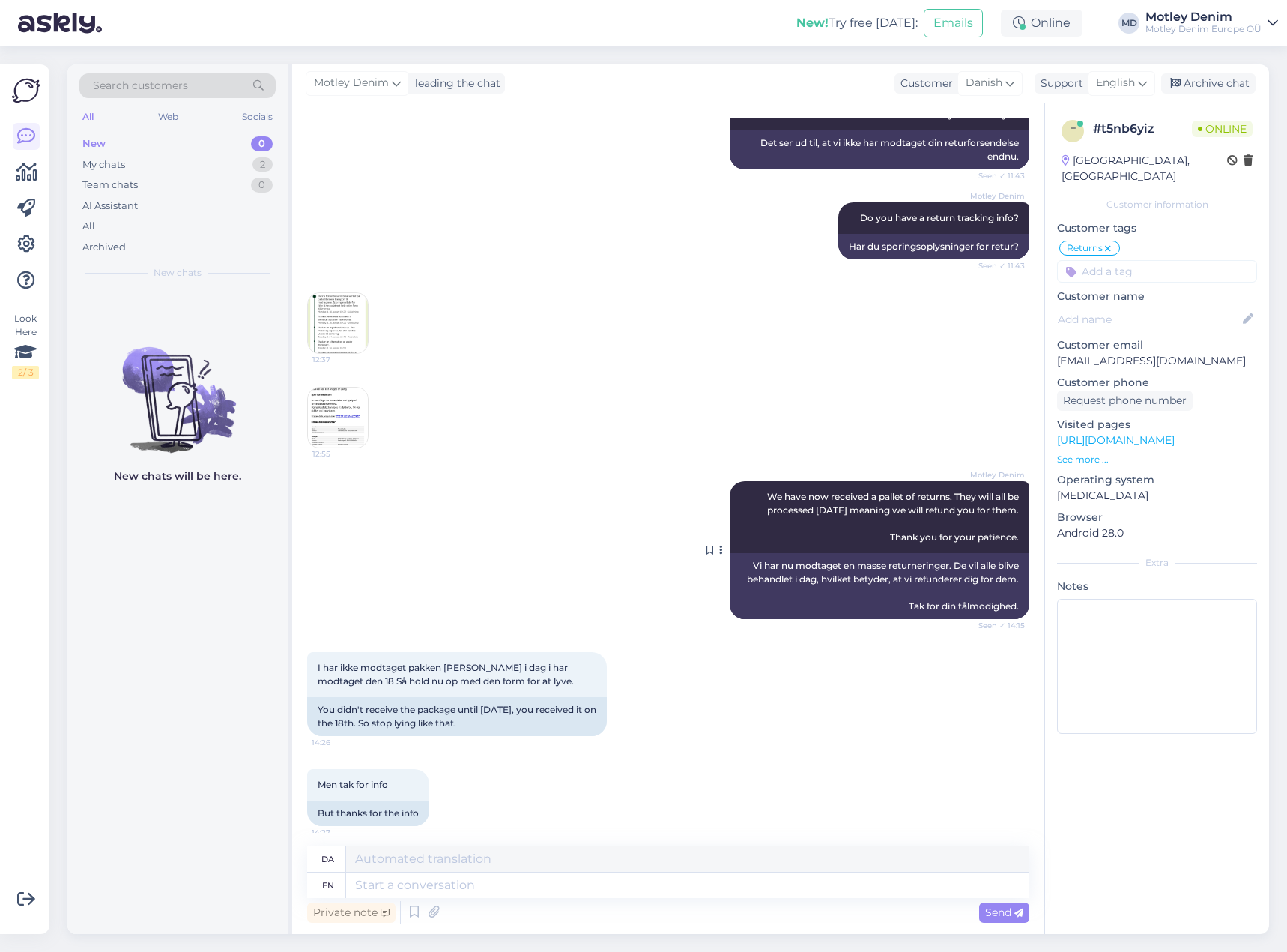
scroll to position [316, 0]
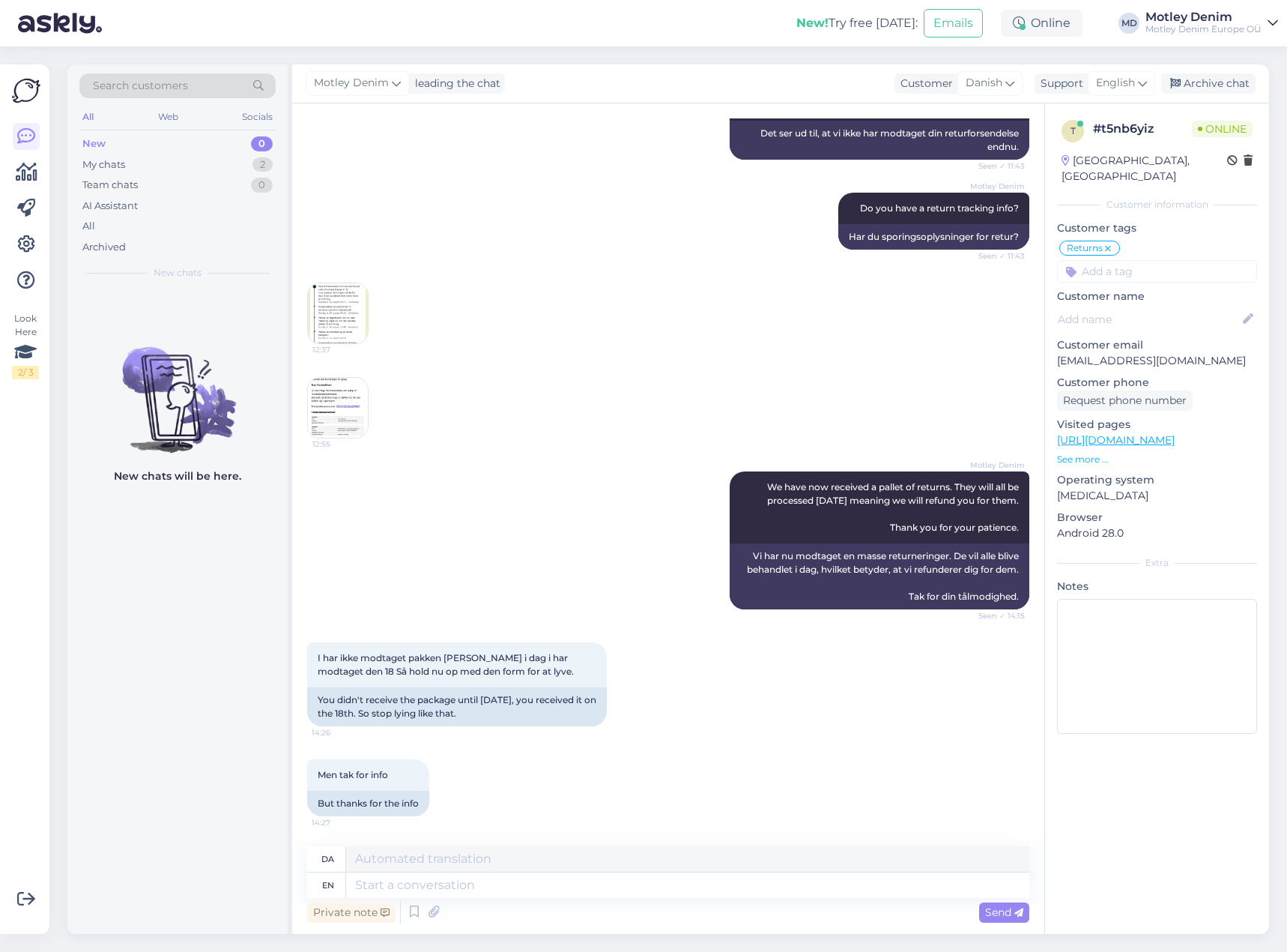
click at [461, 729] on div "I har ikke modtaget pakken [PERSON_NAME] i dag i har modtaget den 18 Så hold nu…" at bounding box center [668, 683] width 722 height 117
click at [555, 736] on div "I har ikke modtaget pakken [PERSON_NAME] i dag i har modtaget den 18 Så hold nu…" at bounding box center [668, 683] width 722 height 117
click at [621, 718] on div "I har ikke modtaget pakken [PERSON_NAME] i dag i har modtaget den 18 Så hold nu…" at bounding box center [668, 683] width 722 height 117
click at [321, 700] on div "You didn't receive the package until [DATE], you received it on the 18th. So st…" at bounding box center [457, 707] width 299 height 39
drag, startPoint x: 321, startPoint y: 700, endPoint x: 462, endPoint y: 718, distance: 142.1
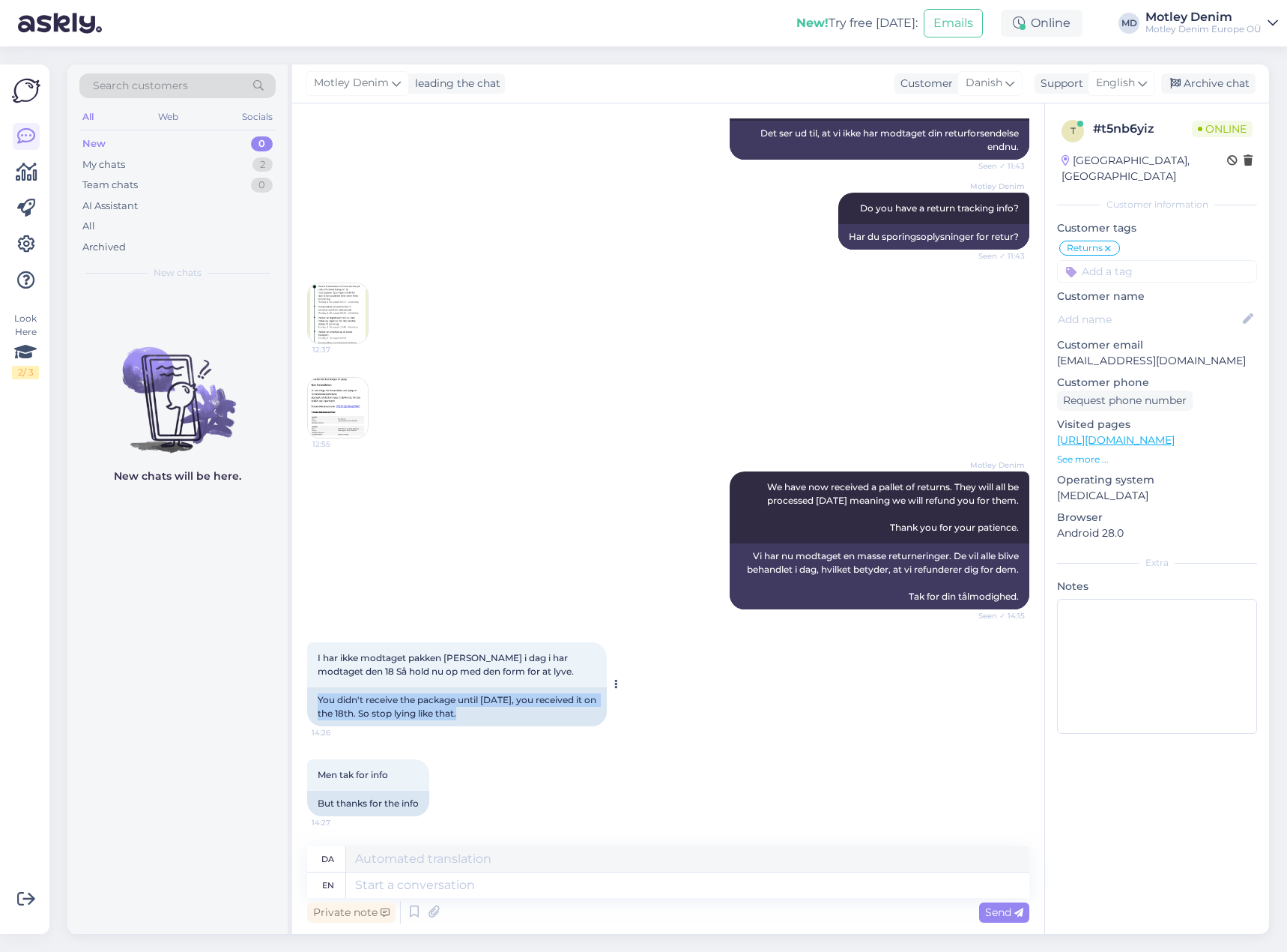
click at [462, 718] on div "You didn't receive the package until [DATE], you received it on the 18th. So st…" at bounding box center [457, 707] width 299 height 39
click at [463, 807] on div "Men tak for info 14:27 But thanks for the info" at bounding box center [668, 788] width 722 height 90
click at [503, 773] on div "Men tak for info 14:27 But thanks for the info" at bounding box center [668, 788] width 722 height 90
click at [493, 606] on div "[PERSON_NAME] We have now received a pallet of returns. They will all be proces…" at bounding box center [668, 540] width 722 height 171
click at [544, 878] on textarea at bounding box center [687, 885] width 683 height 26
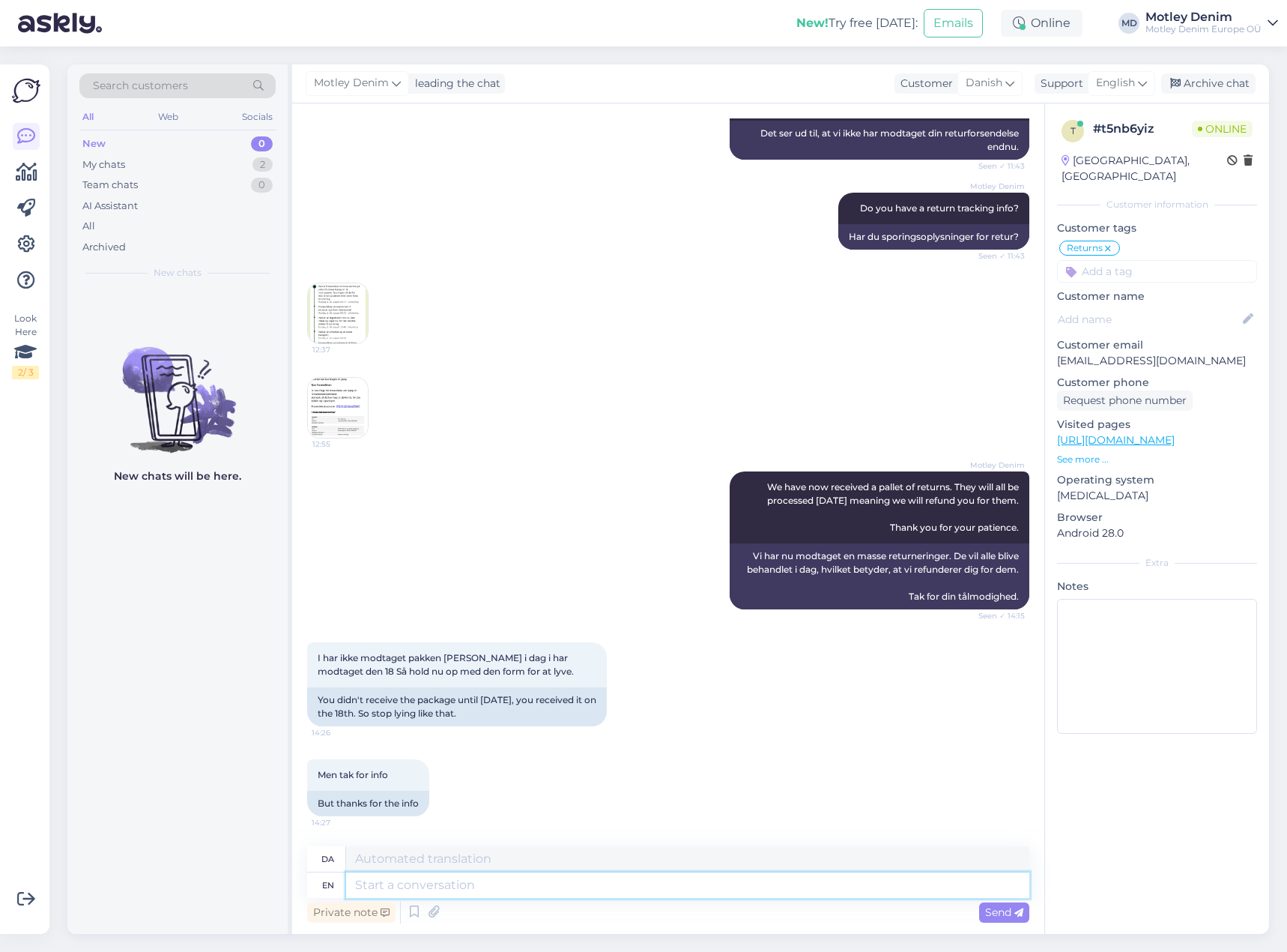
click at [486, 884] on textarea at bounding box center [687, 885] width 683 height 26
click at [339, 412] on img at bounding box center [338, 408] width 60 height 60
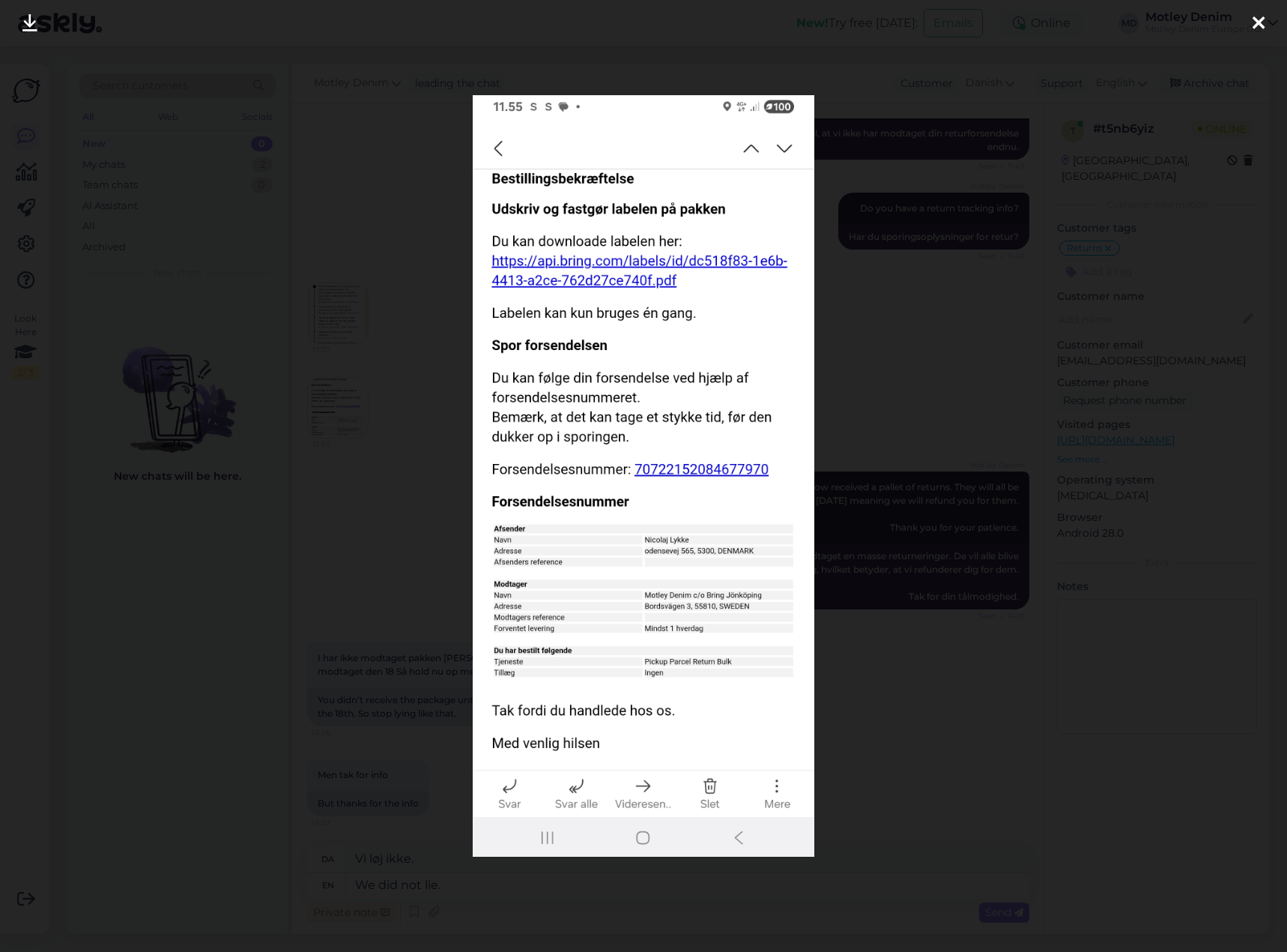
click at [385, 453] on div at bounding box center [643, 476] width 1287 height 952
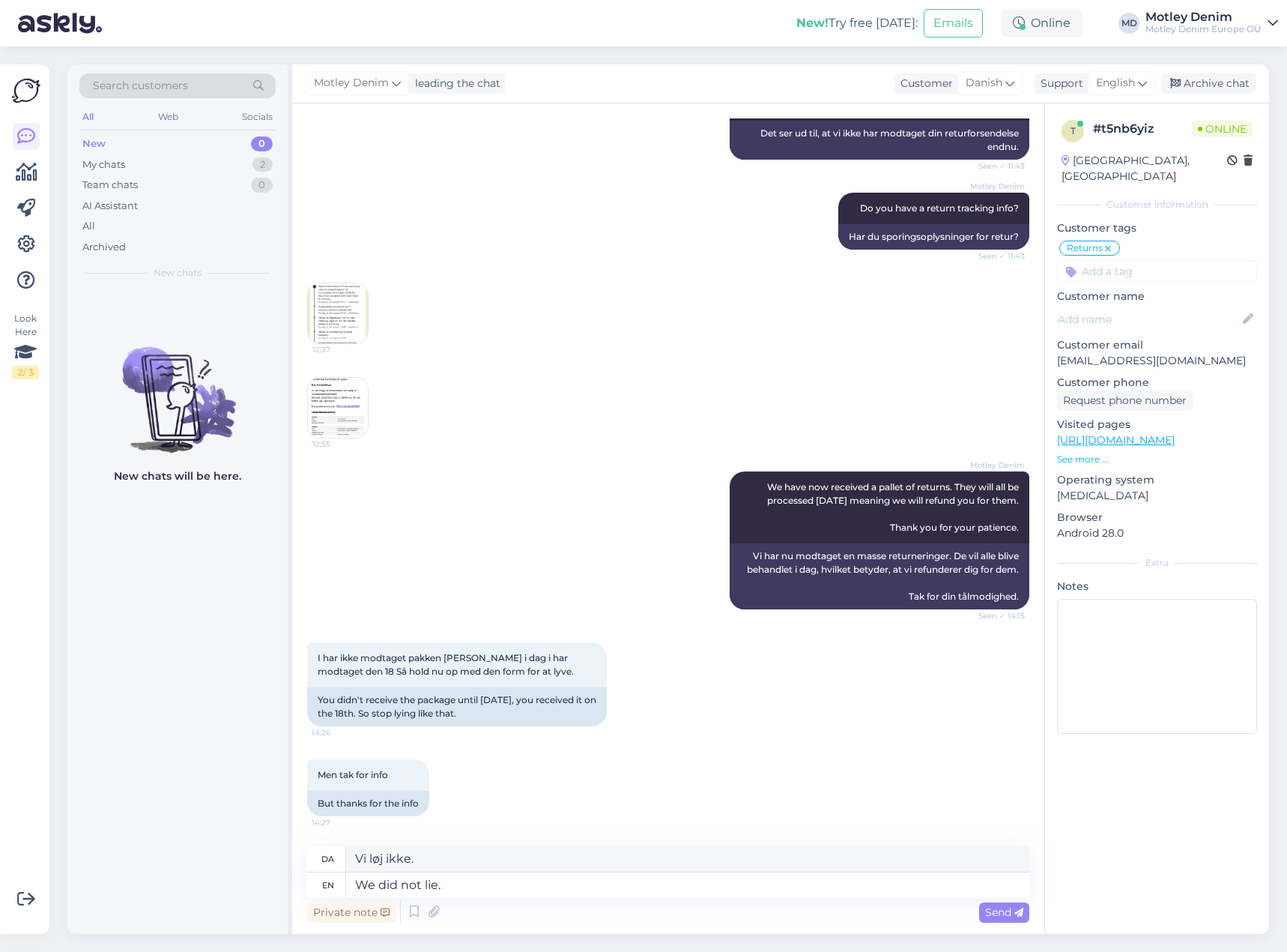
click at [339, 318] on img at bounding box center [338, 313] width 60 height 60
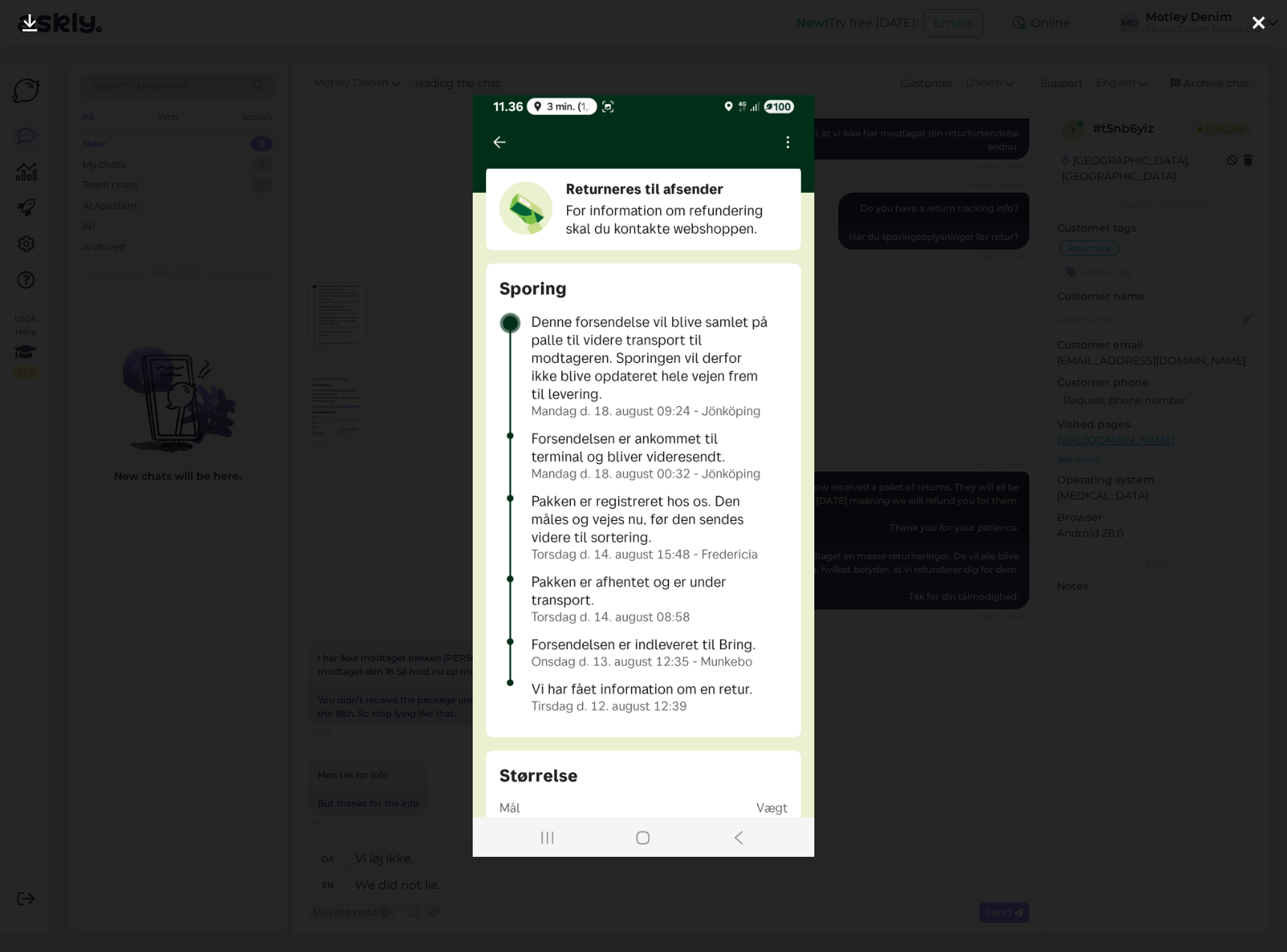
click at [948, 282] on div at bounding box center [643, 476] width 1287 height 952
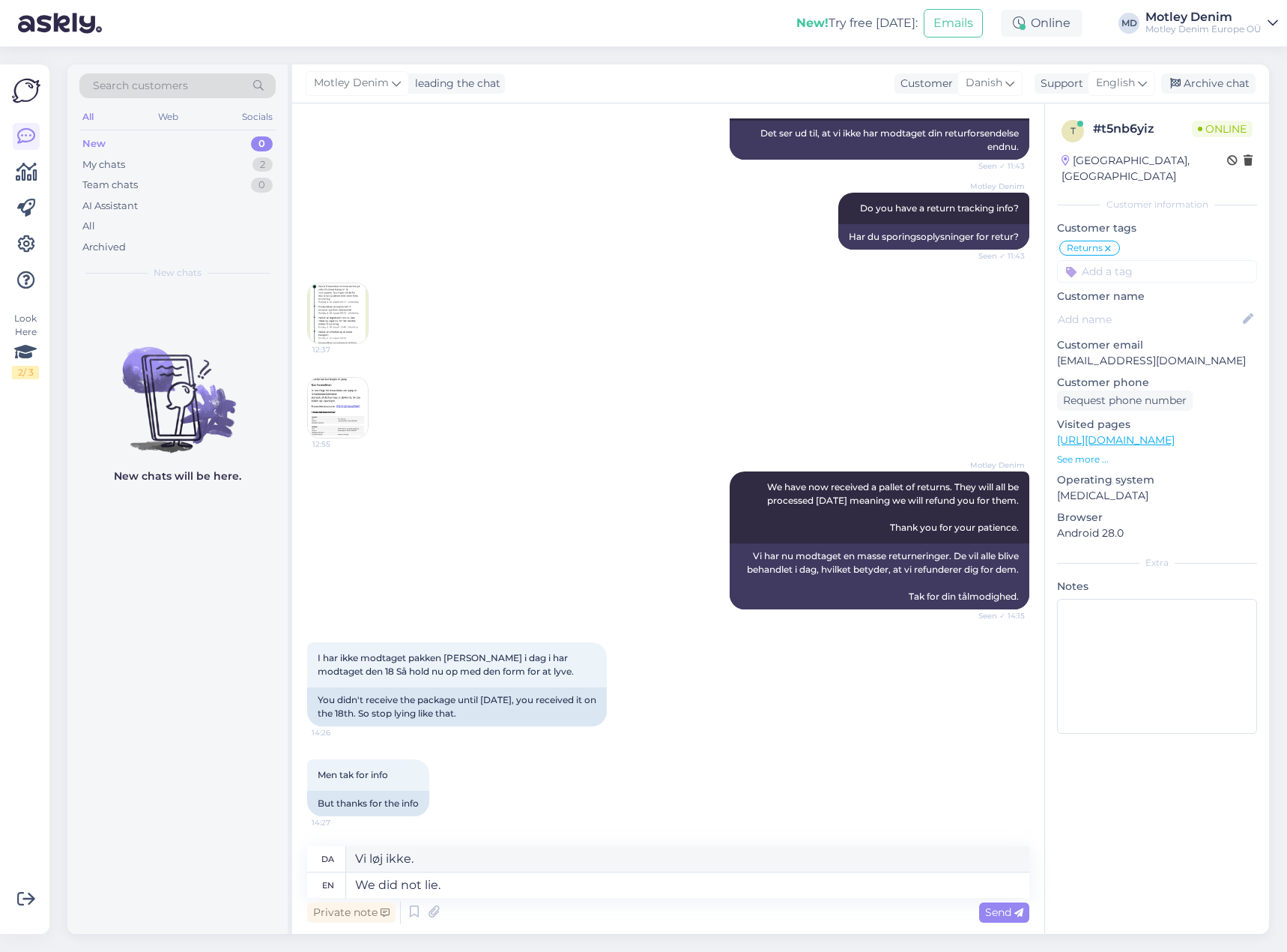
click at [624, 913] on div "Private note Send" at bounding box center [668, 911] width 722 height 28
click at [638, 892] on textarea "We did not lie." at bounding box center [687, 885] width 683 height 26
click at [479, 884] on textarea "We did not lie." at bounding box center [687, 885] width 683 height 26
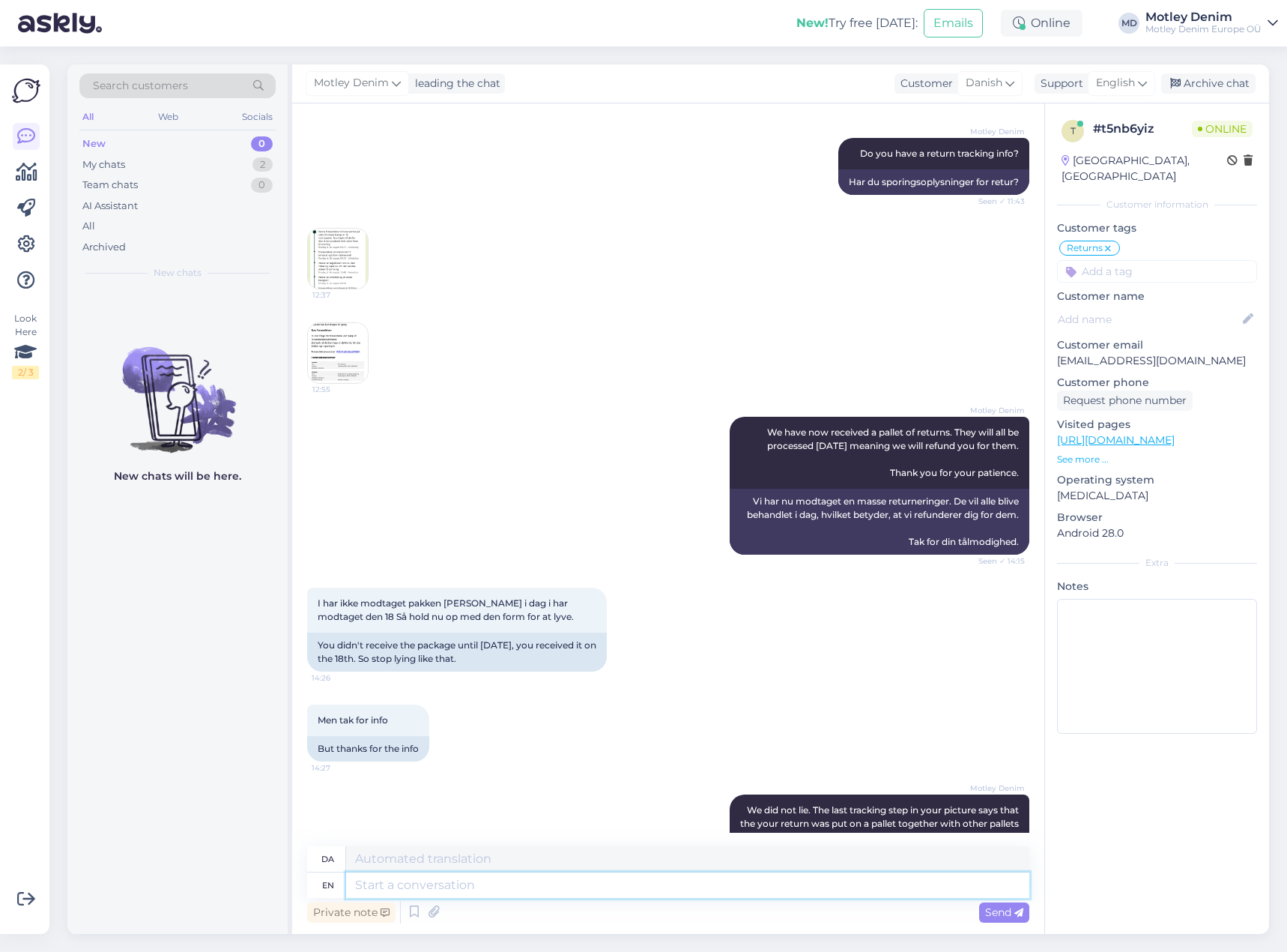
scroll to position [487, 0]
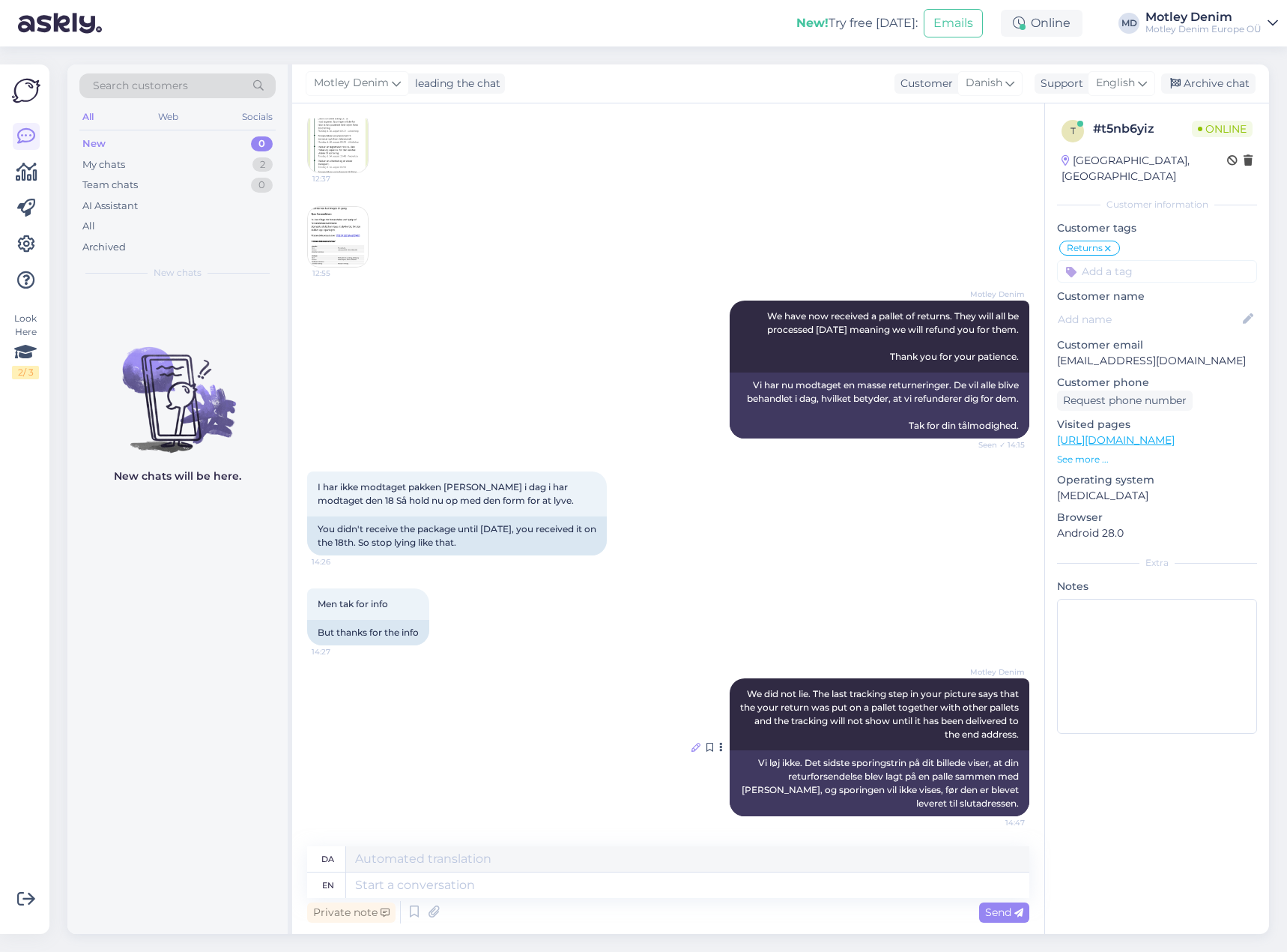
click at [692, 748] on icon at bounding box center [696, 747] width 9 height 9
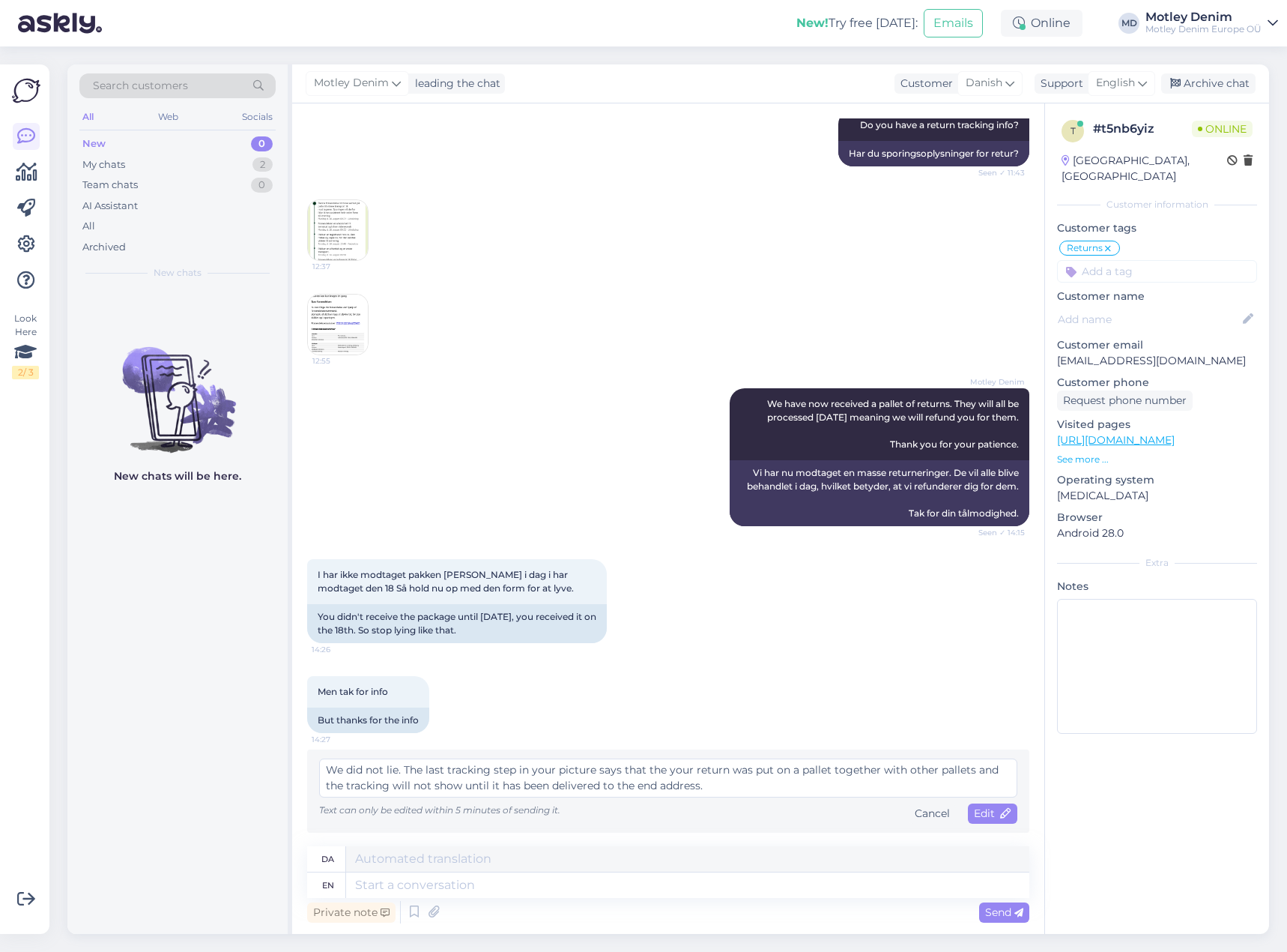
scroll to position [399, 0]
click at [952, 772] on textarea "We did not lie. The last tracking step in your picture says that the your retur…" at bounding box center [668, 778] width 698 height 39
click at [744, 784] on textarea "We did not lie. The last tracking step in your picture says that the your retur…" at bounding box center [668, 778] width 698 height 39
click at [977, 817] on span "Edit" at bounding box center [993, 813] width 37 height 14
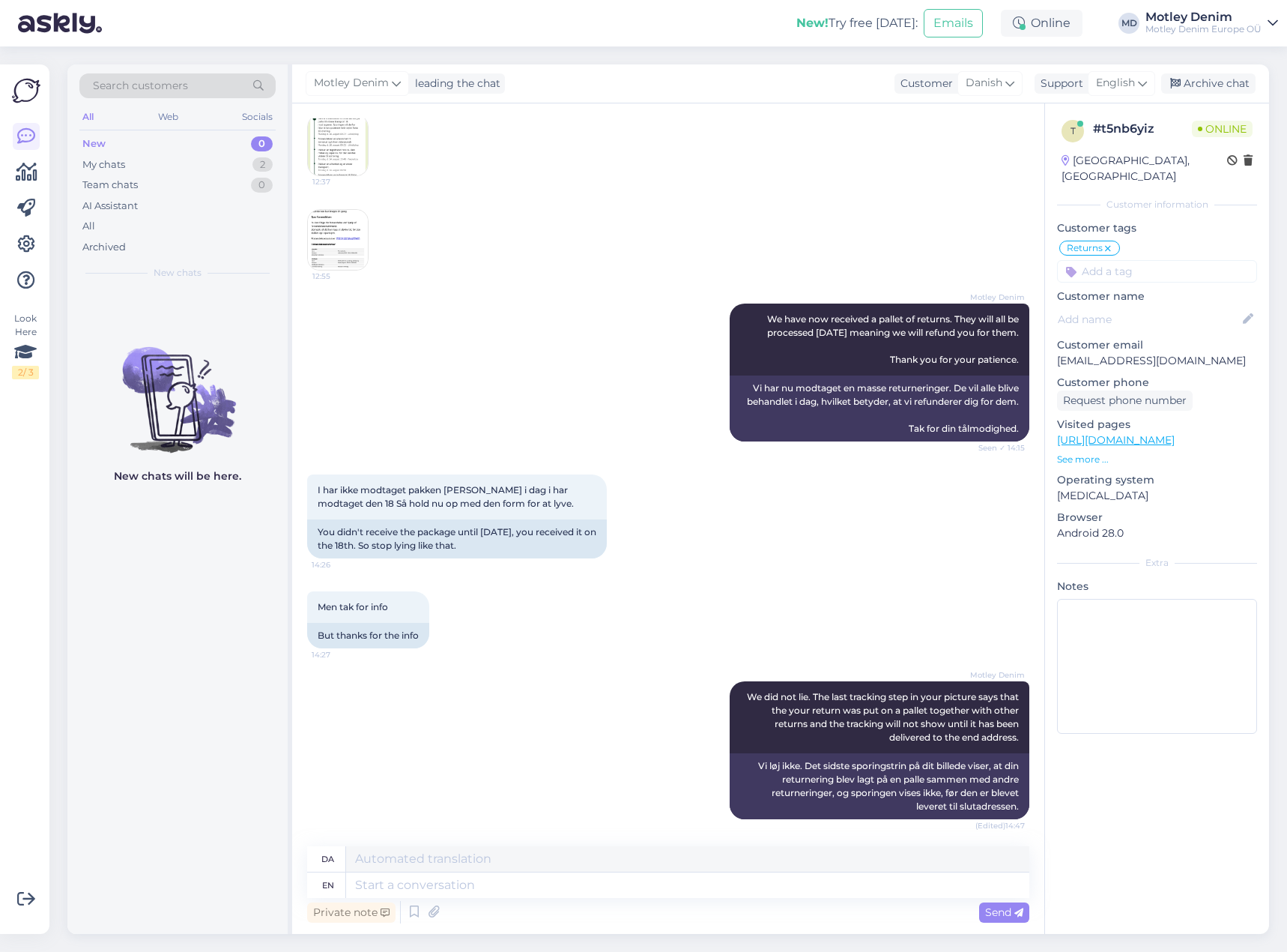
scroll to position [487, 0]
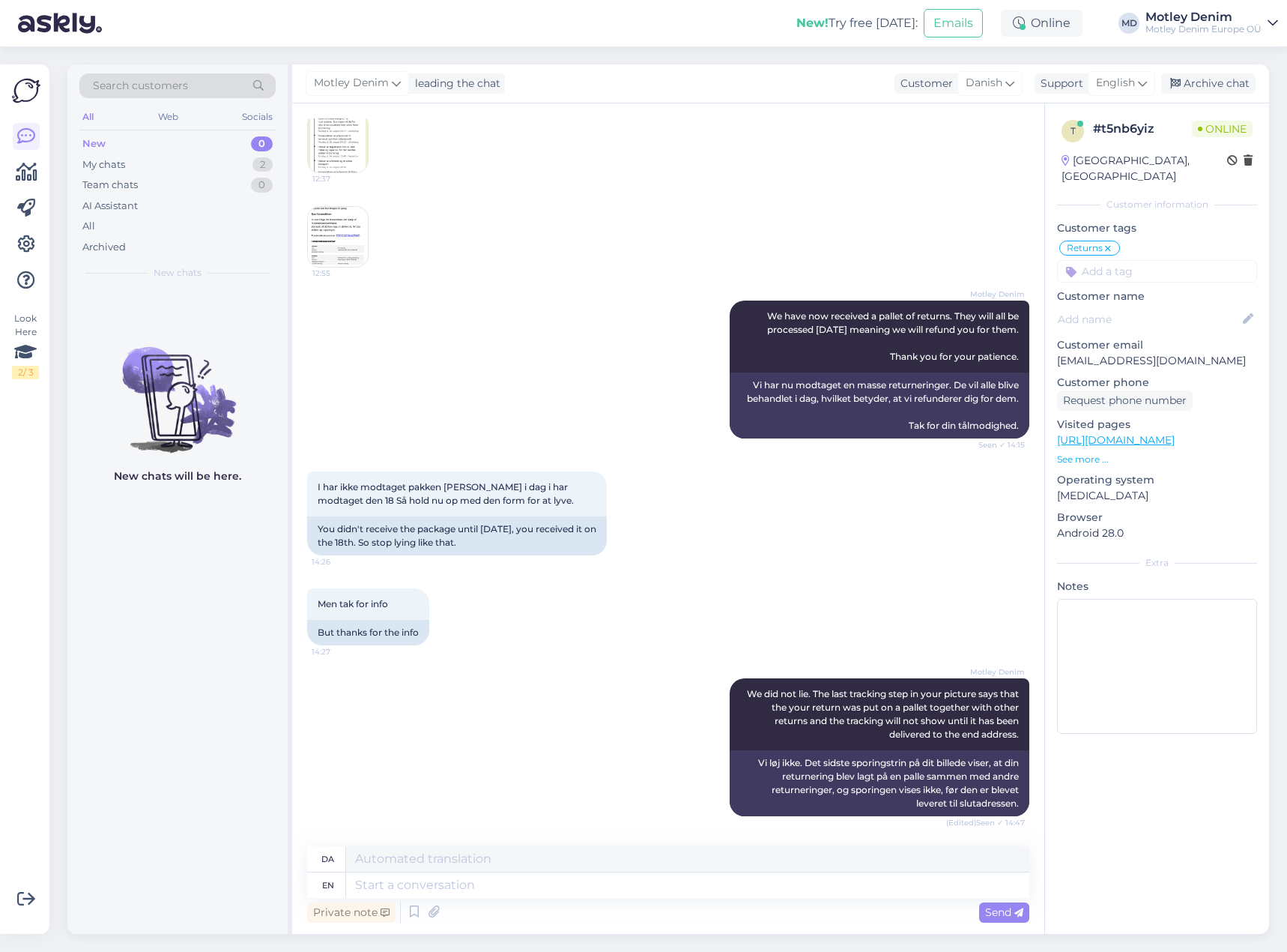
click at [342, 155] on img at bounding box center [338, 142] width 60 height 60
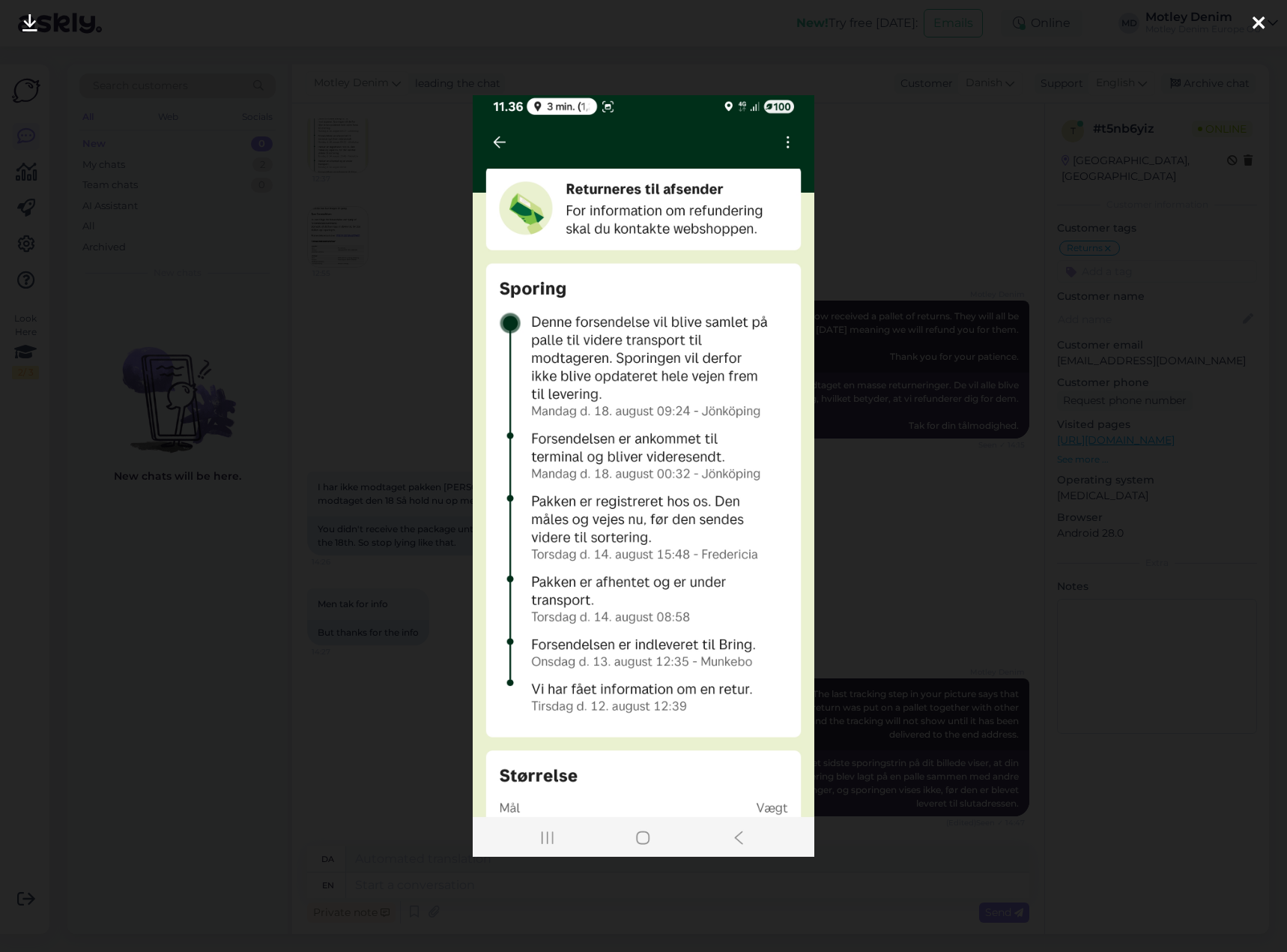
click at [886, 333] on div at bounding box center [643, 476] width 1287 height 952
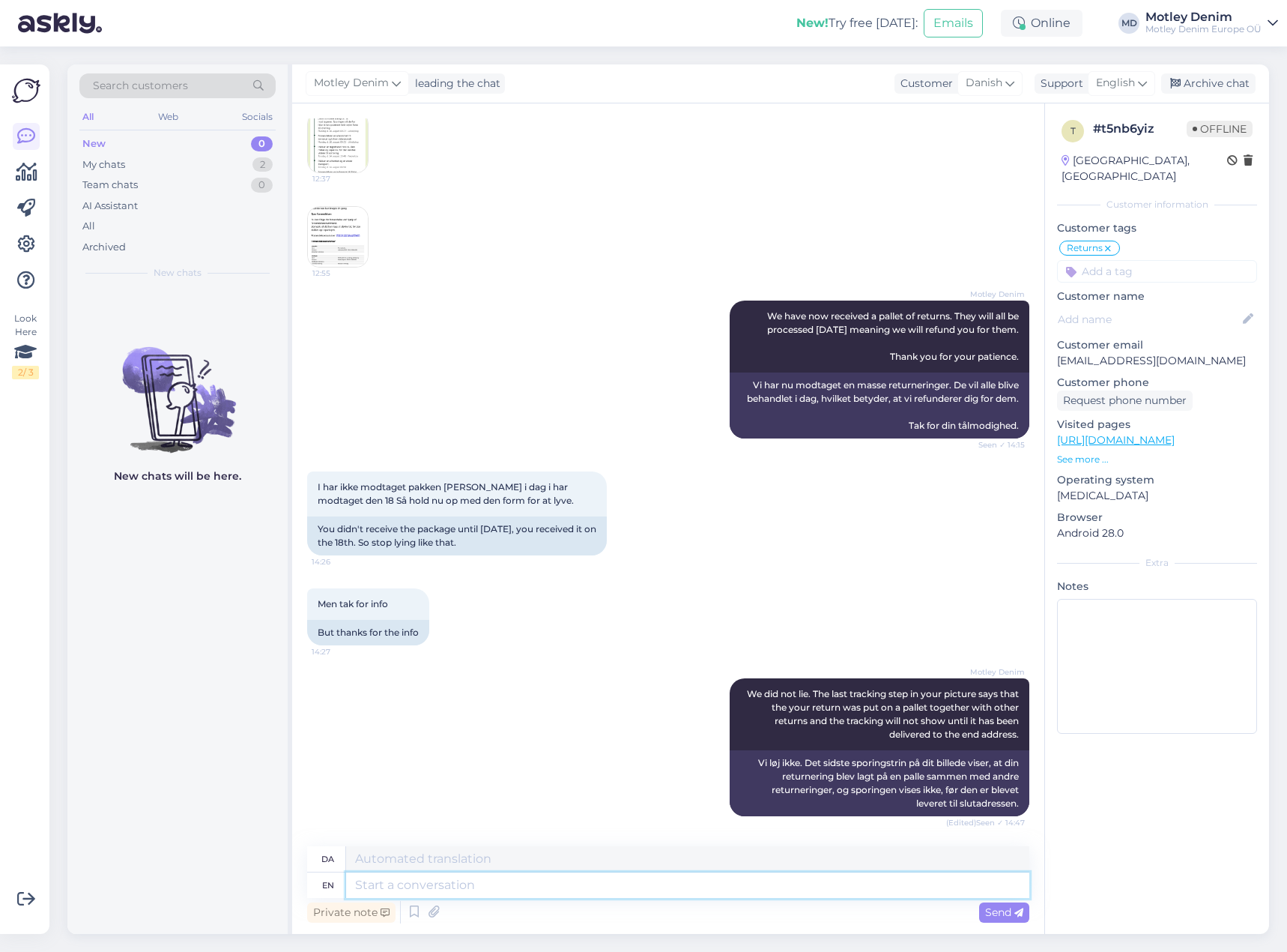
click at [729, 895] on textarea at bounding box center [687, 885] width 683 height 26
click at [920, 583] on div "Men tak for info 14:27 But thanks for the info" at bounding box center [668, 617] width 722 height 90
click at [340, 149] on img at bounding box center [338, 142] width 60 height 60
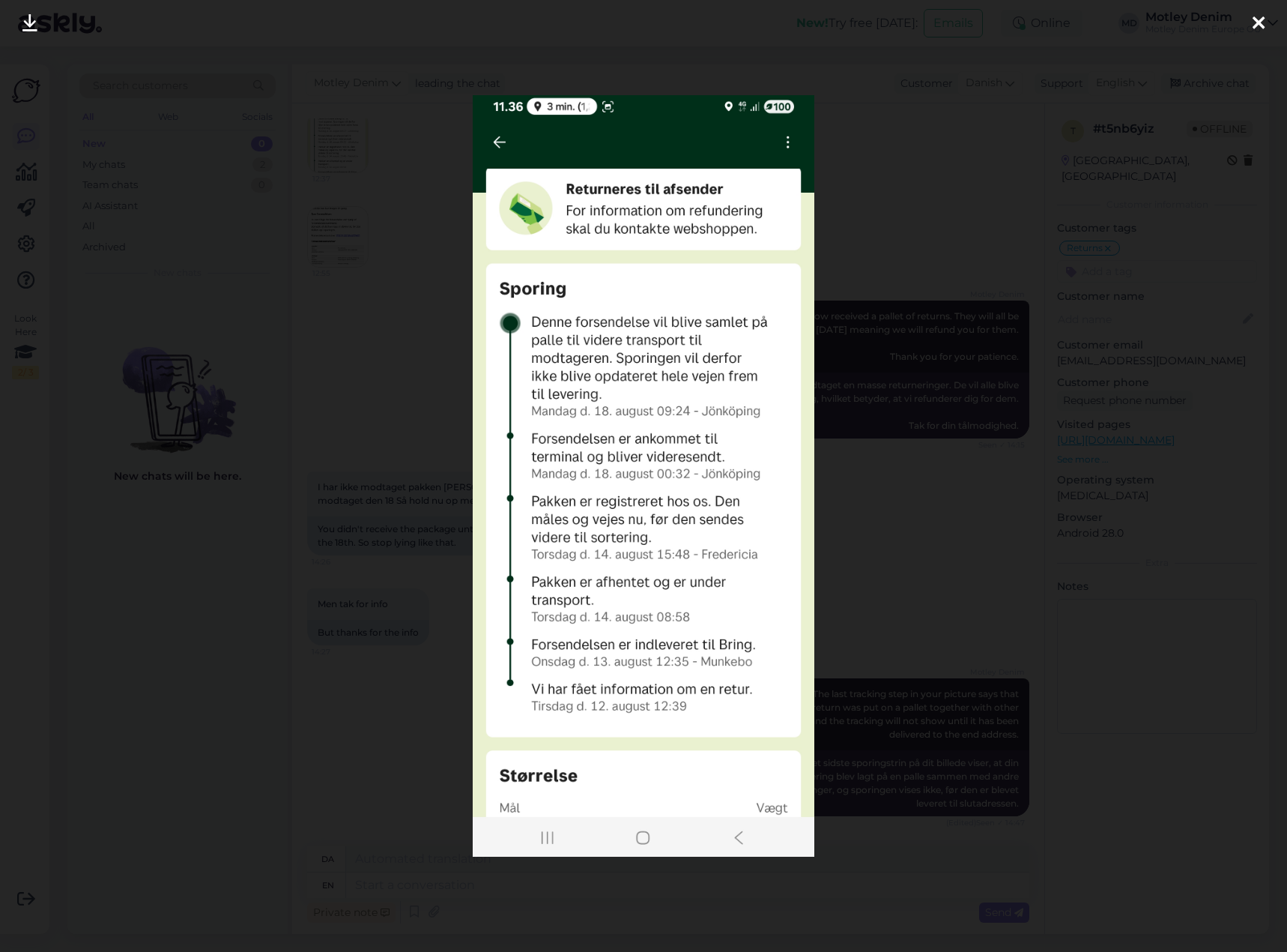
click at [949, 369] on div at bounding box center [643, 476] width 1287 height 952
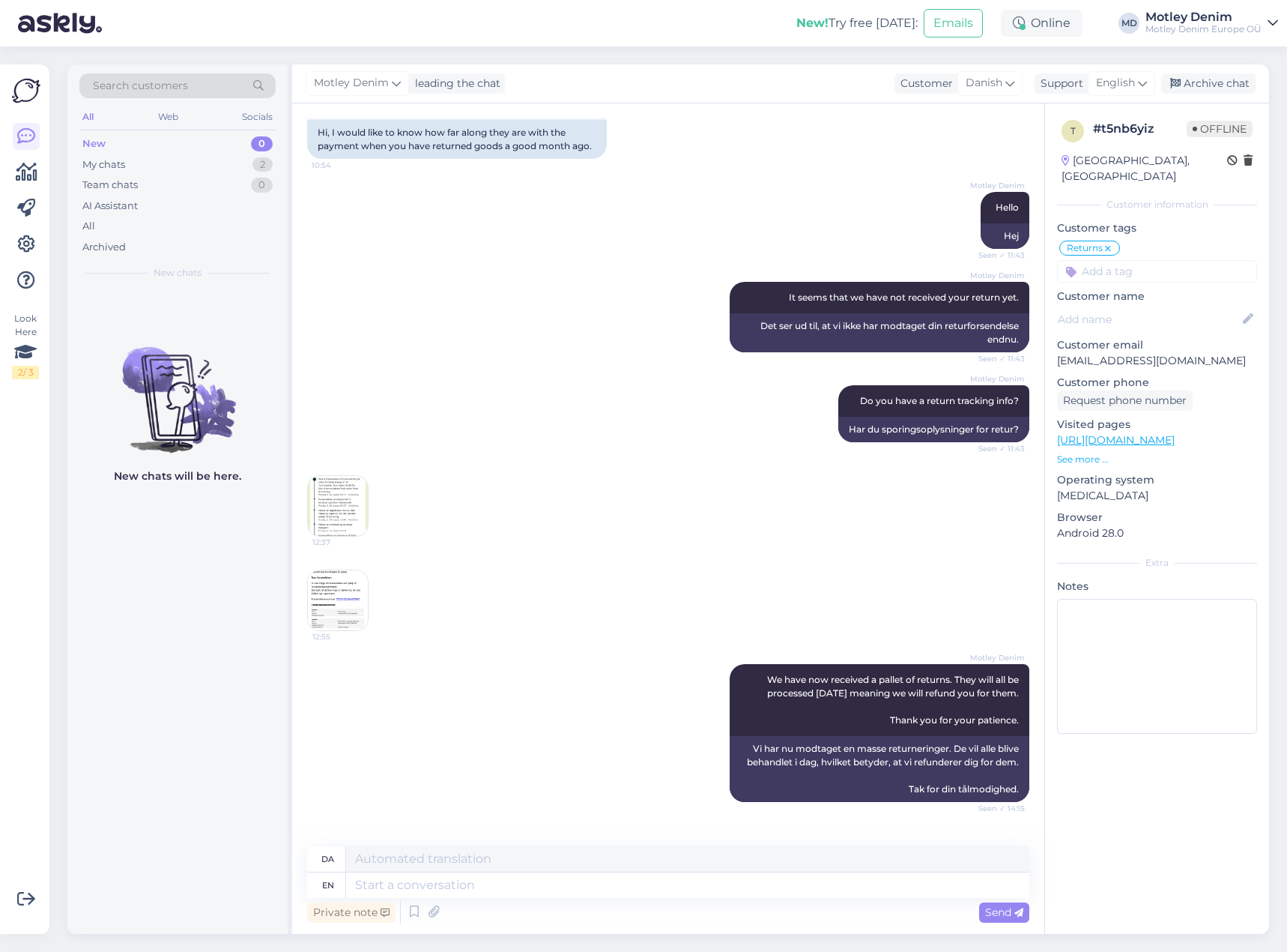
scroll to position [0, 0]
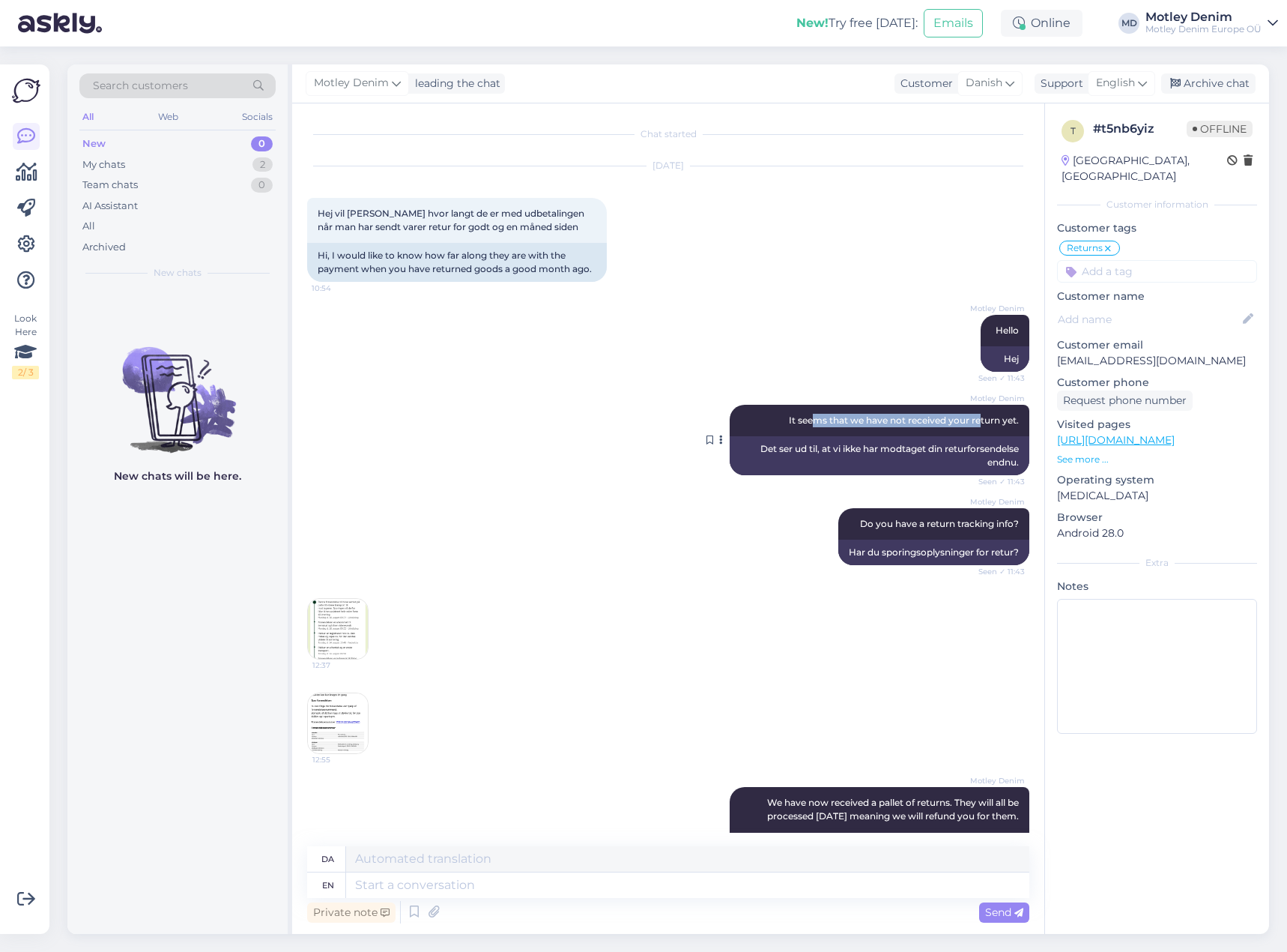
drag, startPoint x: 799, startPoint y: 426, endPoint x: 976, endPoint y: 425, distance: 177.0
click at [976, 425] on div "[PERSON_NAME] It seems that we have not received your return yet. Seen ✓ 11:43" at bounding box center [880, 420] width 299 height 31
click at [994, 417] on span "It seems that we have not received your return yet." at bounding box center [903, 419] width 230 height 11
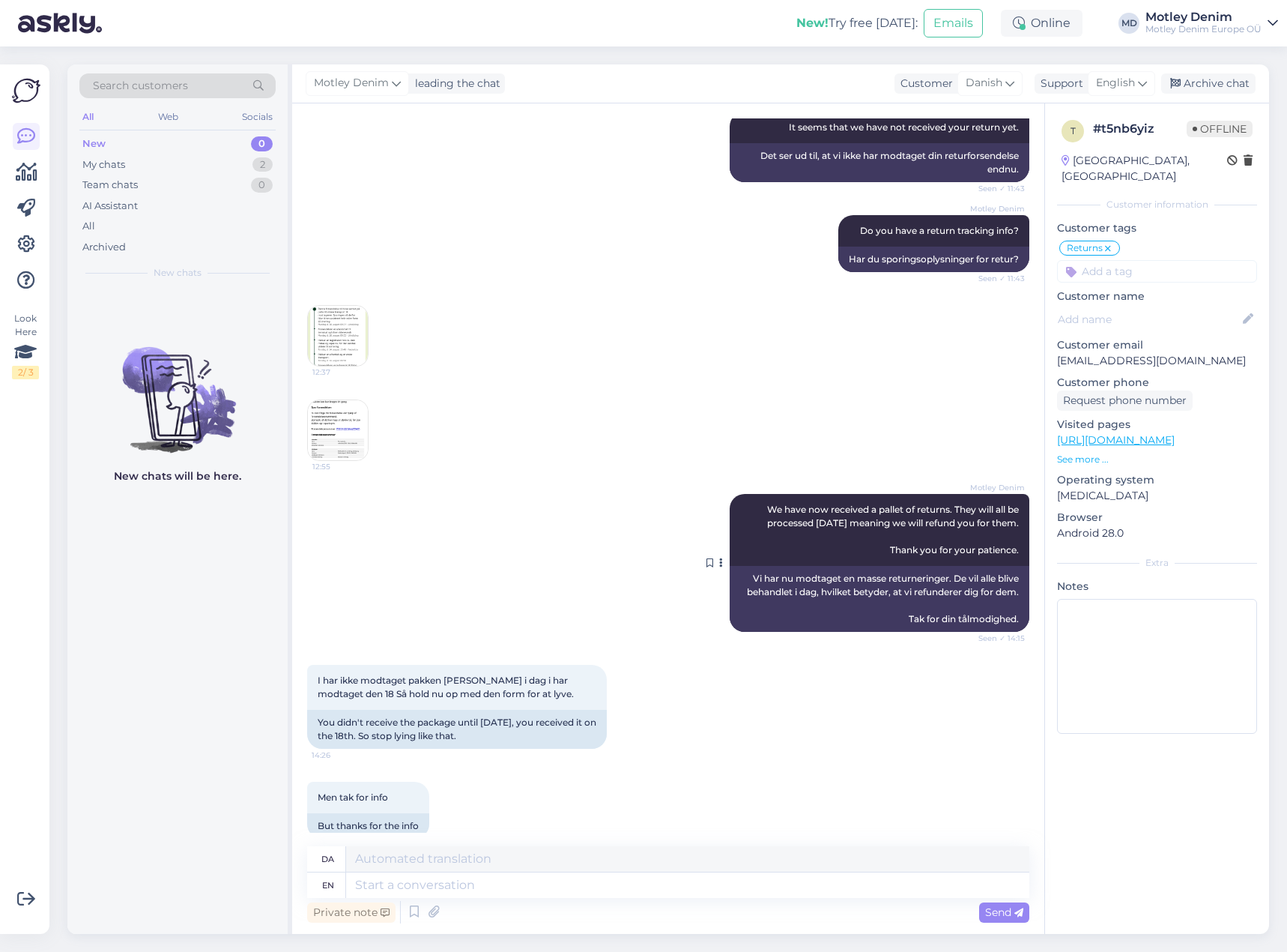
scroll to position [299, 0]
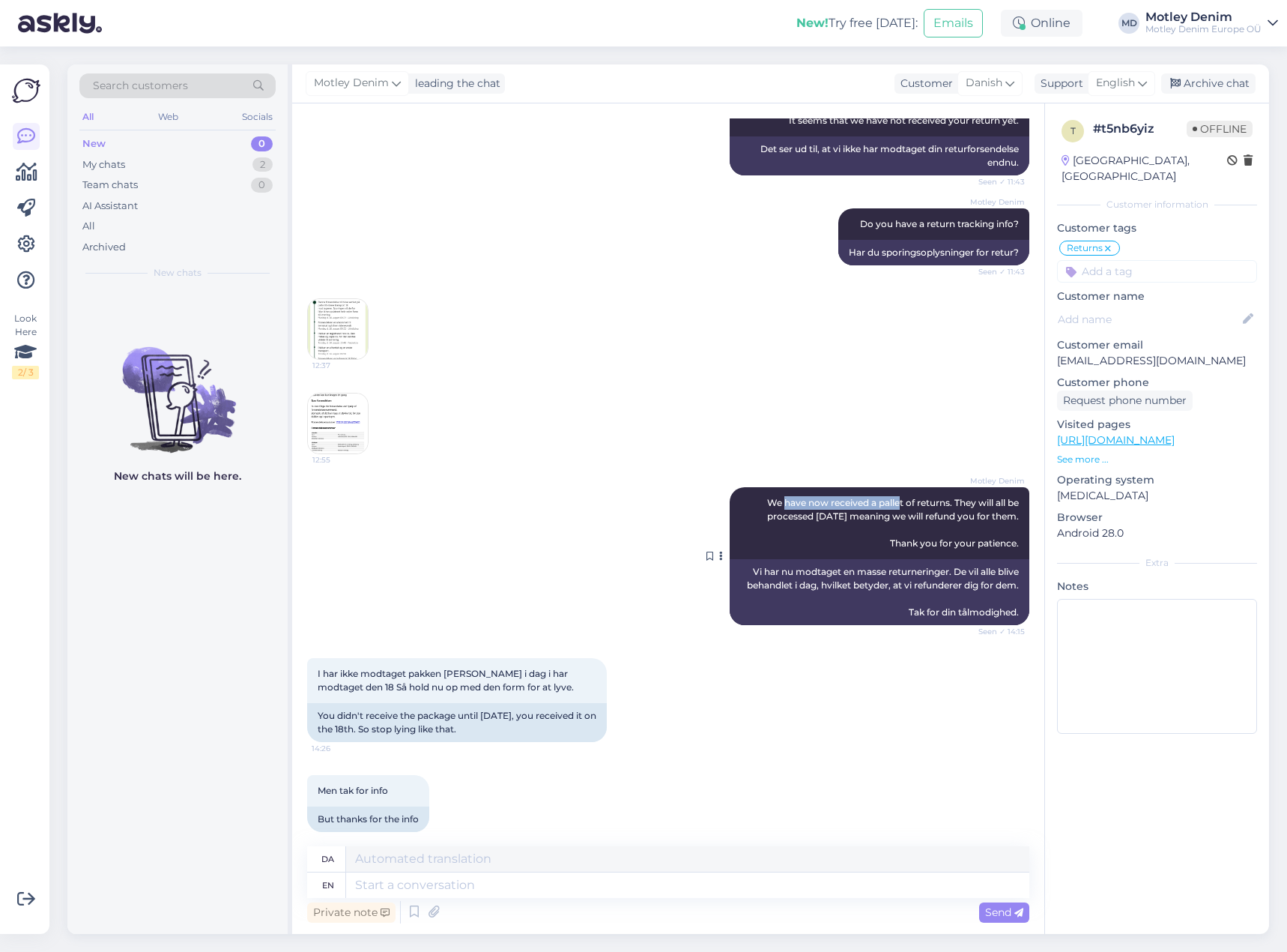
drag, startPoint x: 769, startPoint y: 504, endPoint x: 891, endPoint y: 505, distance: 122.0
click at [886, 503] on span "We have now received a pallet of returns. They will all be processed [DATE] mea…" at bounding box center [894, 522] width 254 height 52
click at [916, 515] on span "We have now received a pallet of returns. They will all be processed [DATE] mea…" at bounding box center [894, 522] width 254 height 52
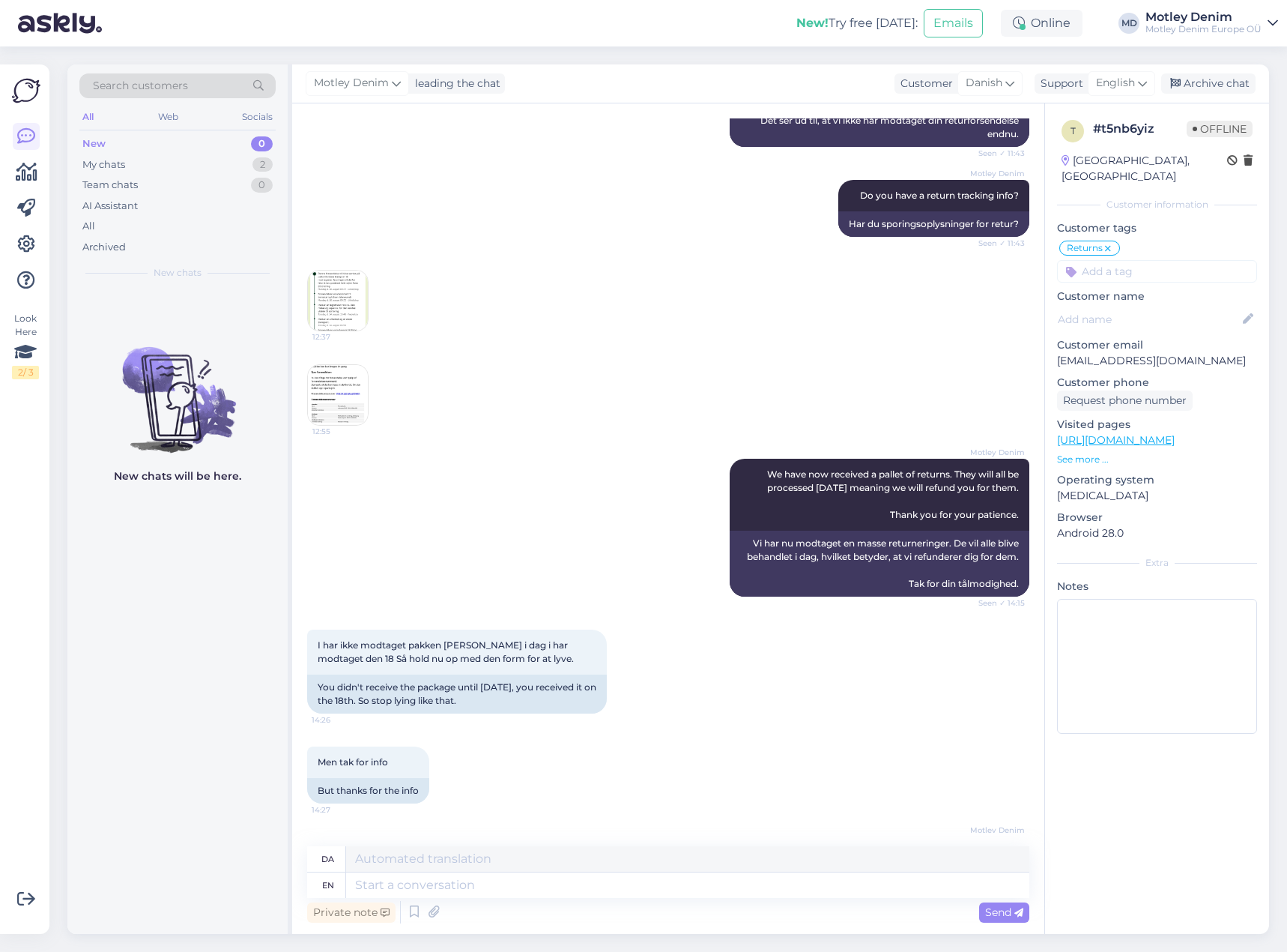
scroll to position [487, 0]
